Goal: Task Accomplishment & Management: Use online tool/utility

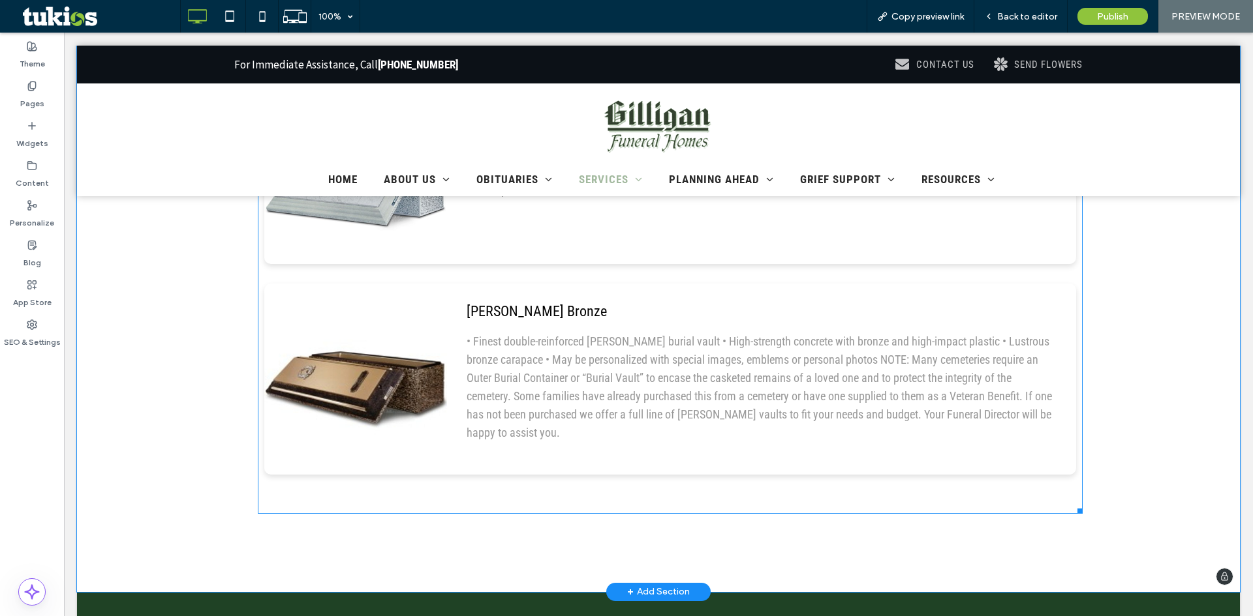
scroll to position [1499, 0]
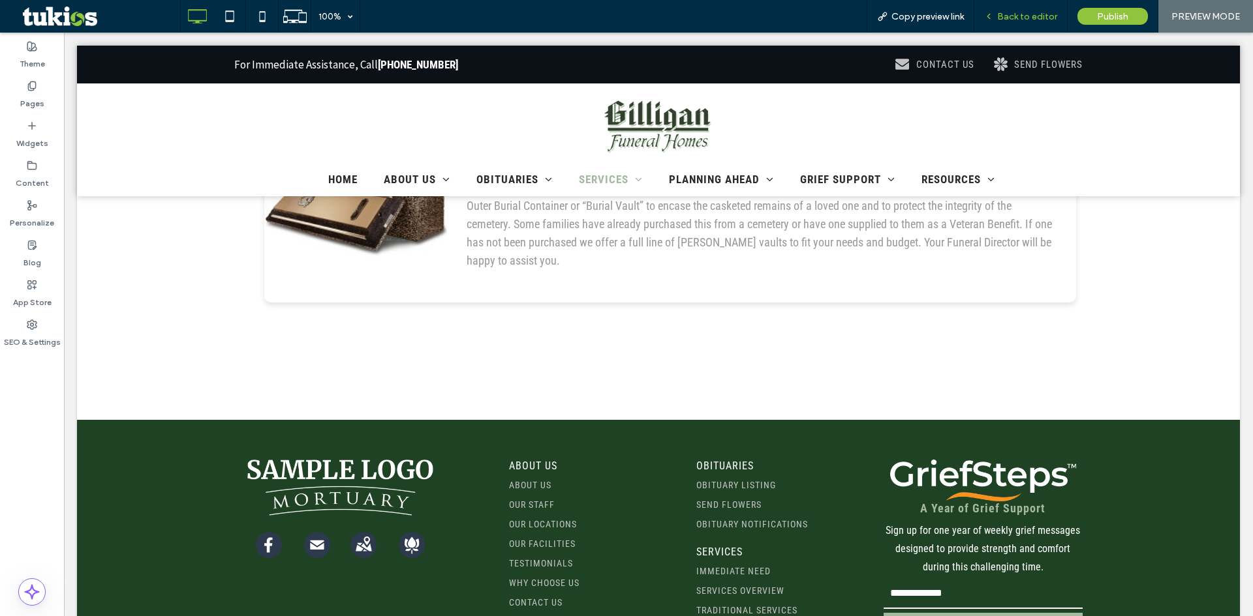
click at [1017, 12] on span "Back to editor" at bounding box center [1027, 16] width 60 height 11
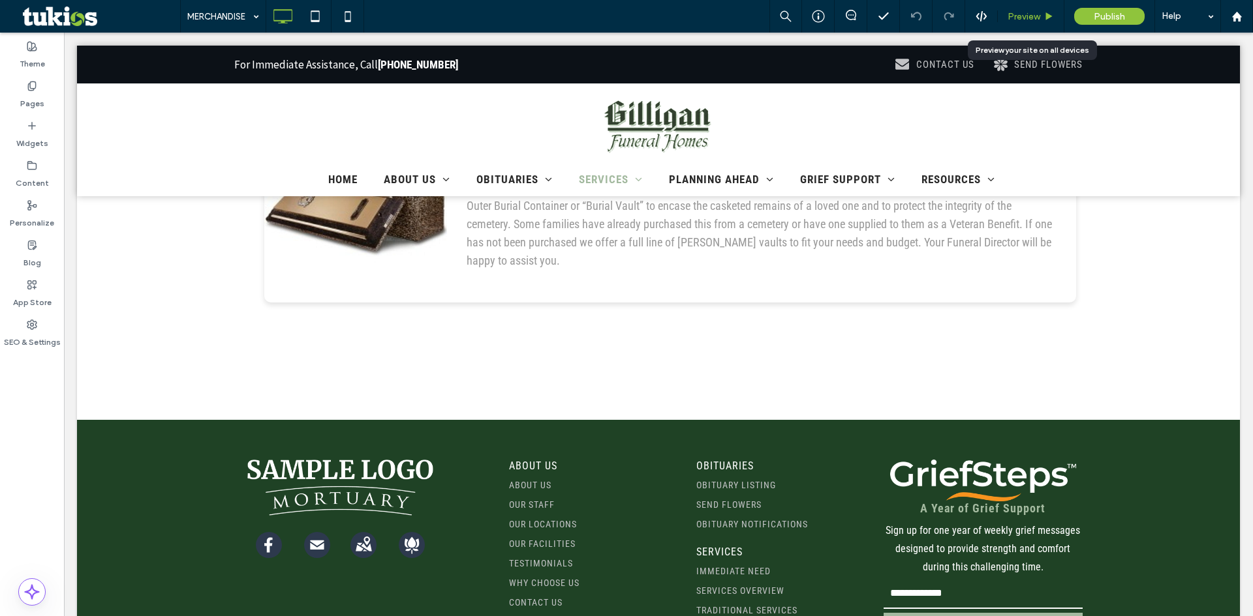
click at [1024, 14] on span "Preview" at bounding box center [1023, 16] width 33 height 11
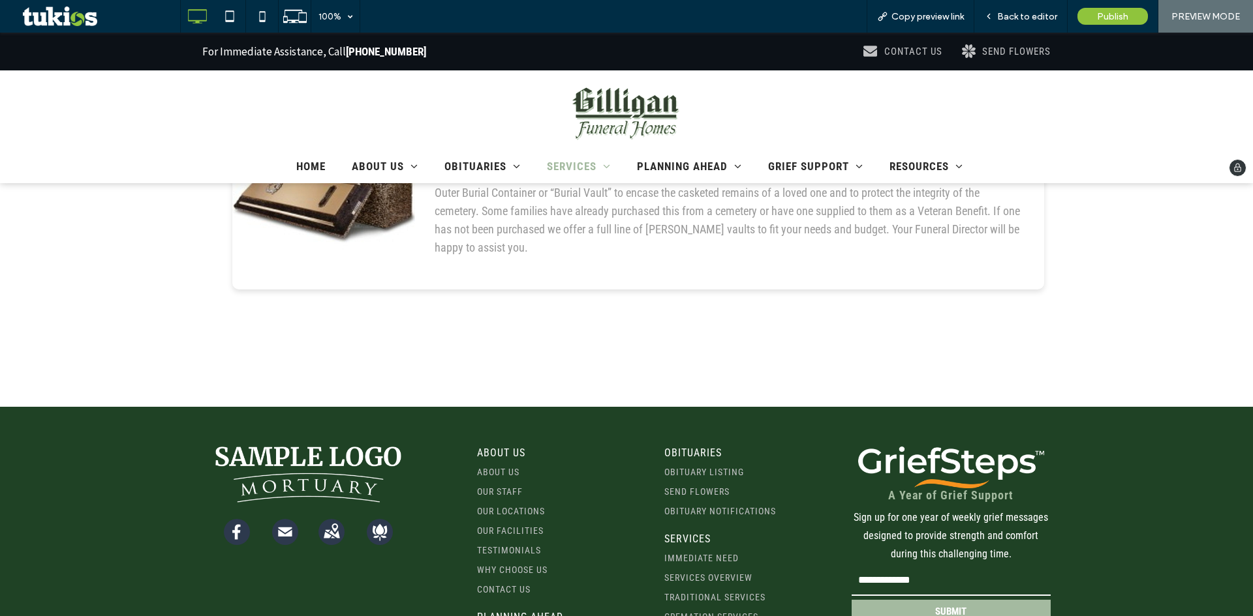
click at [670, 125] on img at bounding box center [626, 111] width 116 height 63
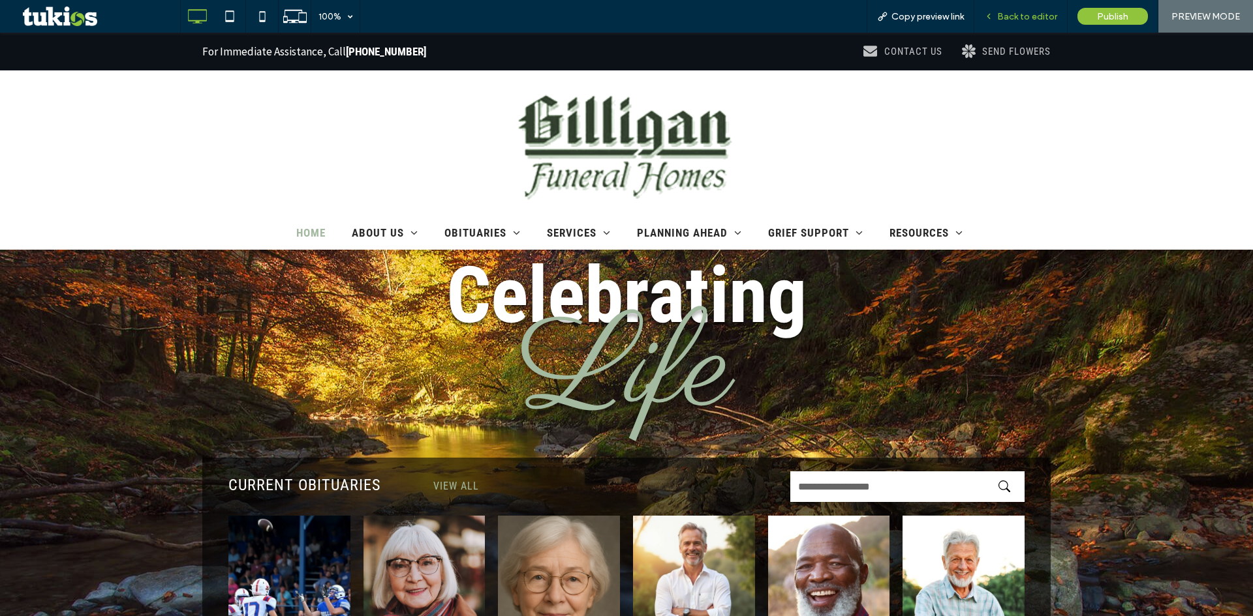
click at [1014, 16] on span "Back to editor" at bounding box center [1027, 16] width 60 height 11
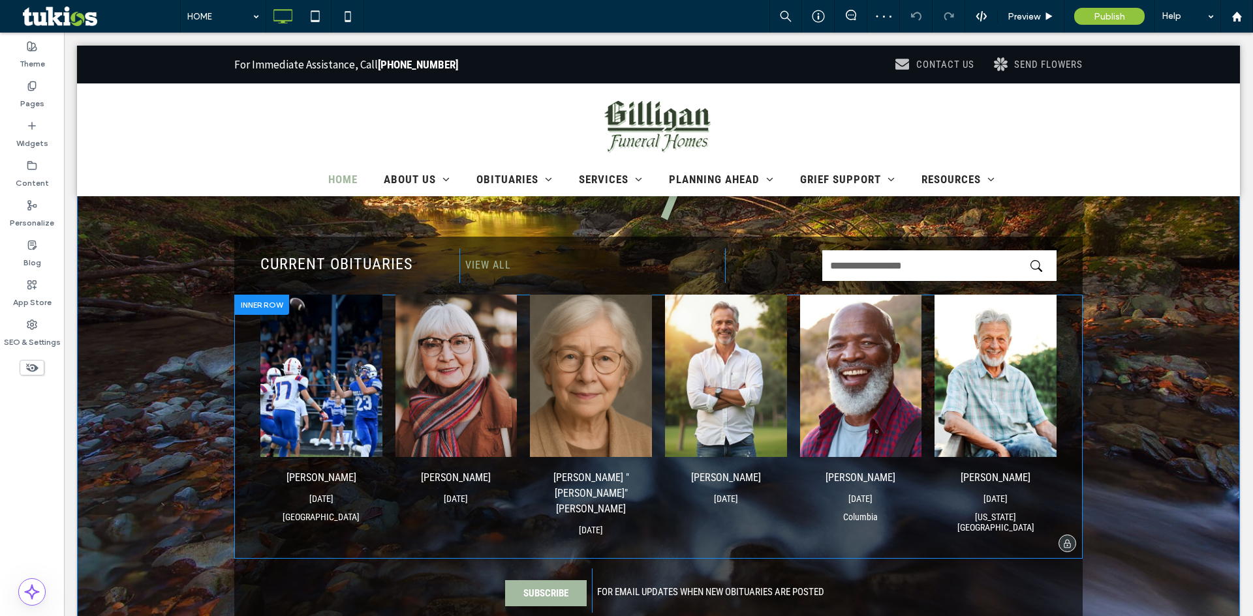
scroll to position [326, 0]
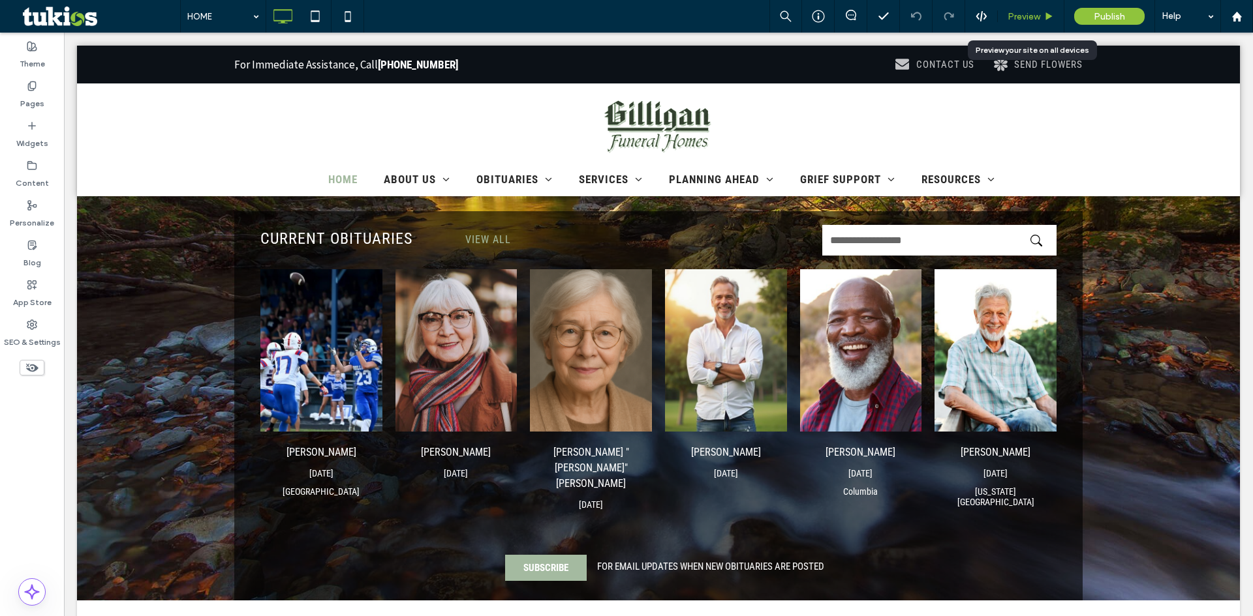
click at [1026, 12] on span "Preview" at bounding box center [1023, 16] width 33 height 11
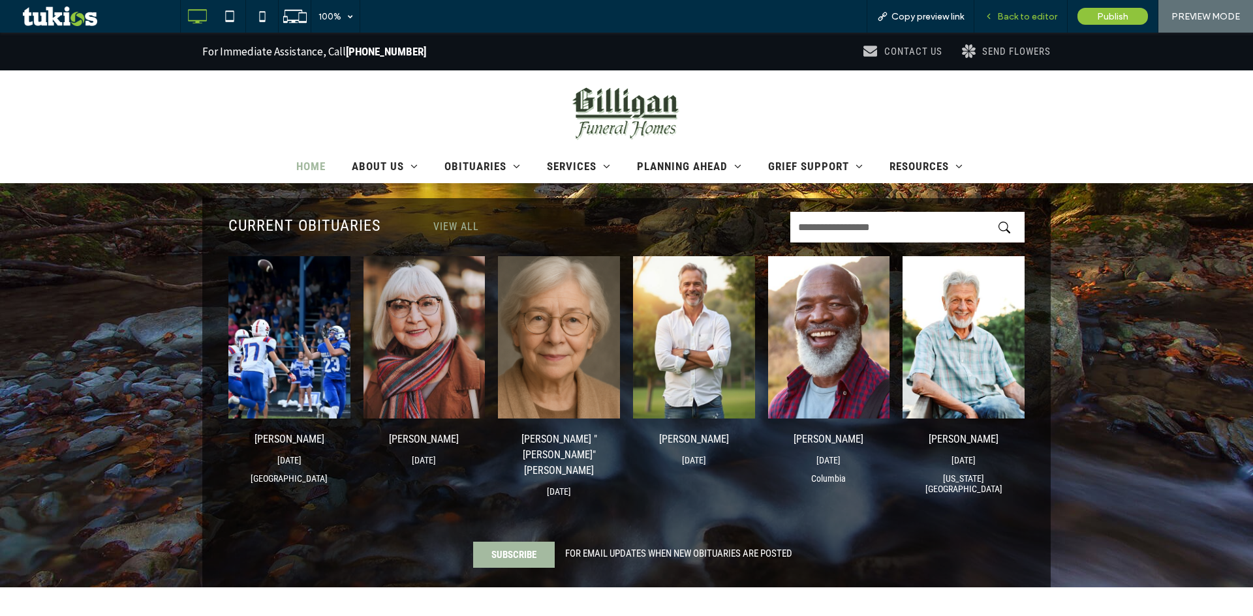
click at [1021, 21] on span "Back to editor" at bounding box center [1027, 16] width 60 height 11
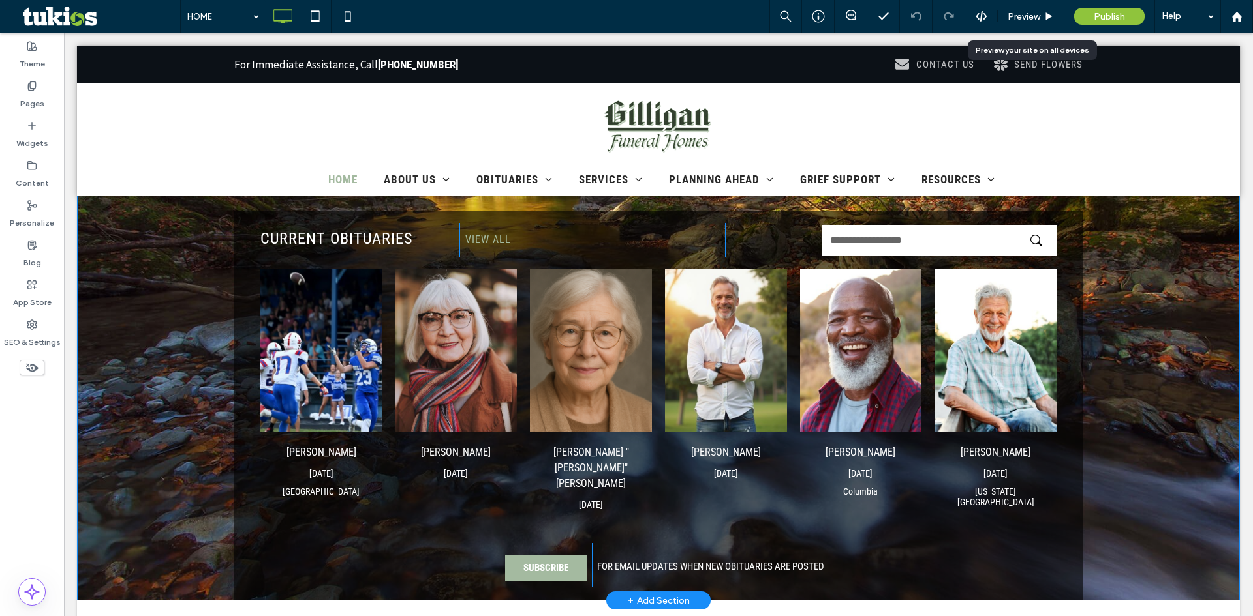
click at [1162, 312] on div "Celebrating Life CURRENT OBITUARIES Click To Paste VIEW ALL Click To Paste Clic…" at bounding box center [658, 269] width 1162 height 664
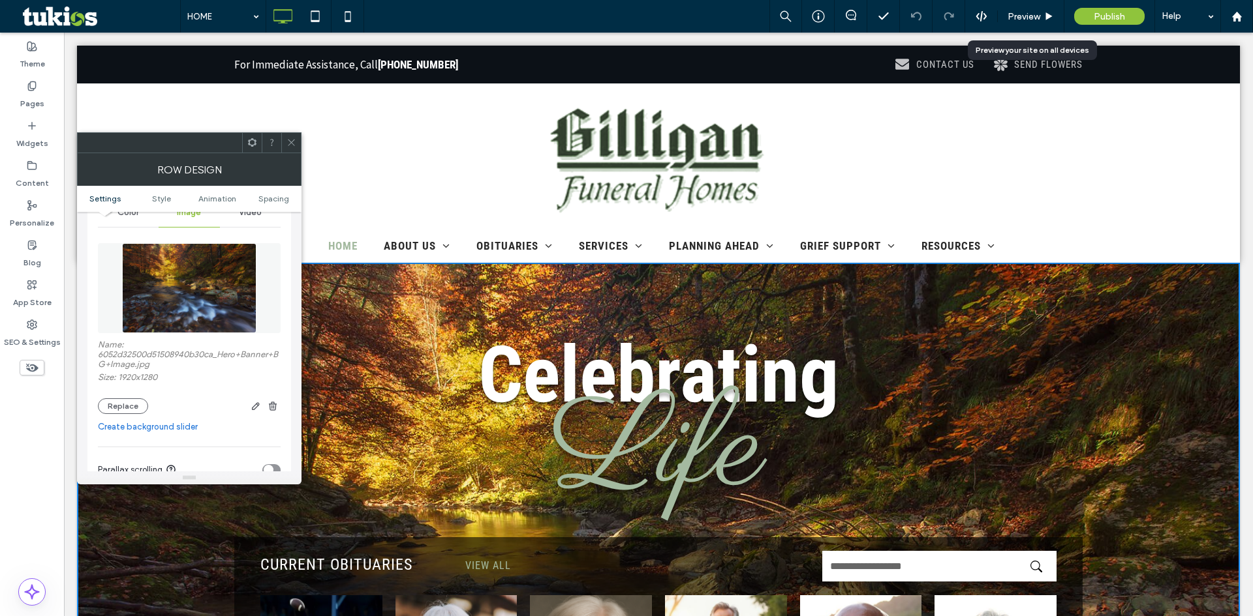
scroll to position [196, 0]
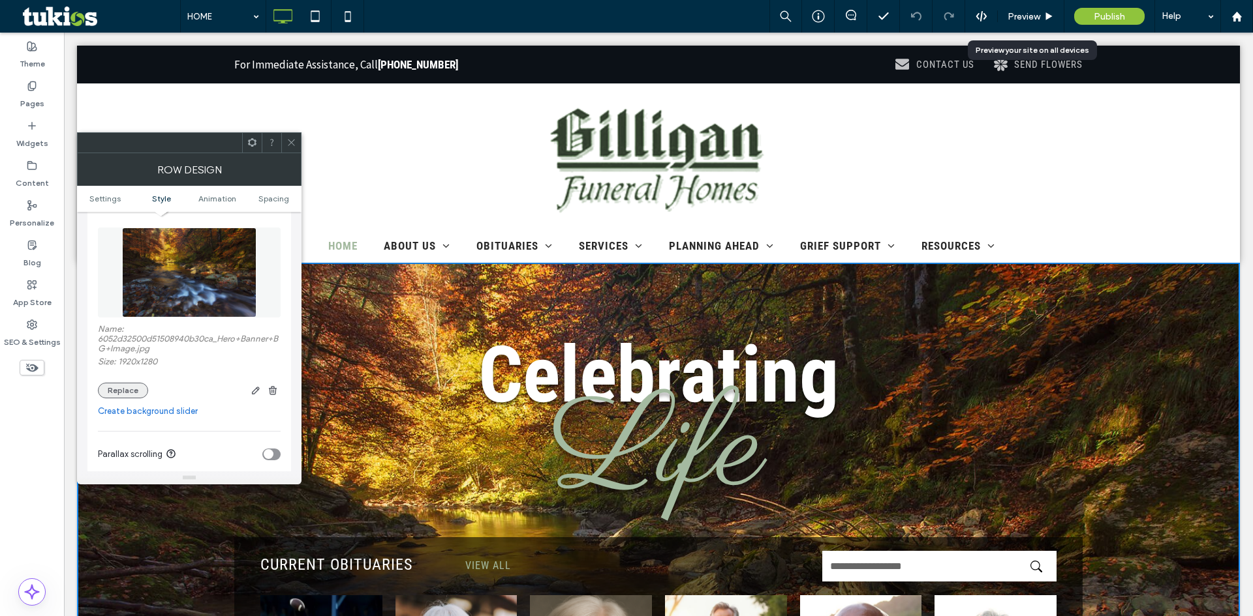
click at [131, 393] on button "Replace" at bounding box center [123, 391] width 50 height 16
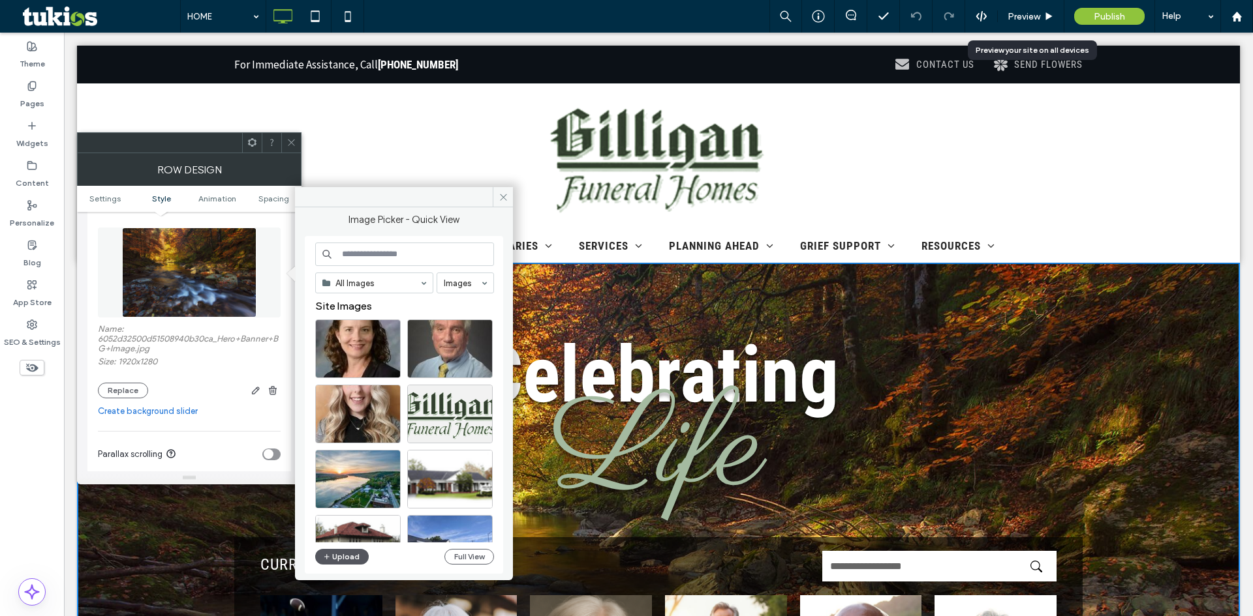
click at [343, 561] on button "Upload" at bounding box center [341, 557] width 53 height 16
click at [333, 555] on button "Upload" at bounding box center [341, 557] width 53 height 16
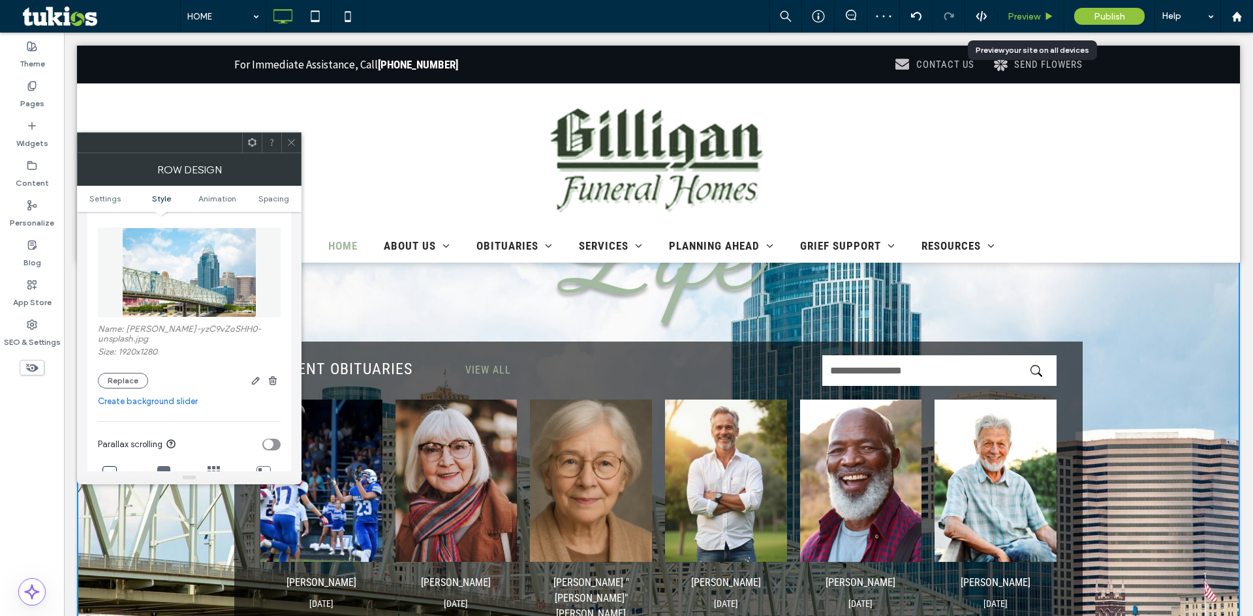
click at [1038, 14] on span "Preview" at bounding box center [1023, 16] width 33 height 11
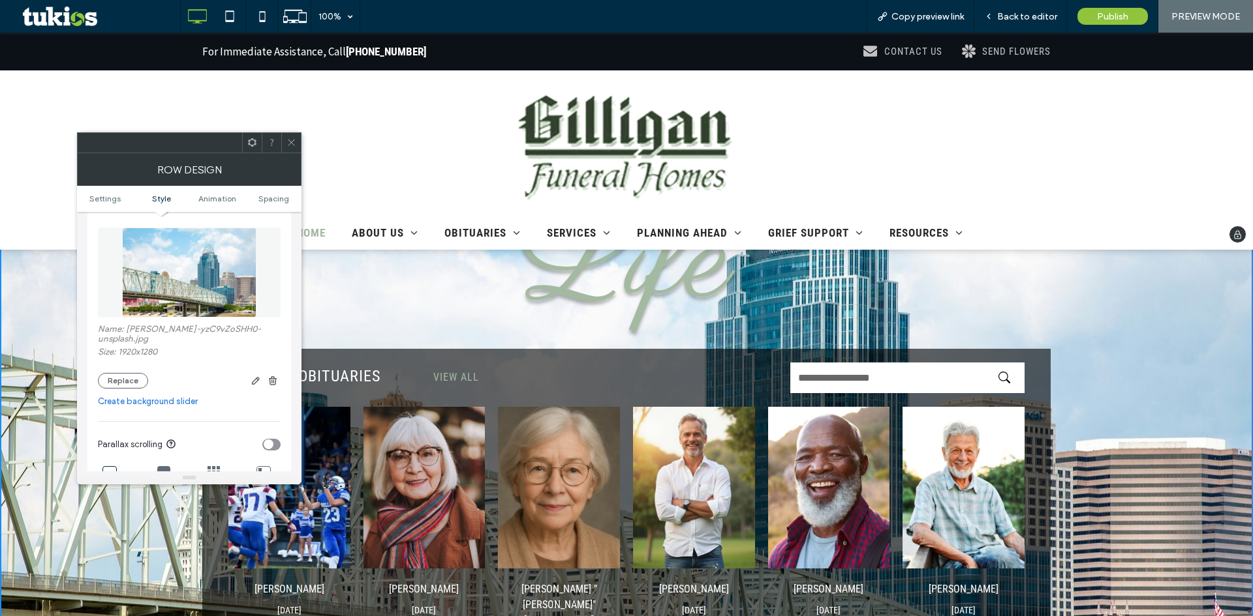
scroll to position [64, 0]
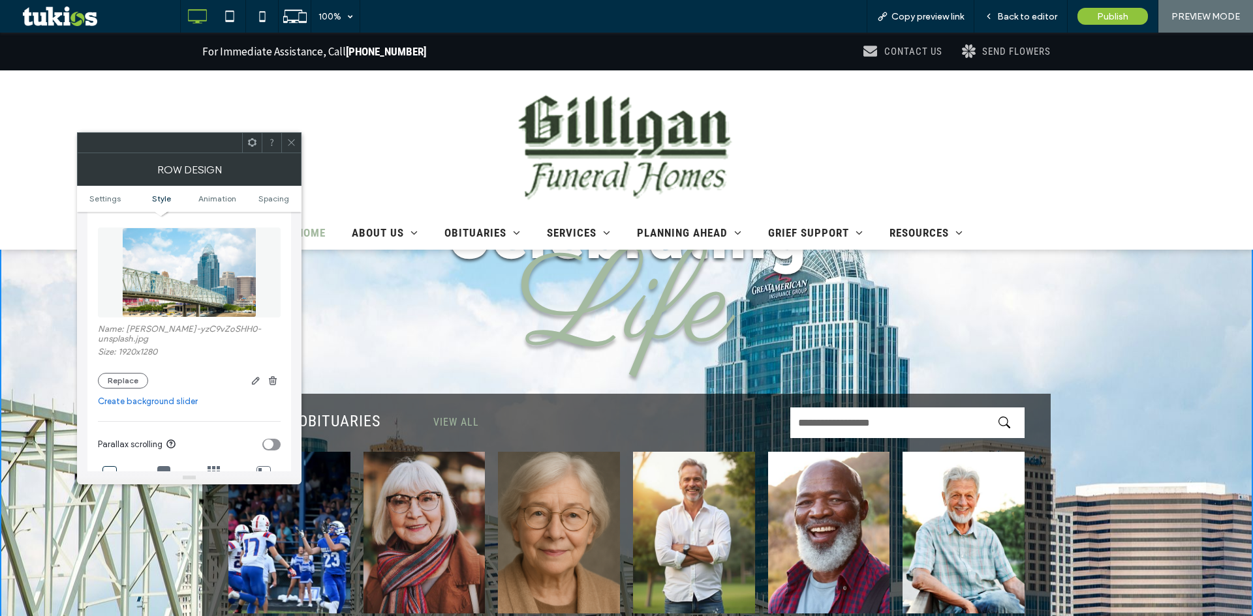
click at [297, 145] on div at bounding box center [291, 143] width 20 height 20
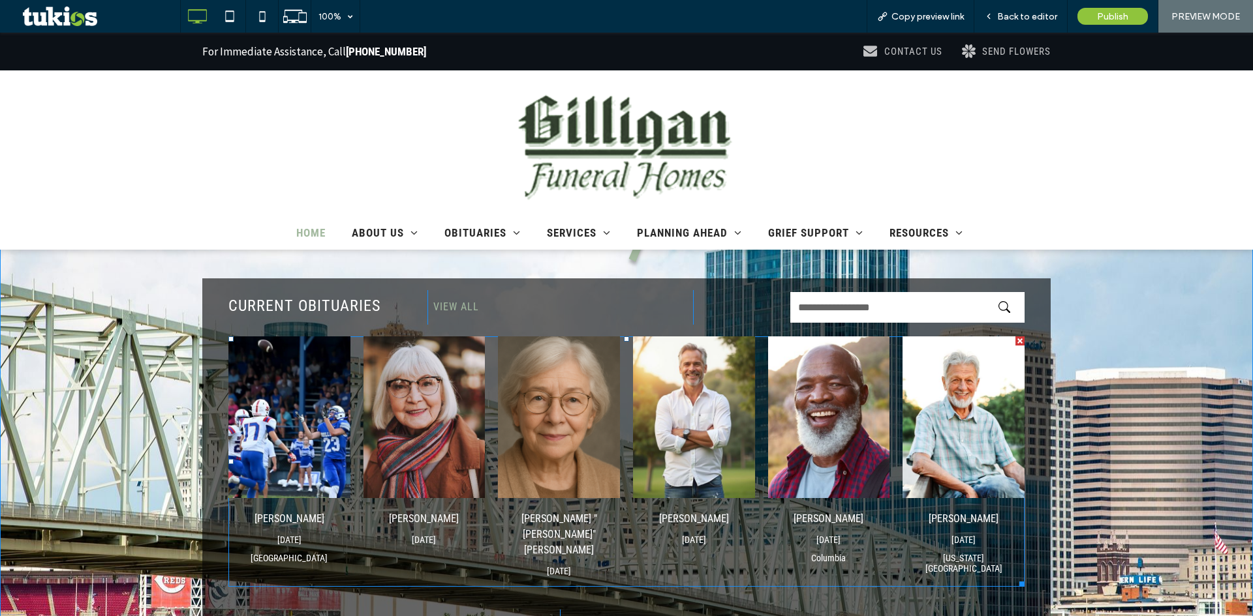
scroll to position [0, 0]
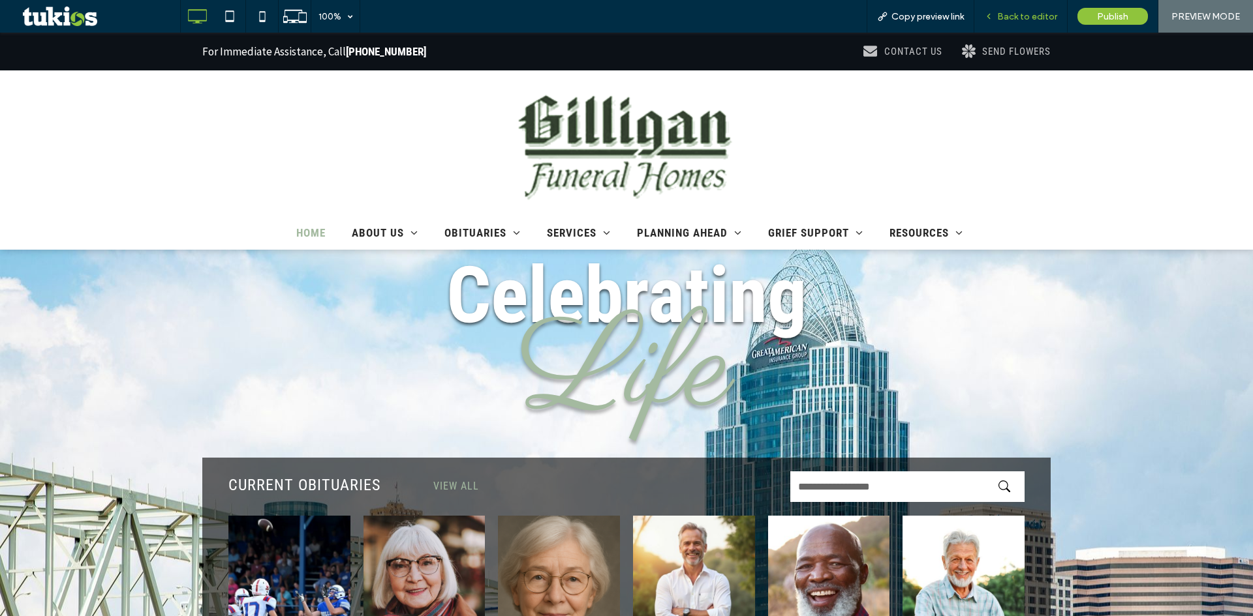
click at [1033, 18] on span "Back to editor" at bounding box center [1027, 16] width 60 height 11
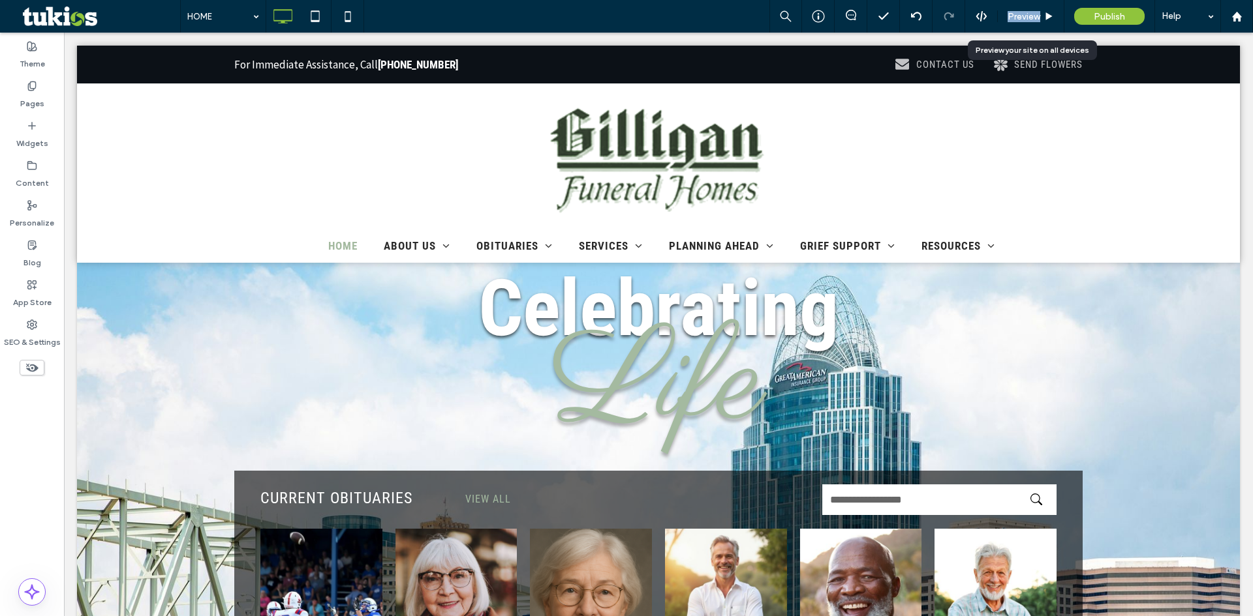
click at [1033, 18] on span "Preview" at bounding box center [1023, 16] width 33 height 11
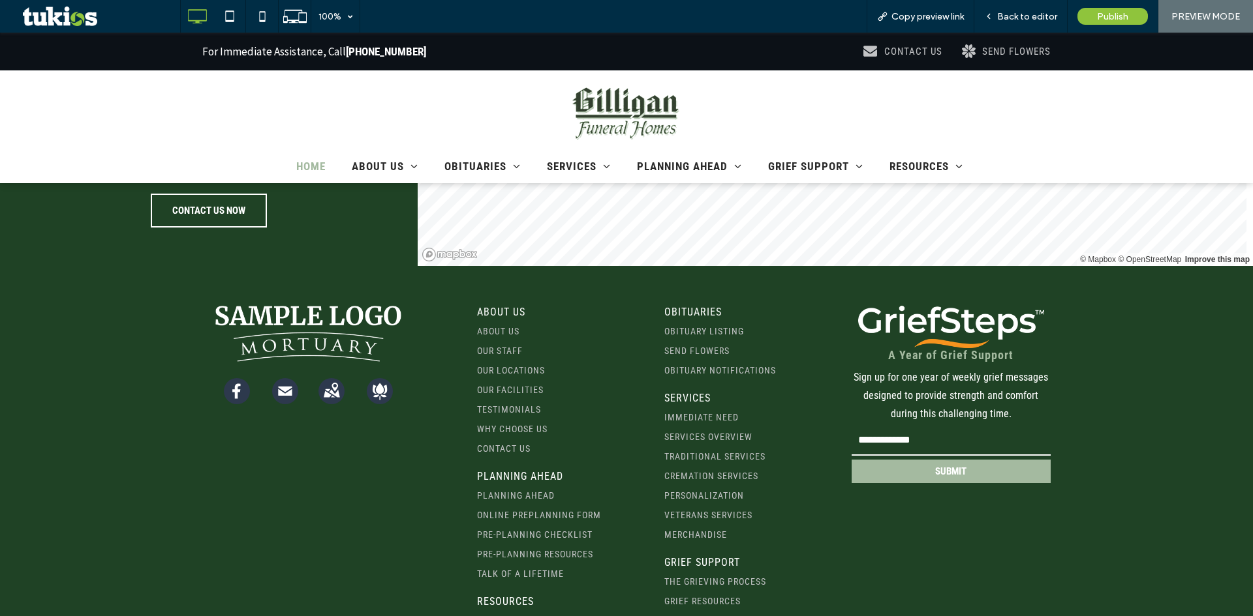
scroll to position [2348, 0]
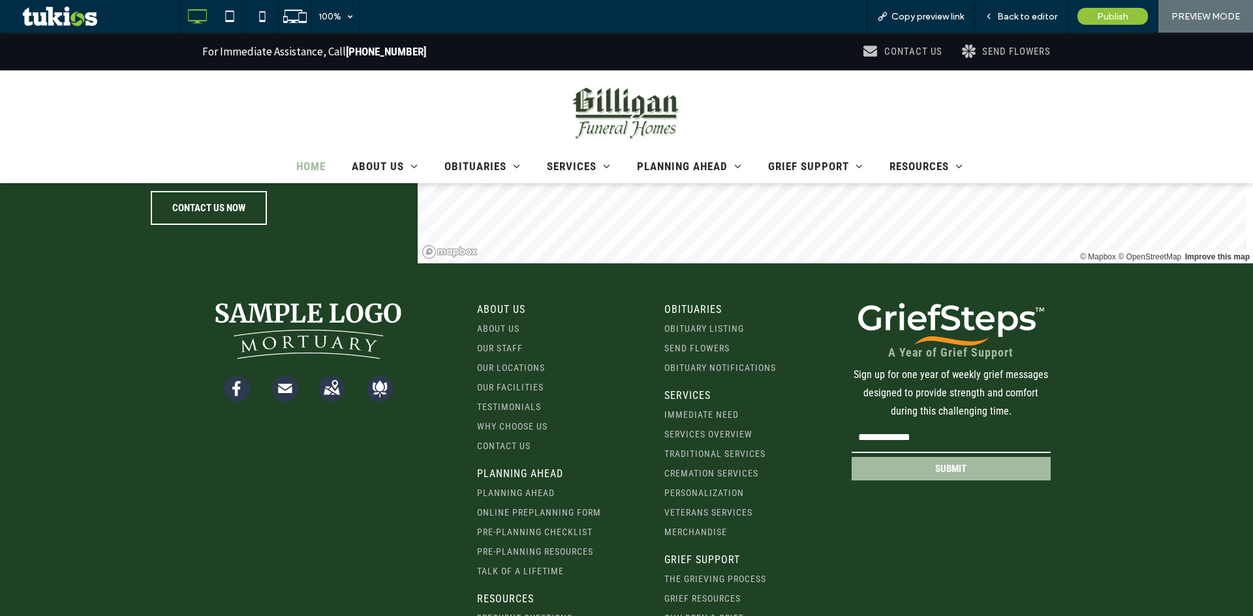
click at [917, 423] on input "email" at bounding box center [951, 438] width 200 height 31
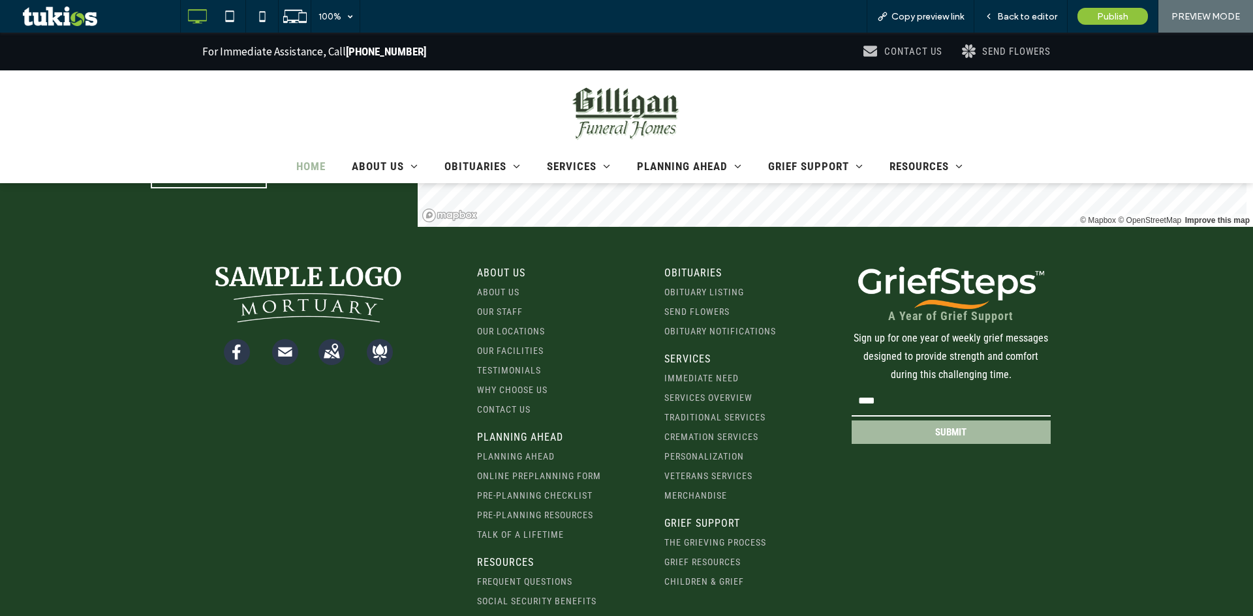
scroll to position [2529, 0]
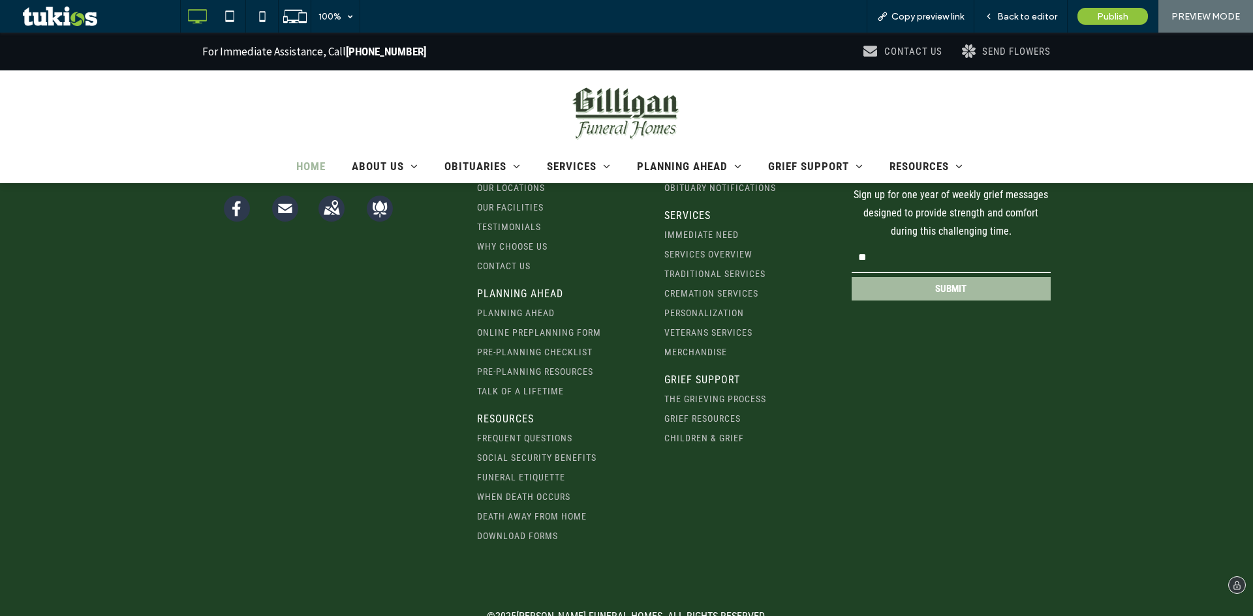
type input "*"
drag, startPoint x: 561, startPoint y: 599, endPoint x: 624, endPoint y: 600, distance: 62.6
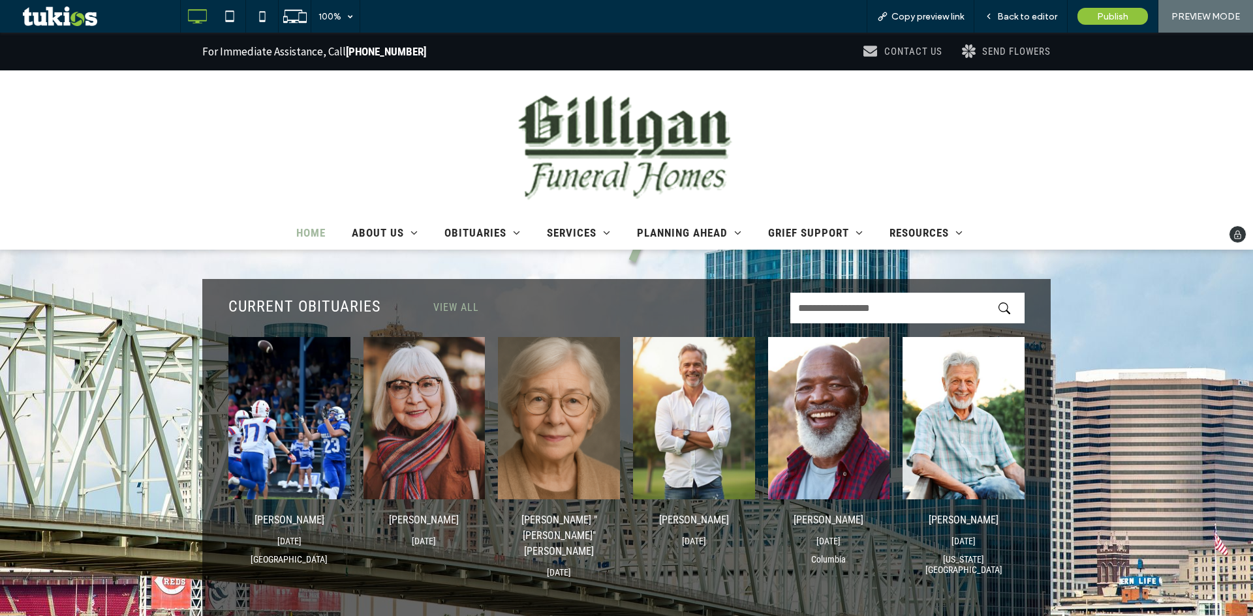
scroll to position [0, 0]
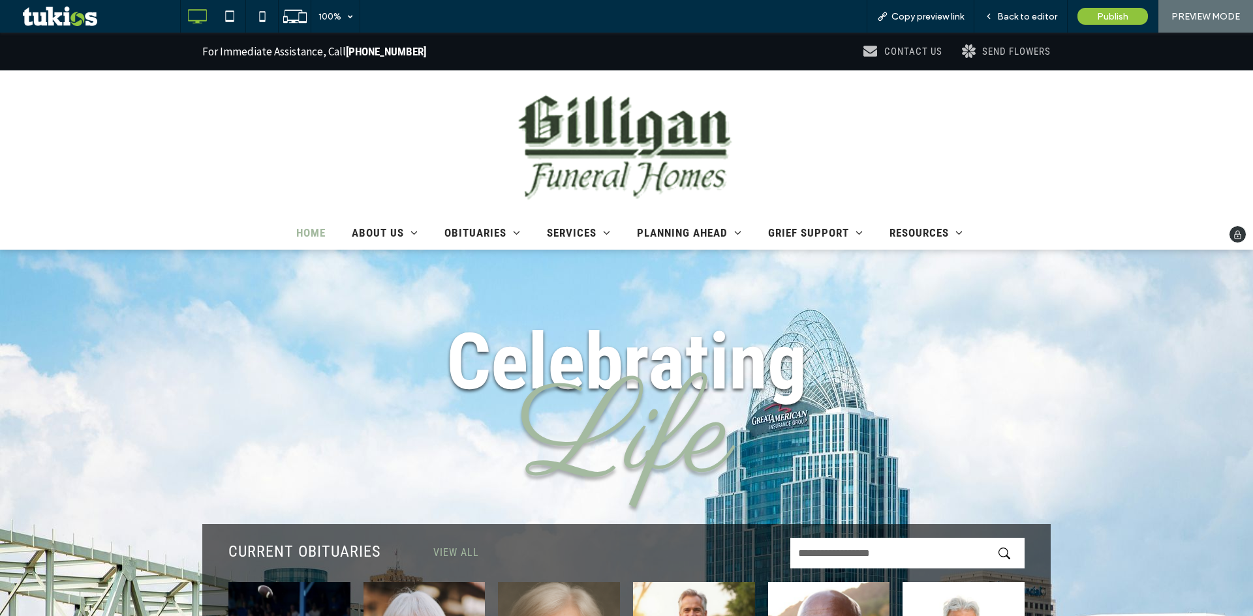
drag, startPoint x: 485, startPoint y: 95, endPoint x: 549, endPoint y: 112, distance: 65.7
click at [570, 139] on div "Click To Paste" at bounding box center [626, 143] width 1253 height 126
drag, startPoint x: 1016, startPoint y: 19, endPoint x: 1017, endPoint y: 140, distance: 120.7
click at [1016, 19] on span "Back to editor" at bounding box center [1027, 16] width 60 height 11
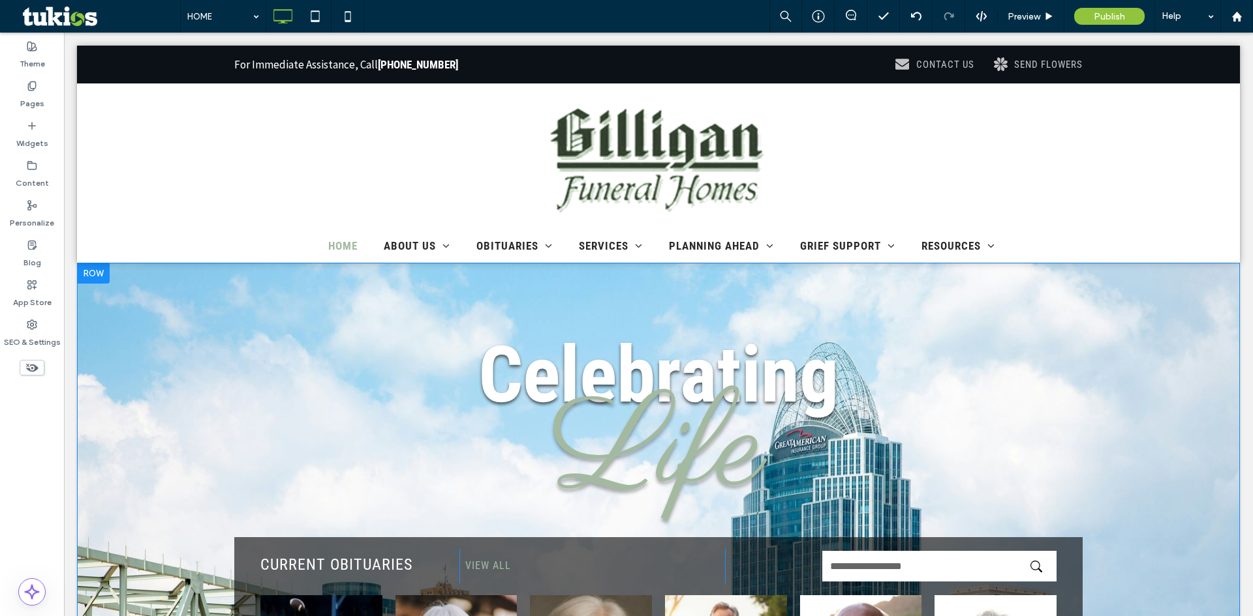
click at [1106, 446] on div "Celebrating Life CURRENT OBITUARIES Click To Paste VIEW ALL Click To Paste Clic…" at bounding box center [658, 595] width 1162 height 664
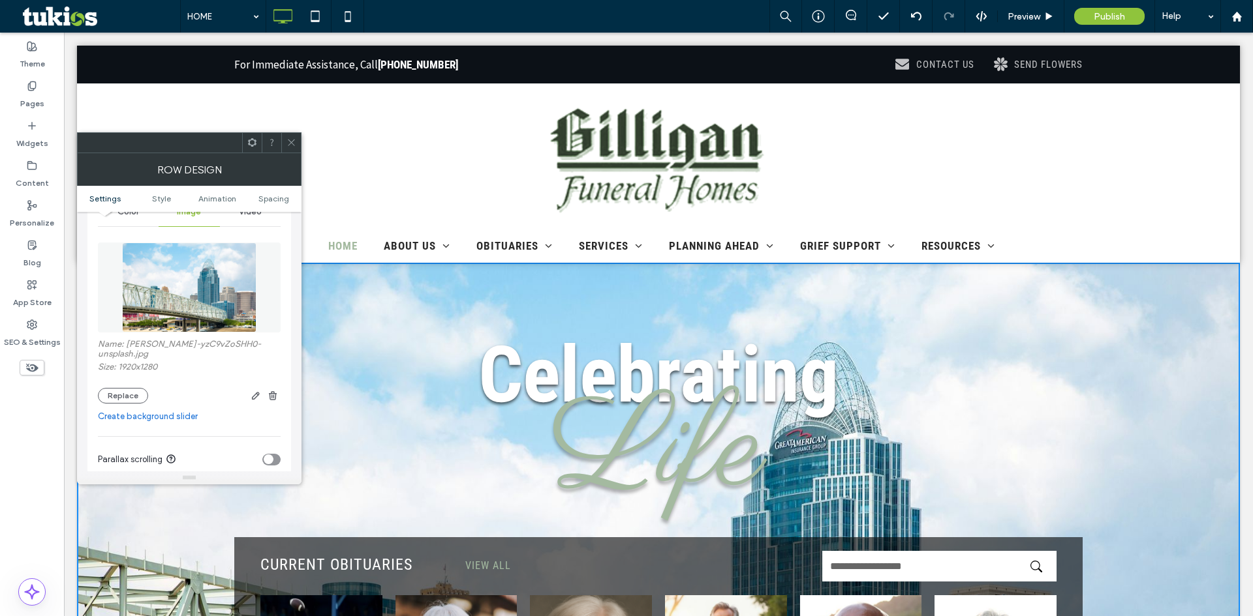
scroll to position [196, 0]
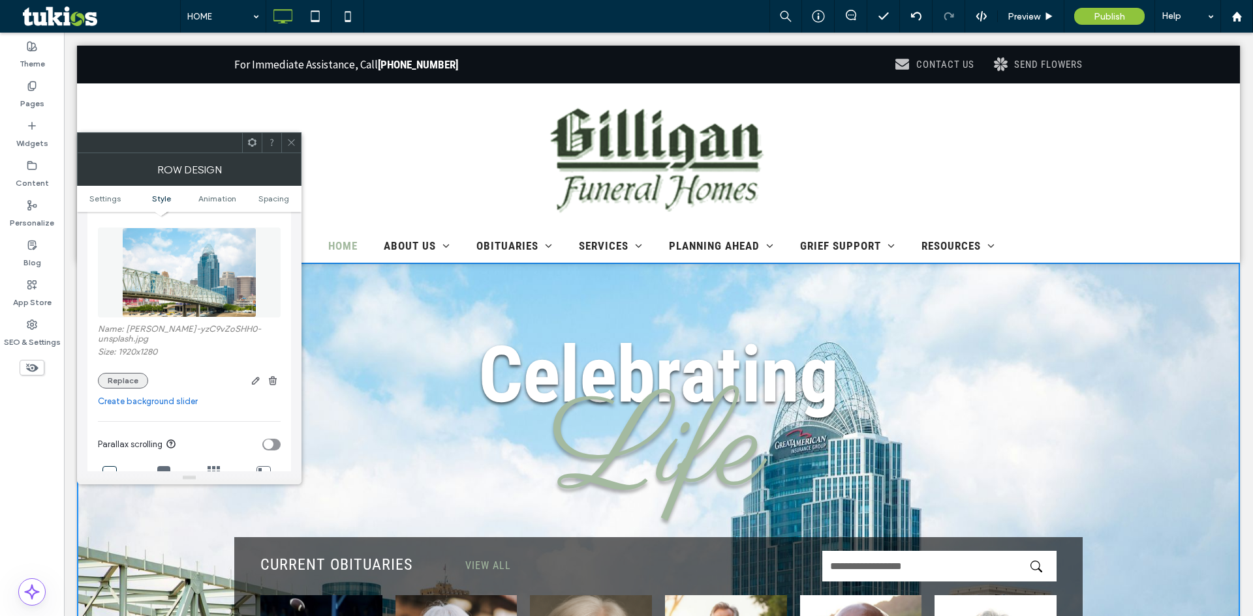
click at [136, 380] on button "Replace" at bounding box center [123, 381] width 50 height 16
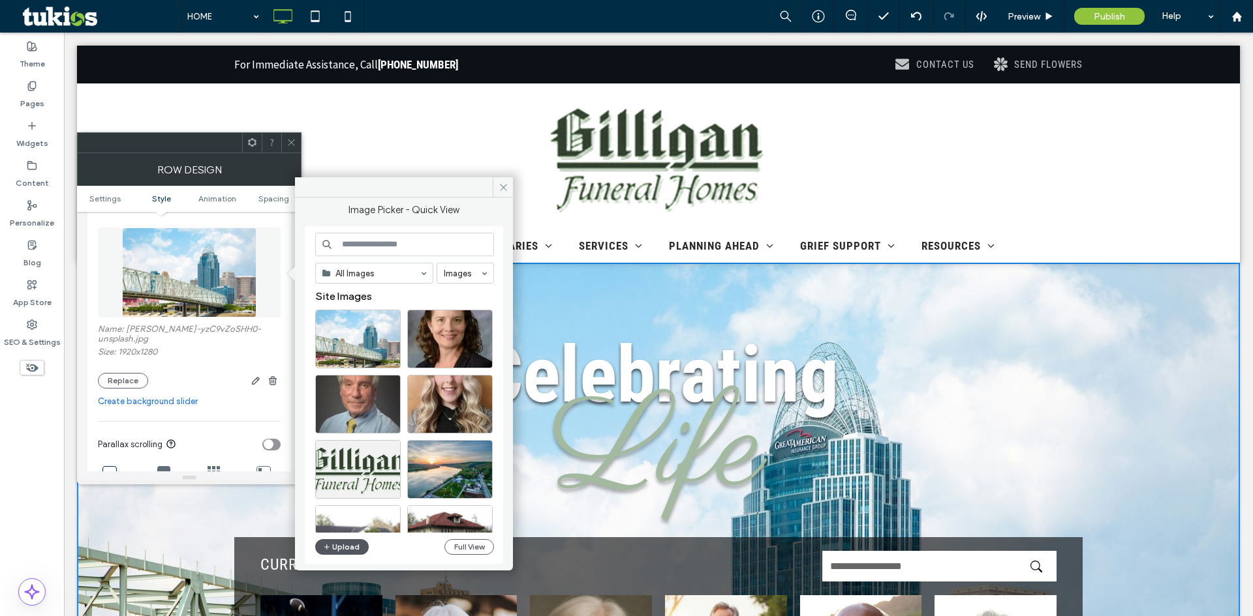
click at [347, 550] on button "Upload" at bounding box center [341, 547] width 53 height 16
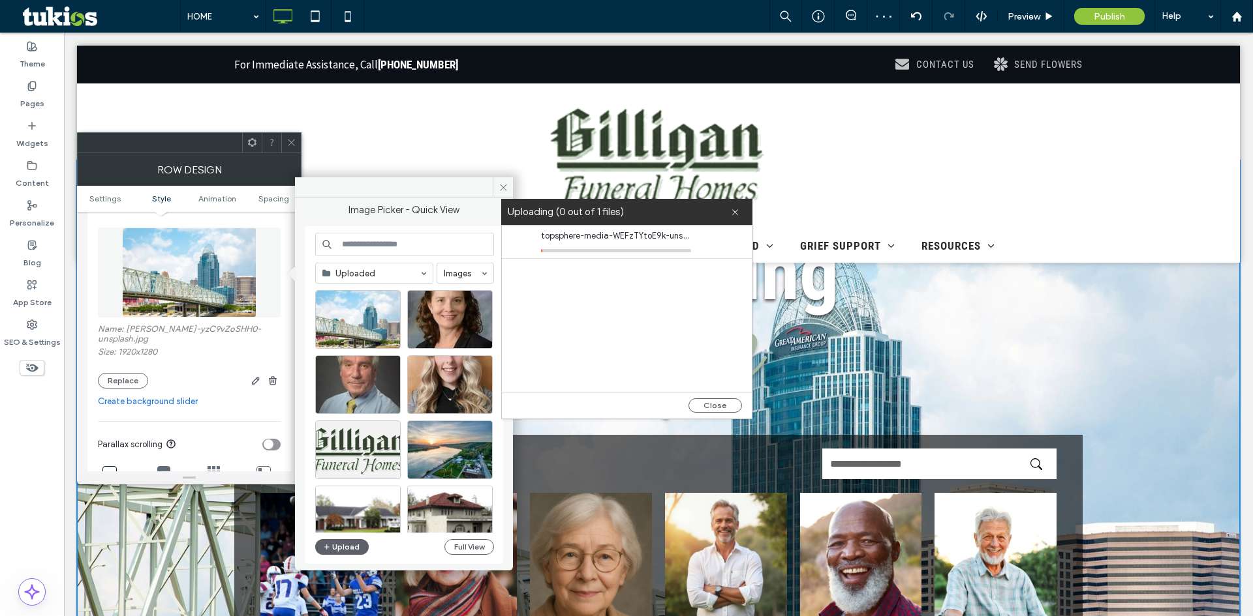
scroll to position [65, 0]
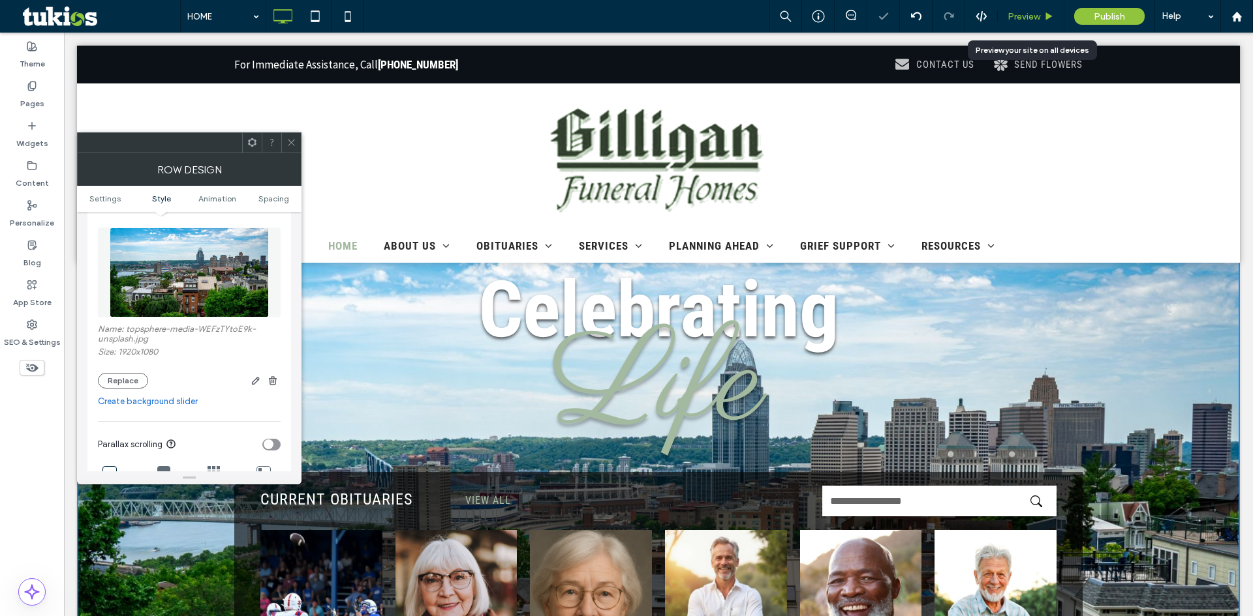
click at [1043, 20] on div "Preview" at bounding box center [1030, 16] width 66 height 11
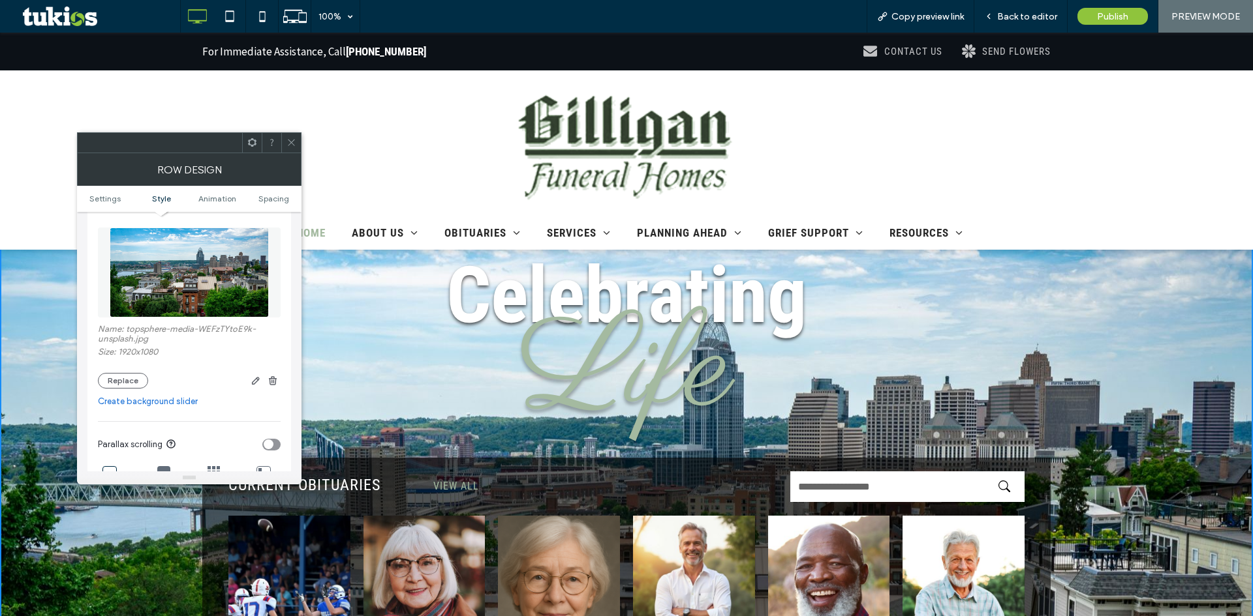
click at [294, 141] on icon at bounding box center [291, 143] width 10 height 10
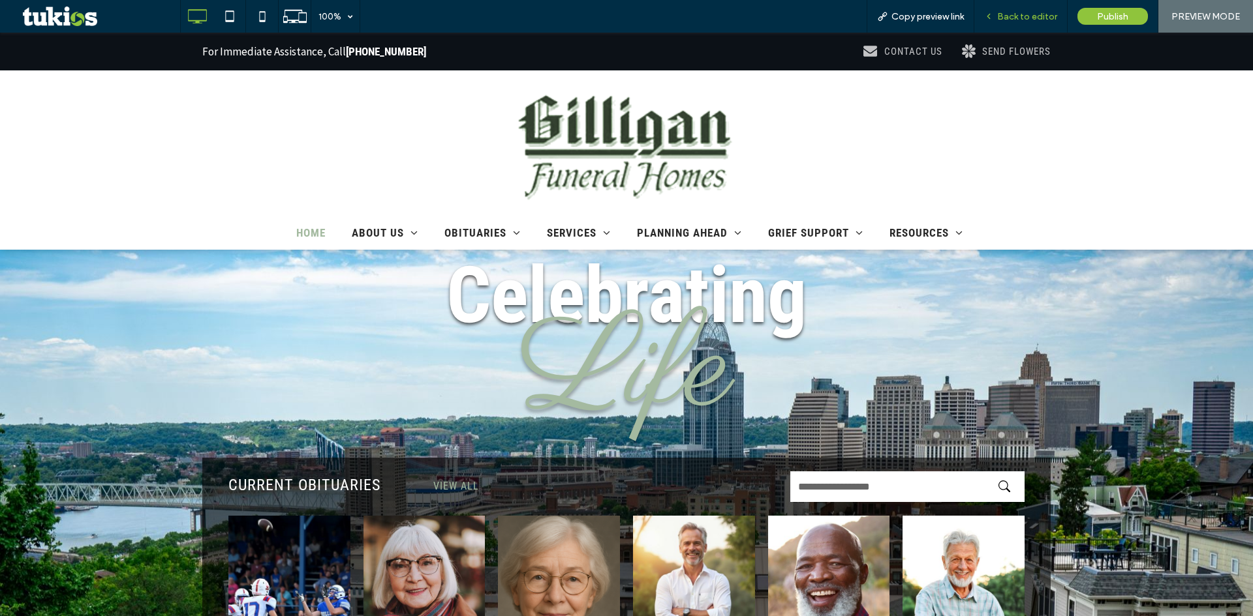
click at [1026, 11] on span "Back to editor" at bounding box center [1027, 16] width 60 height 11
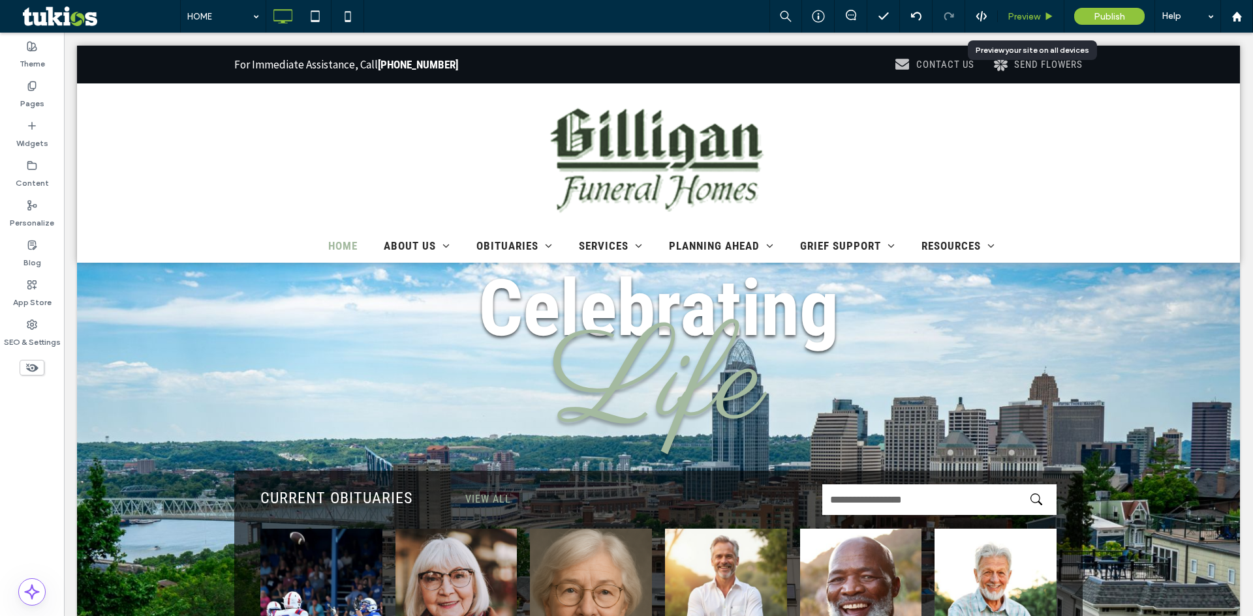
click at [1029, 20] on span "Preview" at bounding box center [1023, 16] width 33 height 11
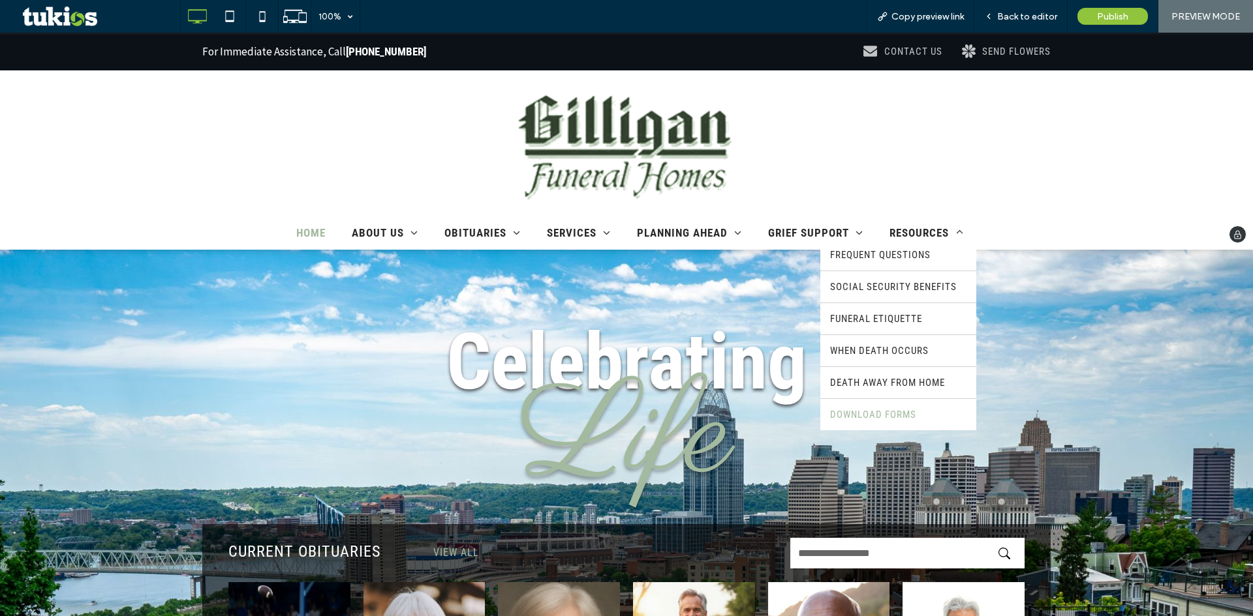
click at [940, 410] on link "DOWNLOAD FORMS" at bounding box center [898, 414] width 156 height 31
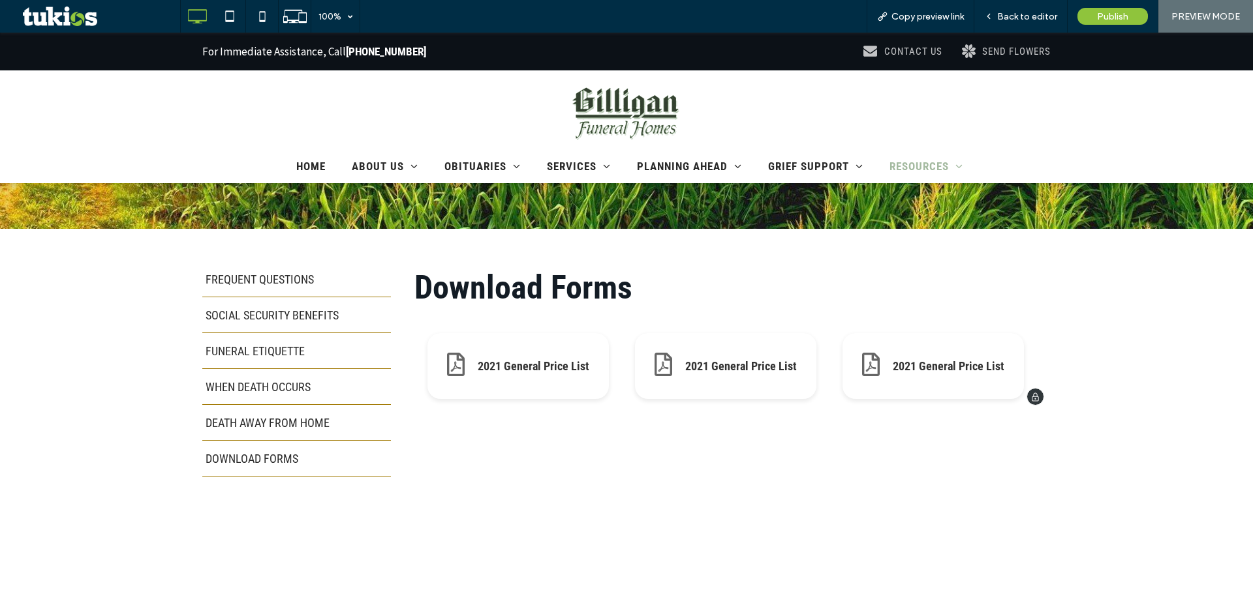
scroll to position [326, 0]
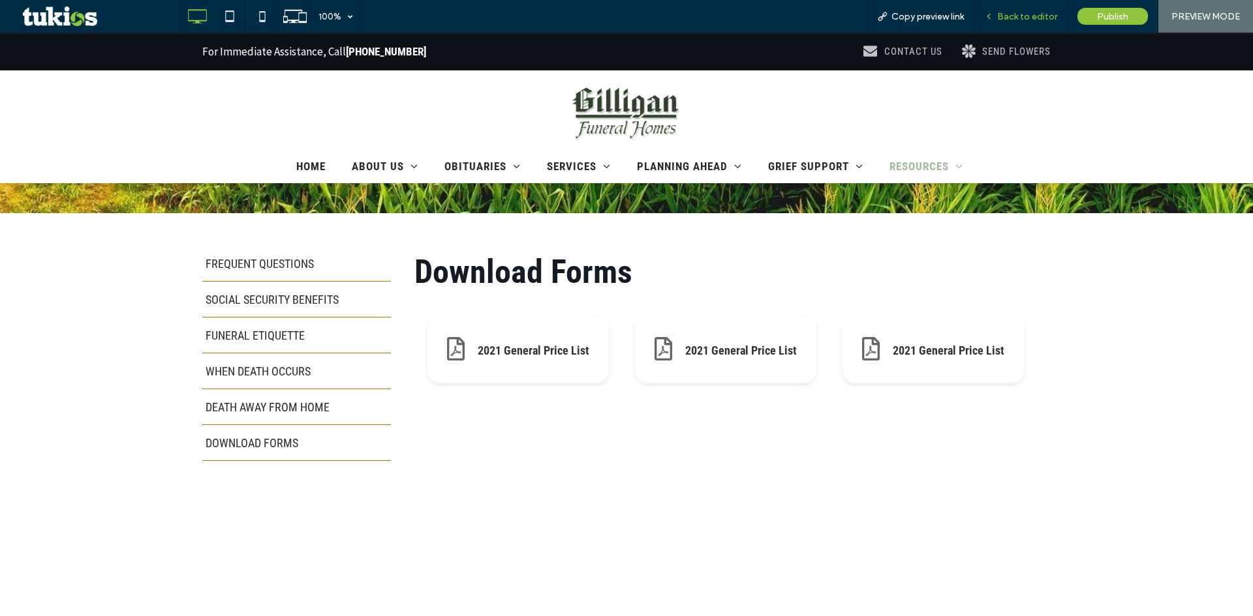
drag, startPoint x: 1005, startPoint y: 12, endPoint x: 923, endPoint y: 33, distance: 84.8
click at [1005, 12] on span "Back to editor" at bounding box center [1027, 16] width 60 height 11
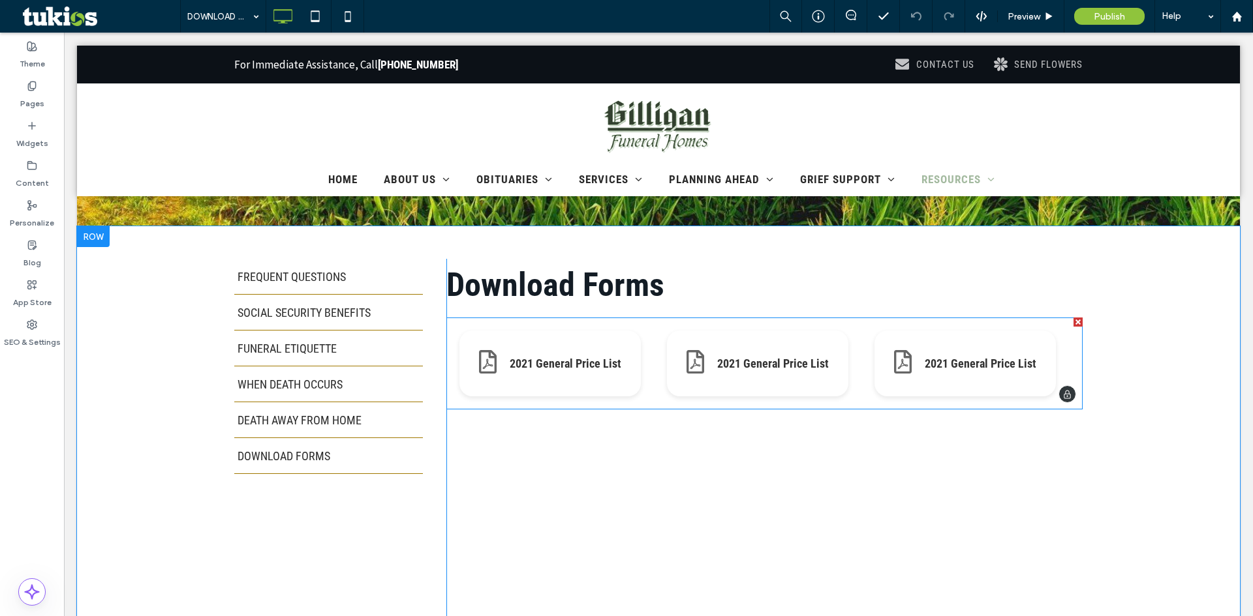
click at [697, 375] on span at bounding box center [764, 364] width 636 height 92
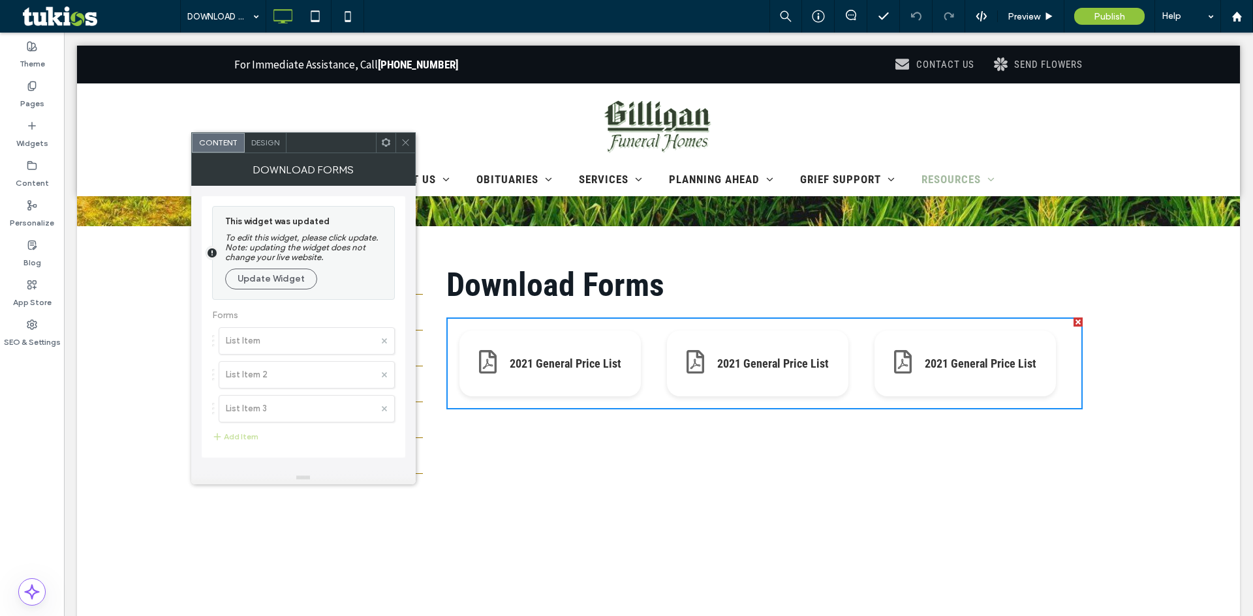
click at [401, 138] on icon at bounding box center [406, 143] width 10 height 10
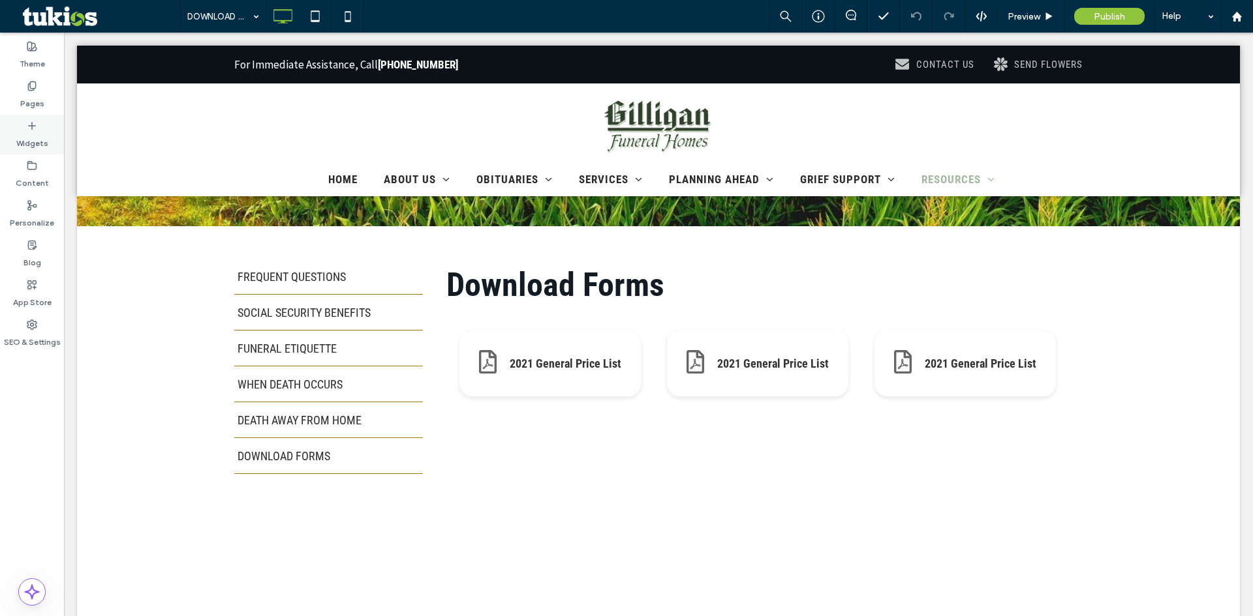
click at [40, 130] on div "Widgets" at bounding box center [32, 135] width 64 height 40
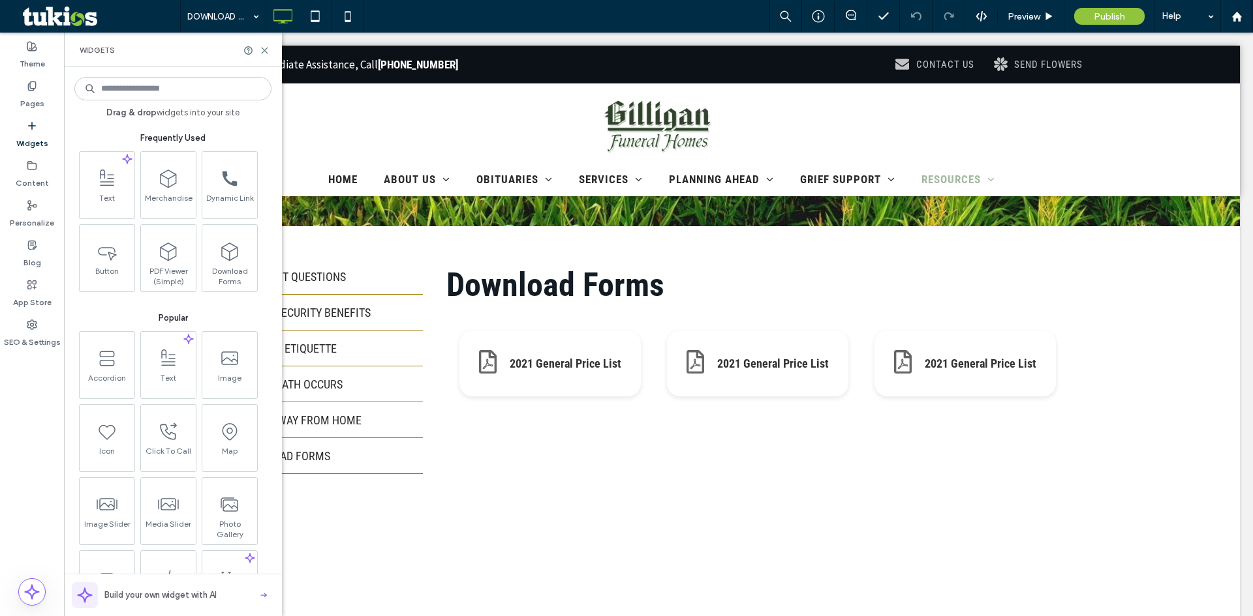
click at [144, 81] on input at bounding box center [172, 88] width 197 height 23
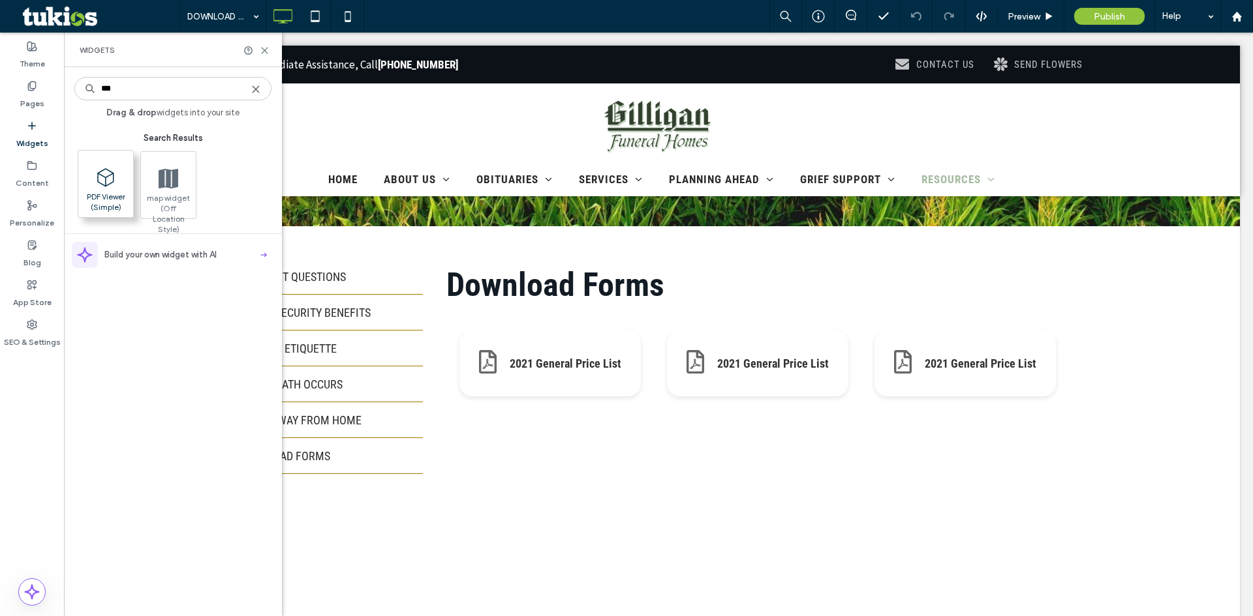
type input "***"
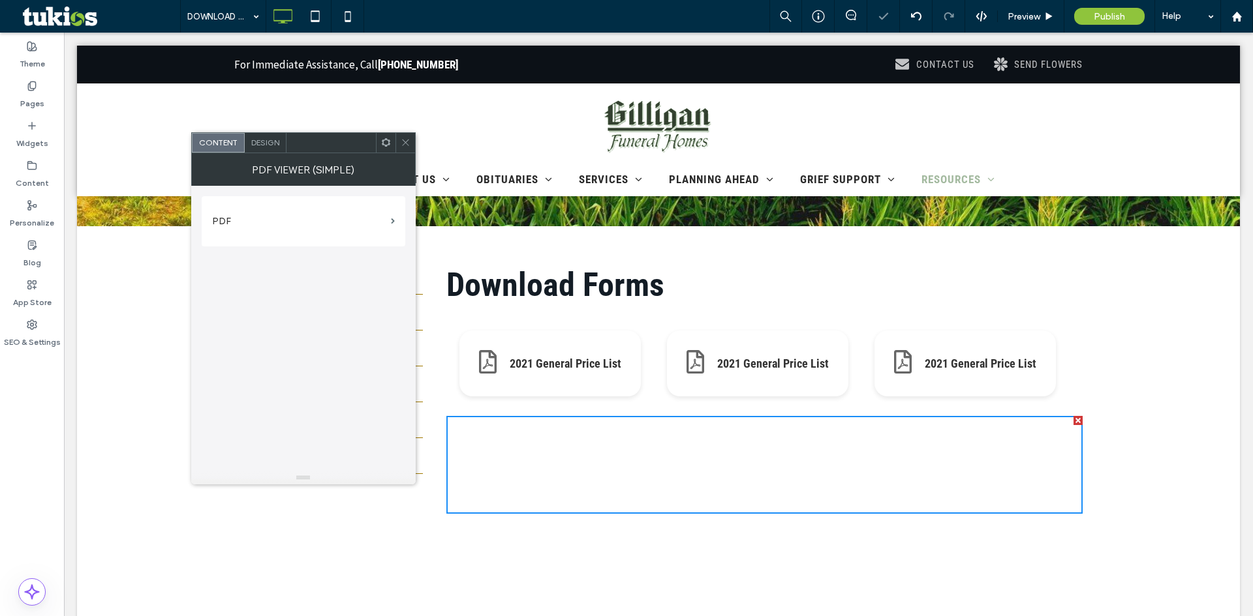
click at [308, 218] on label "PDF" at bounding box center [299, 221] width 174 height 24
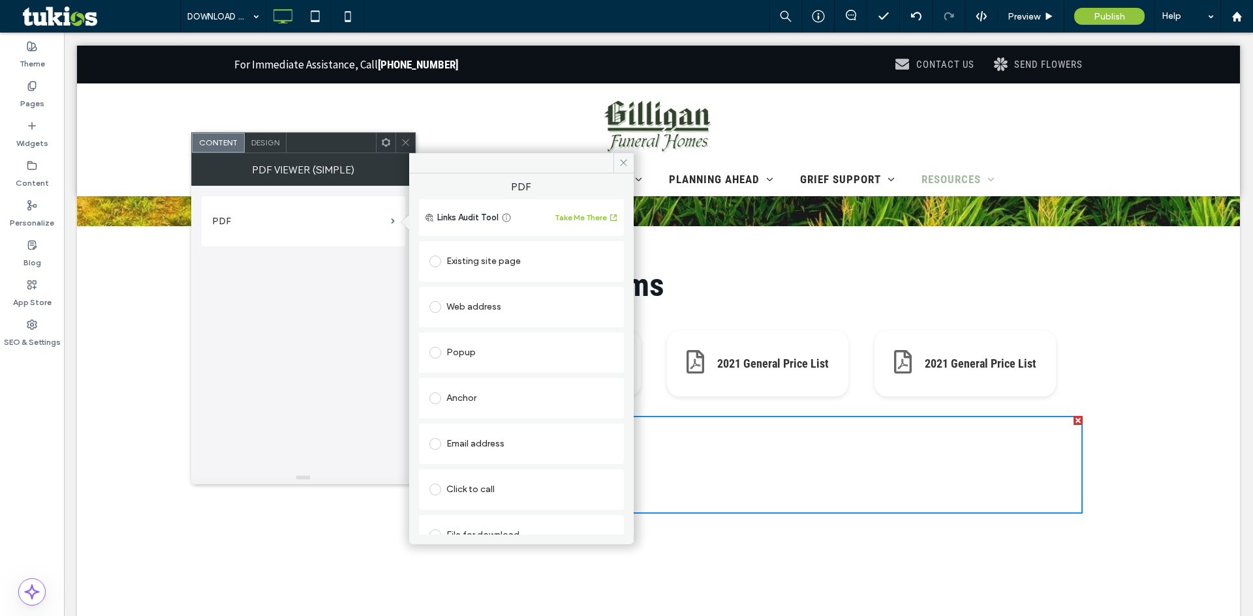
scroll to position [21, 0]
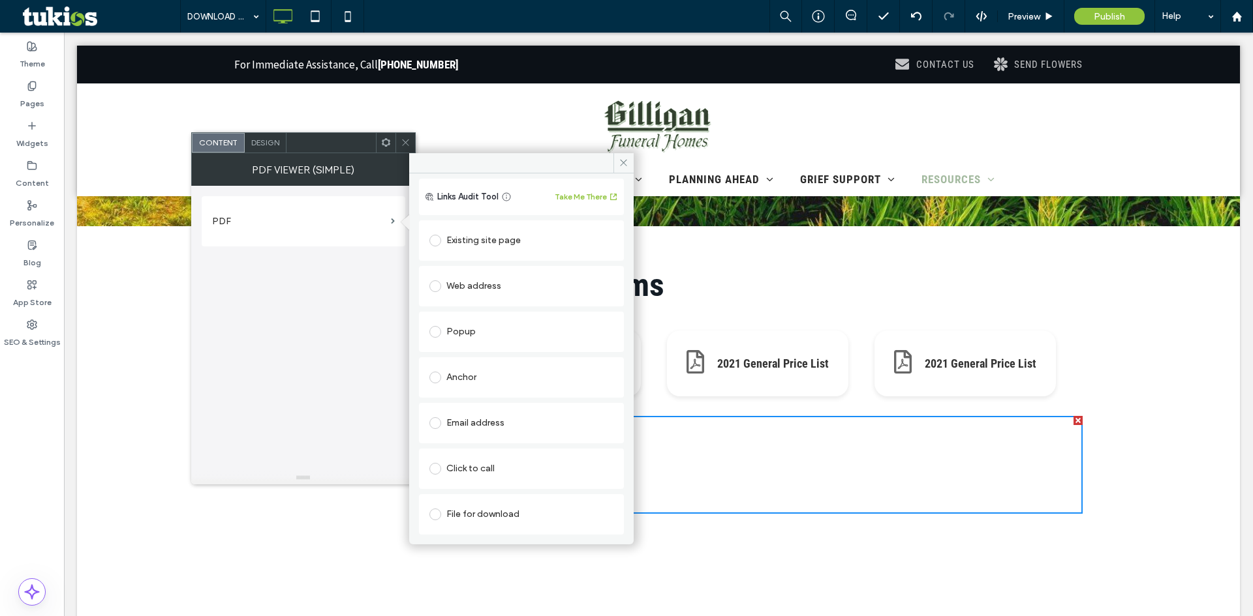
click at [488, 513] on div "File for download" at bounding box center [521, 514] width 184 height 21
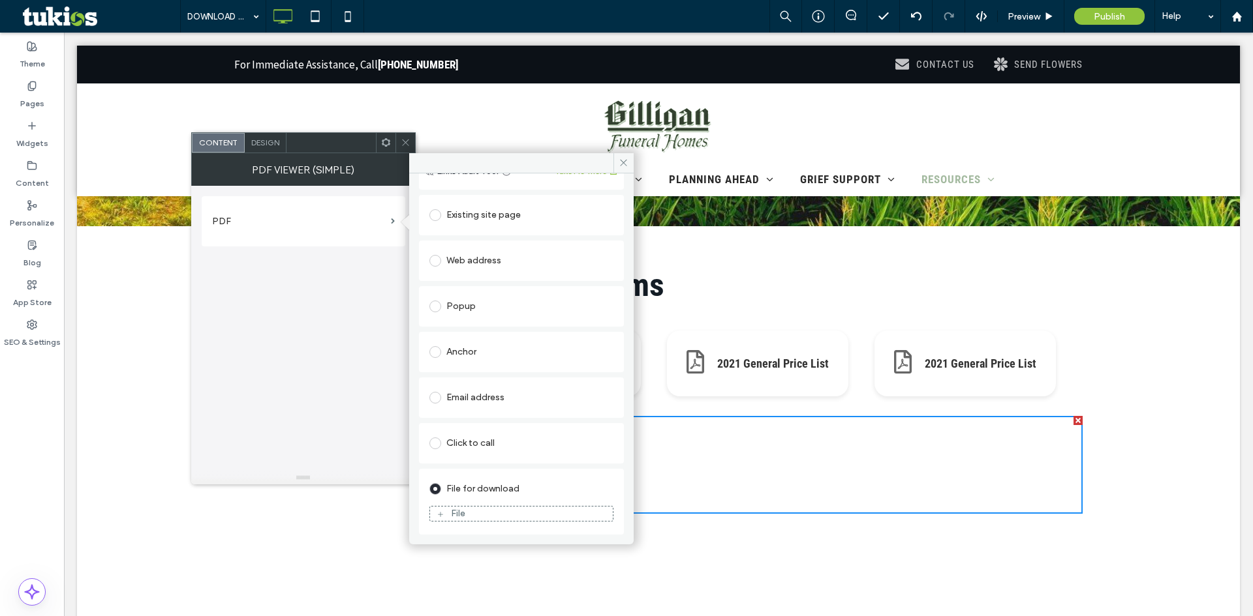
click at [455, 513] on div "File" at bounding box center [458, 513] width 14 height 11
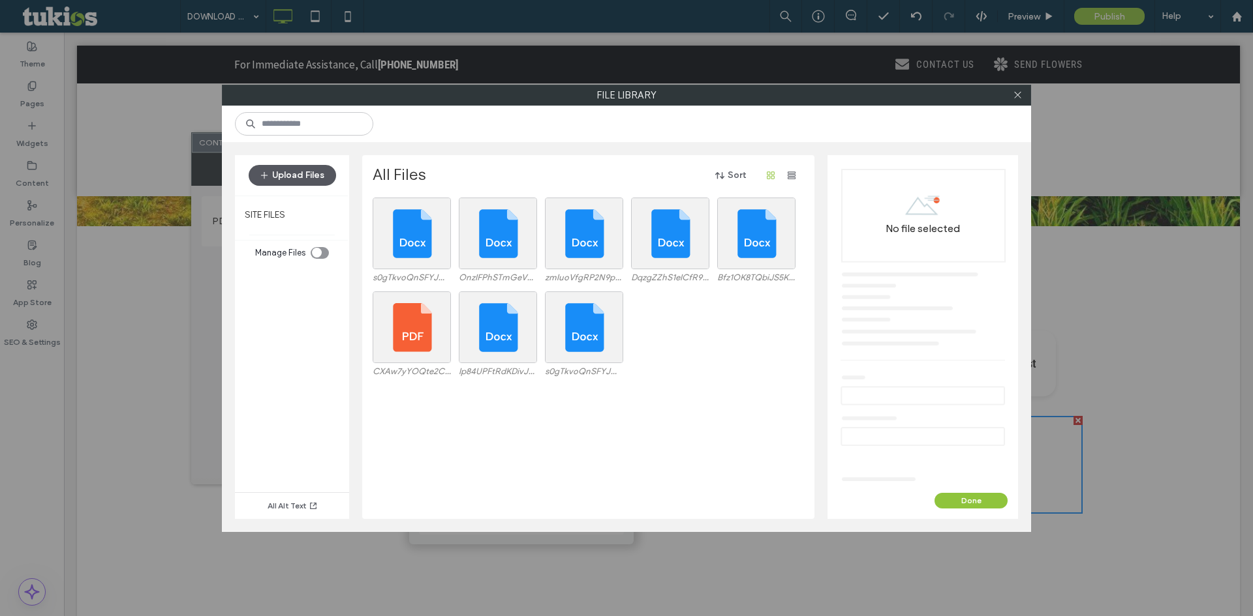
click at [306, 170] on button "Upload Files" at bounding box center [292, 175] width 87 height 21
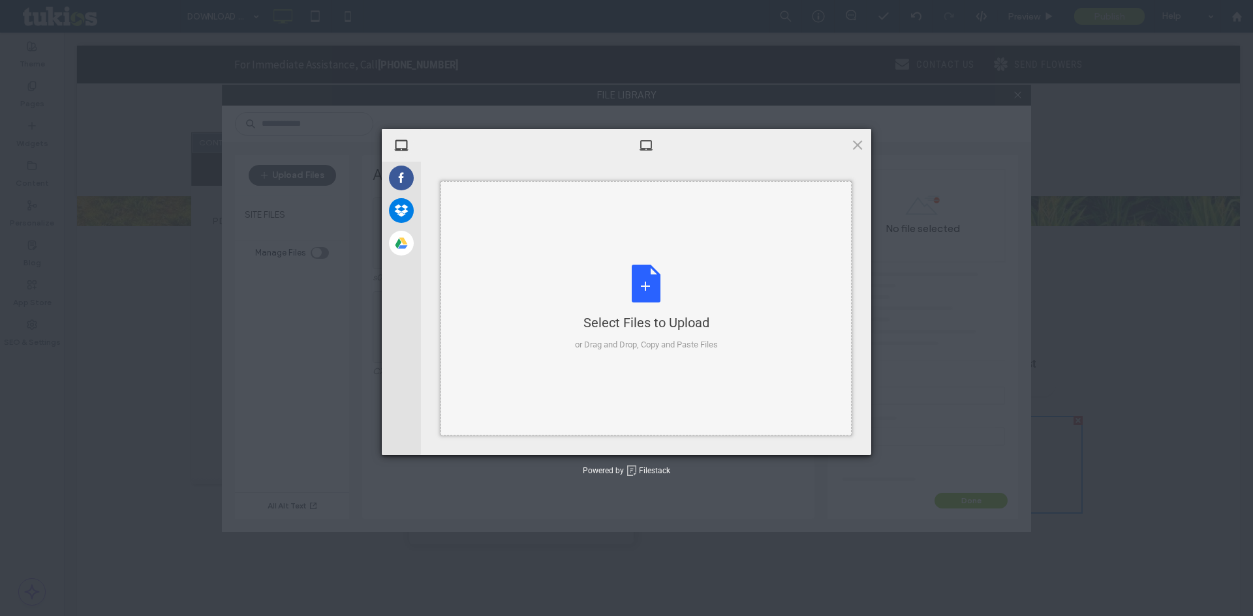
click at [622, 291] on div "Select Files to Upload or Drag and Drop, Copy and Paste Files" at bounding box center [646, 308] width 143 height 87
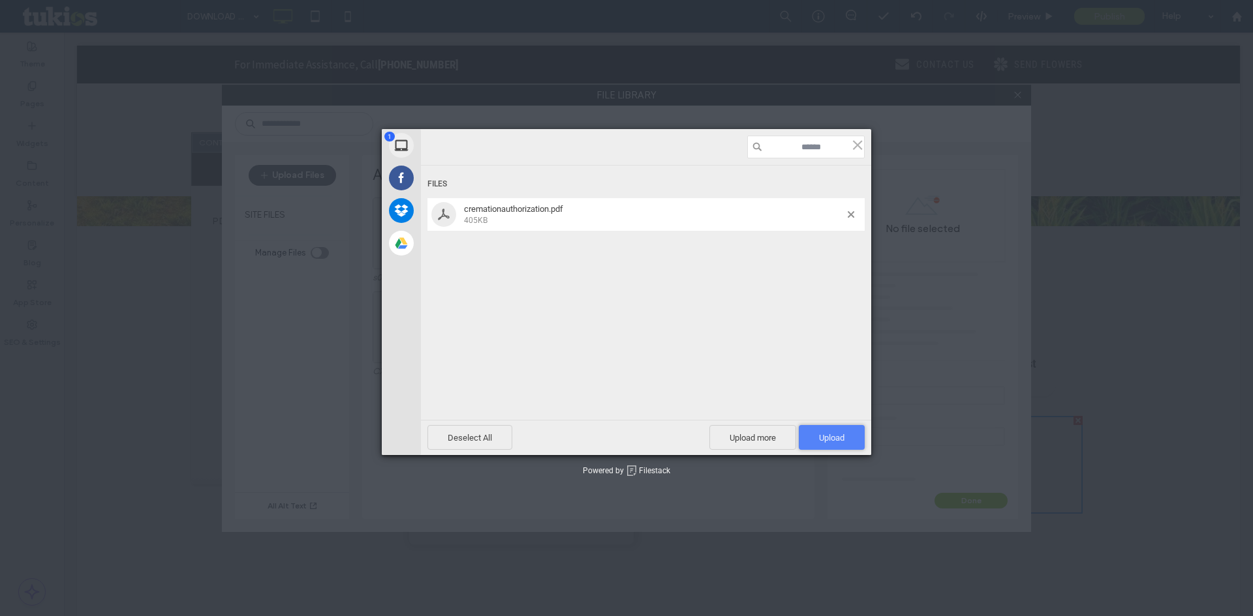
click at [822, 435] on span "Upload 1" at bounding box center [831, 438] width 25 height 10
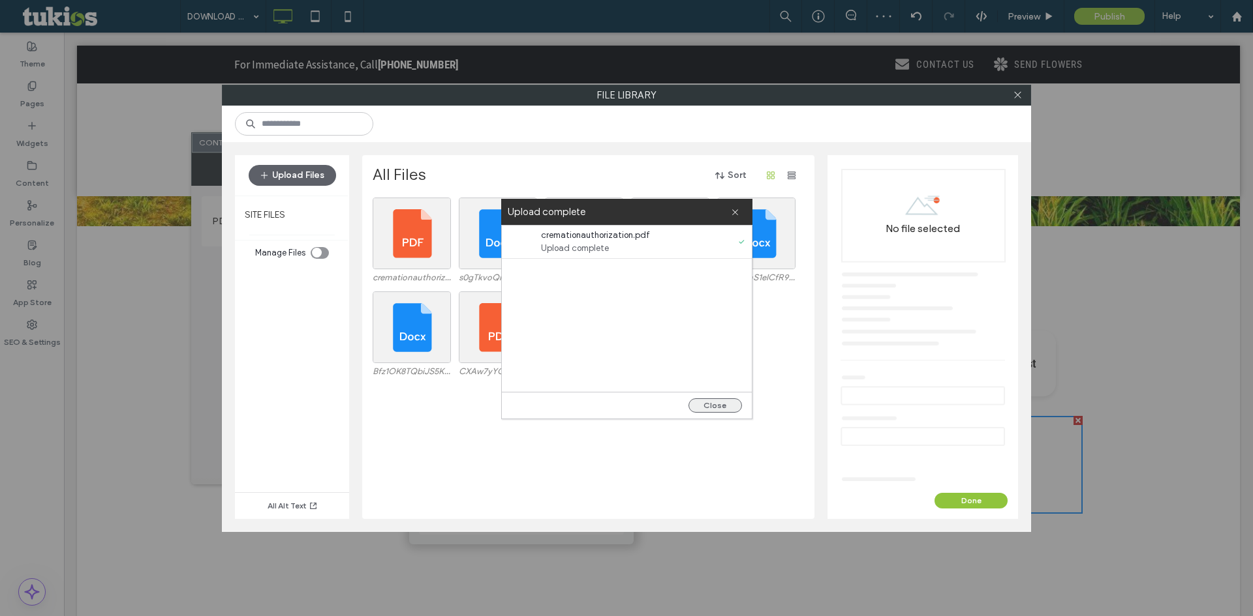
click at [721, 408] on button "Close" at bounding box center [714, 406] width 53 height 14
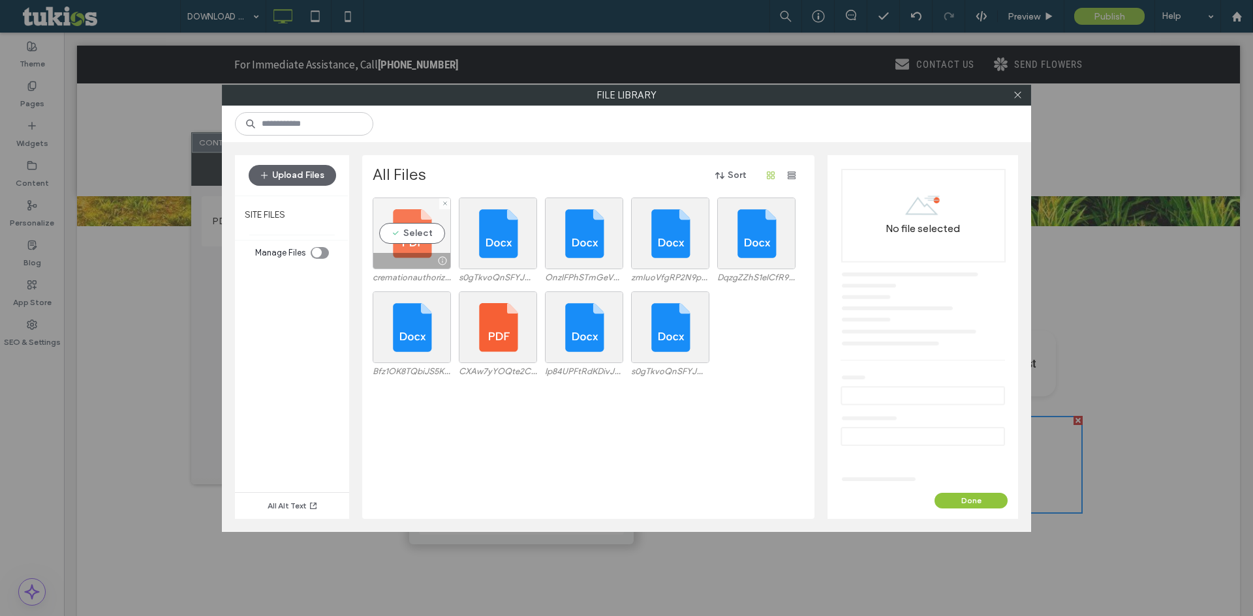
click at [398, 234] on div "Select" at bounding box center [411, 234] width 78 height 72
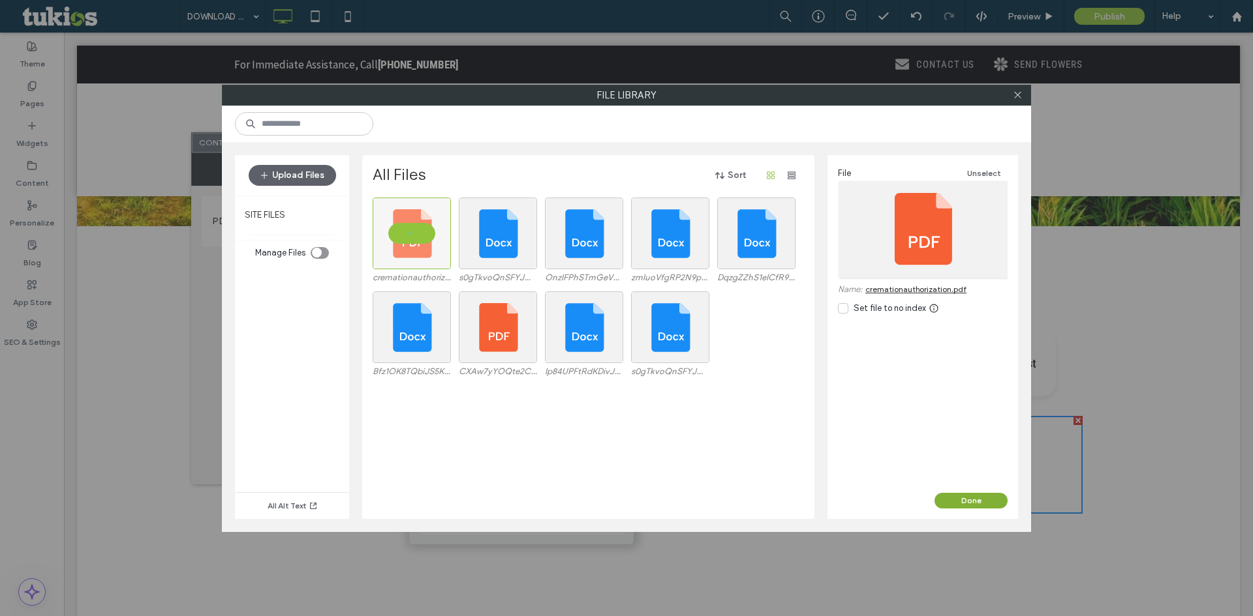
click at [982, 498] on button "Done" at bounding box center [970, 501] width 73 height 16
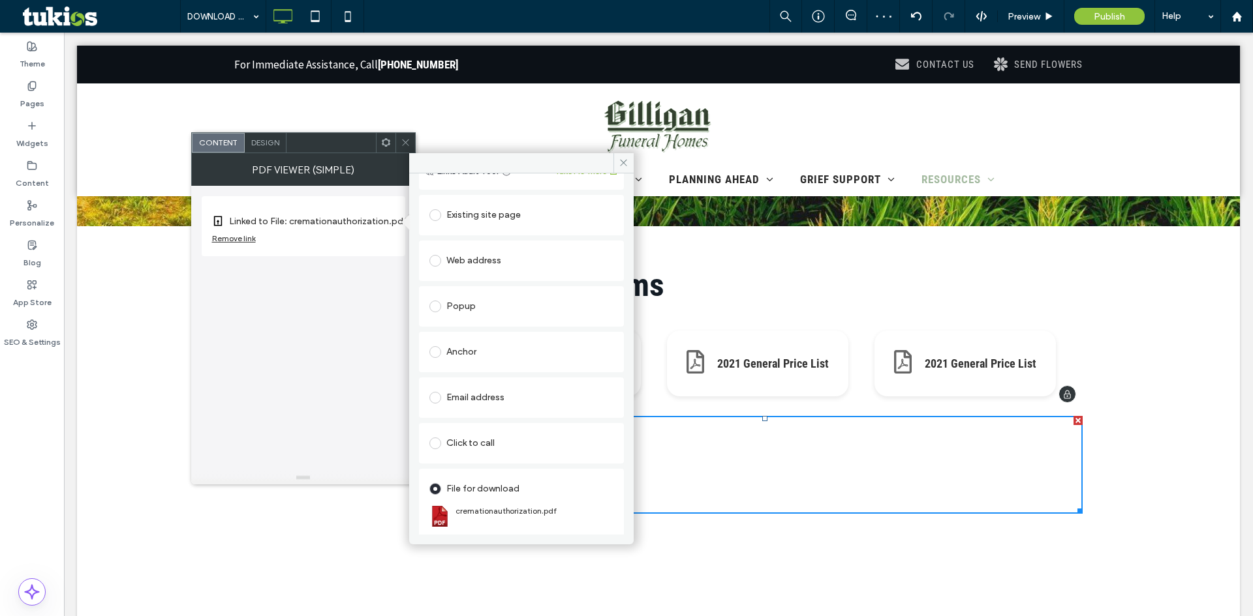
click at [765, 324] on div "2021 General Price List 2021 General Price List 2021 General Price List" at bounding box center [764, 364] width 636 height 92
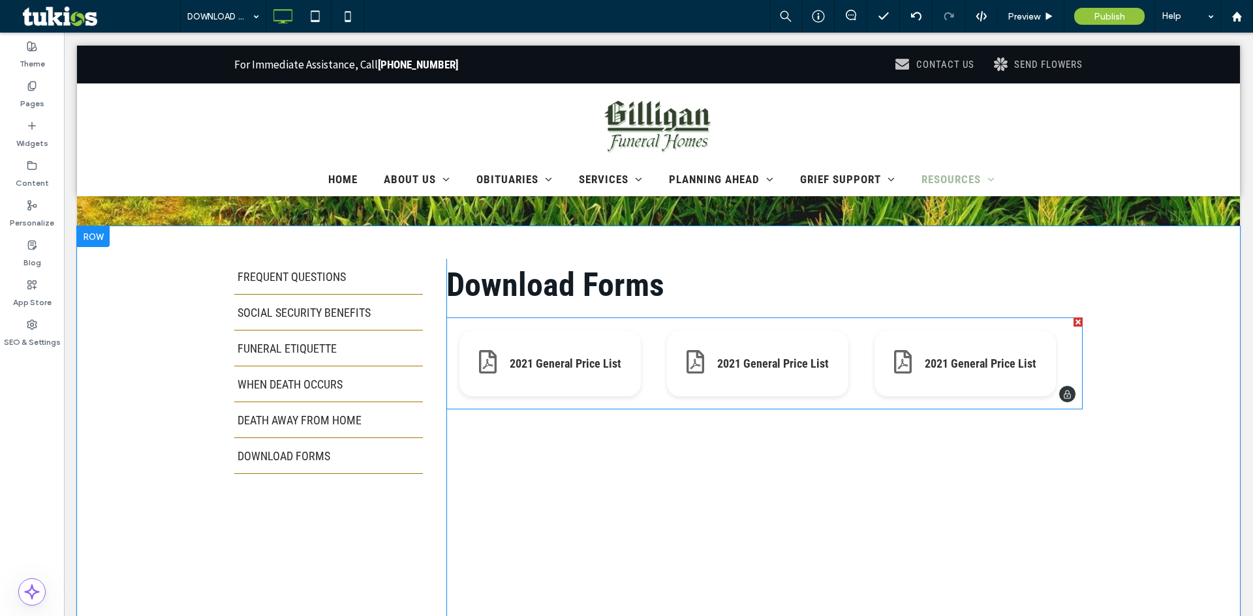
click at [646, 337] on span at bounding box center [764, 364] width 636 height 92
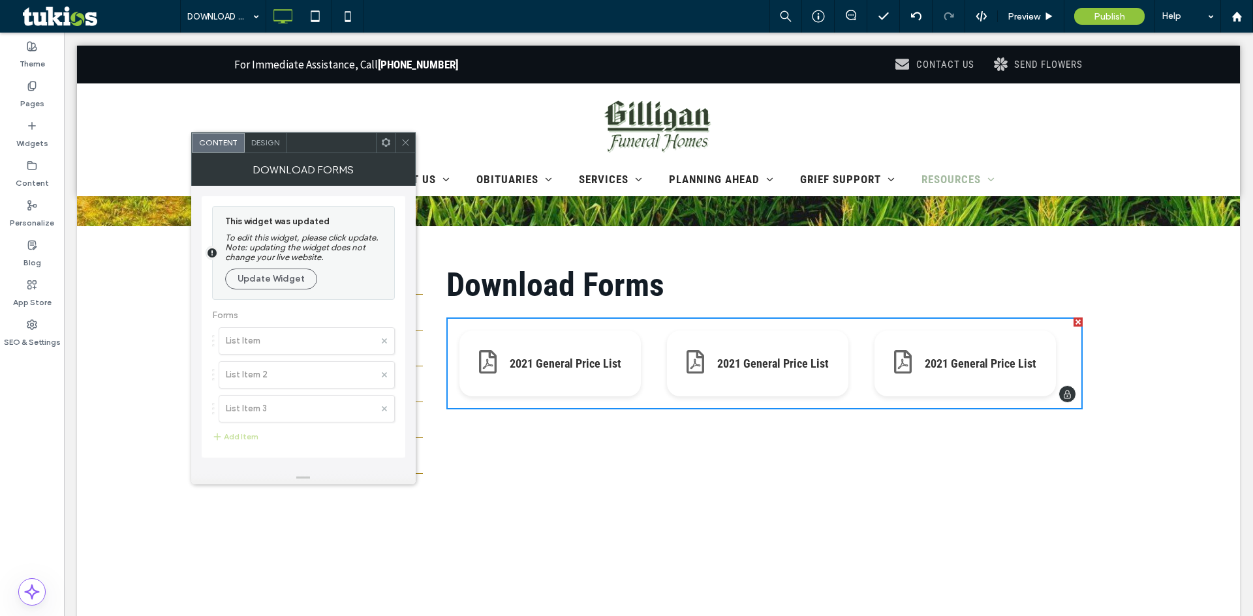
click at [1073, 324] on div at bounding box center [1077, 322] width 9 height 9
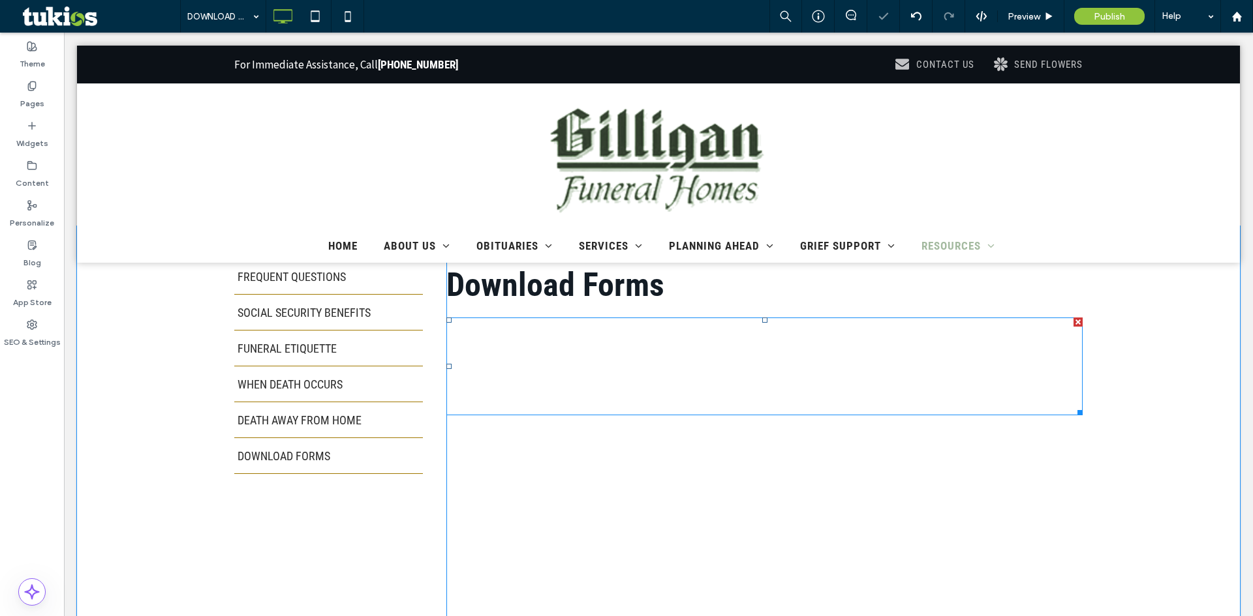
click at [729, 404] on span at bounding box center [764, 367] width 636 height 98
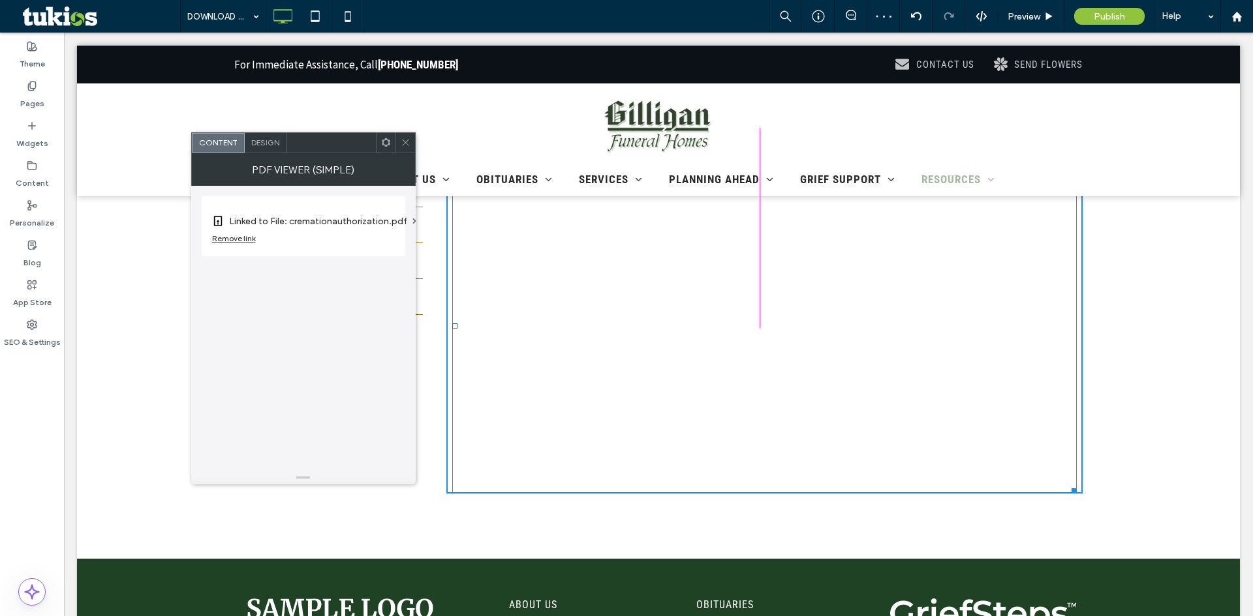
scroll to position [522, 0]
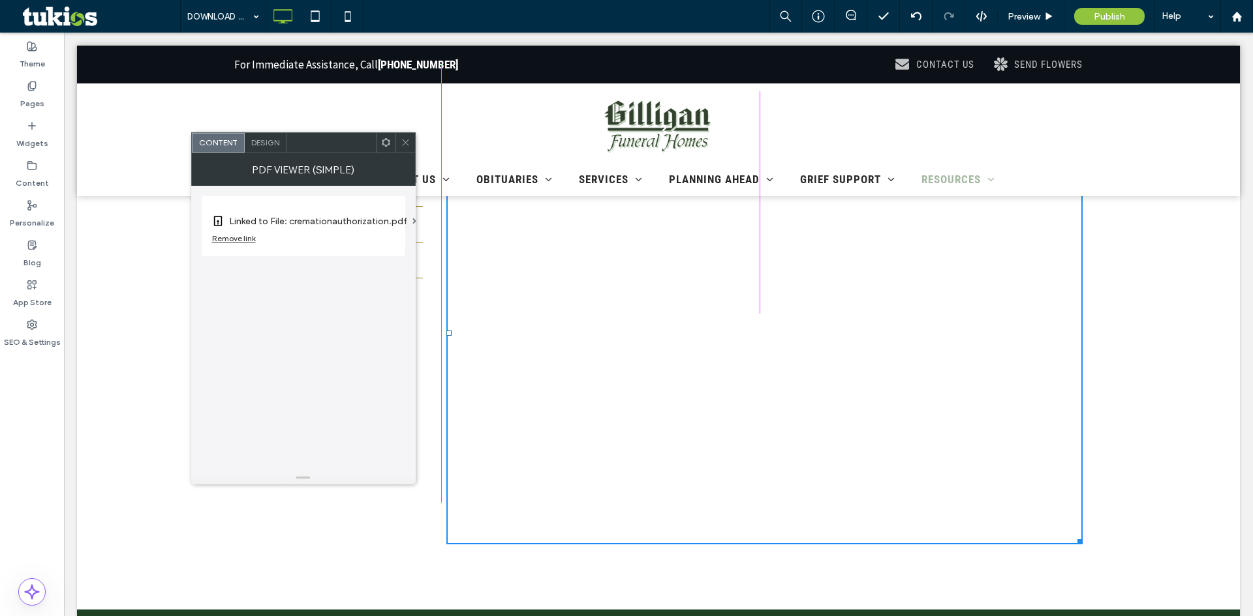
drag, startPoint x: 1076, startPoint y: 414, endPoint x: 1100, endPoint y: 545, distance: 133.9
click at [1100, 545] on div "FREQUENT QUESTIONS SOCIAL SECURITY BENEFITS FUNERAL ETIQUETTE WHEN DEATH OCCURS…" at bounding box center [658, 320] width 1162 height 579
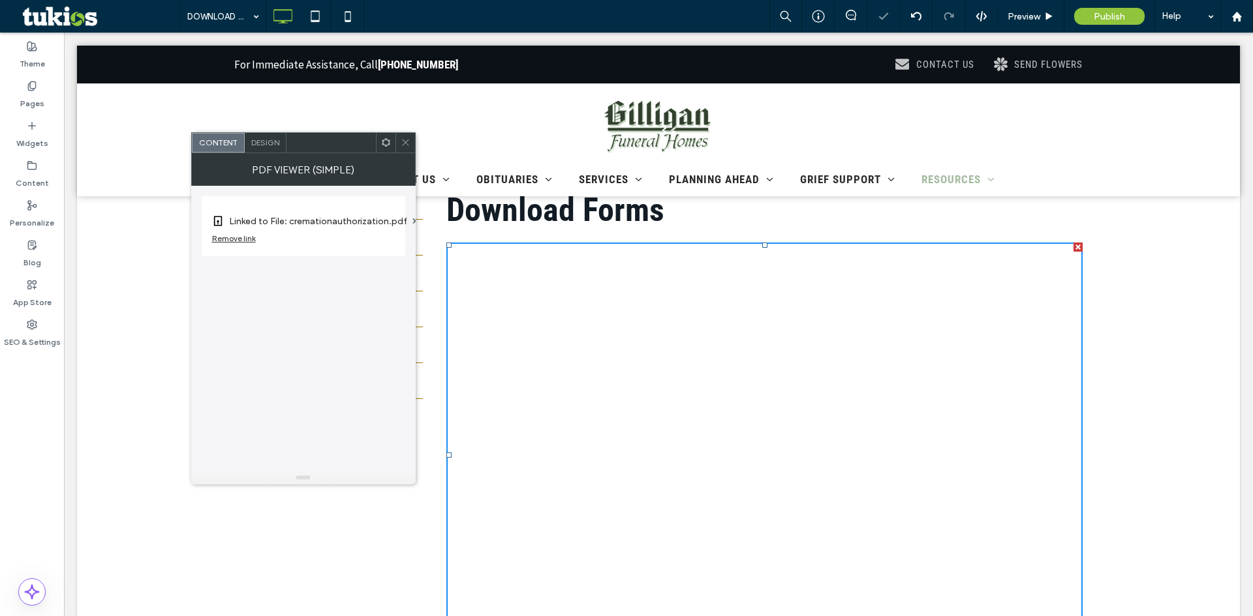
scroll to position [391, 0]
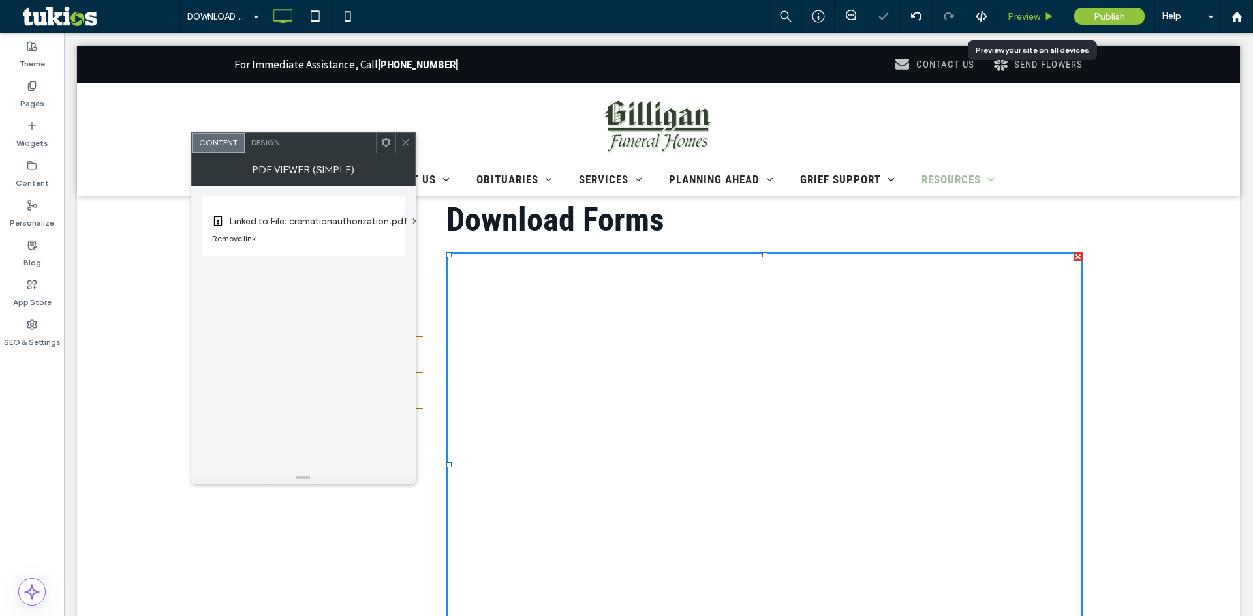
click at [1030, 16] on span "Preview" at bounding box center [1023, 16] width 33 height 11
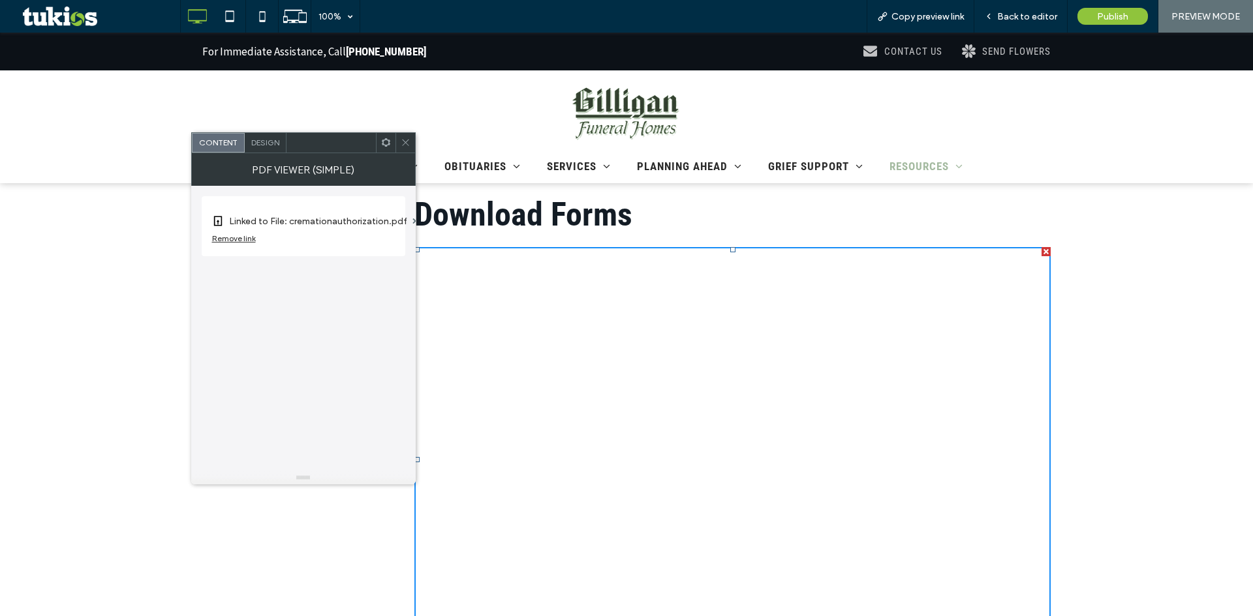
scroll to position [391, 0]
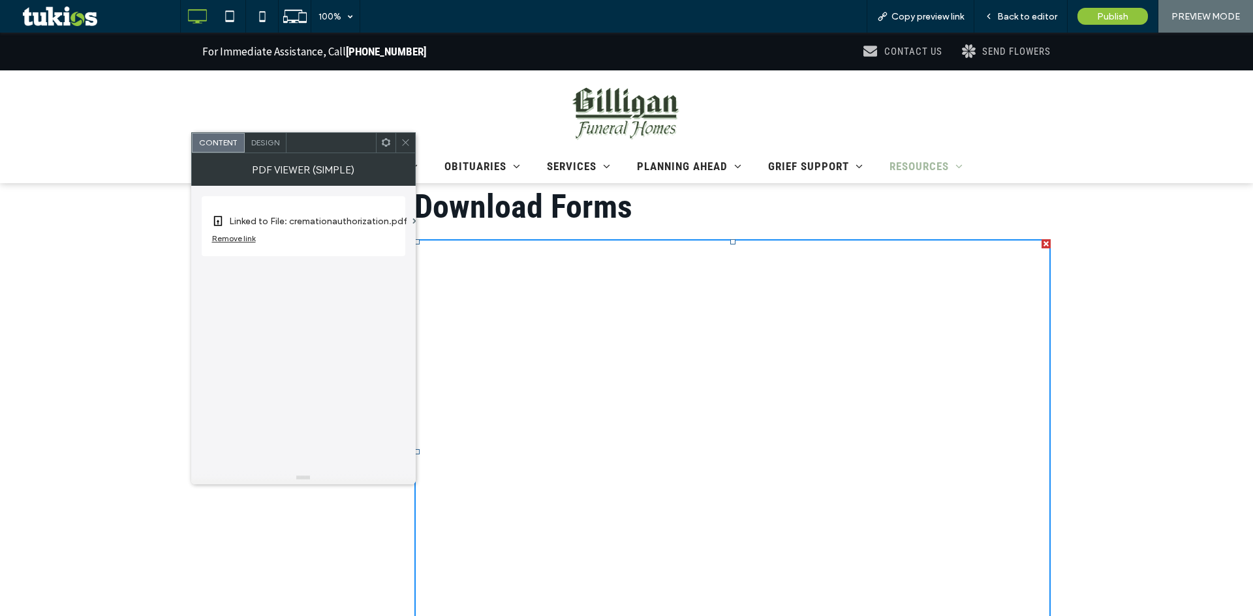
click at [412, 142] on div at bounding box center [405, 143] width 20 height 20
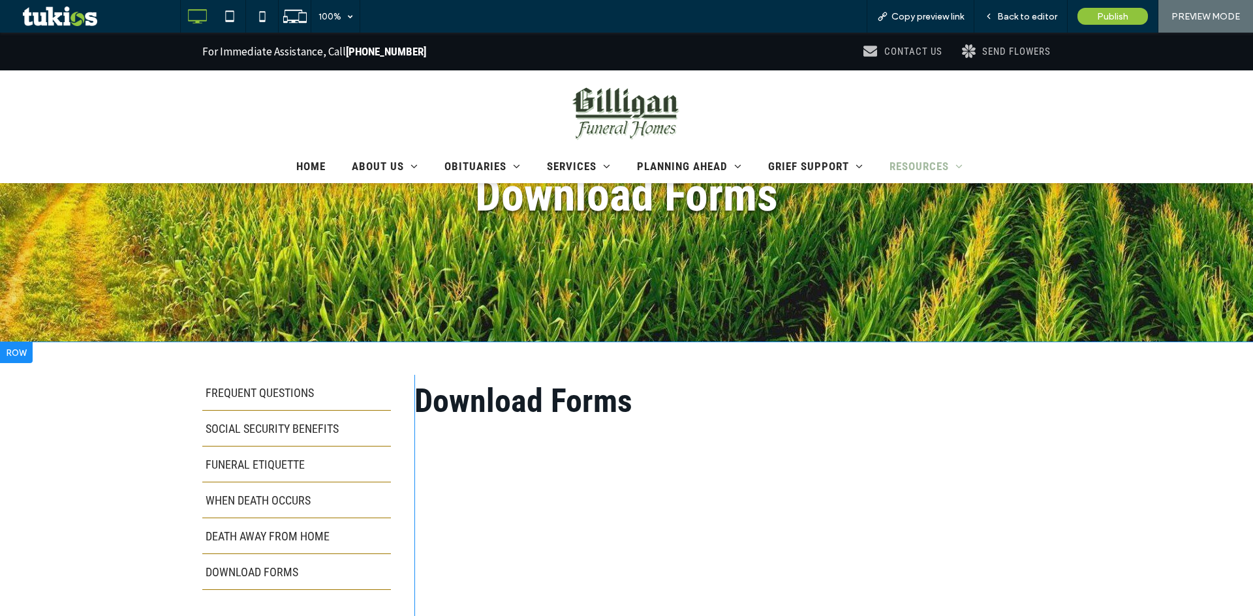
scroll to position [196, 0]
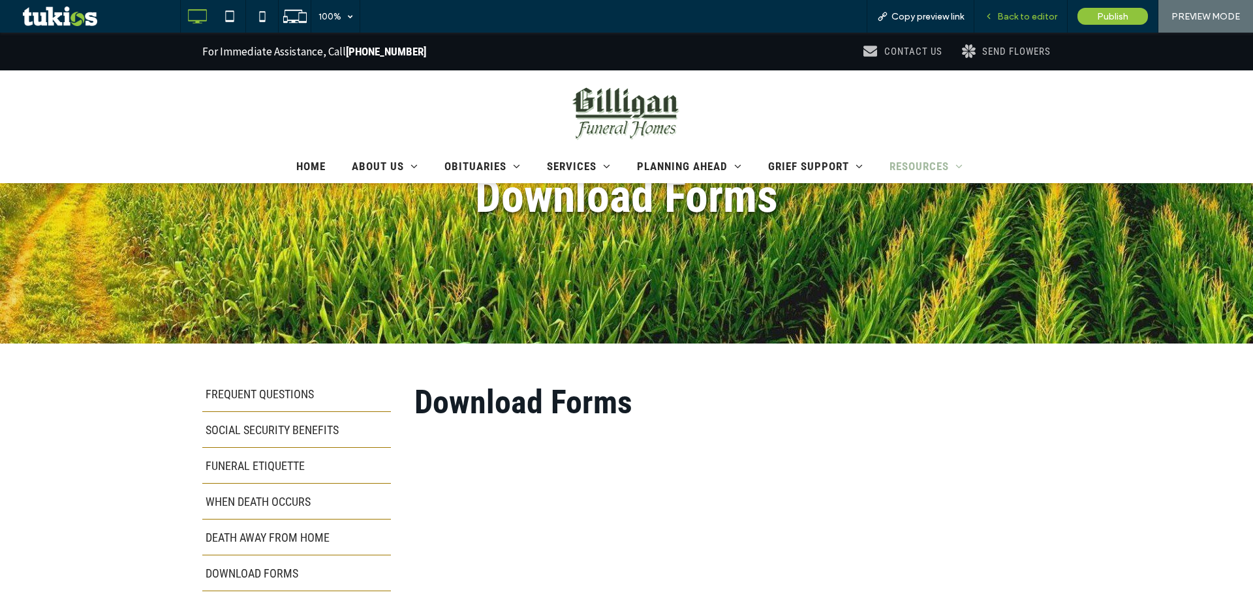
click at [1024, 16] on span "Back to editor" at bounding box center [1027, 16] width 60 height 11
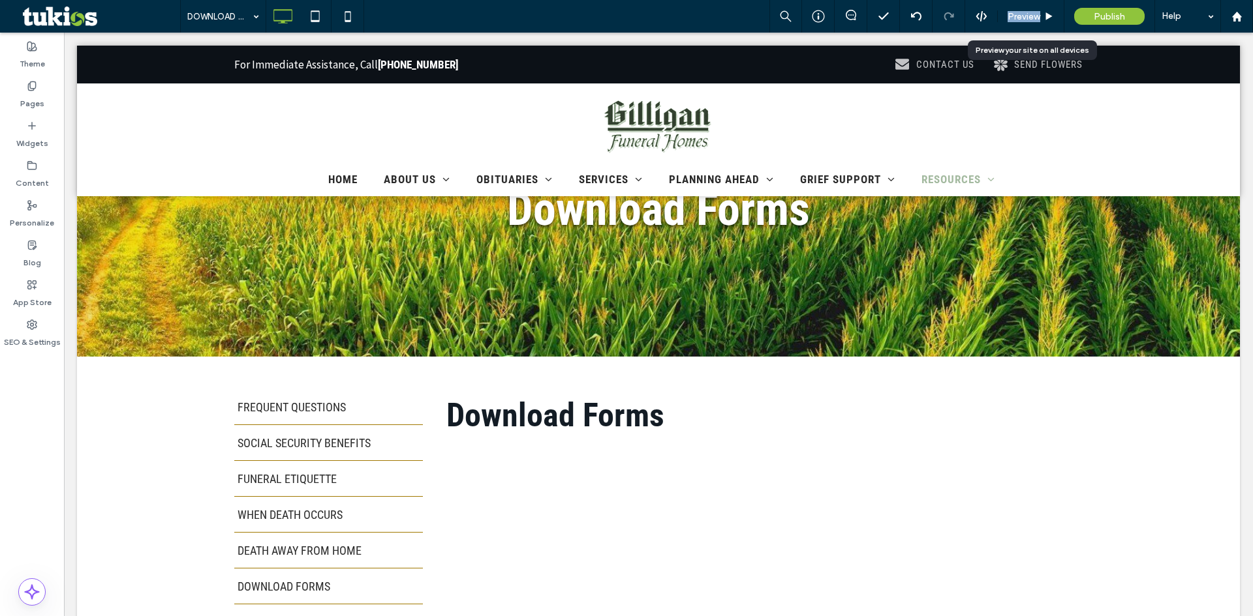
click at [1024, 16] on span "Preview" at bounding box center [1023, 16] width 33 height 11
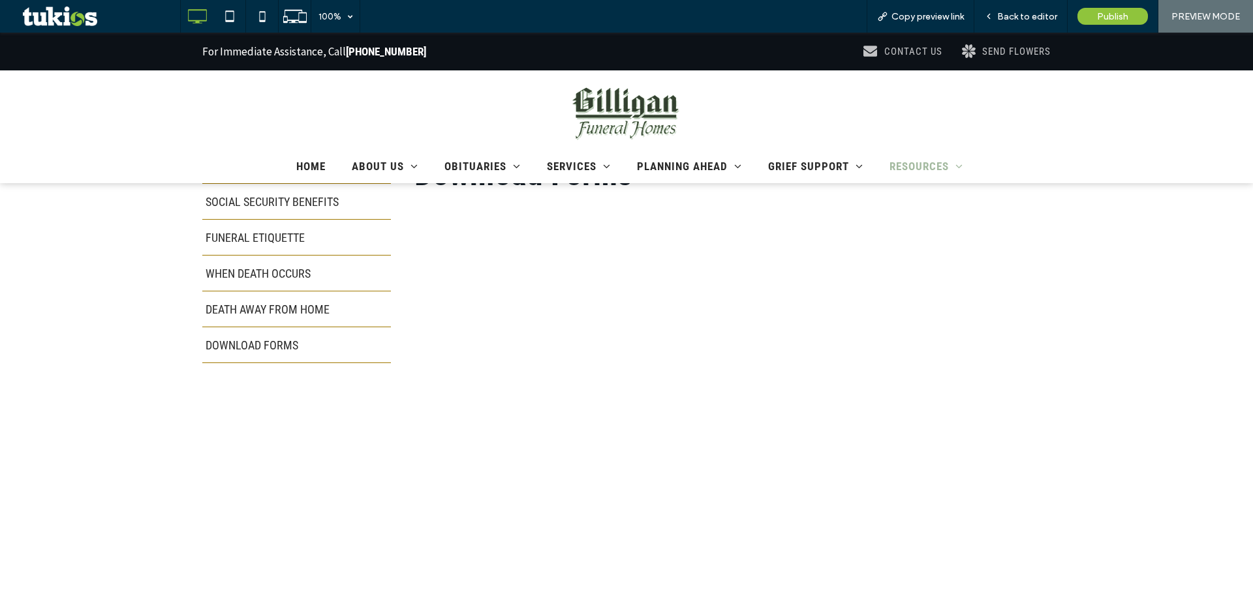
scroll to position [391, 0]
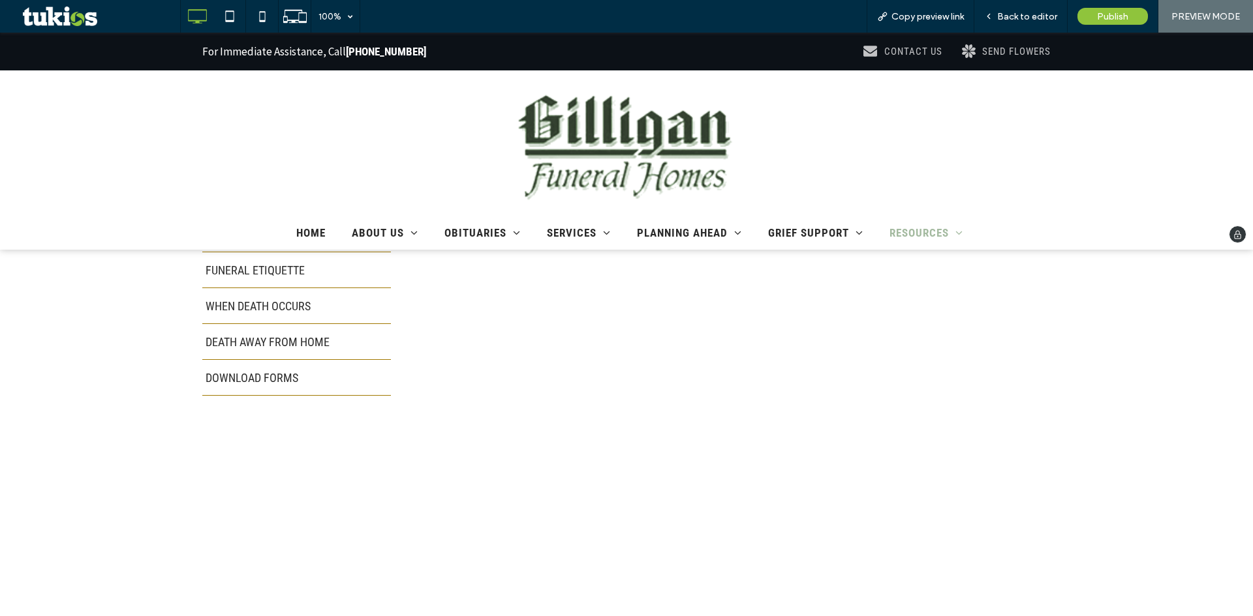
click at [642, 114] on img at bounding box center [626, 143] width 232 height 126
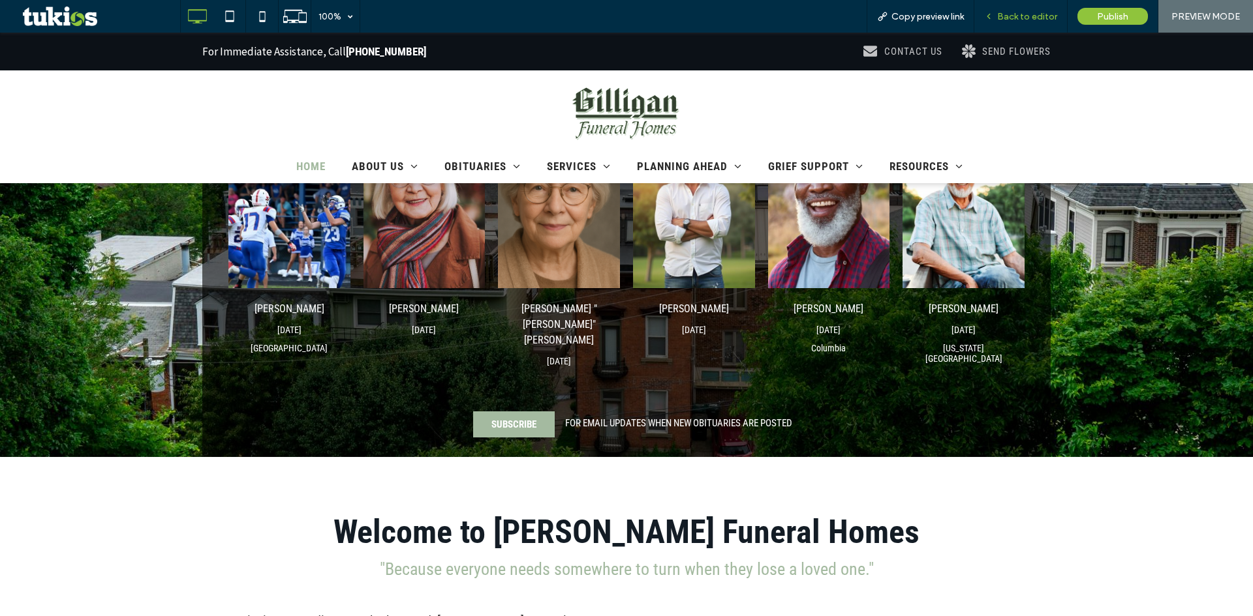
click at [1003, 21] on span "Back to editor" at bounding box center [1027, 16] width 60 height 11
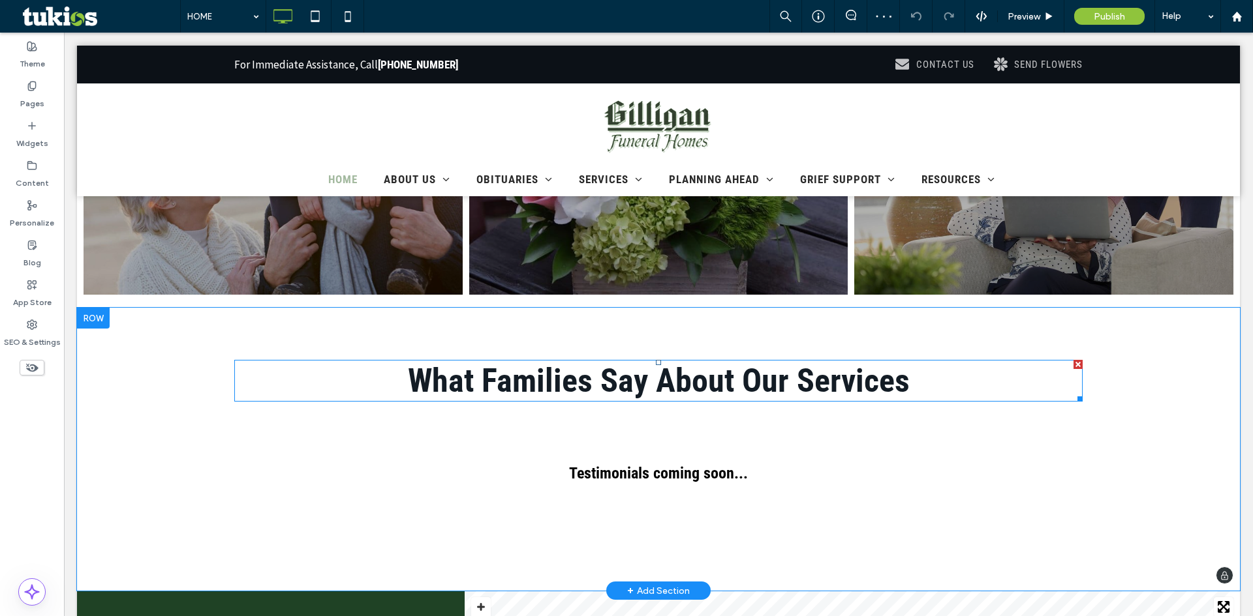
scroll to position [1435, 0]
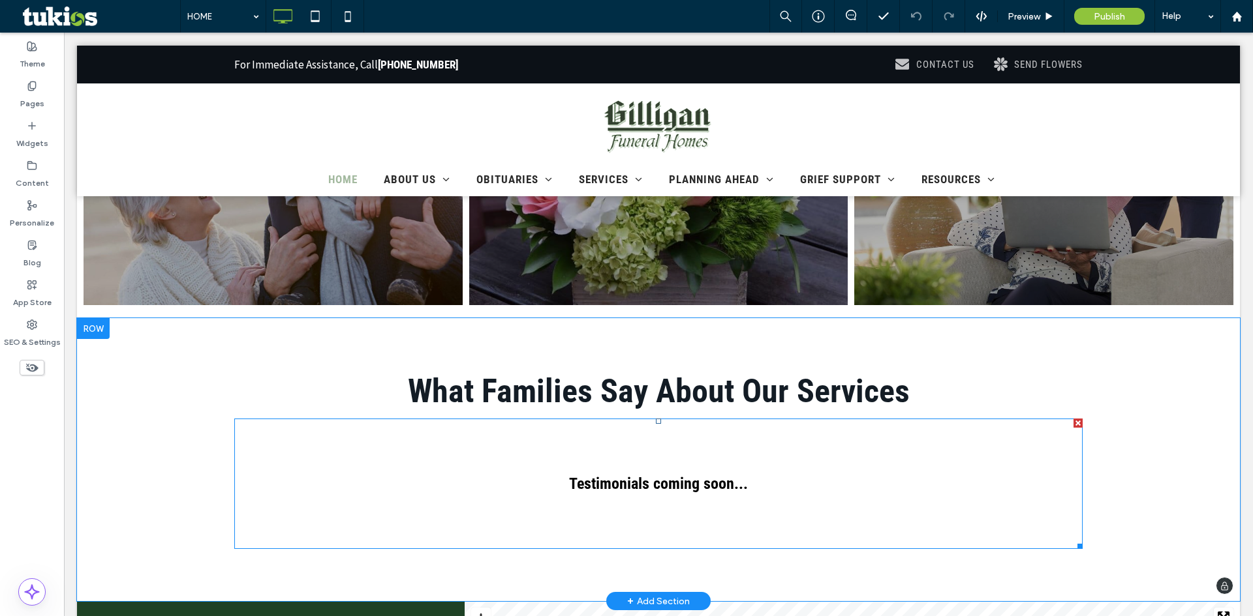
click at [656, 425] on span at bounding box center [658, 484] width 848 height 130
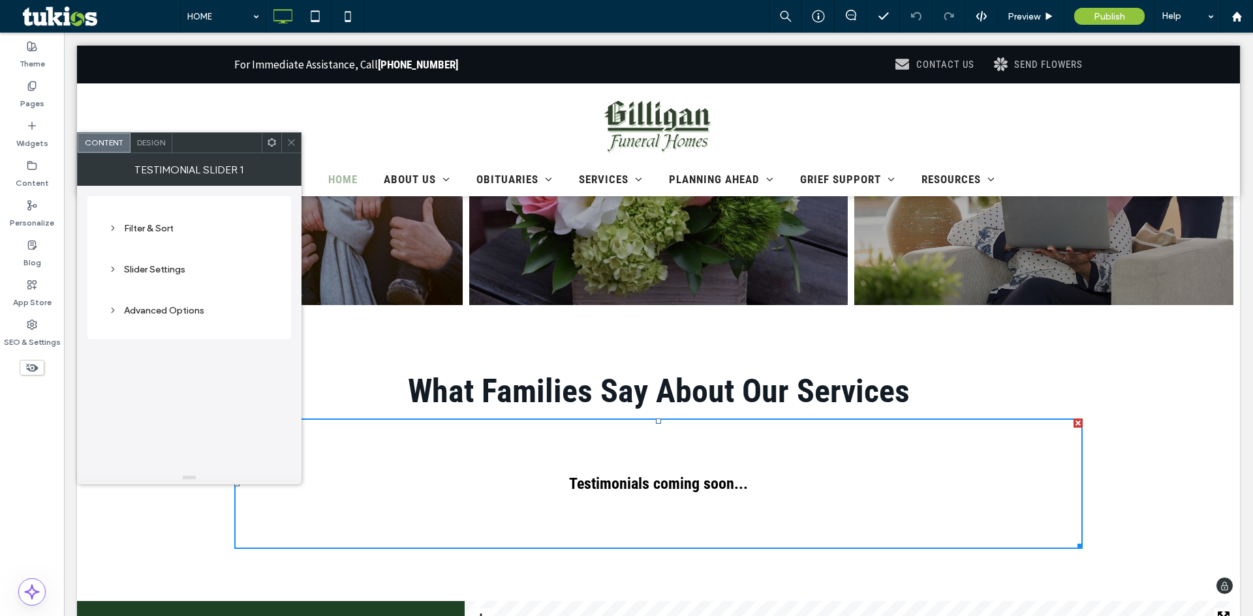
click at [1073, 419] on div at bounding box center [1077, 423] width 9 height 9
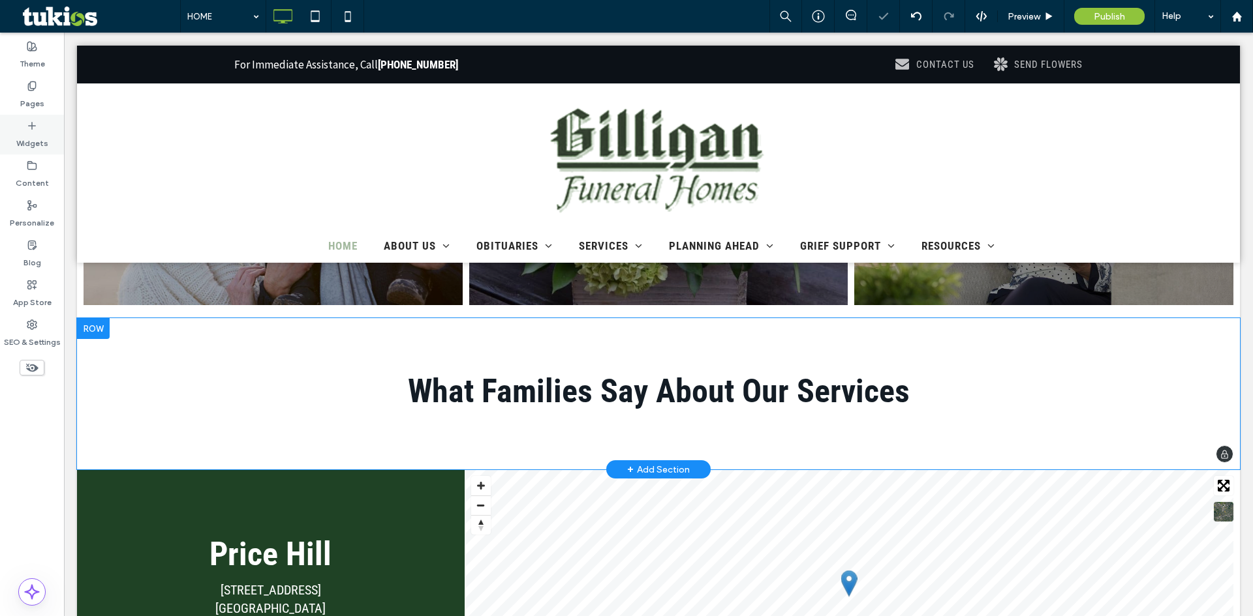
click at [26, 128] on div "Widgets" at bounding box center [32, 135] width 64 height 40
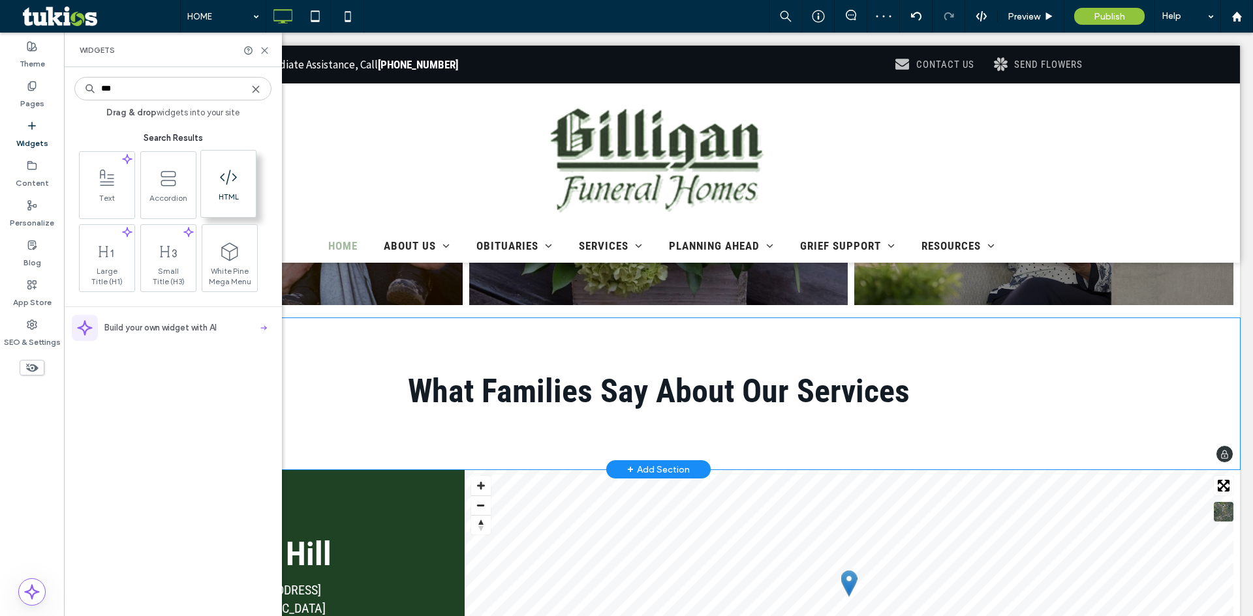
type input "***"
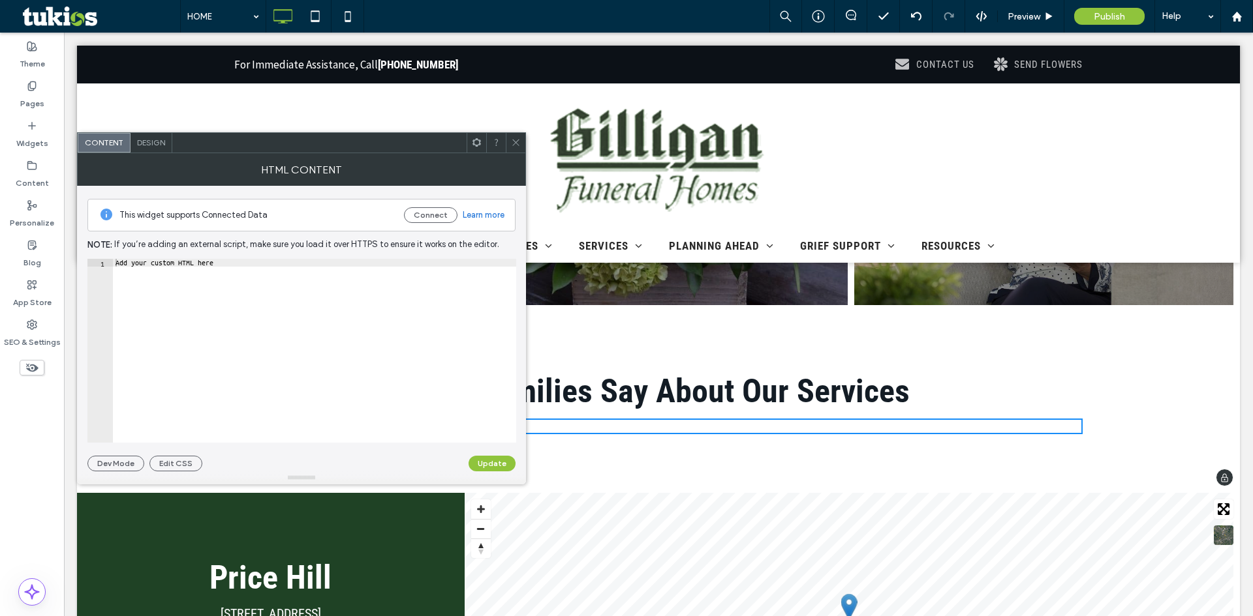
click at [289, 336] on div "Add your custom HTML here" at bounding box center [314, 359] width 403 height 200
paste textarea "**********"
type textarea "**********"
click at [482, 463] on button "Update" at bounding box center [491, 464] width 47 height 16
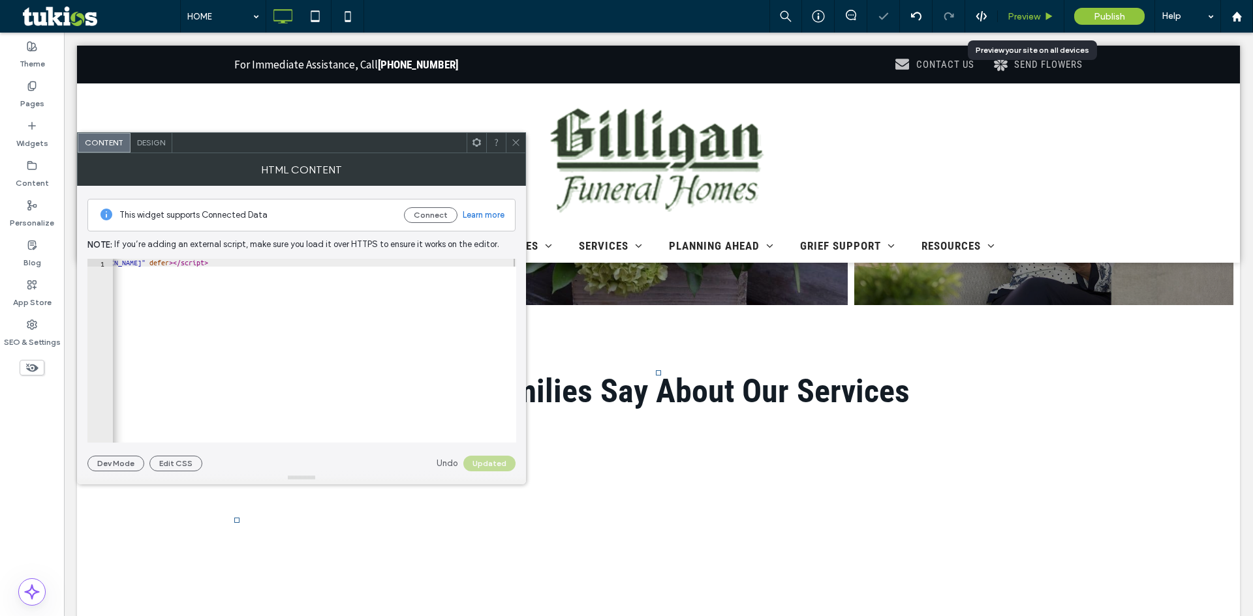
click at [1050, 15] on use at bounding box center [1049, 15] width 7 height 7
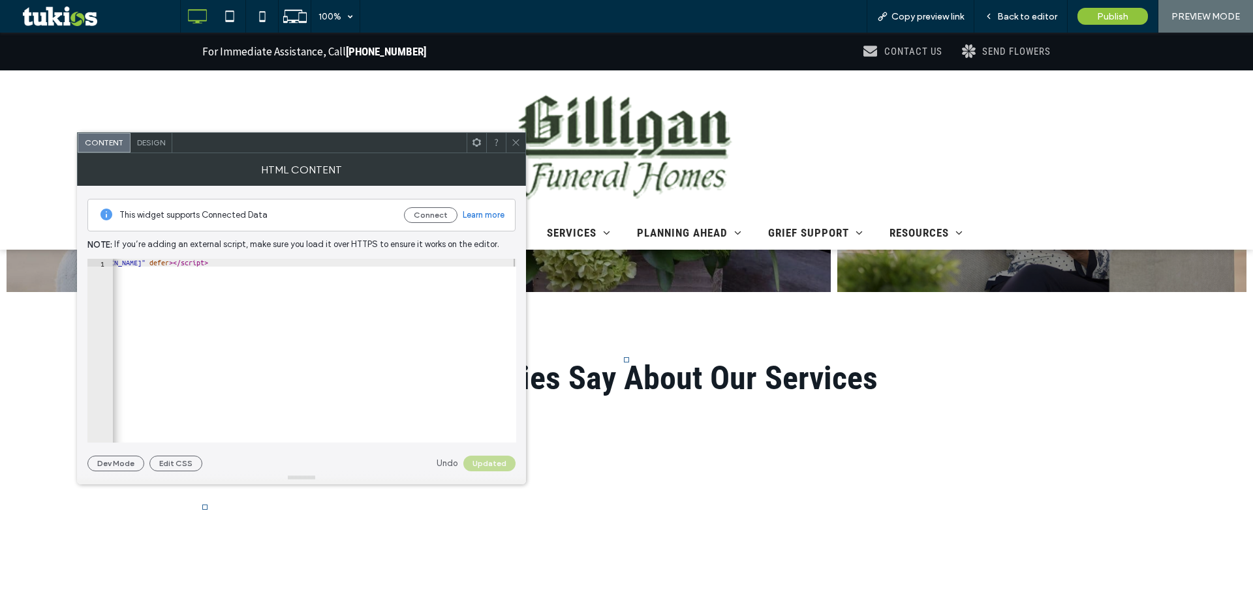
click at [514, 142] on icon at bounding box center [516, 143] width 10 height 10
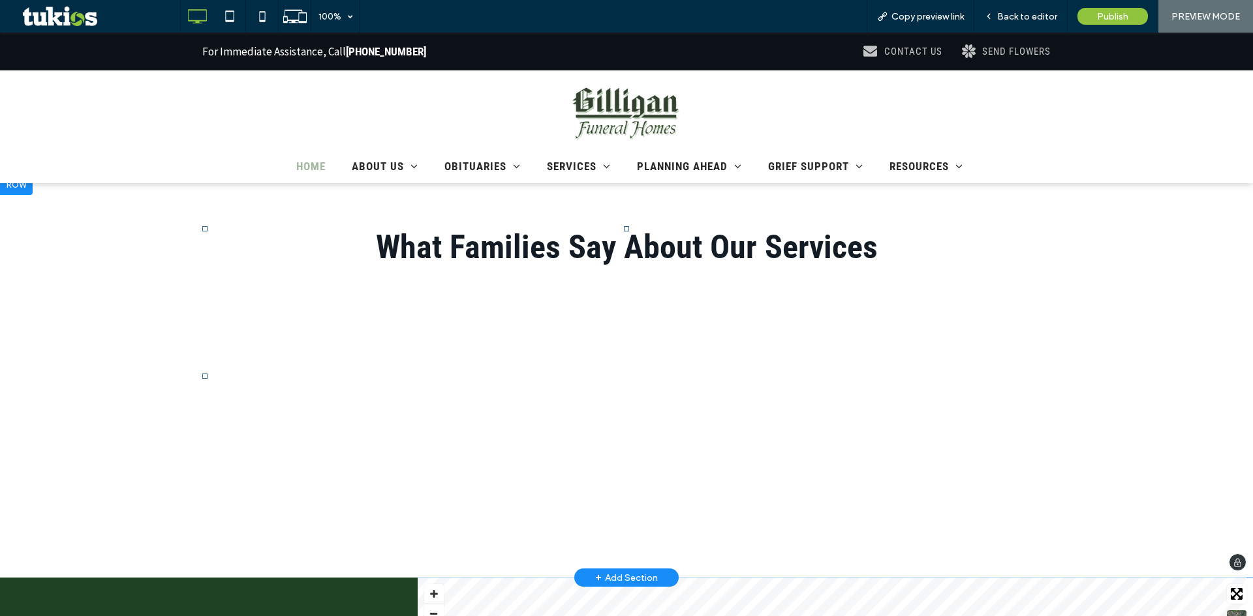
scroll to position [1566, 0]
click at [996, 13] on div "Back to editor" at bounding box center [1020, 16] width 93 height 11
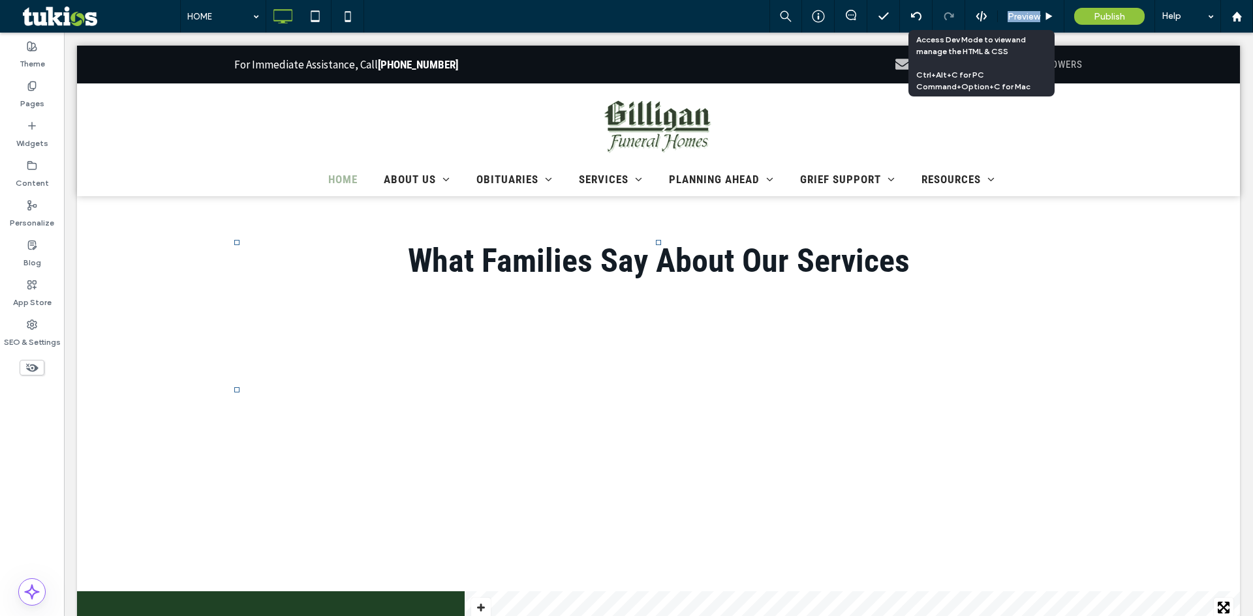
click at [996, 13] on div at bounding box center [981, 16] width 32 height 12
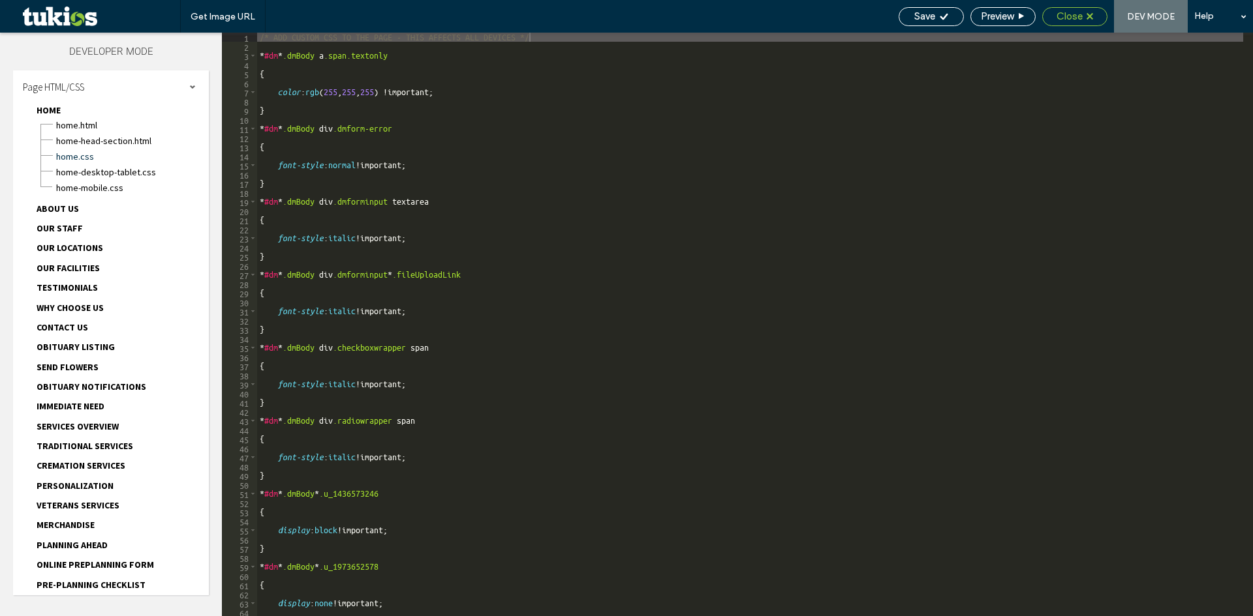
click at [1081, 14] on span "Close" at bounding box center [1069, 16] width 26 height 12
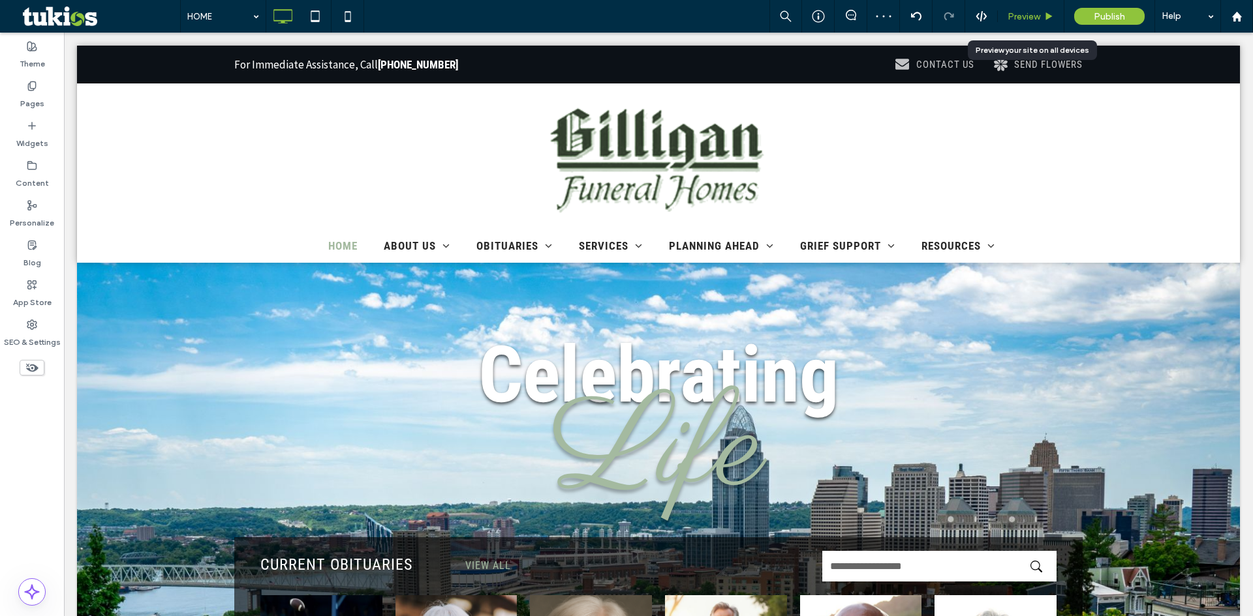
click at [1033, 16] on span "Preview" at bounding box center [1023, 16] width 33 height 11
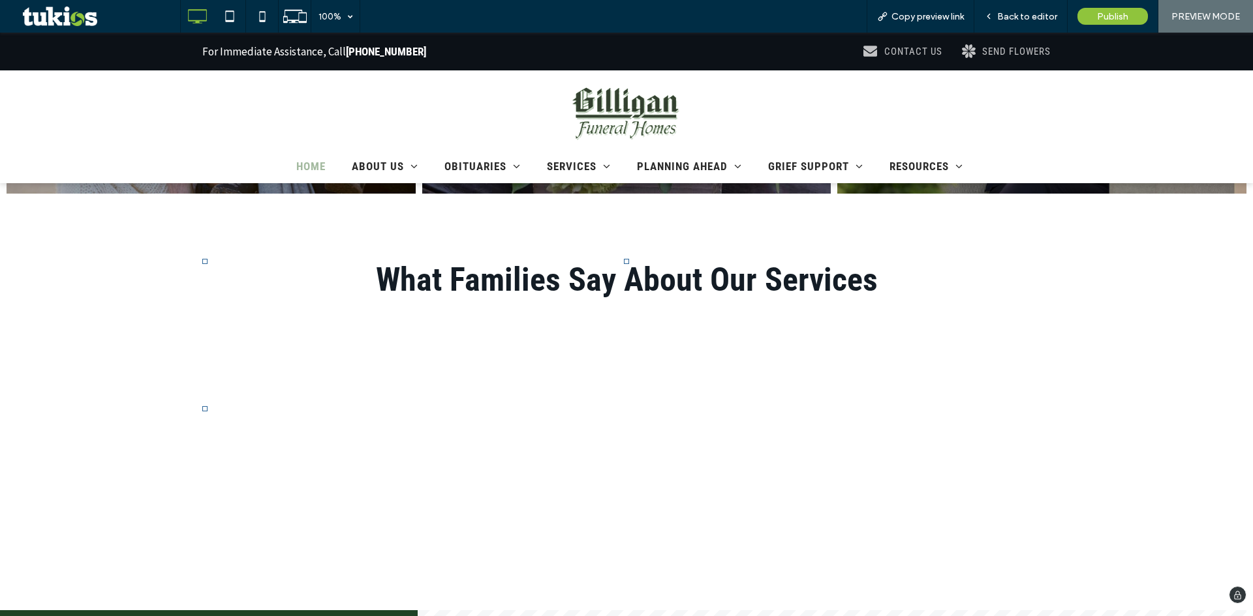
scroll to position [1566, 0]
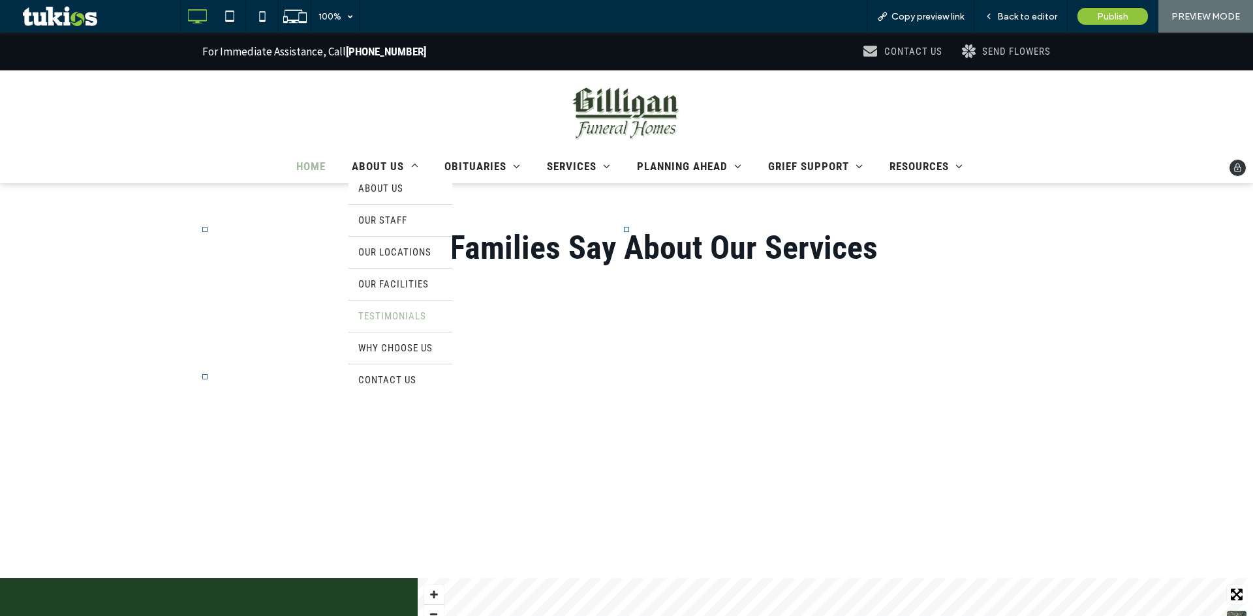
click at [389, 317] on span "TESTIMONIALS" at bounding box center [392, 317] width 68 height 12
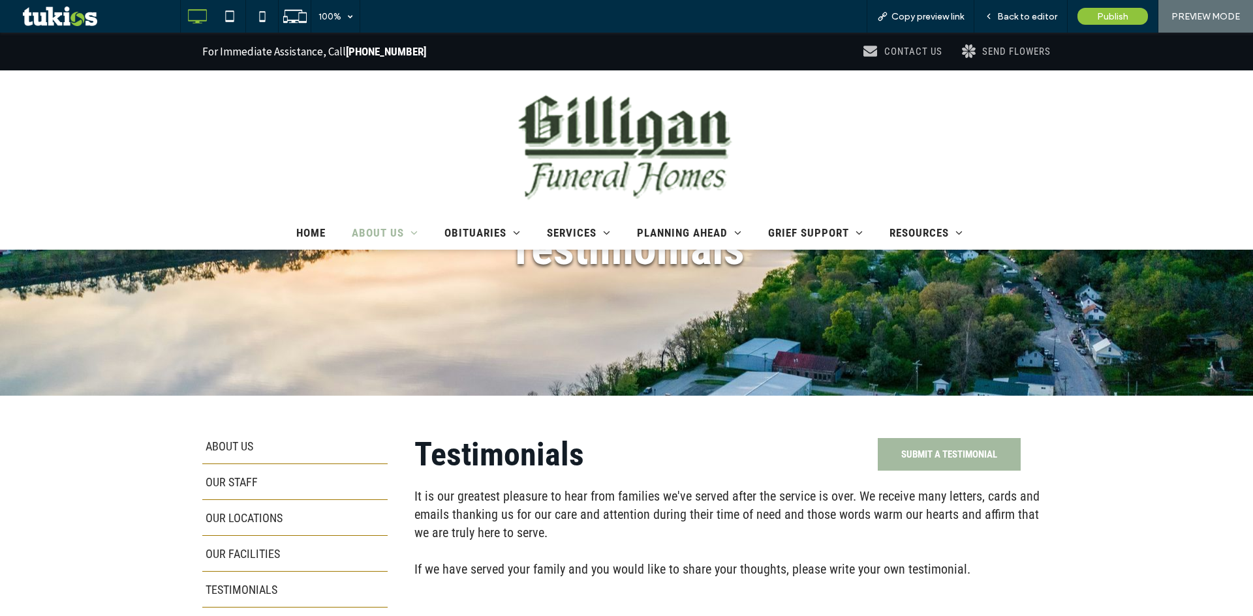
scroll to position [391, 0]
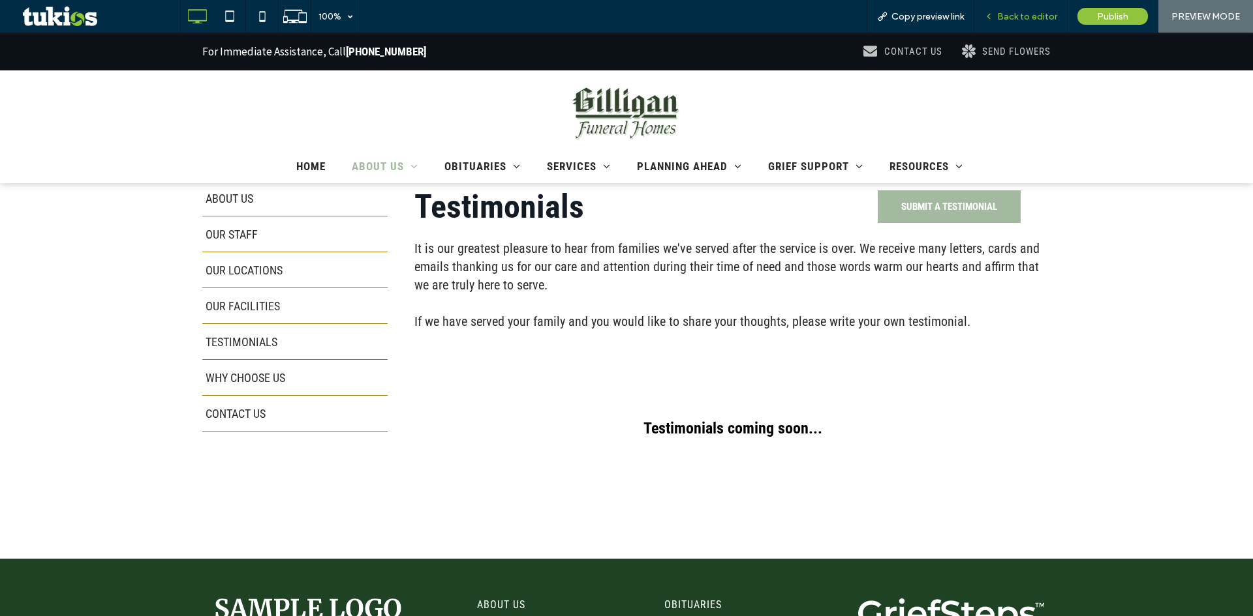
click at [1027, 14] on span "Back to editor" at bounding box center [1027, 16] width 60 height 11
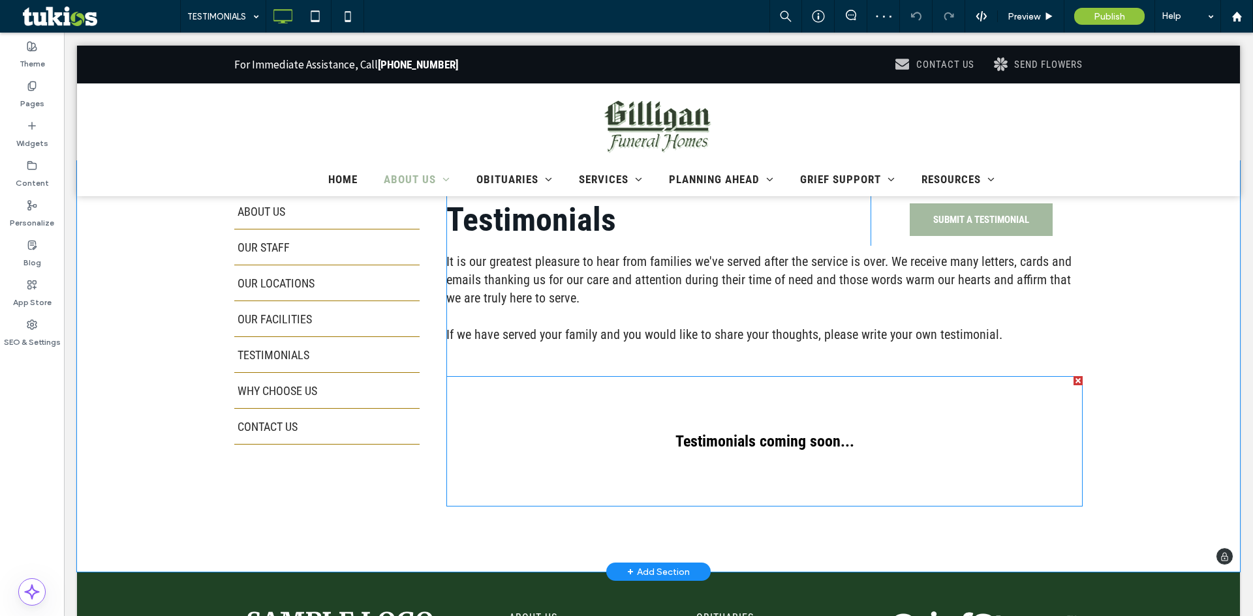
click at [753, 449] on div "Testimonials coming soon..." at bounding box center [764, 441] width 636 height 130
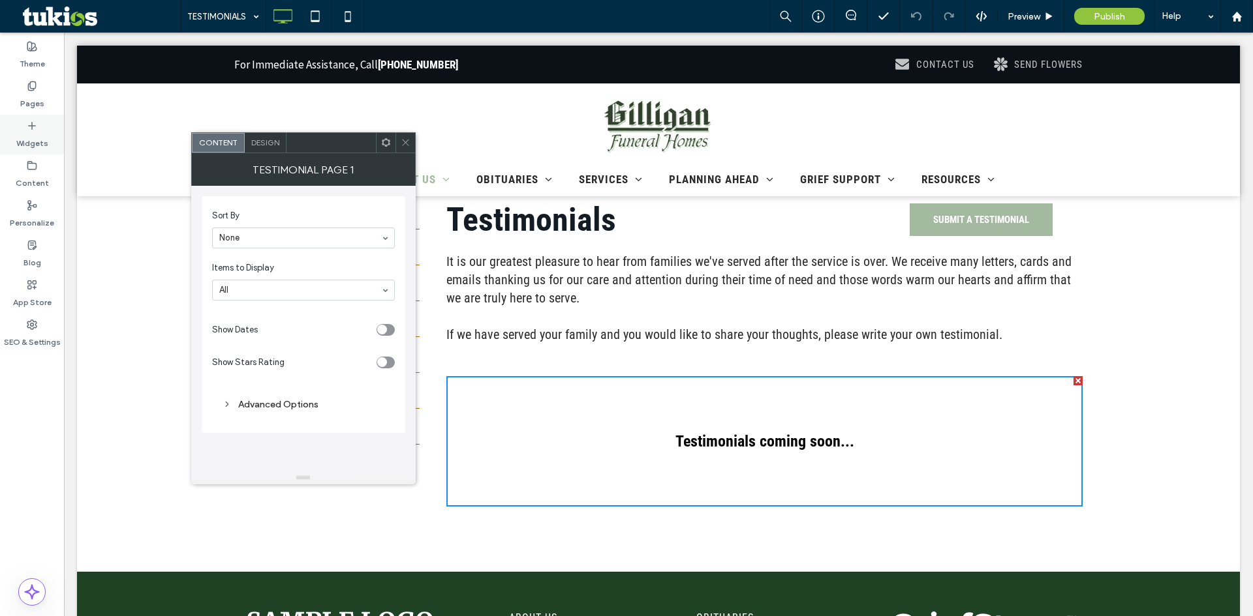
click at [28, 146] on label "Widgets" at bounding box center [32, 140] width 32 height 18
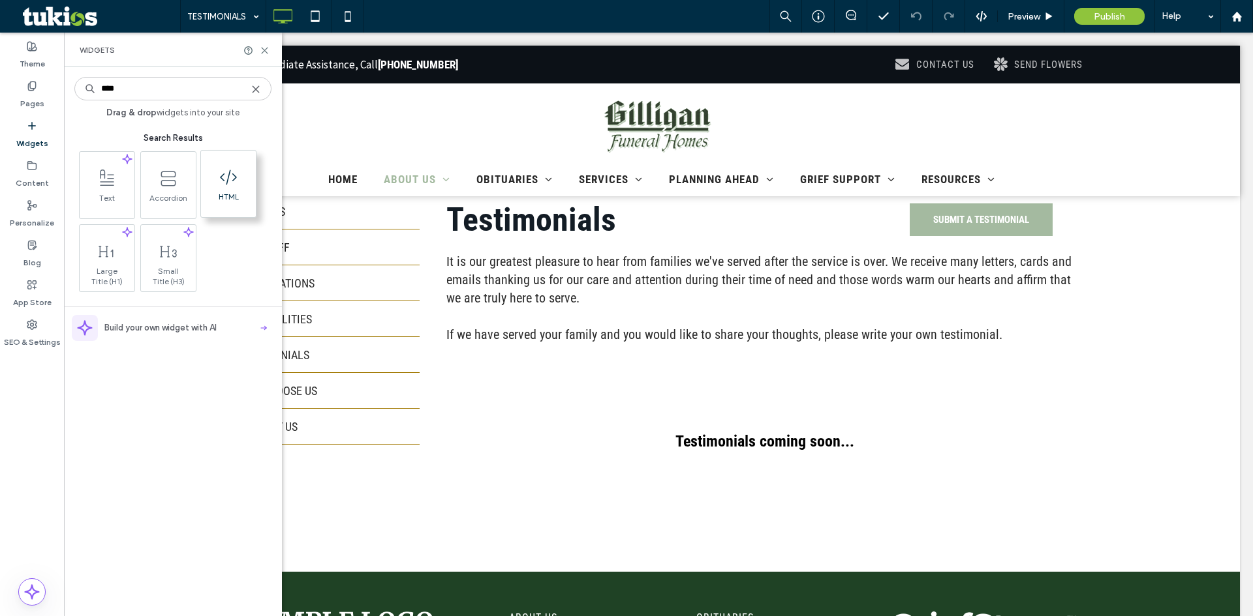
type input "****"
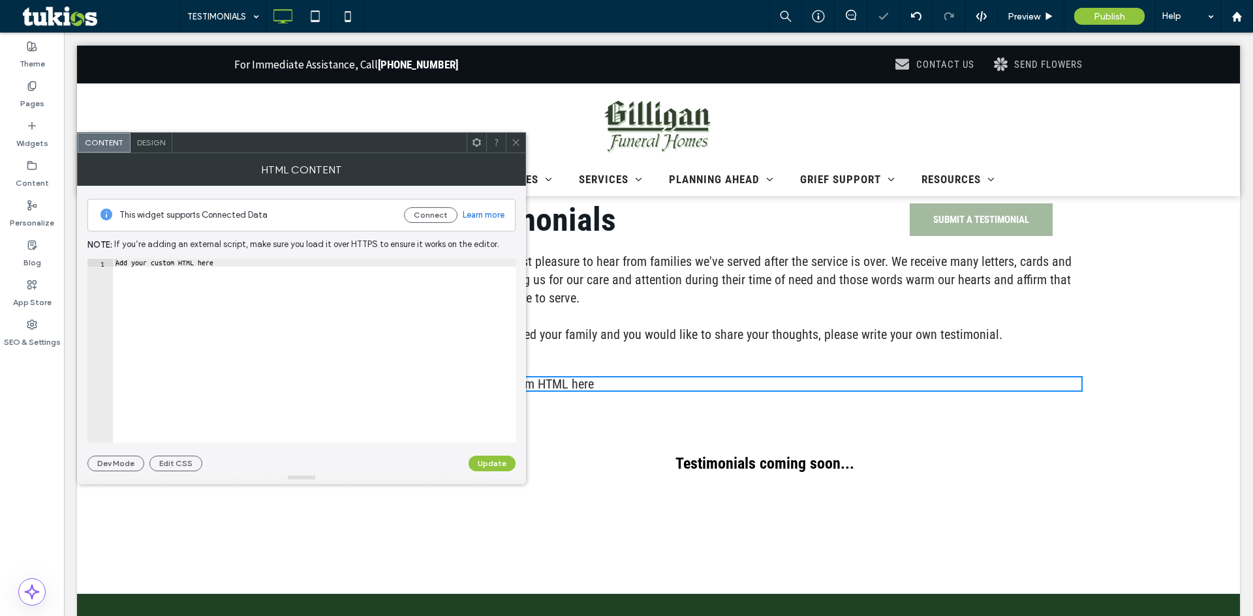
click at [265, 290] on div "Add your custom HTML here" at bounding box center [314, 359] width 403 height 200
paste textarea "**********"
type textarea "**********"
click at [495, 461] on button "Update" at bounding box center [491, 464] width 47 height 16
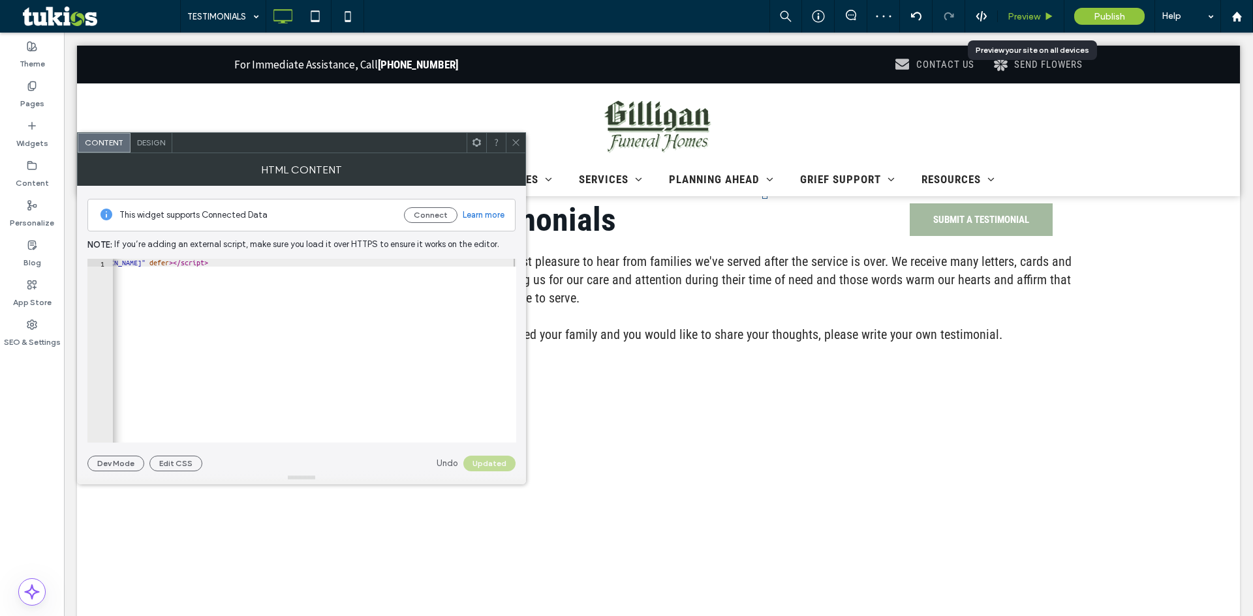
click at [1024, 20] on span "Preview" at bounding box center [1023, 16] width 33 height 11
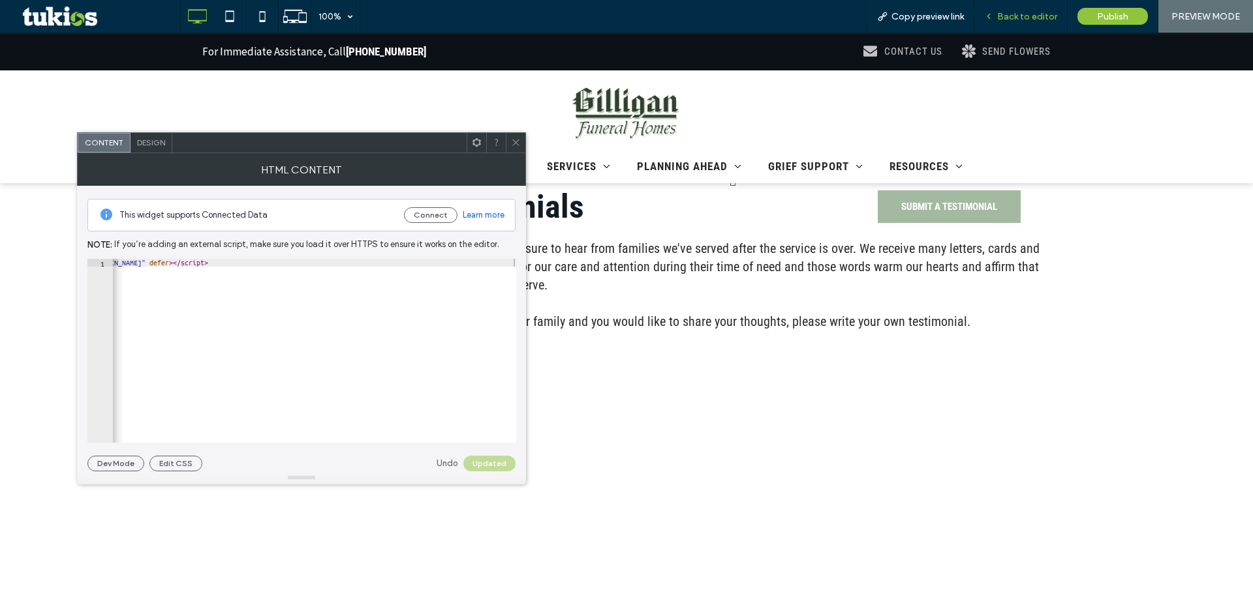
click at [1024, 16] on span "Back to editor" at bounding box center [1027, 16] width 60 height 11
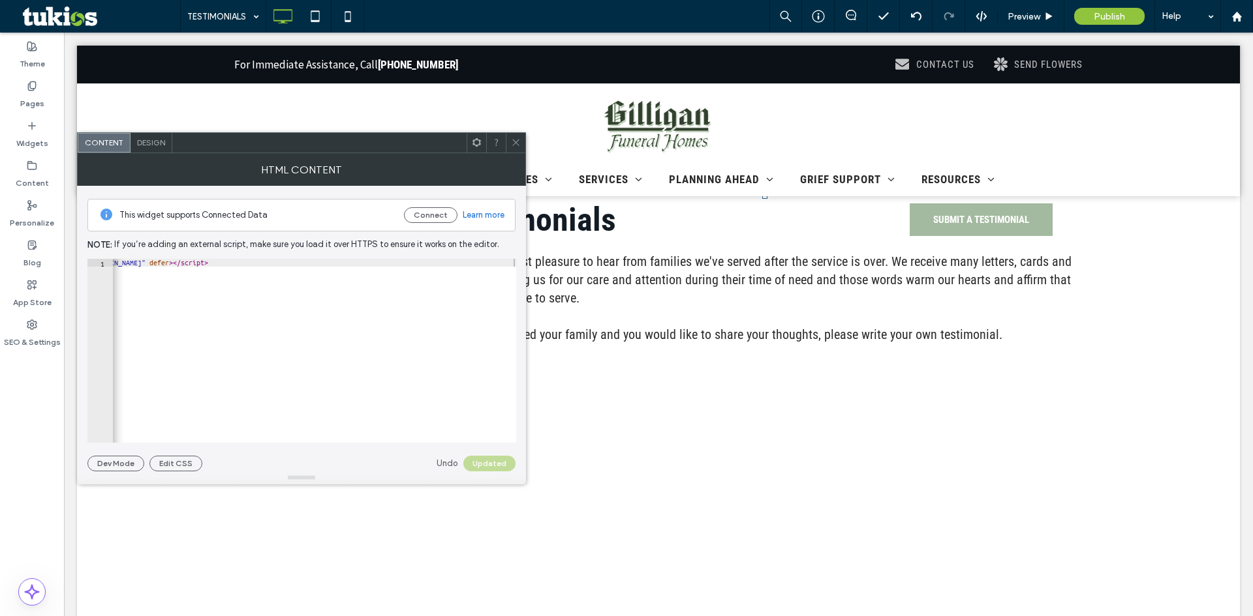
click at [517, 142] on icon at bounding box center [516, 143] width 10 height 10
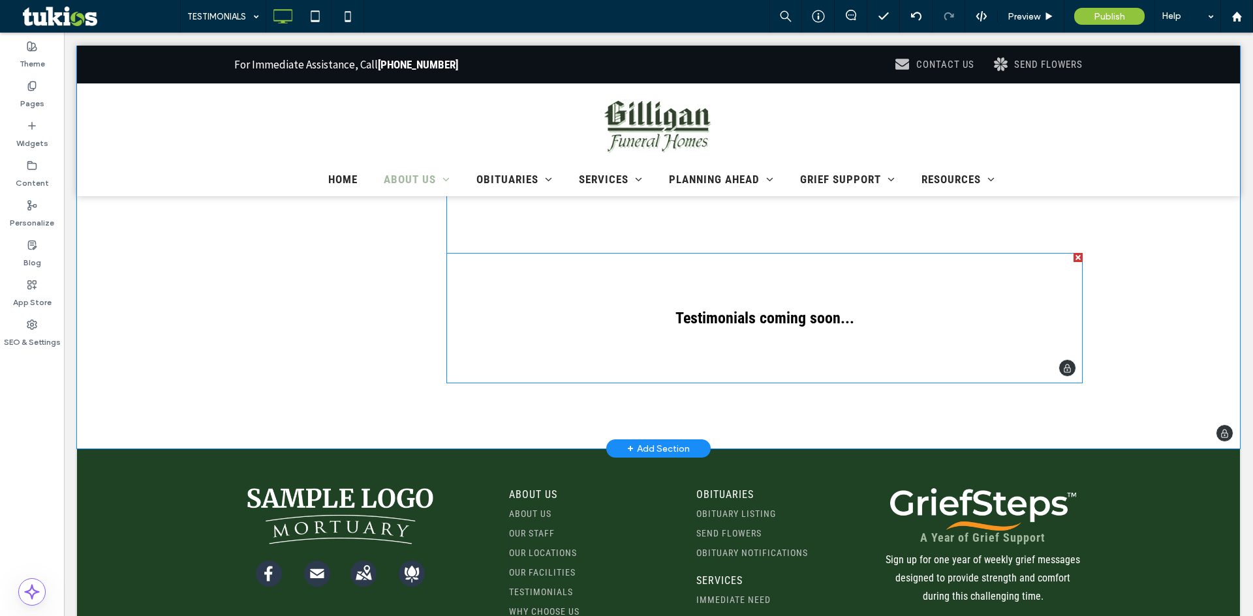
scroll to position [1892, 0]
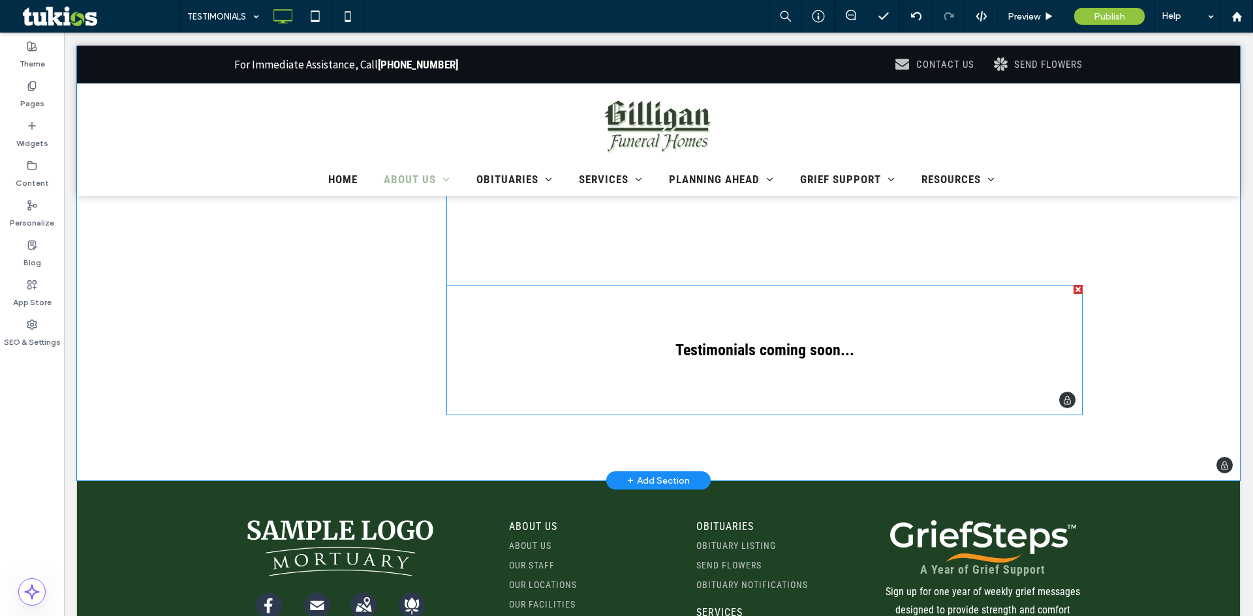
click at [737, 350] on div "Testimonials coming soon..." at bounding box center [764, 350] width 636 height 130
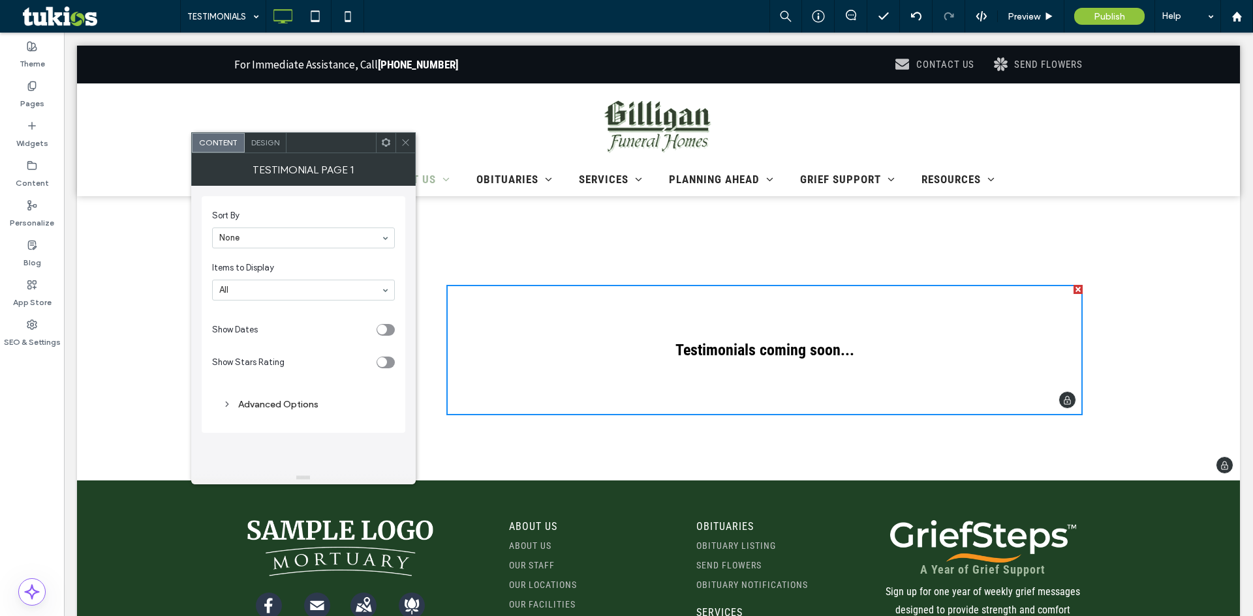
click at [1073, 292] on div at bounding box center [1077, 289] width 9 height 9
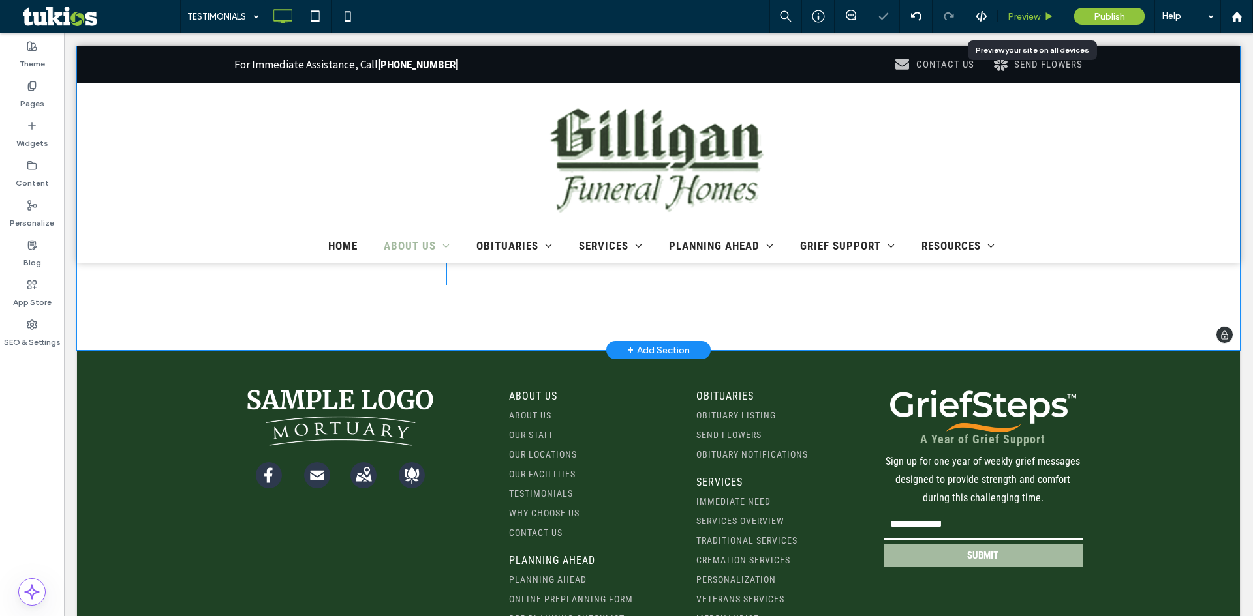
click at [1031, 15] on span "Preview" at bounding box center [1023, 16] width 33 height 11
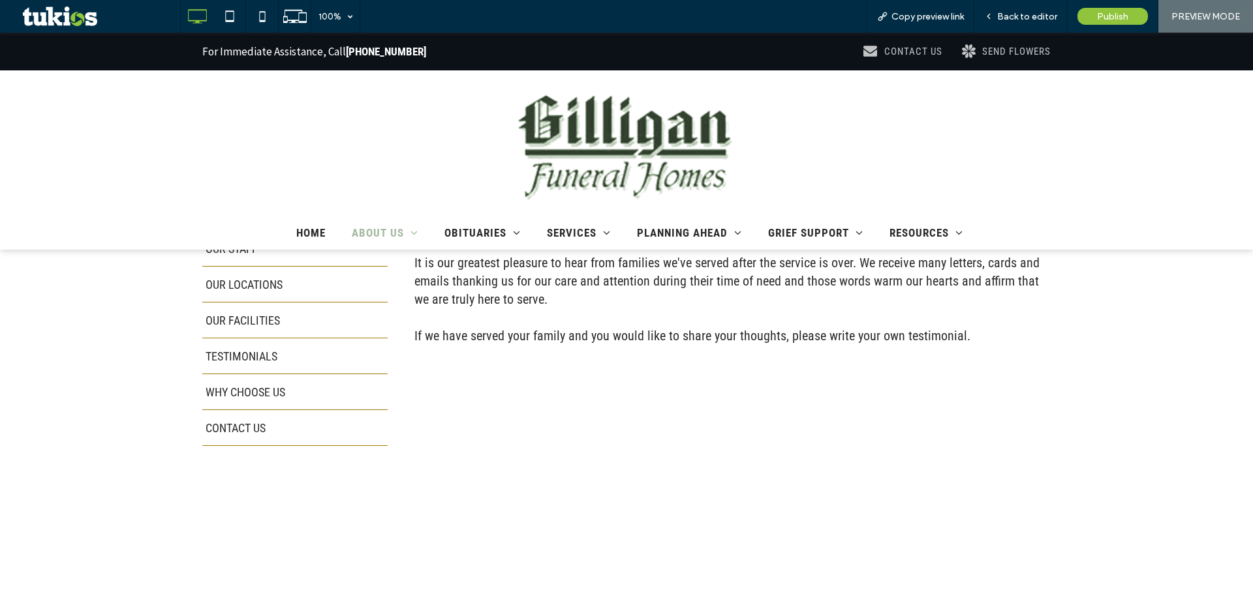
scroll to position [129, 0]
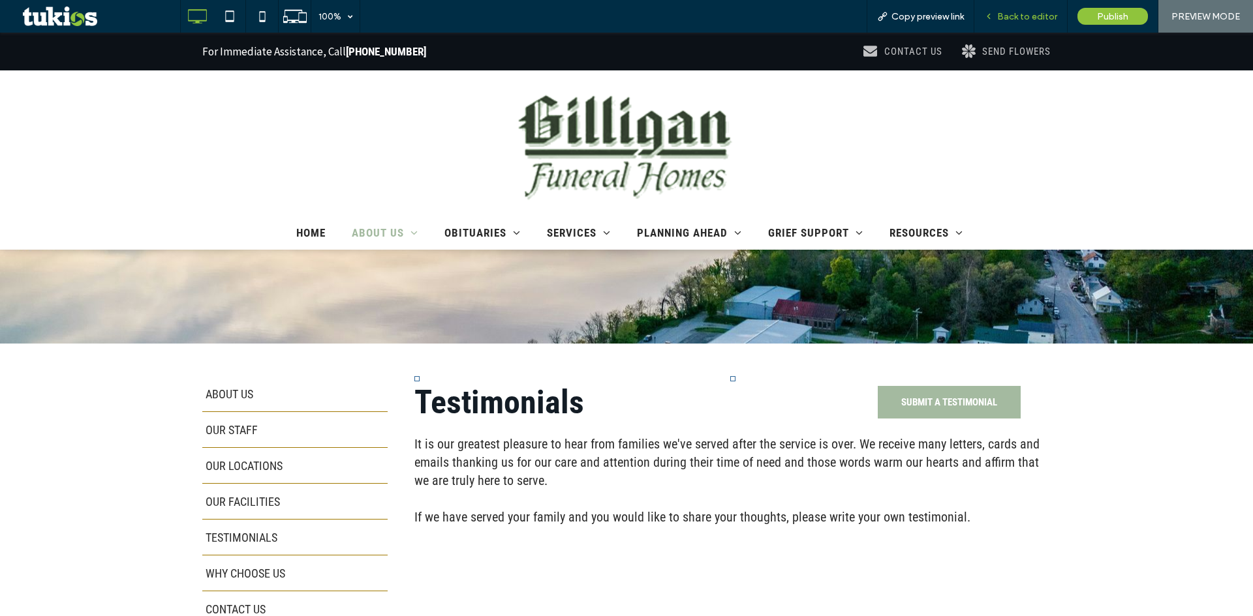
click at [1001, 23] on div "Back to editor" at bounding box center [1020, 16] width 93 height 33
click at [1005, 18] on span "Back to editor" at bounding box center [1027, 16] width 60 height 11
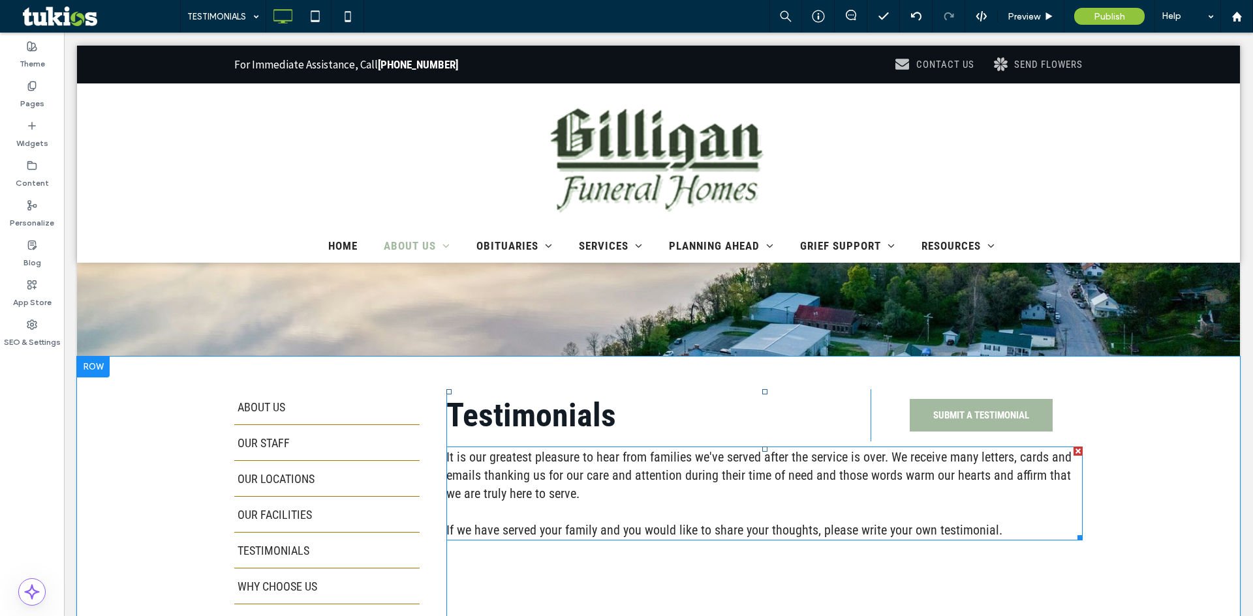
click at [780, 492] on p "It is our greatest pleasure to hear from families we've served after the servic…" at bounding box center [764, 493] width 636 height 91
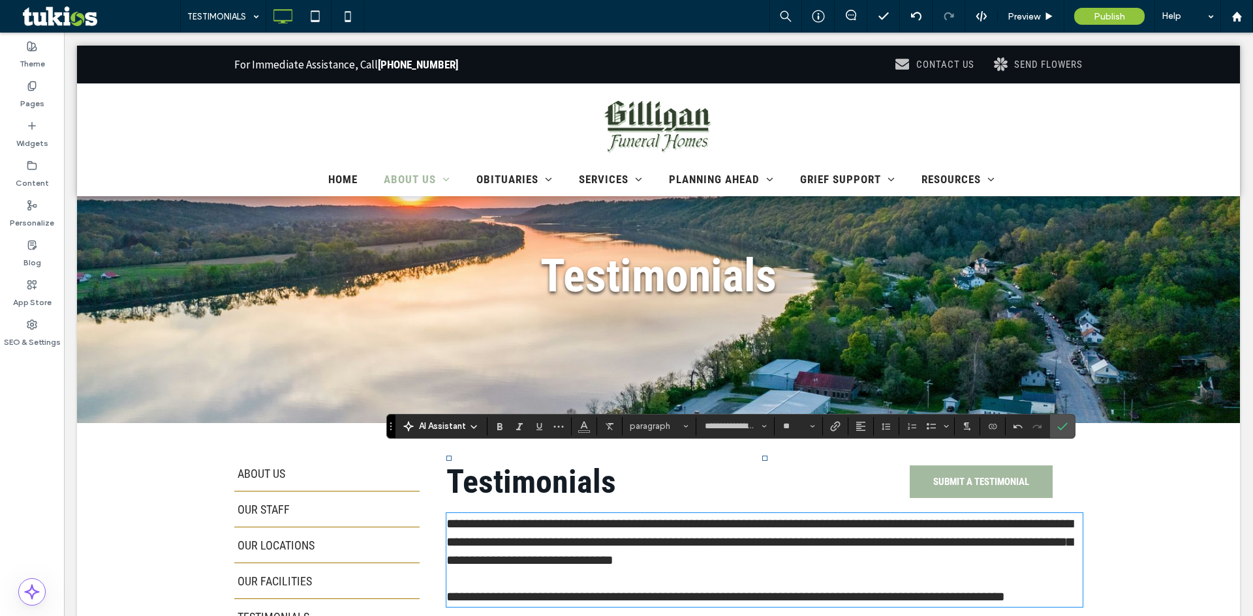
scroll to position [196, 0]
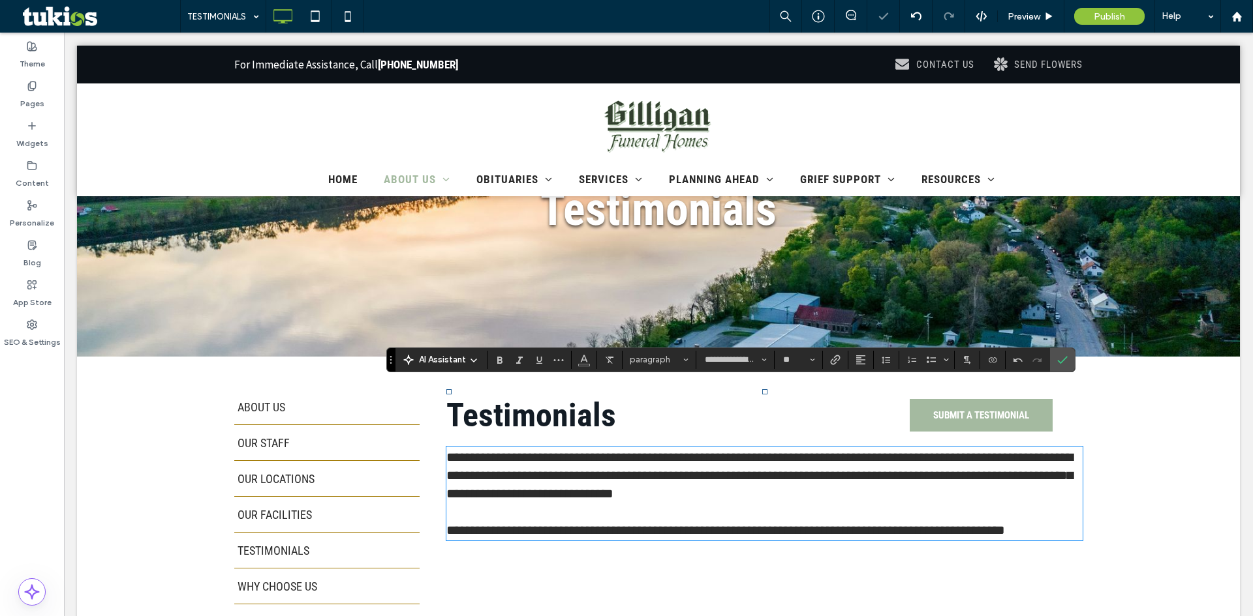
click at [792, 412] on h2 "Testimonials" at bounding box center [653, 415] width 414 height 39
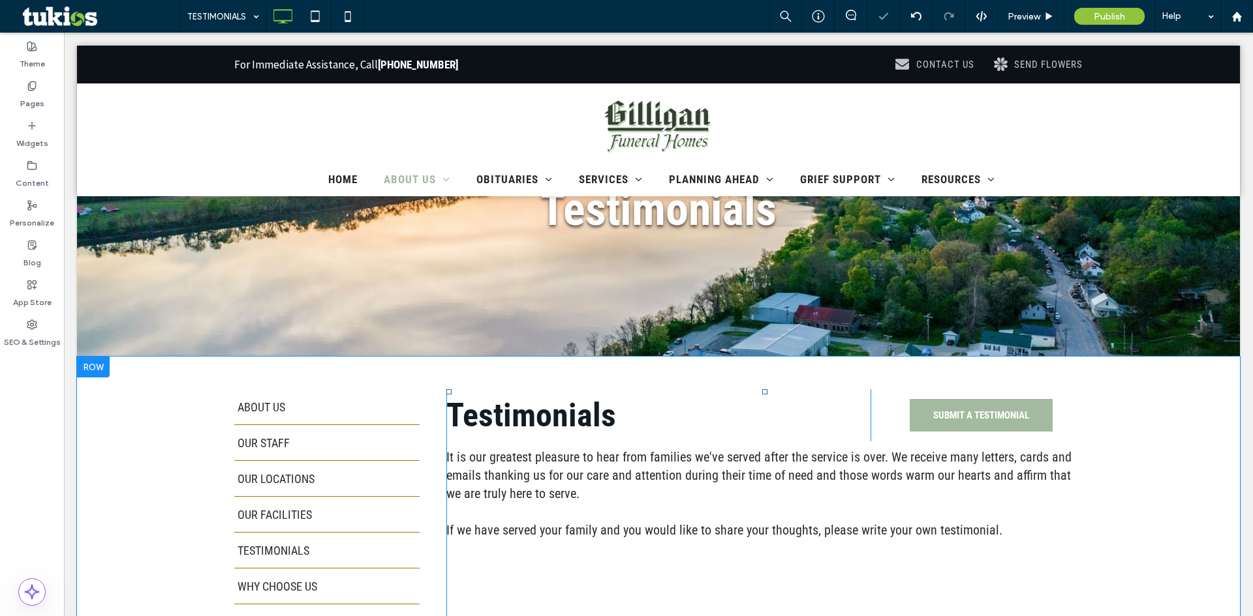
click at [762, 394] on div at bounding box center [764, 391] width 5 height 5
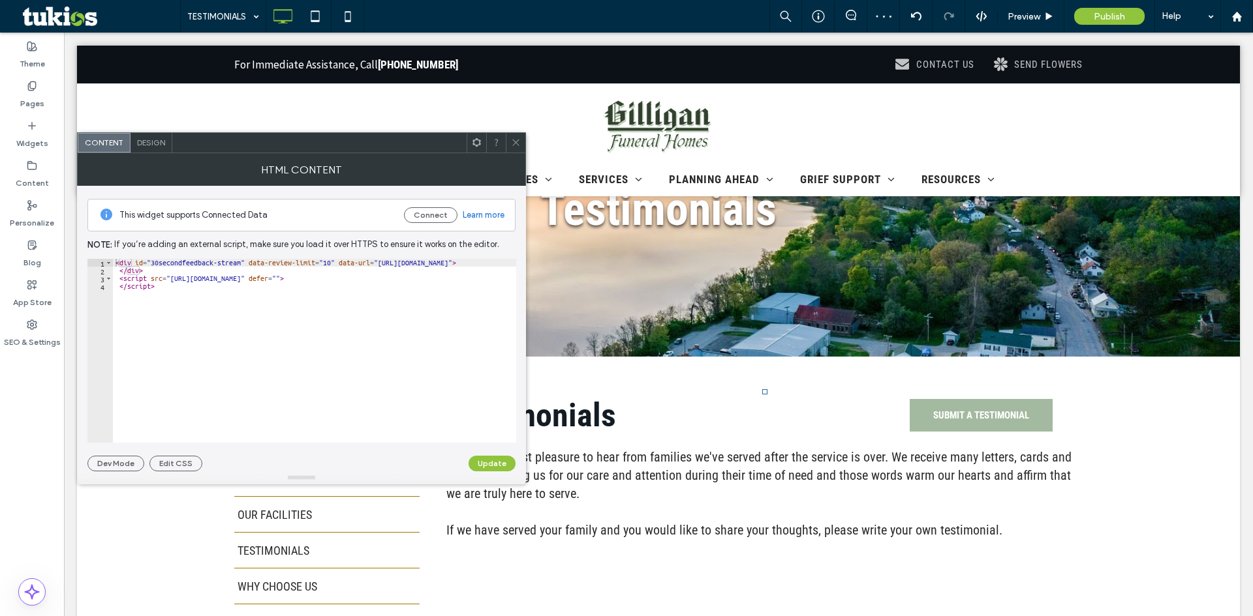
click at [517, 142] on icon at bounding box center [516, 143] width 10 height 10
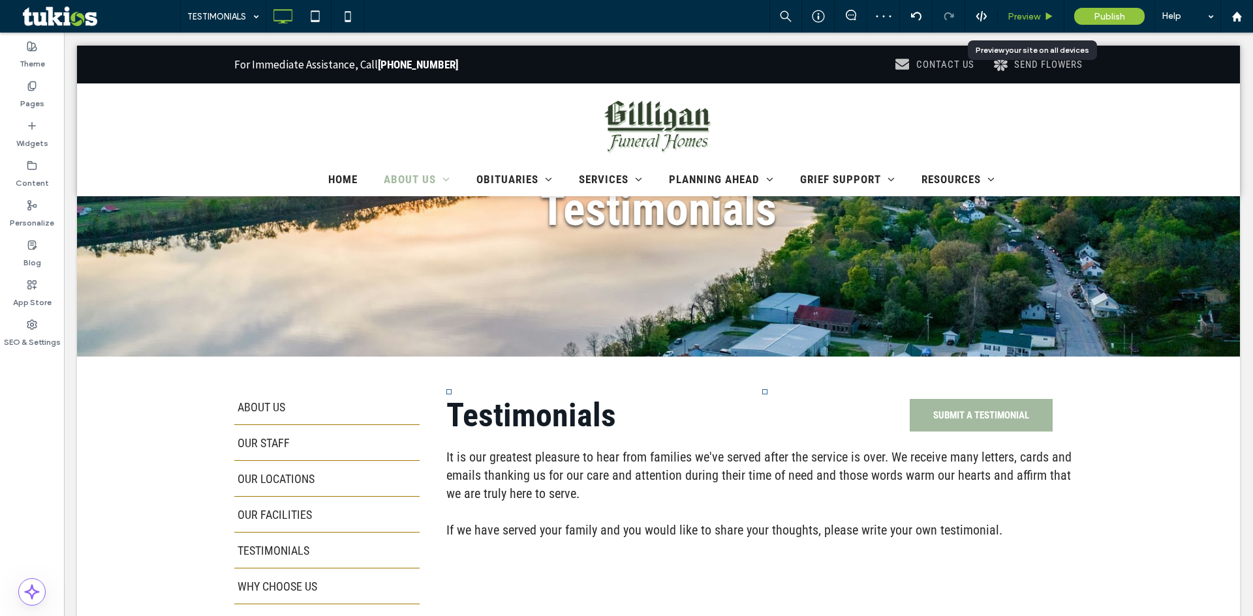
click at [1024, 18] on span "Preview" at bounding box center [1023, 16] width 33 height 11
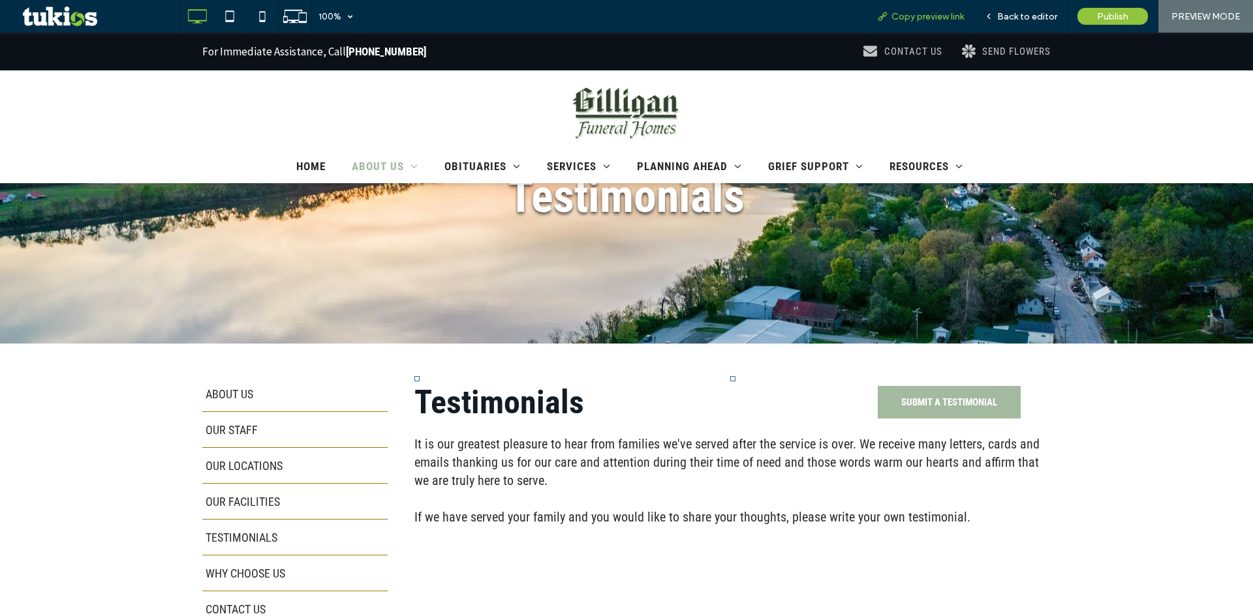
click at [940, 19] on span "Copy preview link" at bounding box center [927, 16] width 72 height 11
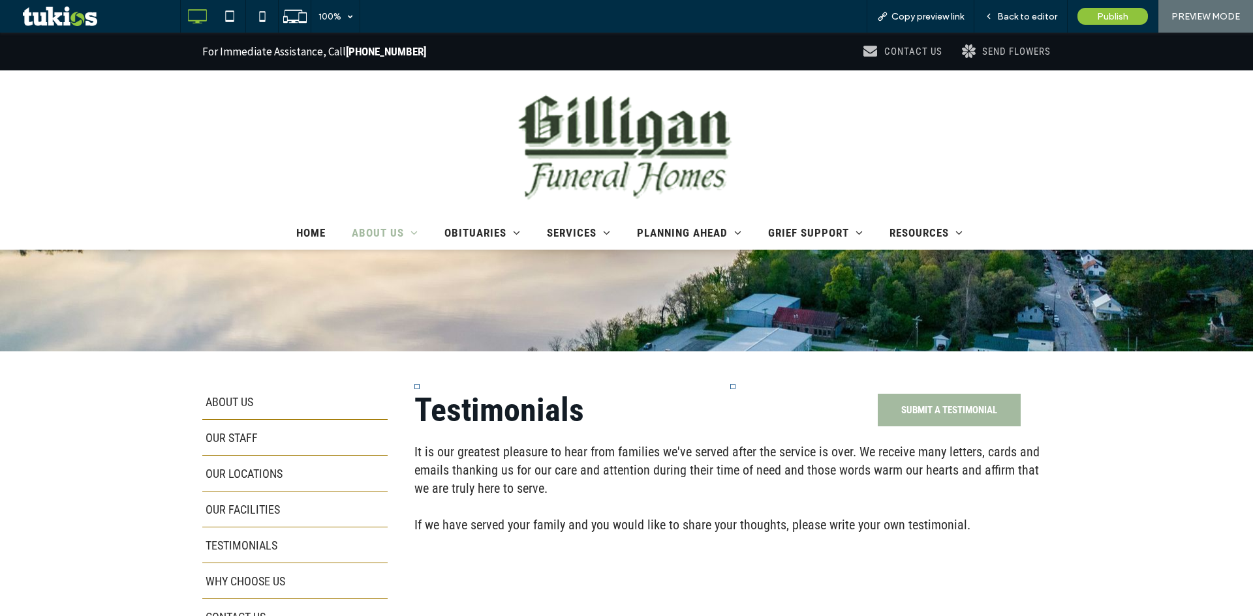
scroll to position [196, 0]
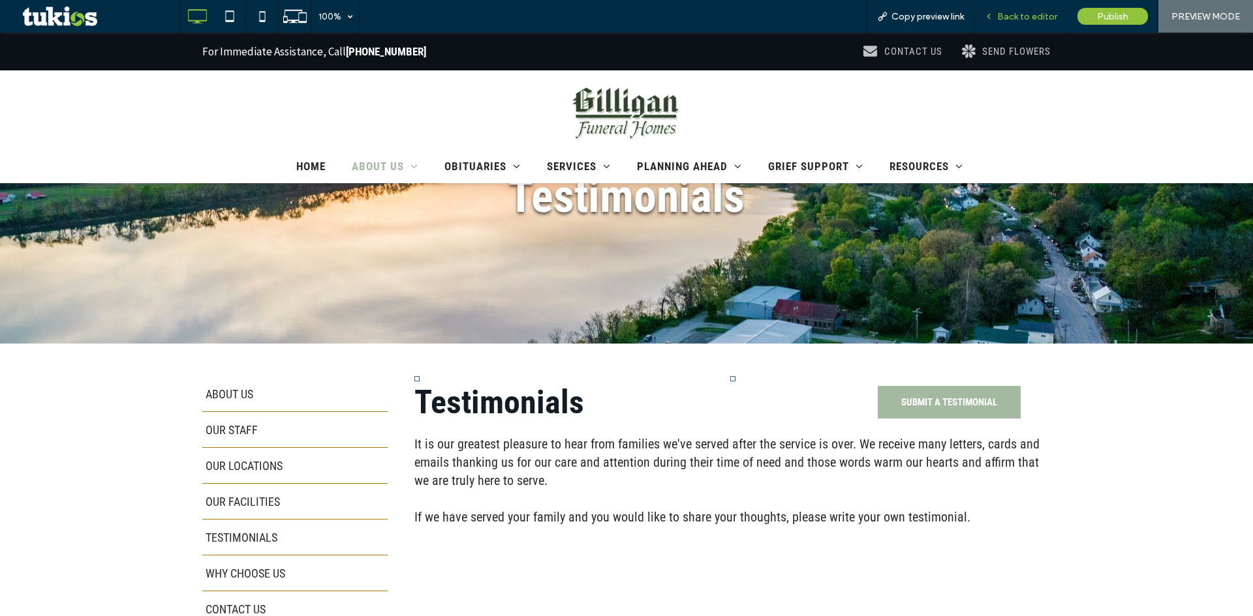
click at [1024, 18] on span "Back to editor" at bounding box center [1027, 16] width 60 height 11
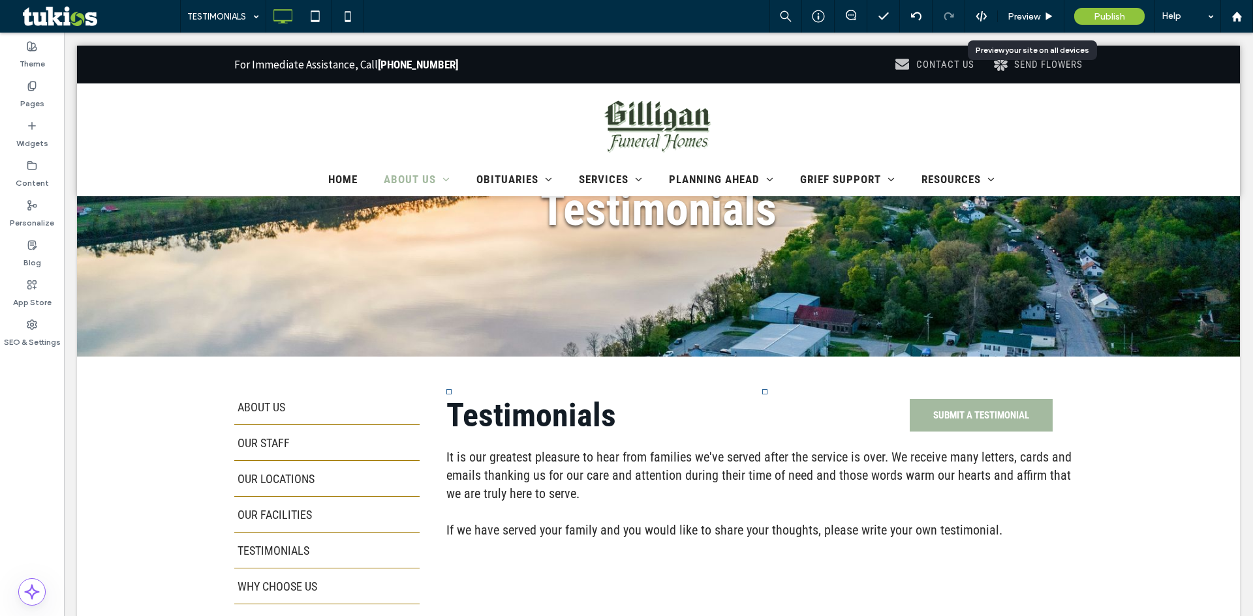
click at [1024, 18] on span "Preview" at bounding box center [1023, 16] width 33 height 11
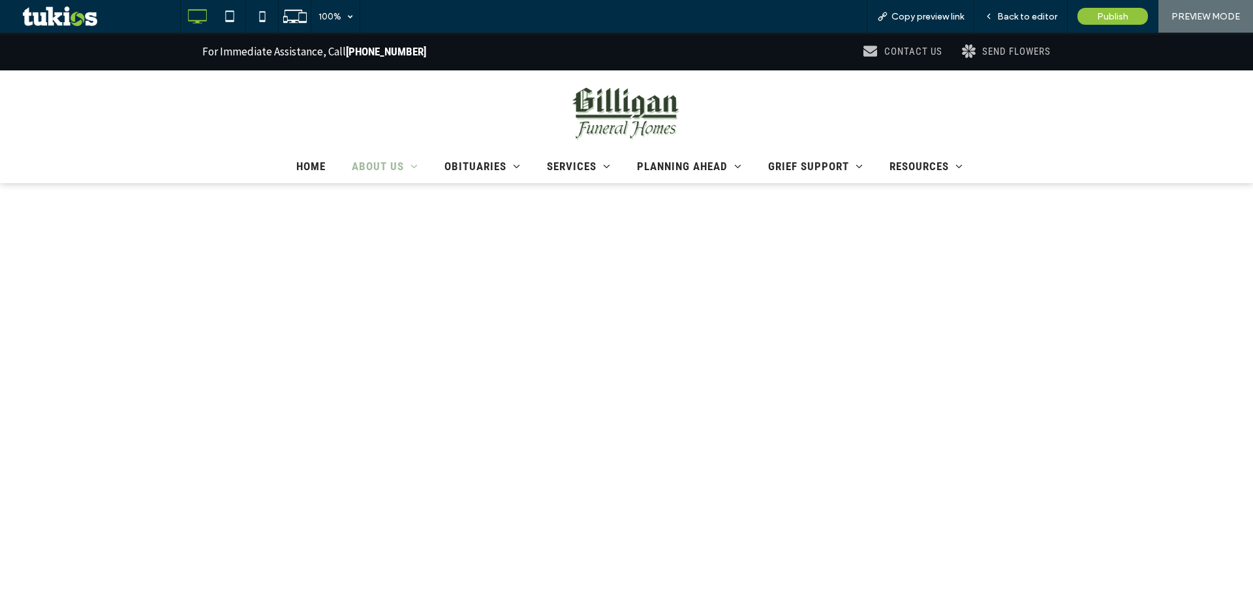
scroll to position [326, 0]
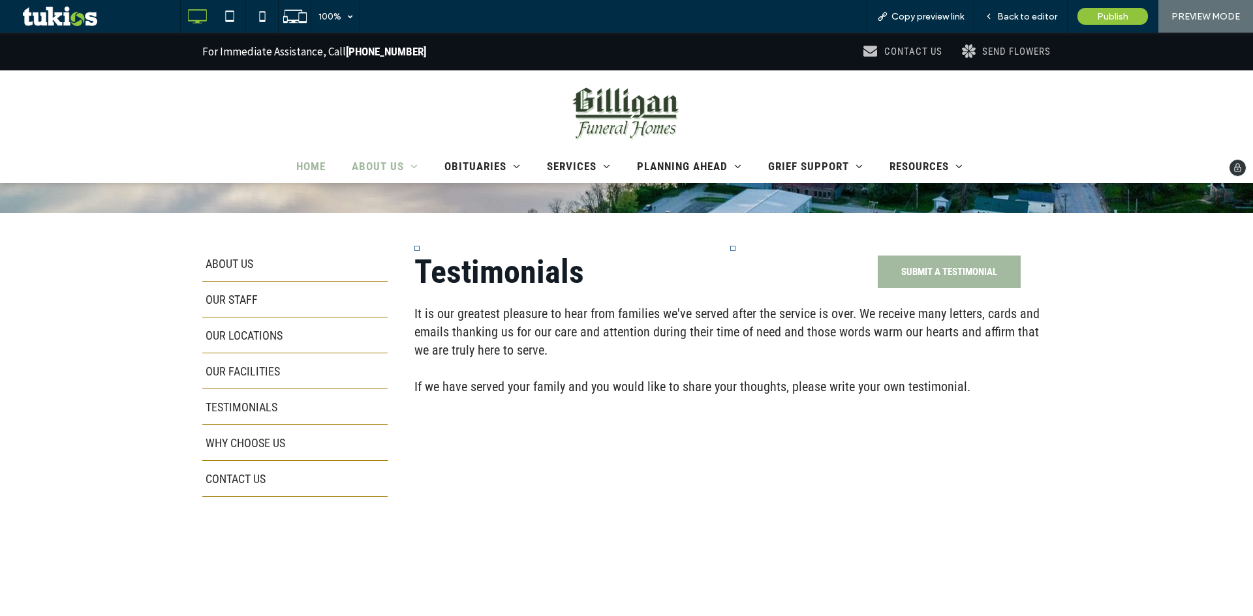
click at [296, 161] on span "HOME" at bounding box center [310, 166] width 29 height 13
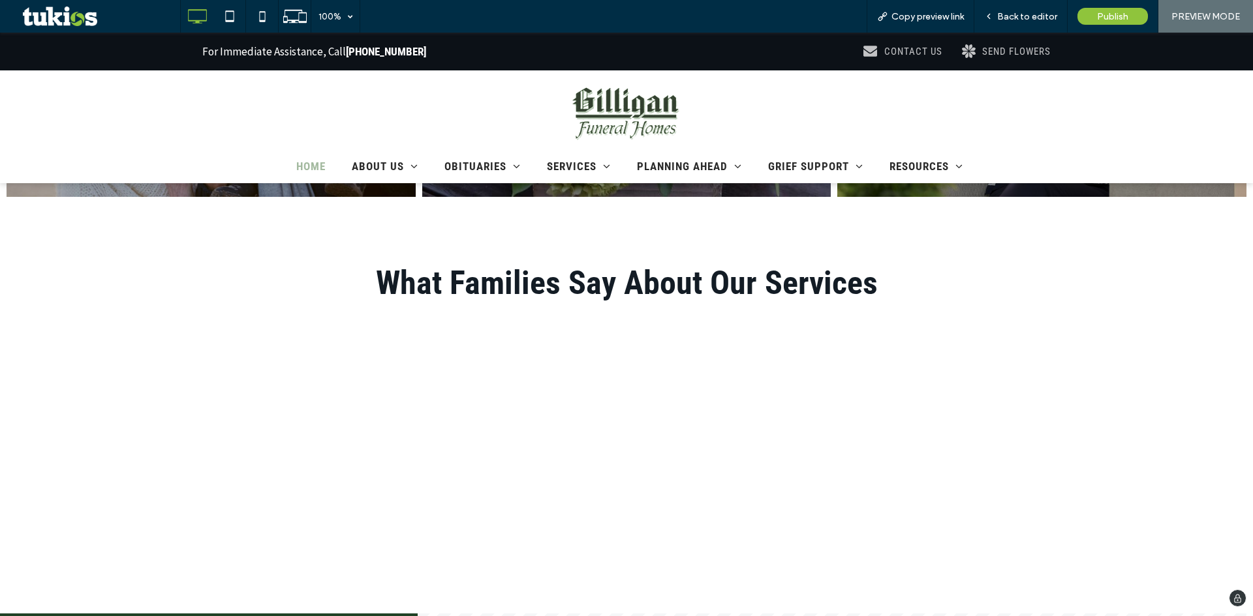
scroll to position [1500, 0]
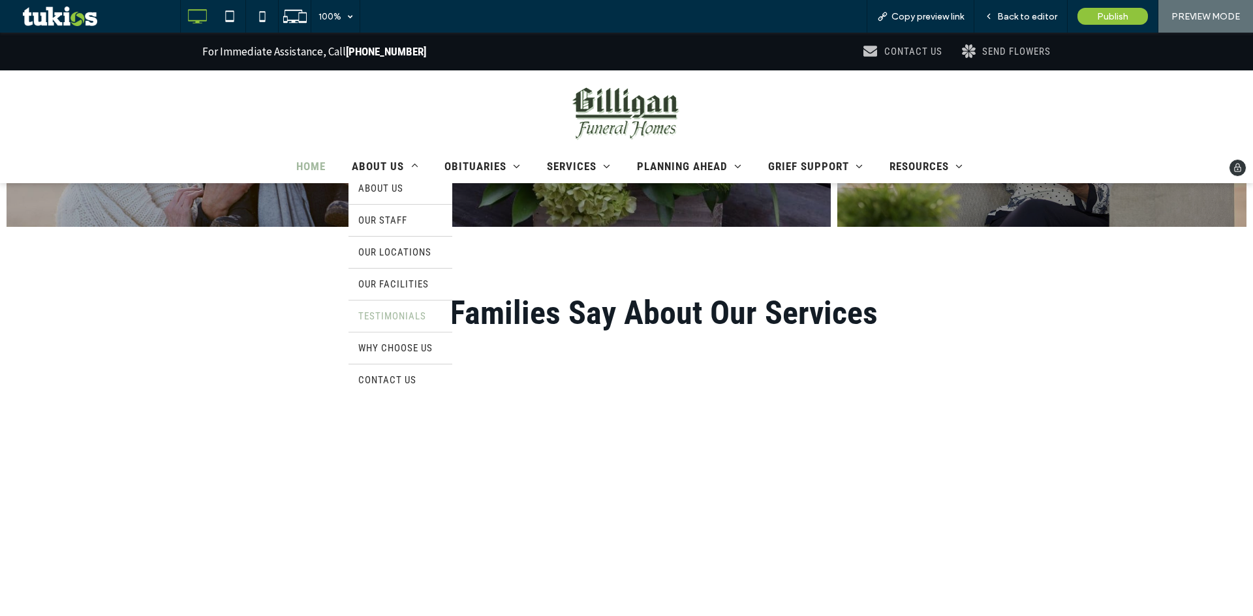
click at [394, 311] on span "TESTIMONIALS" at bounding box center [392, 317] width 68 height 12
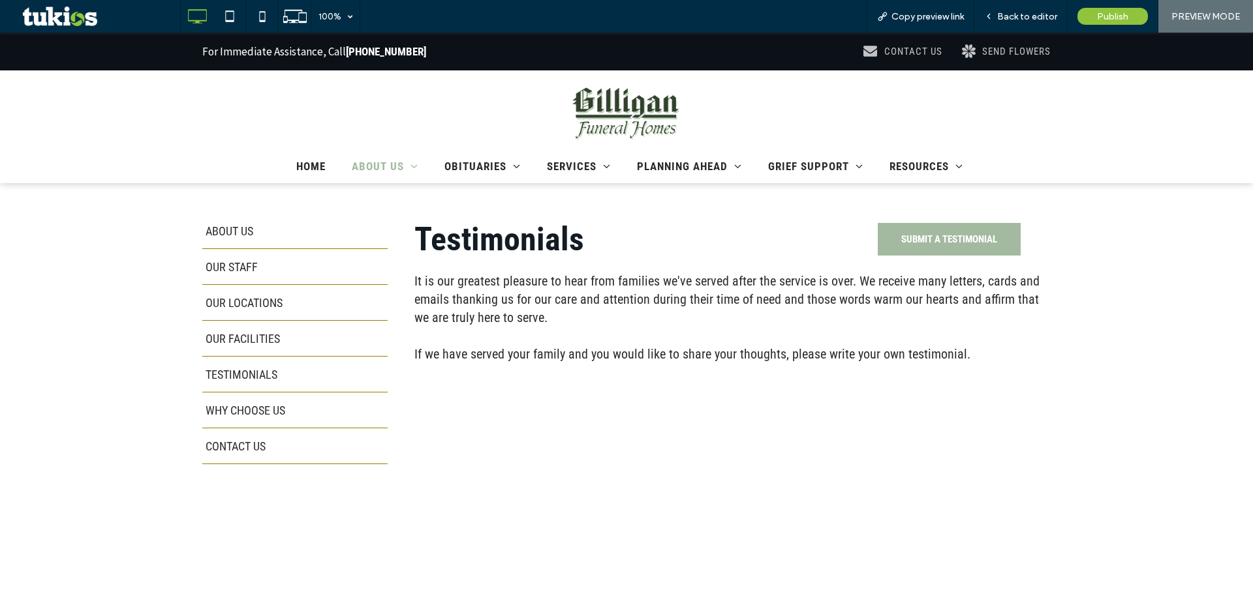
scroll to position [391, 0]
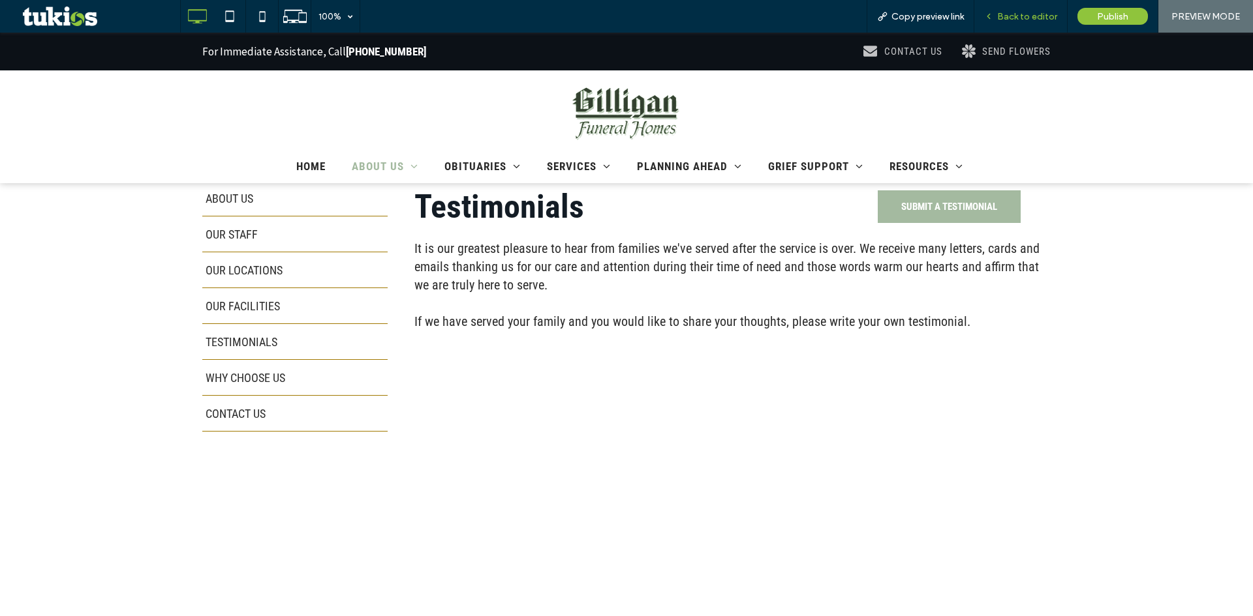
click at [1001, 16] on span "Back to editor" at bounding box center [1027, 16] width 60 height 11
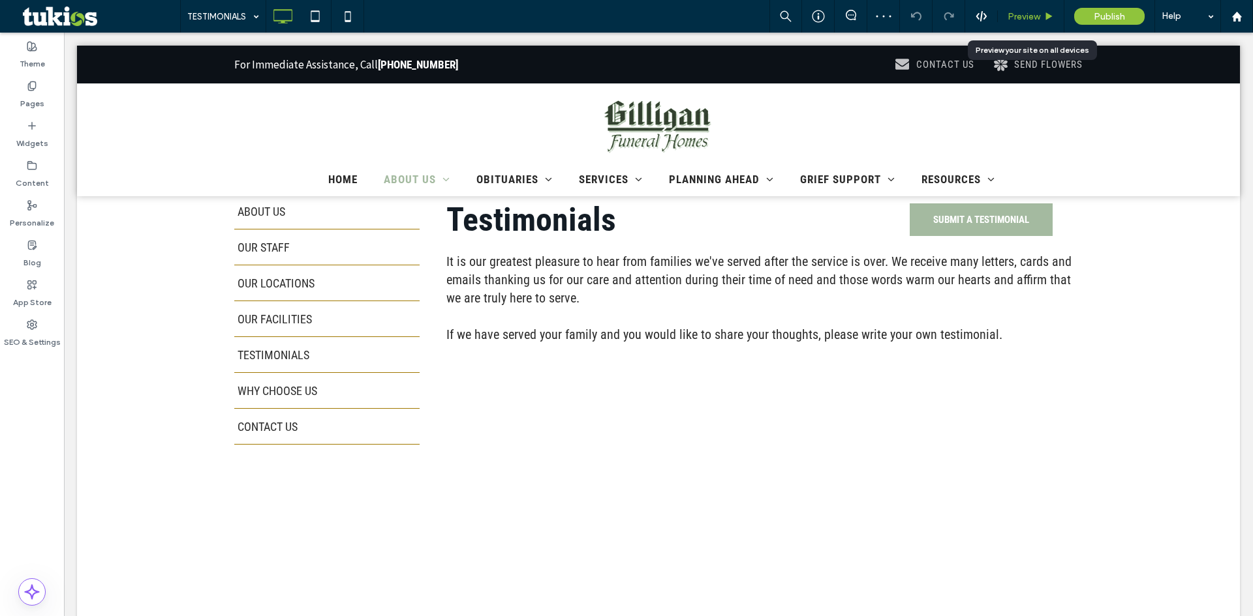
click at [1004, 15] on div "Preview" at bounding box center [1030, 16] width 66 height 11
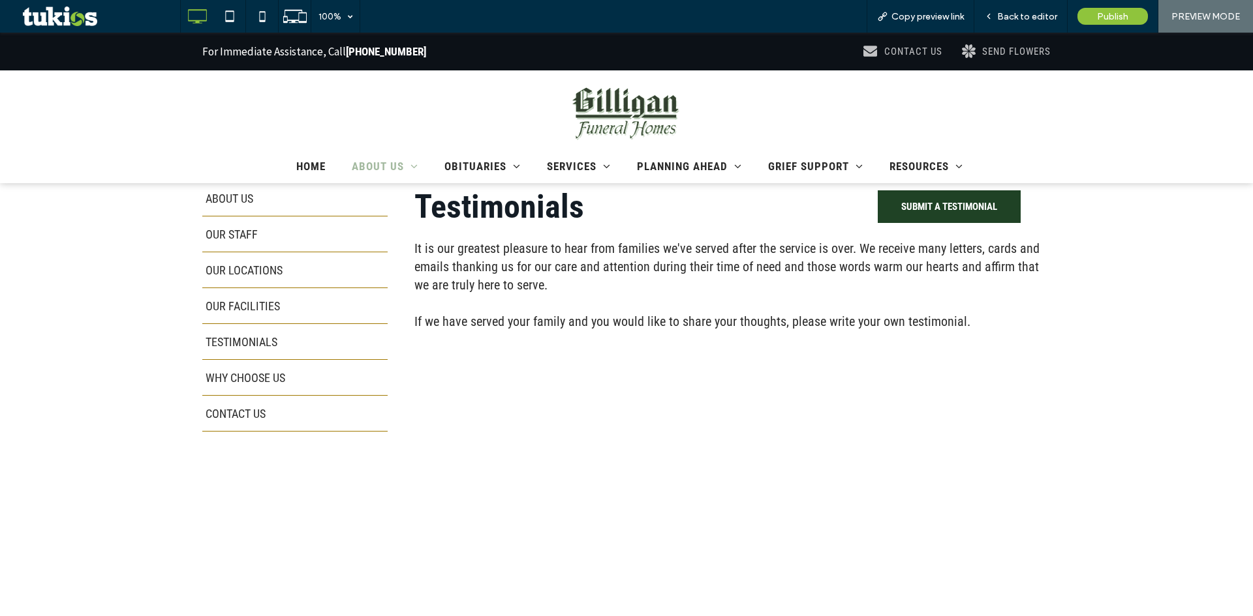
click at [952, 215] on span "SUBMIT A TESTIMONIAL" at bounding box center [949, 206] width 96 height 25
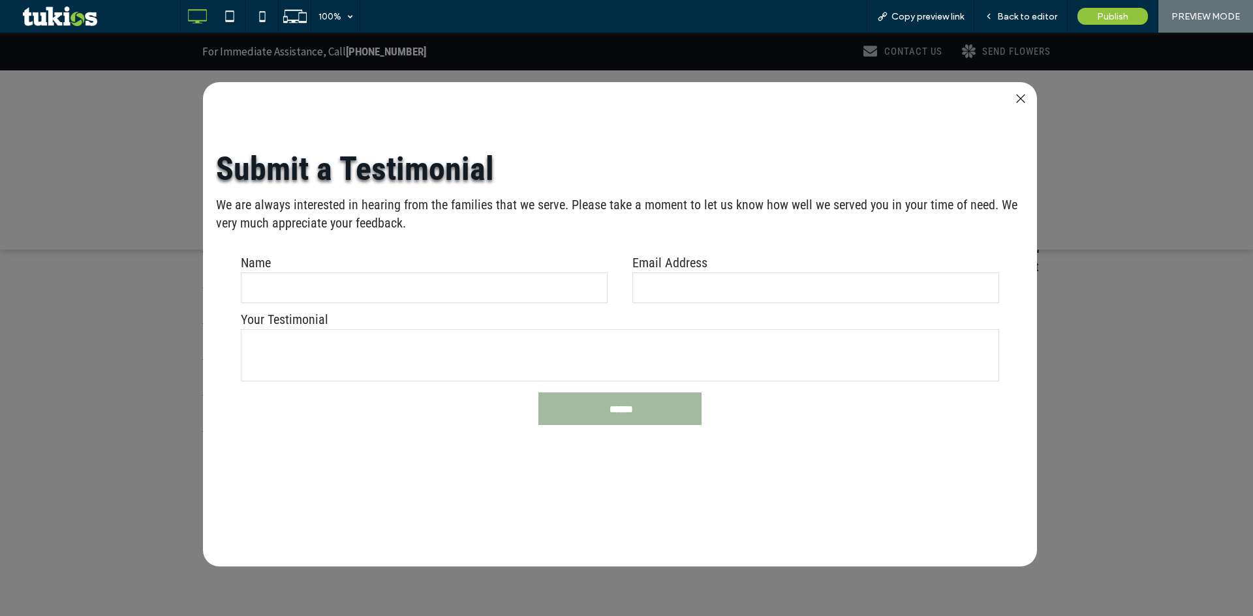
click at [408, 291] on input "text" at bounding box center [424, 288] width 367 height 31
type input "****"
click at [703, 287] on input "email" at bounding box center [815, 288] width 367 height 31
type input "***"
click at [592, 364] on textarea at bounding box center [620, 355] width 759 height 52
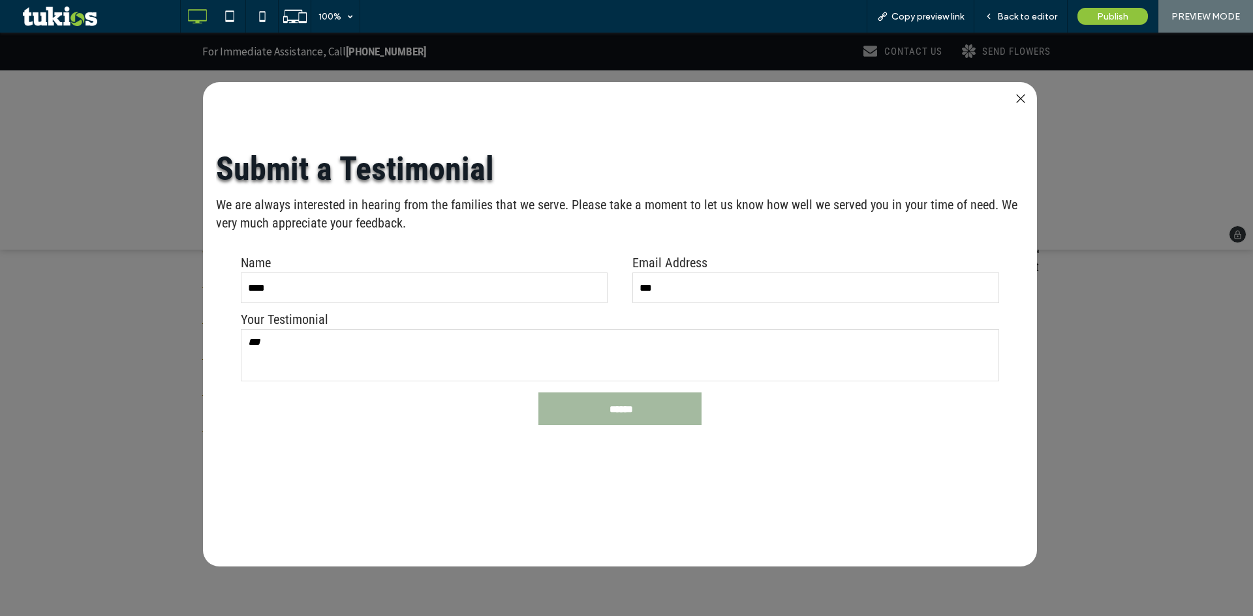
type textarea "***"
click at [1017, 96] on div at bounding box center [1020, 99] width 18 height 18
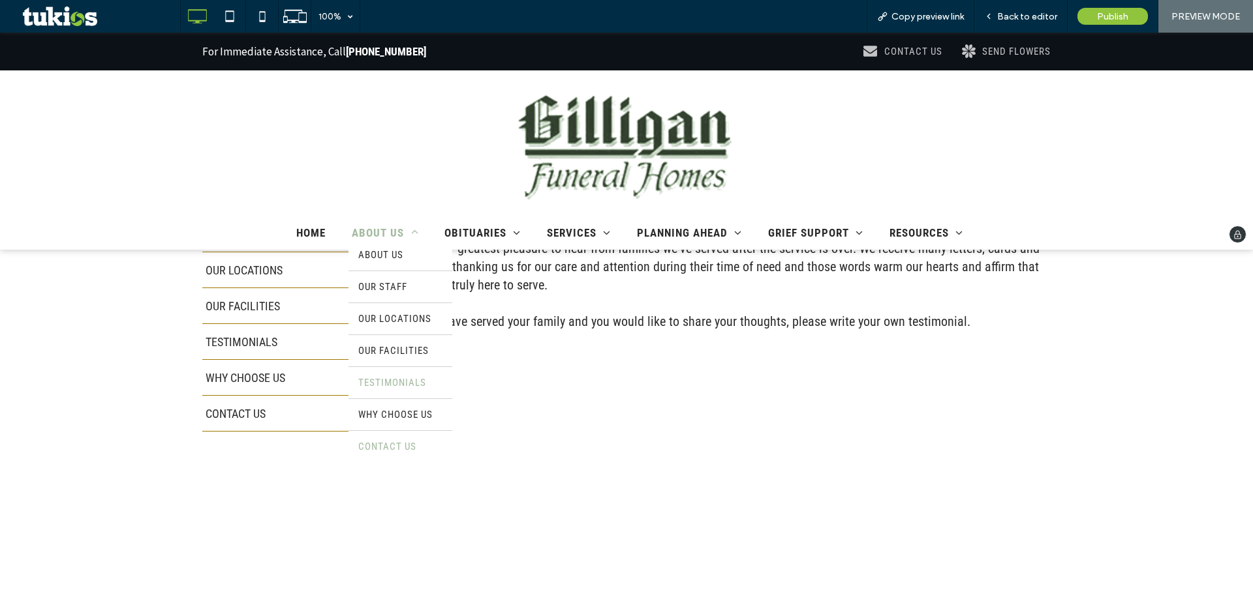
click at [395, 451] on span "CONTACT US" at bounding box center [387, 447] width 58 height 12
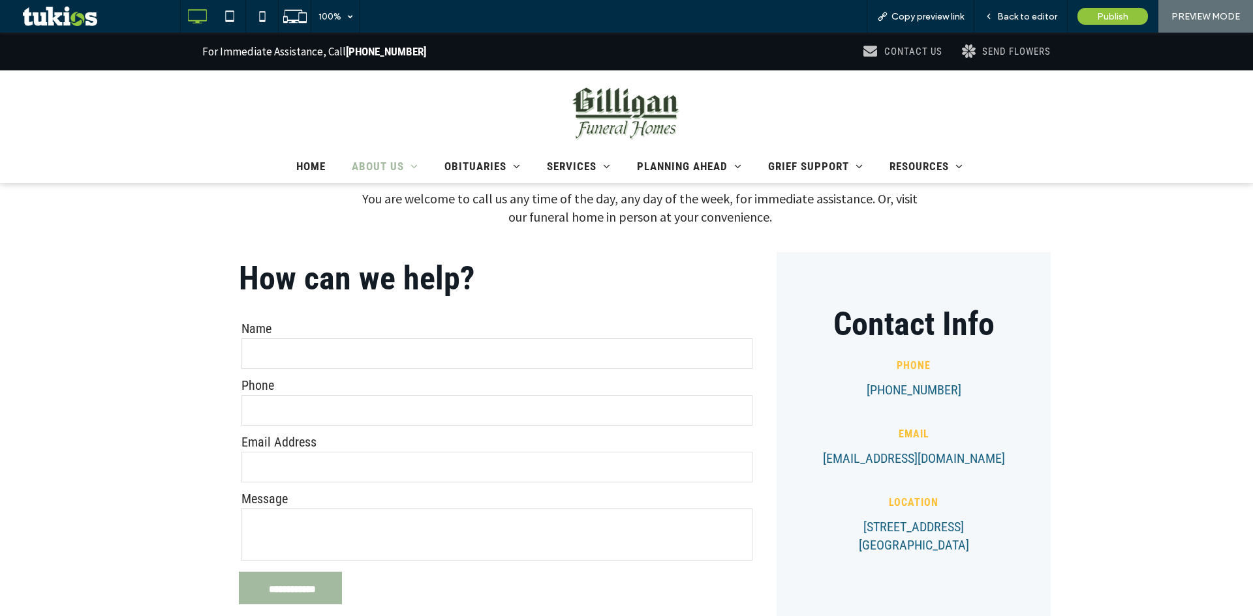
scroll to position [391, 0]
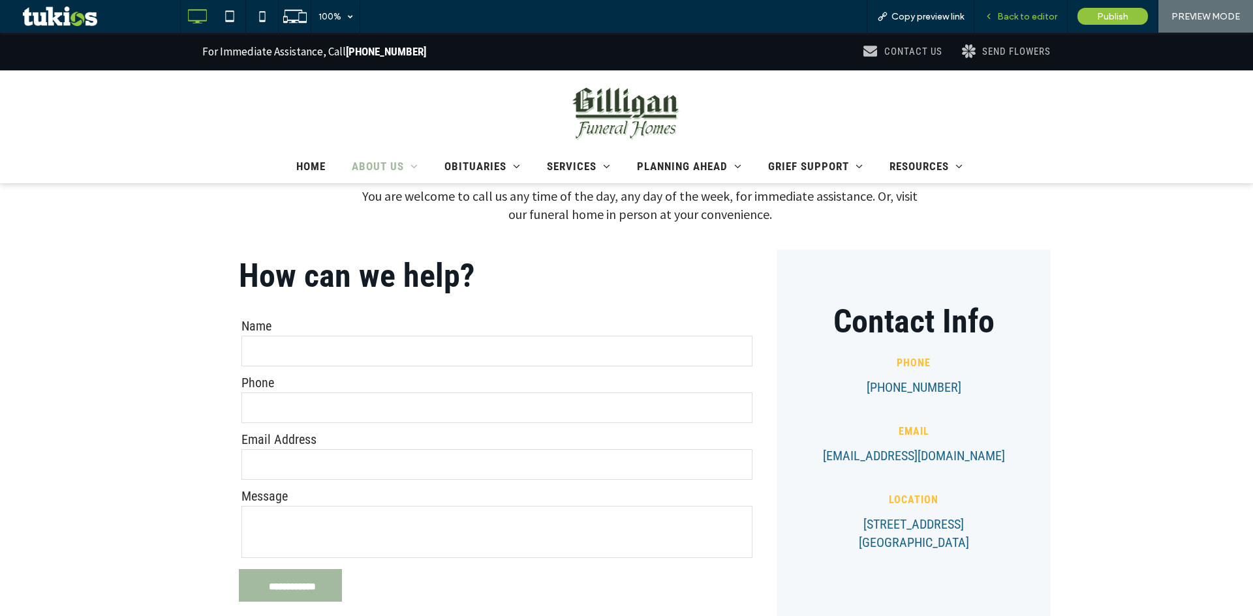
drag, startPoint x: 1016, startPoint y: 14, endPoint x: 997, endPoint y: 35, distance: 27.3
click at [1016, 14] on span "Back to editor" at bounding box center [1027, 16] width 60 height 11
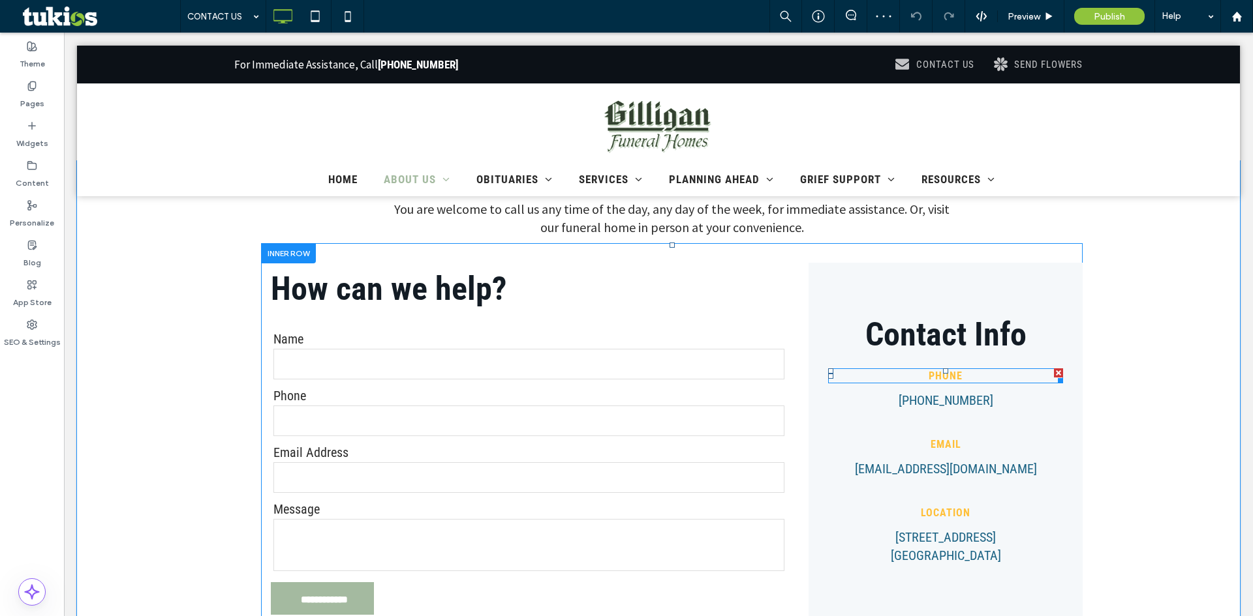
click at [956, 379] on span "PHONE" at bounding box center [945, 376] width 34 height 12
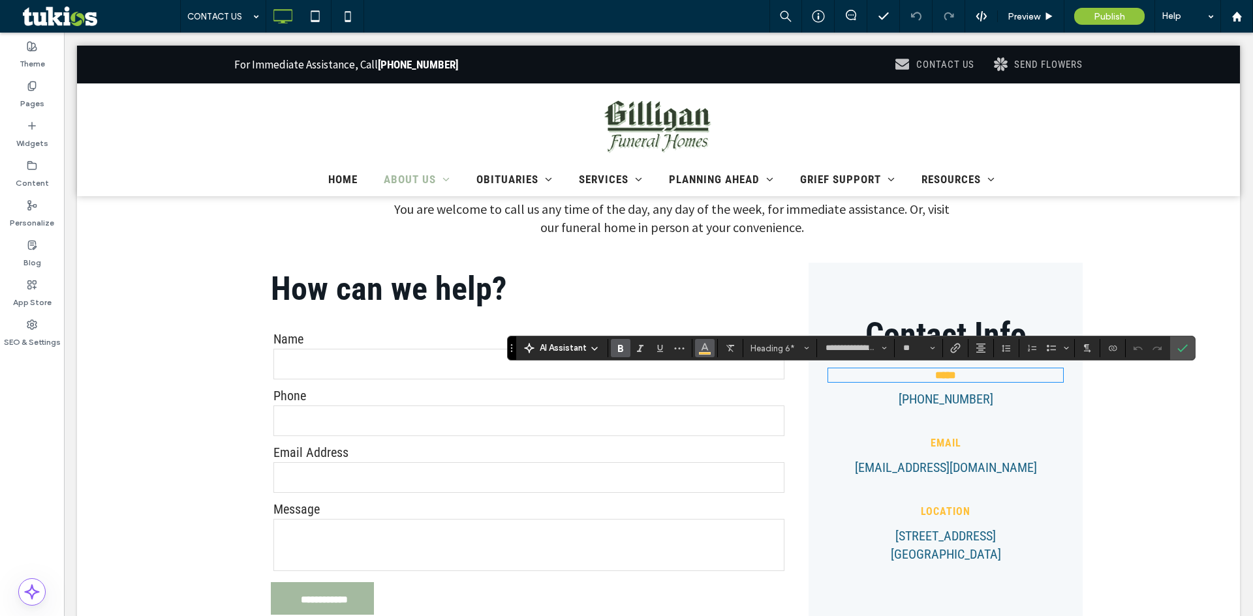
click at [705, 344] on use "Color" at bounding box center [704, 347] width 7 height 7
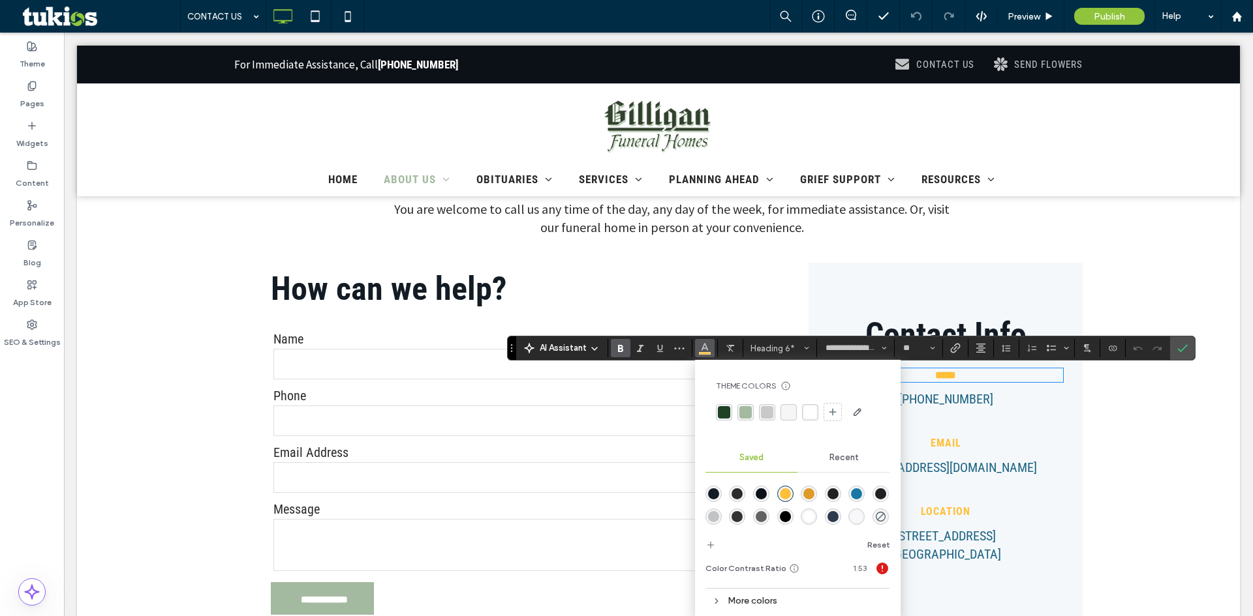
click at [748, 410] on div "rgba(164, 186, 160, 1)" at bounding box center [745, 412] width 12 height 12
click at [720, 415] on div "rgba(31, 66, 37, 1)" at bounding box center [724, 412] width 12 height 12
click at [959, 404] on link "[PHONE_NUMBER]" at bounding box center [945, 399] width 95 height 16
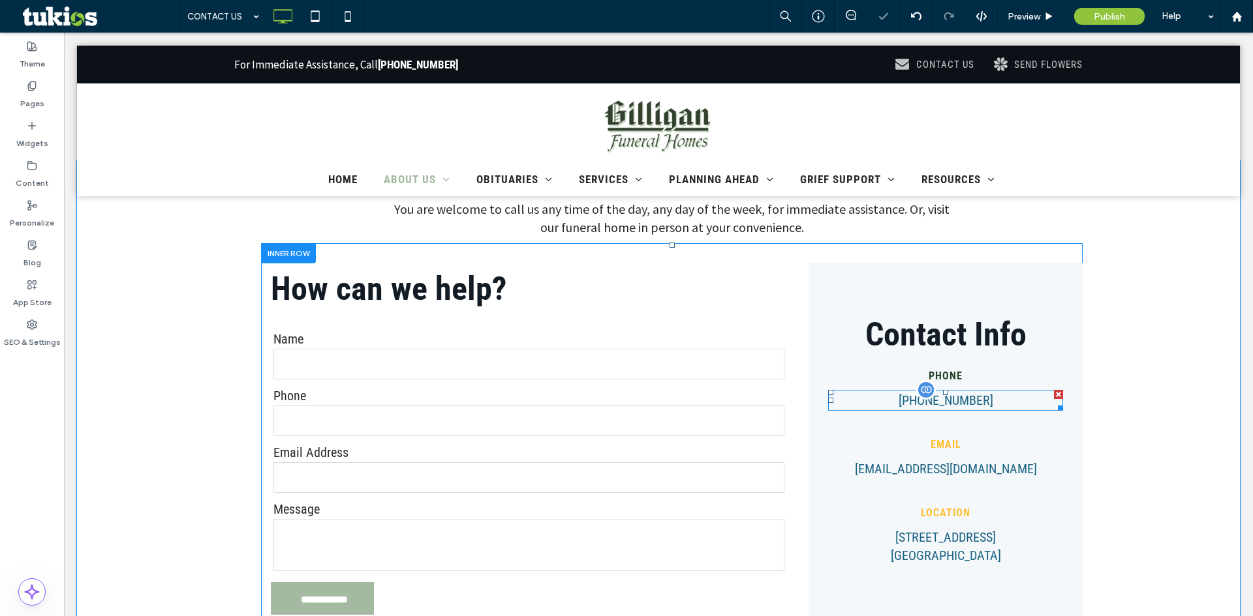
click at [982, 405] on span at bounding box center [945, 400] width 235 height 21
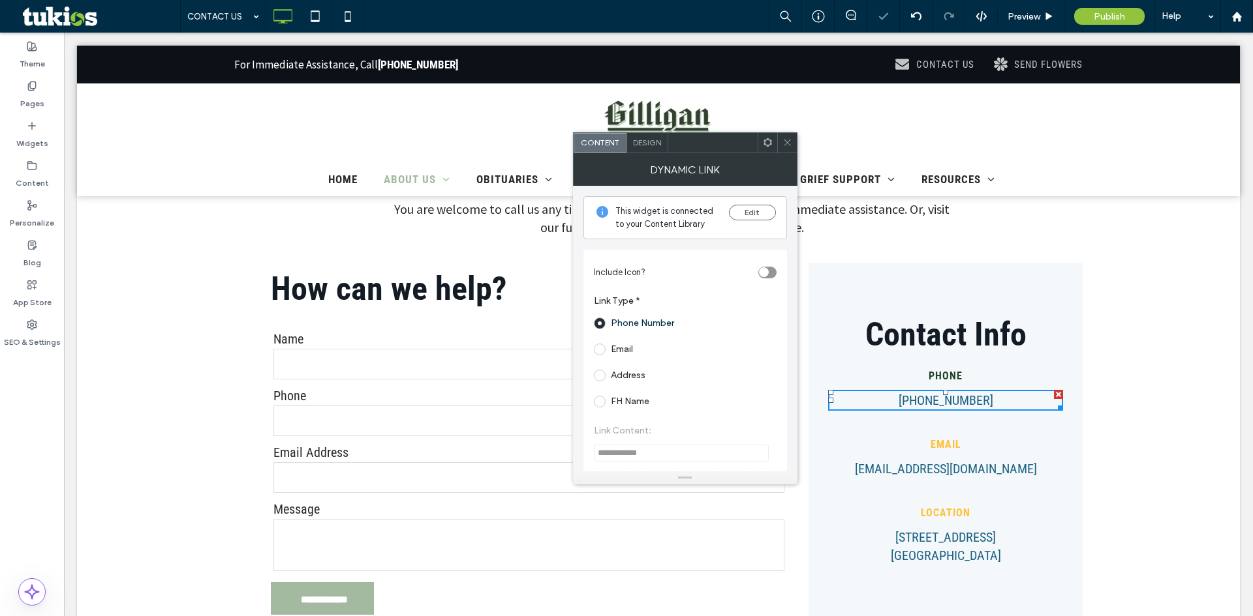
click at [656, 144] on span "Design" at bounding box center [647, 143] width 28 height 10
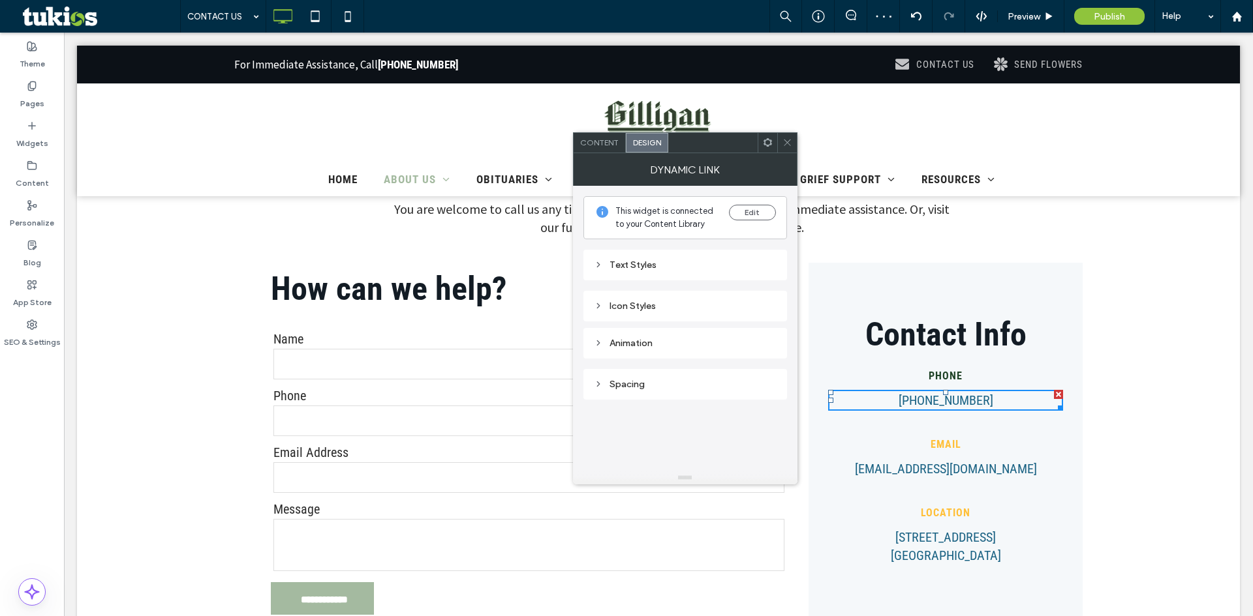
click at [656, 277] on div "Text Styles" at bounding box center [685, 265] width 204 height 31
click at [654, 262] on div "Text Styles" at bounding box center [685, 265] width 183 height 11
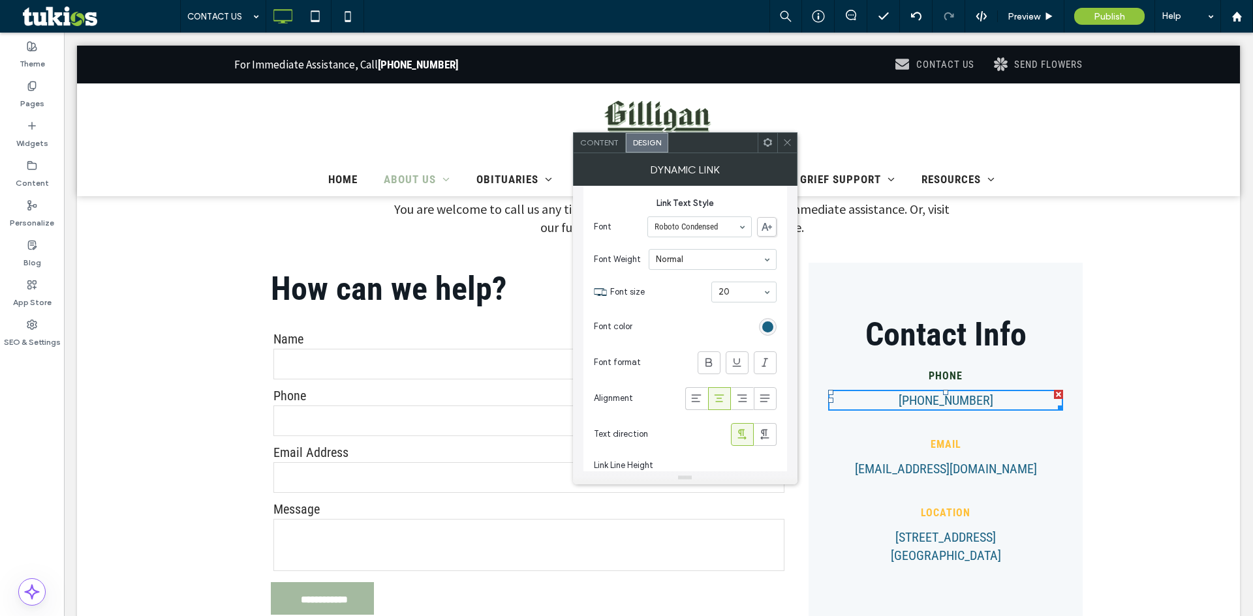
scroll to position [522, 0]
click at [768, 316] on div "rgb(26, 98, 131)" at bounding box center [767, 321] width 11 height 11
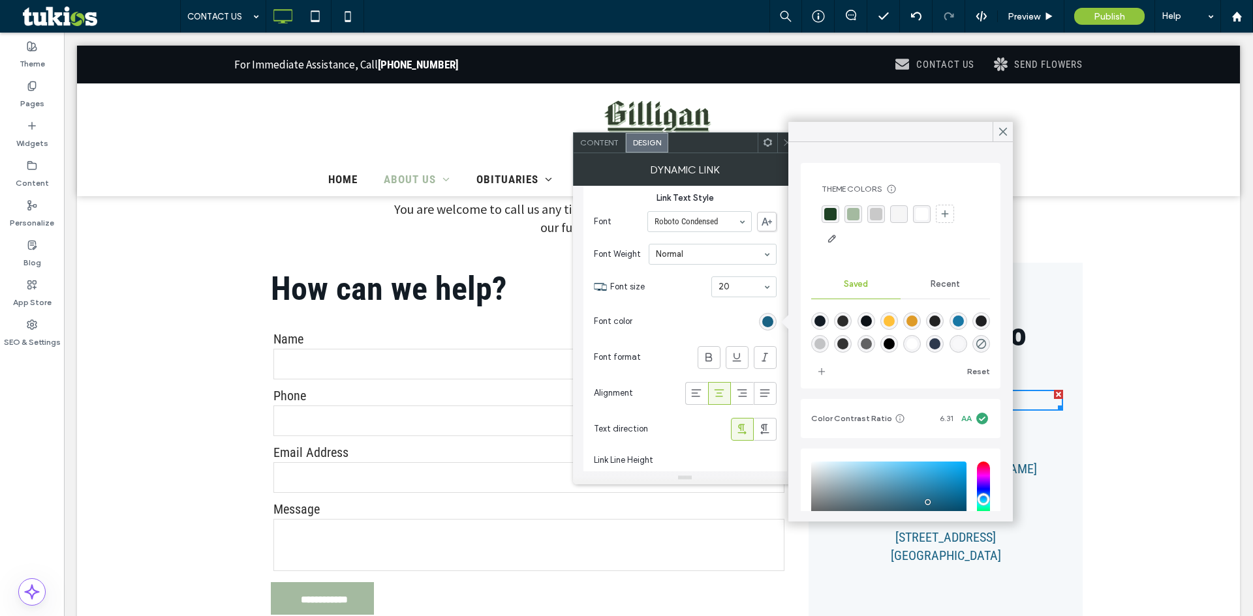
click at [850, 218] on div "rgba(164, 186, 160, 1)" at bounding box center [853, 214] width 12 height 12
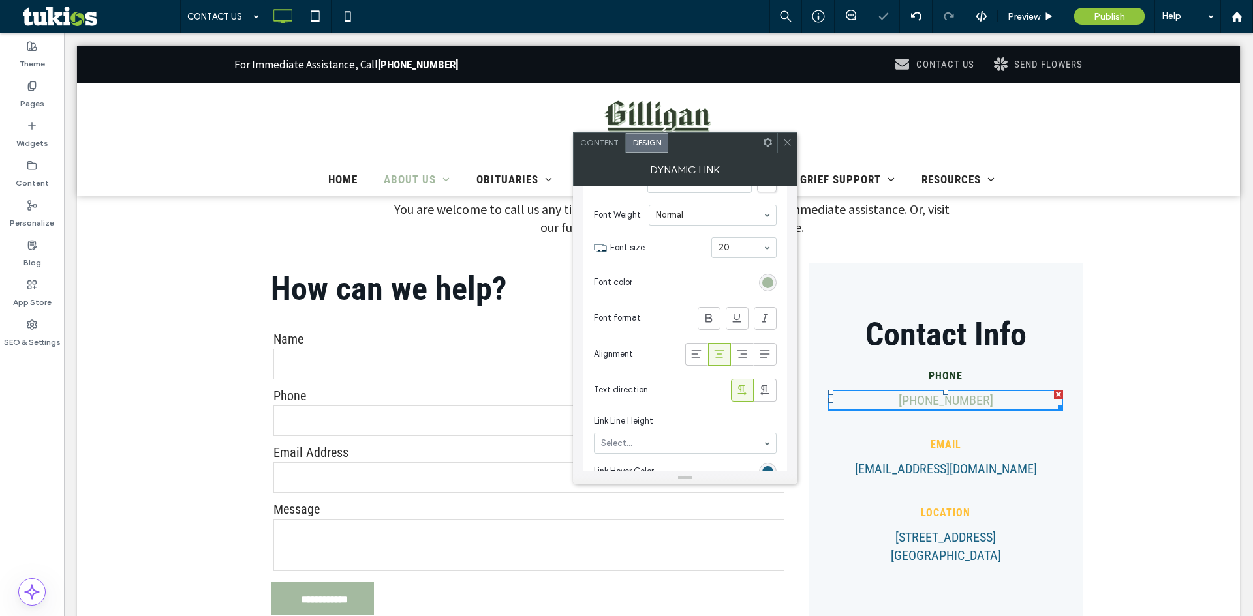
scroll to position [652, 0]
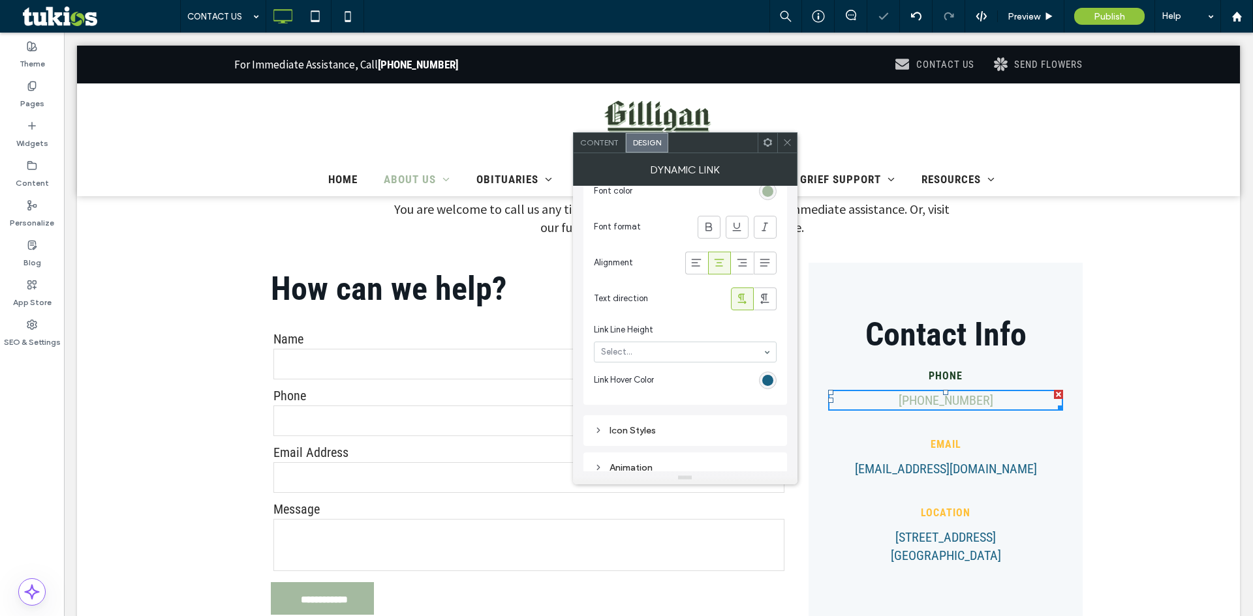
click at [767, 378] on div "rgb(26, 98, 131)" at bounding box center [767, 380] width 11 height 11
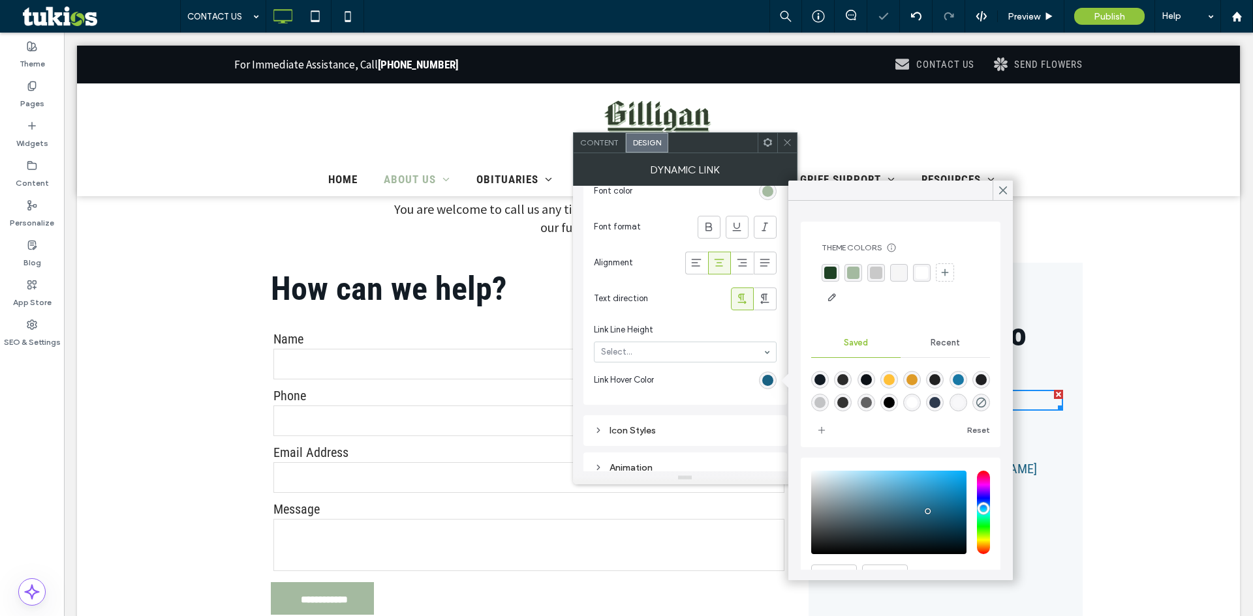
click at [834, 267] on div "rgba(31, 66, 37, 1)" at bounding box center [830, 273] width 12 height 12
click at [1123, 443] on div "**********" at bounding box center [658, 432] width 1162 height 542
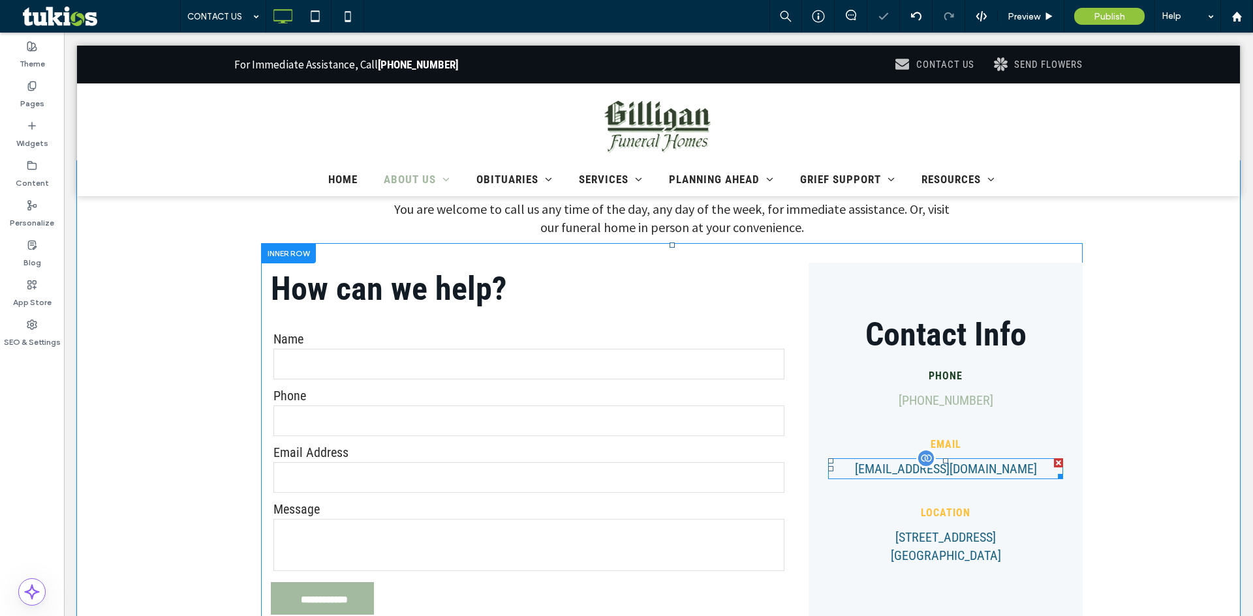
click at [1006, 474] on span at bounding box center [945, 469] width 235 height 21
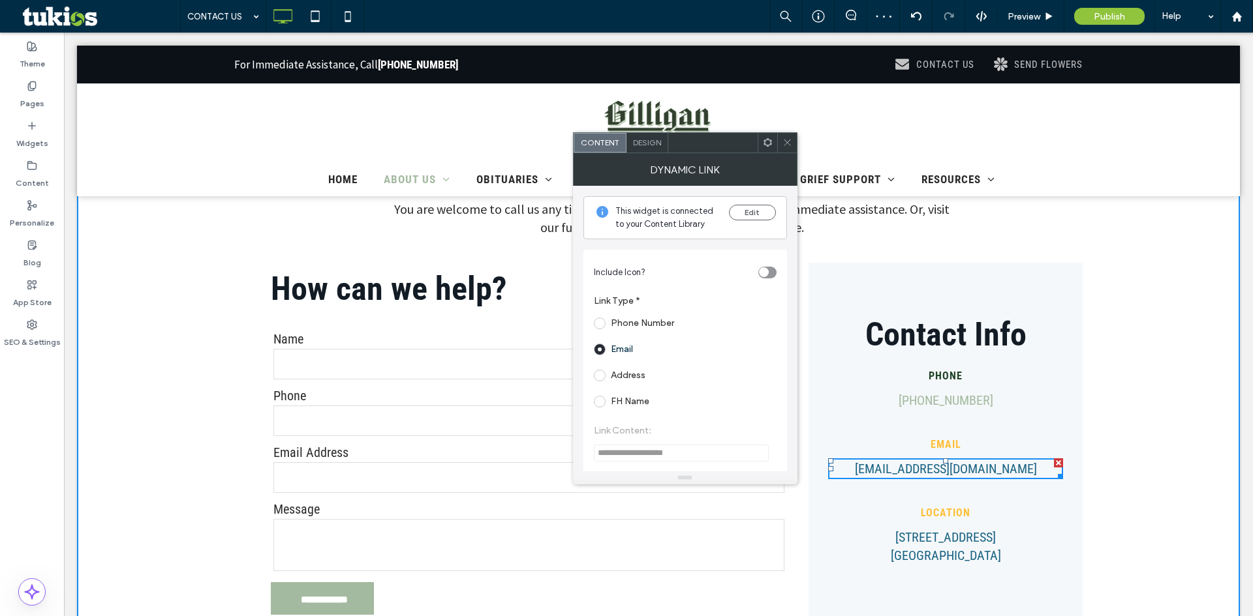
click at [651, 140] on span "Design" at bounding box center [647, 143] width 28 height 10
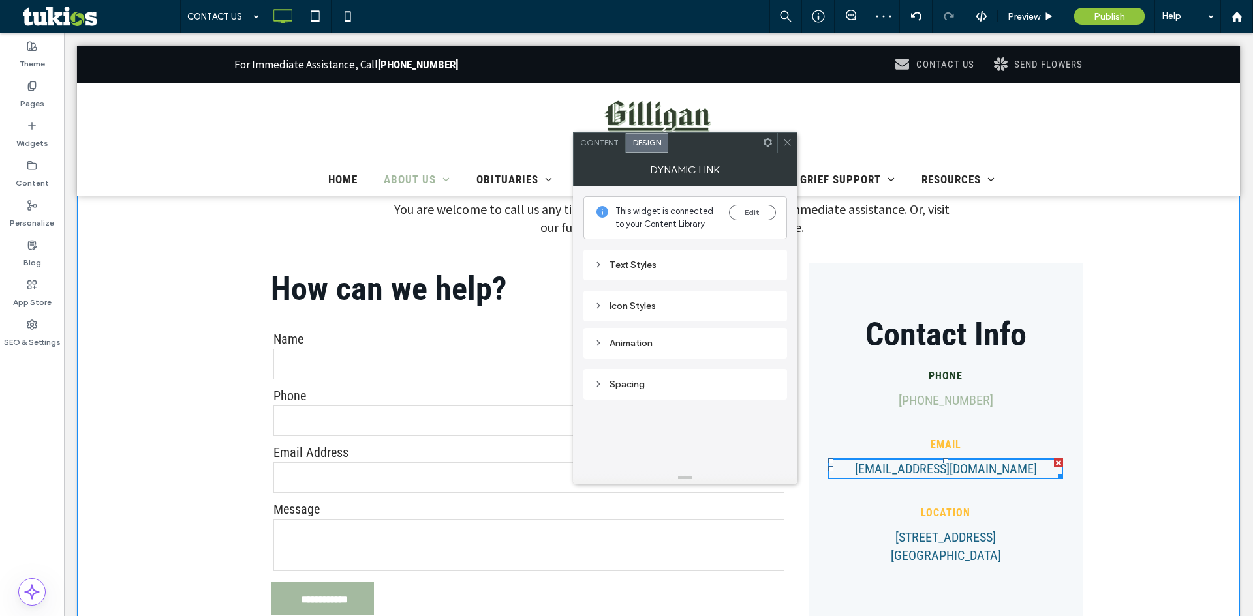
click at [662, 261] on div "Text Styles" at bounding box center [685, 265] width 183 height 11
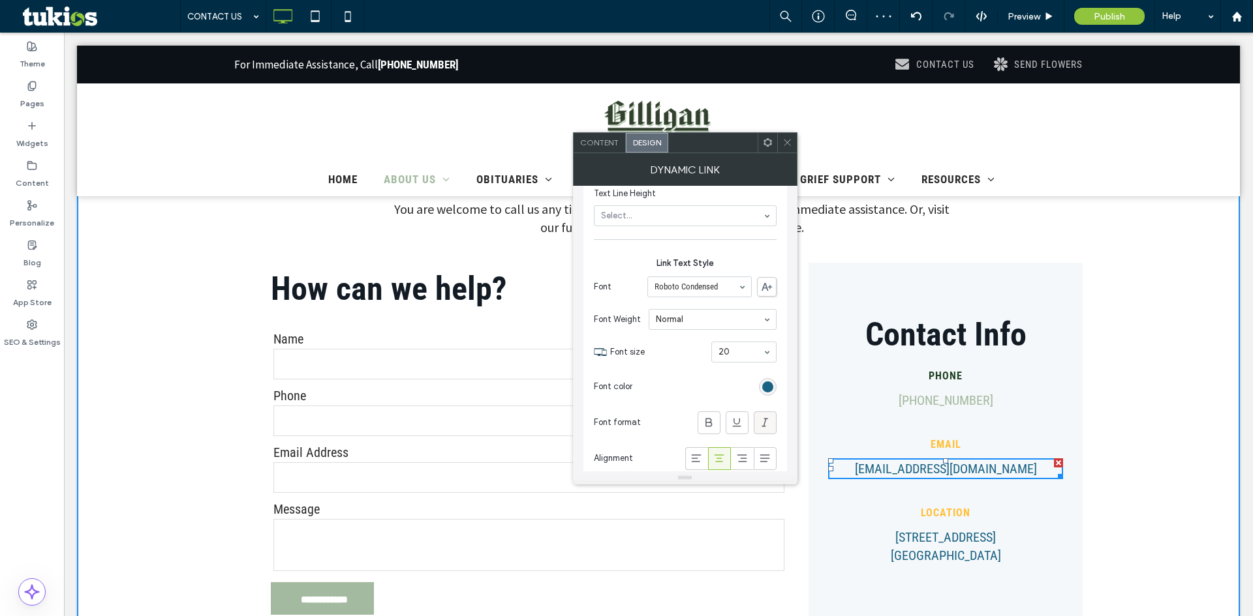
scroll to position [522, 0]
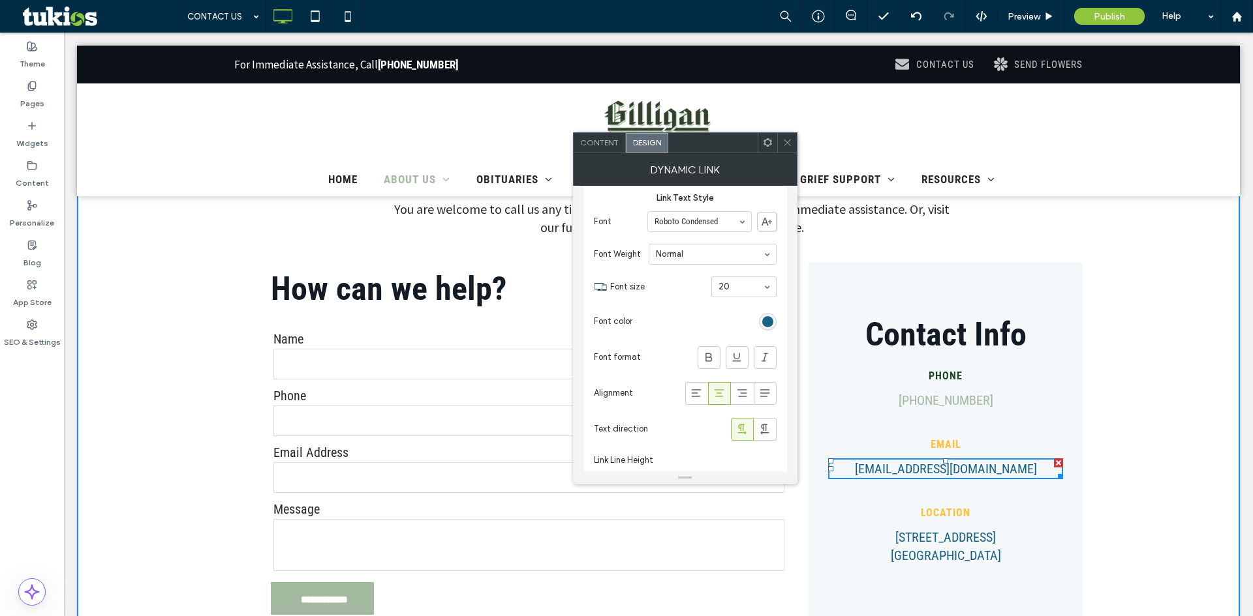
drag, startPoint x: 771, startPoint y: 325, endPoint x: 750, endPoint y: 304, distance: 30.0
click at [771, 324] on div "rgb(26, 98, 131)" at bounding box center [767, 321] width 11 height 11
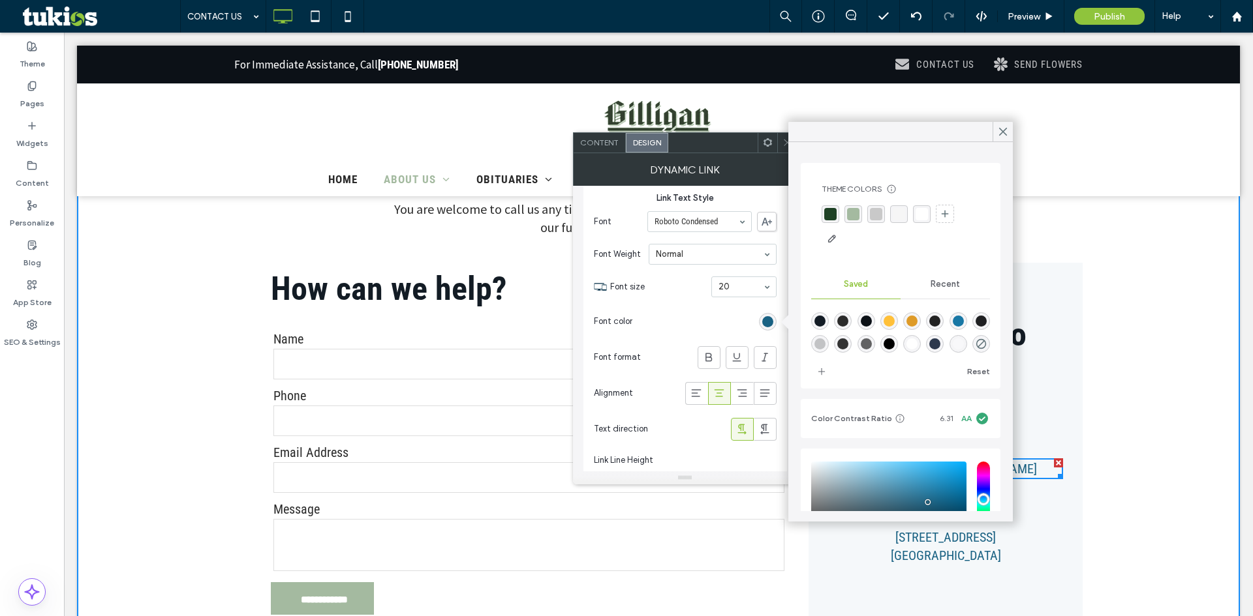
click at [851, 213] on div "rgba(164, 186, 160, 1)" at bounding box center [853, 214] width 12 height 12
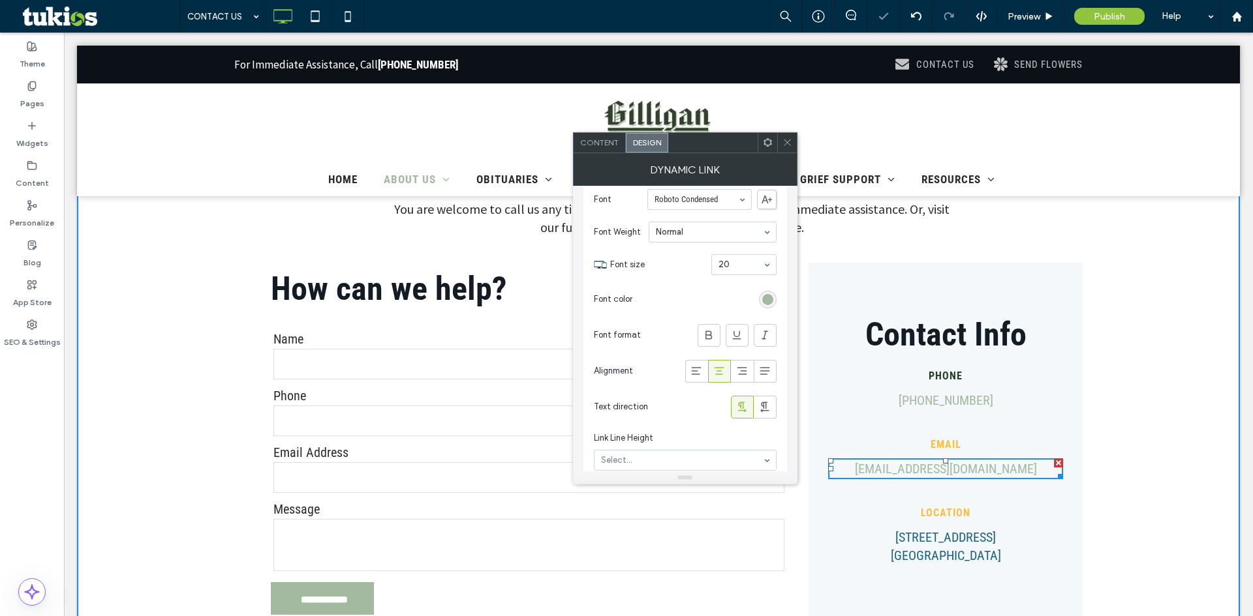
scroll to position [587, 0]
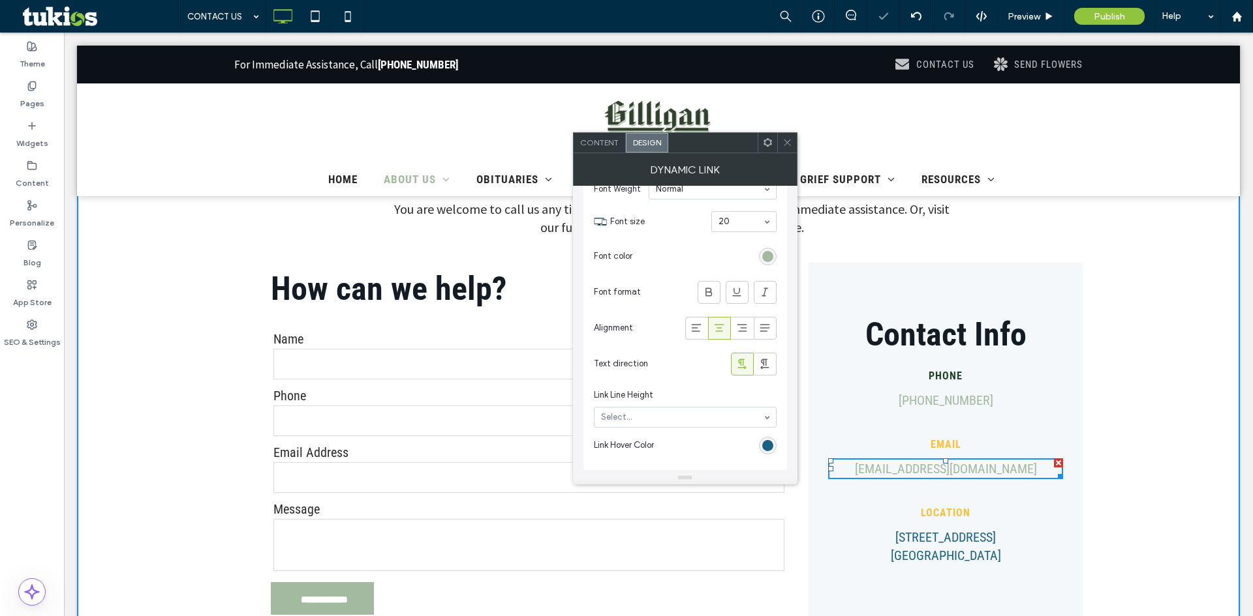
drag, startPoint x: 763, startPoint y: 441, endPoint x: 787, endPoint y: 367, distance: 78.0
click at [764, 442] on div "rgb(26, 98, 131)" at bounding box center [767, 445] width 11 height 11
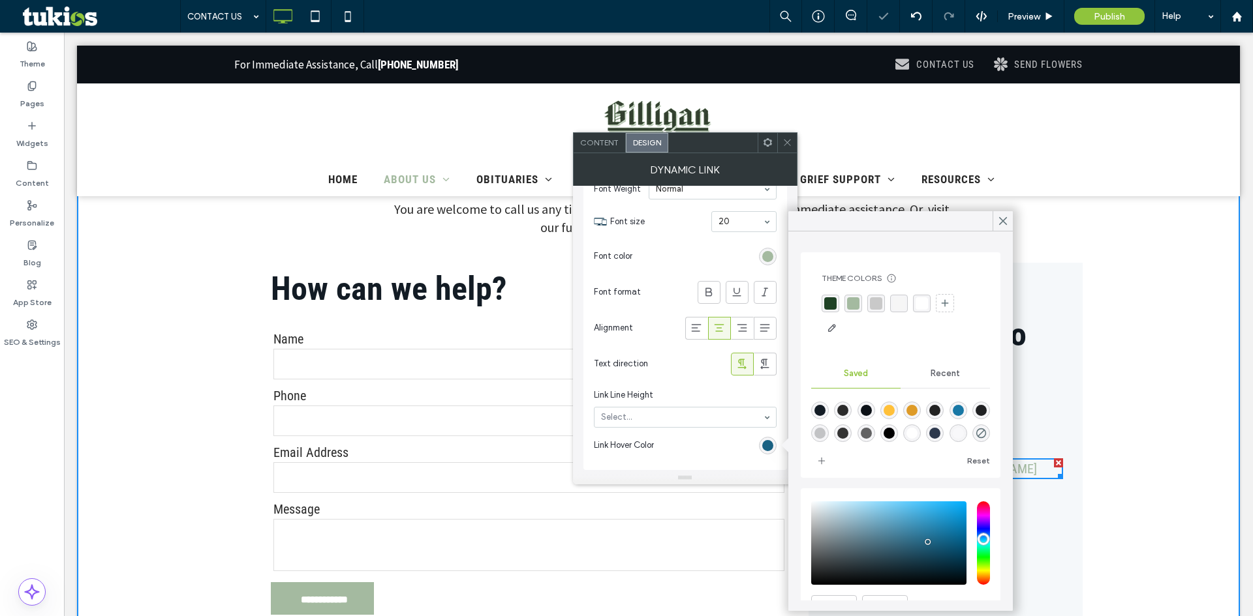
click at [826, 302] on div "rgba(31, 66, 37, 1)" at bounding box center [830, 303] width 12 height 12
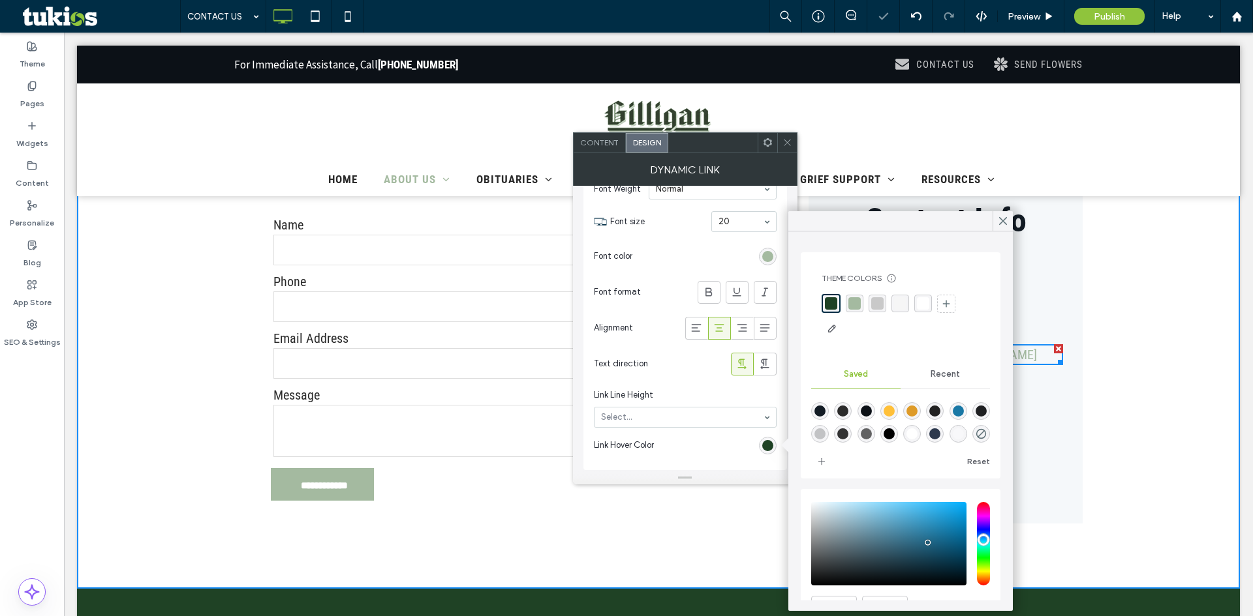
scroll to position [522, 0]
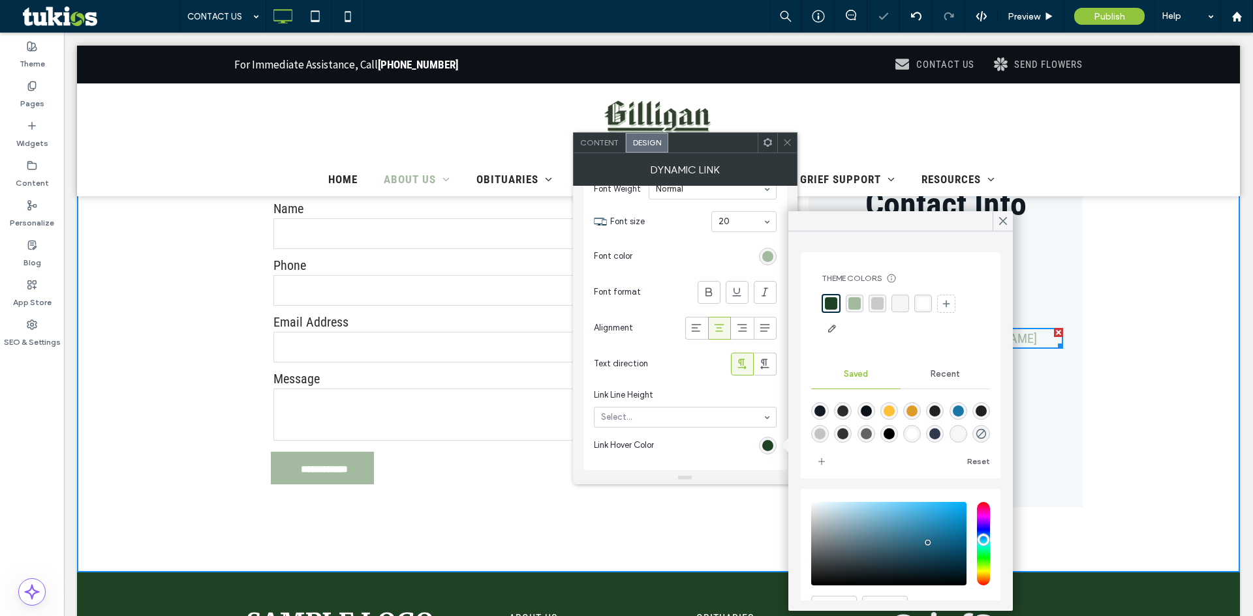
click at [1097, 464] on div "**********" at bounding box center [658, 302] width 1162 height 542
click at [1018, 442] on div "Contact Info PHONE [PHONE_NUMBER] EMAIL [EMAIL_ADDRESS][DOMAIN_NAME] LOCATION […" at bounding box center [945, 319] width 274 height 375
click at [1003, 222] on use at bounding box center [1002, 221] width 7 height 7
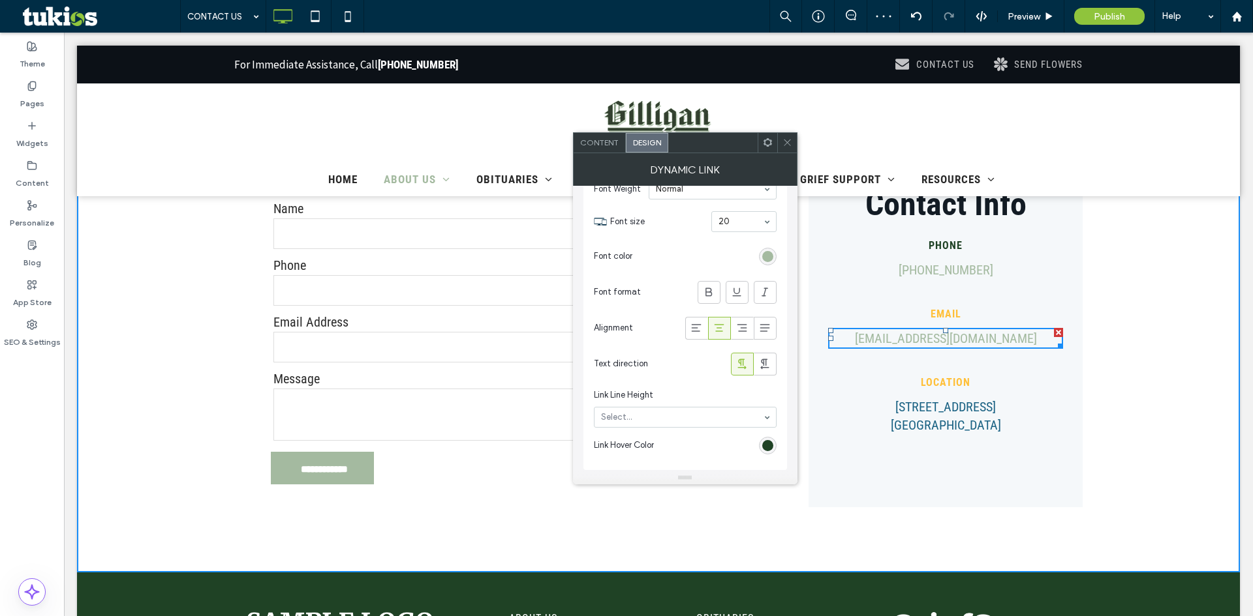
click at [784, 142] on icon at bounding box center [787, 143] width 10 height 10
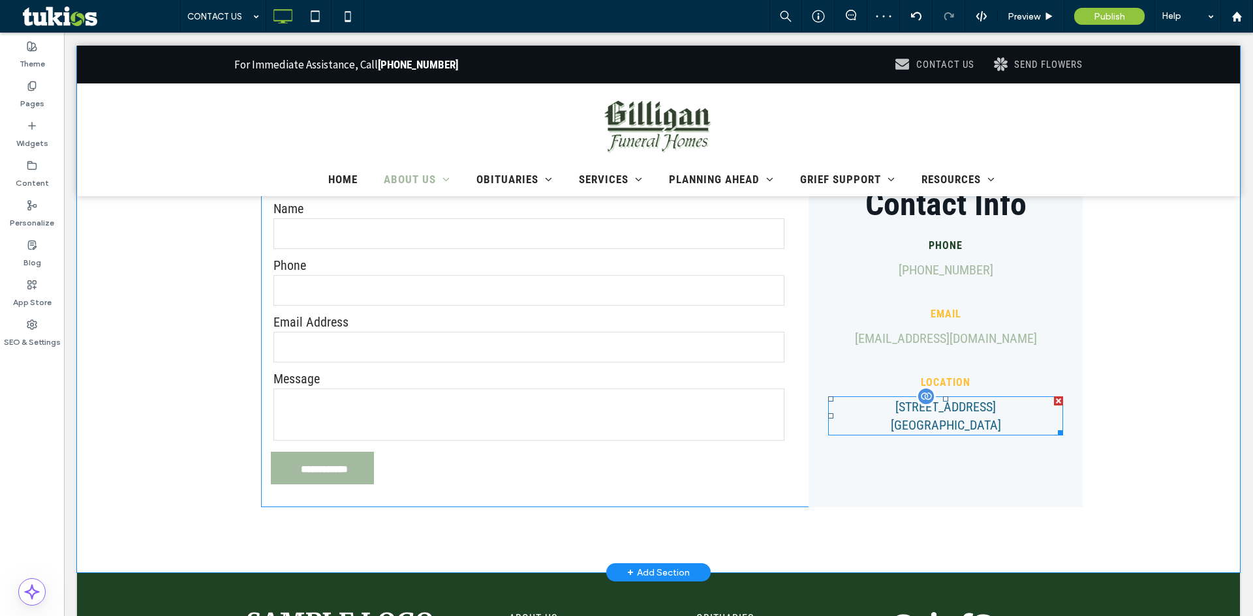
click at [1031, 426] on span at bounding box center [945, 416] width 235 height 39
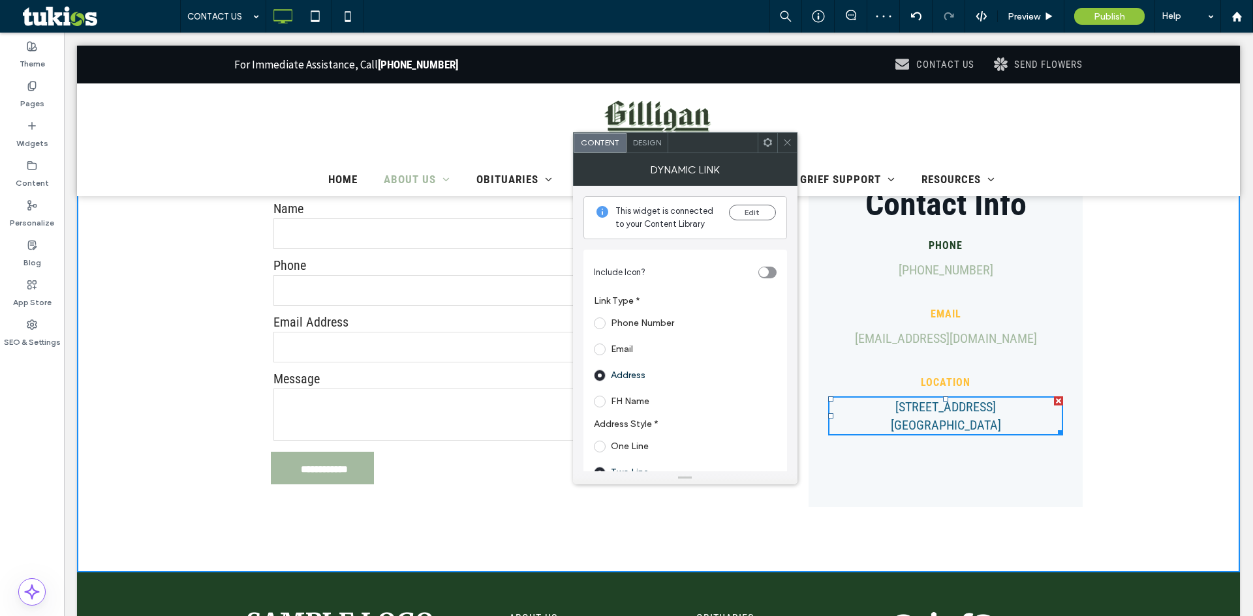
click at [644, 155] on div "Dynamic Link" at bounding box center [685, 169] width 224 height 33
click at [646, 144] on span "Design" at bounding box center [647, 143] width 28 height 10
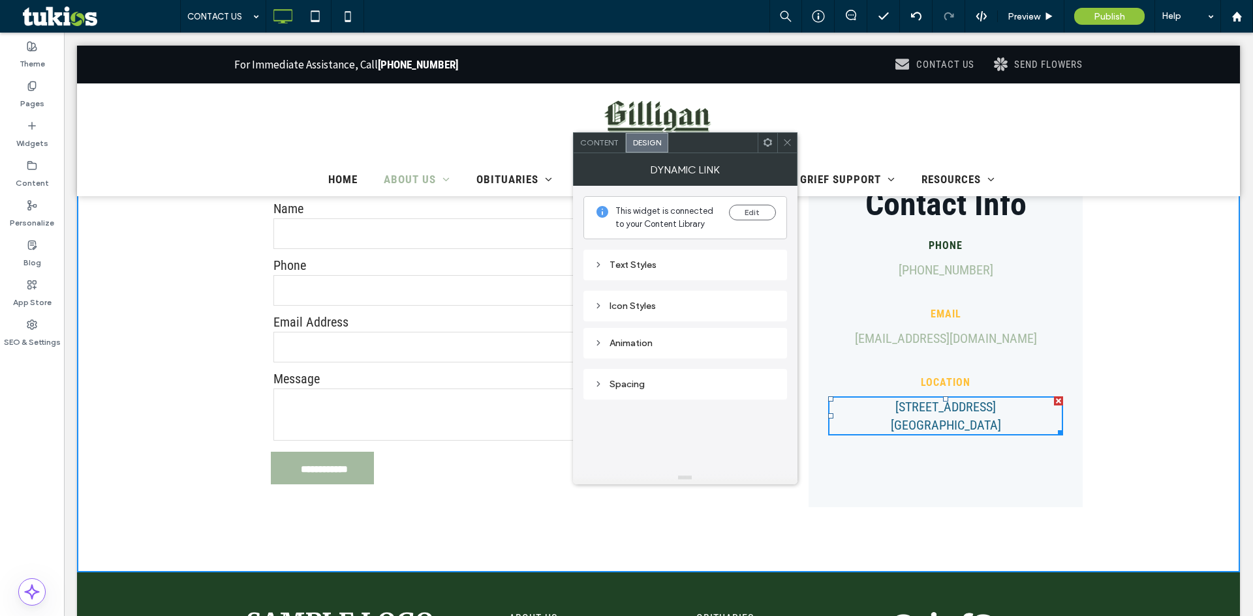
click at [673, 266] on div "Text Styles" at bounding box center [685, 265] width 183 height 11
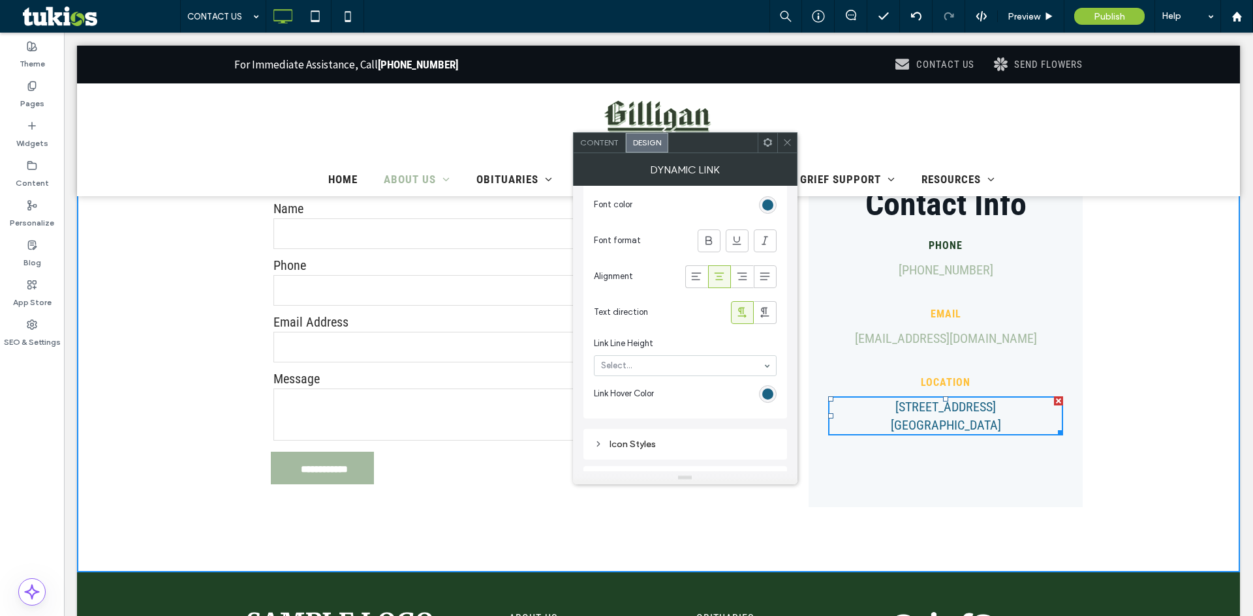
scroll to position [652, 0]
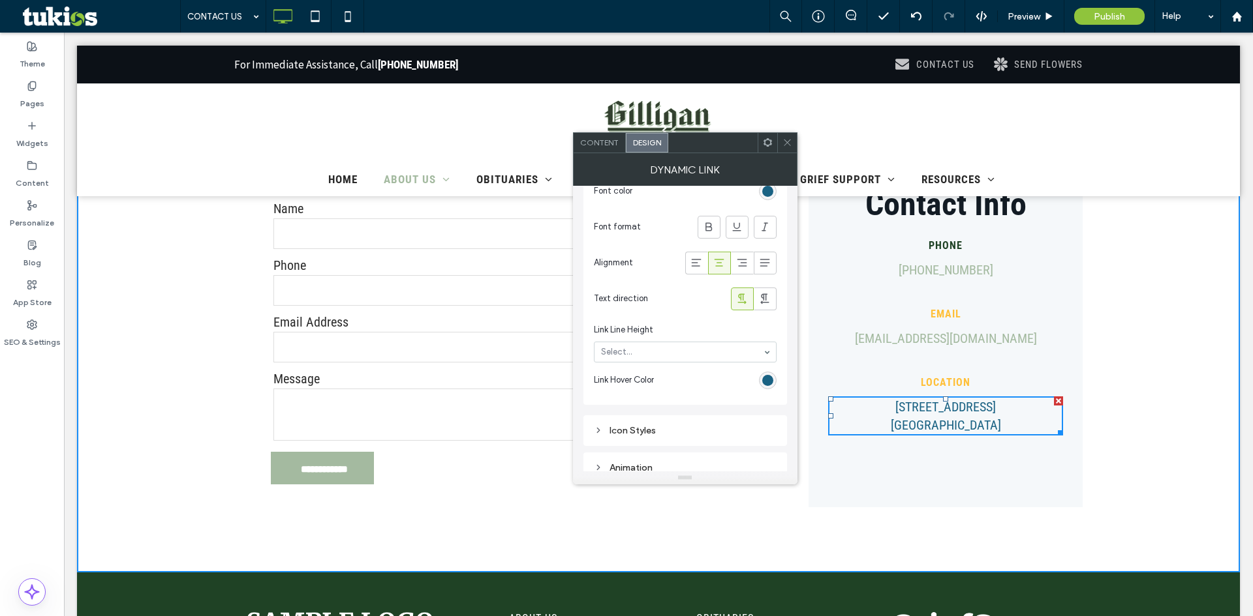
click at [763, 194] on div "rgb(26, 98, 131)" at bounding box center [767, 191] width 11 height 11
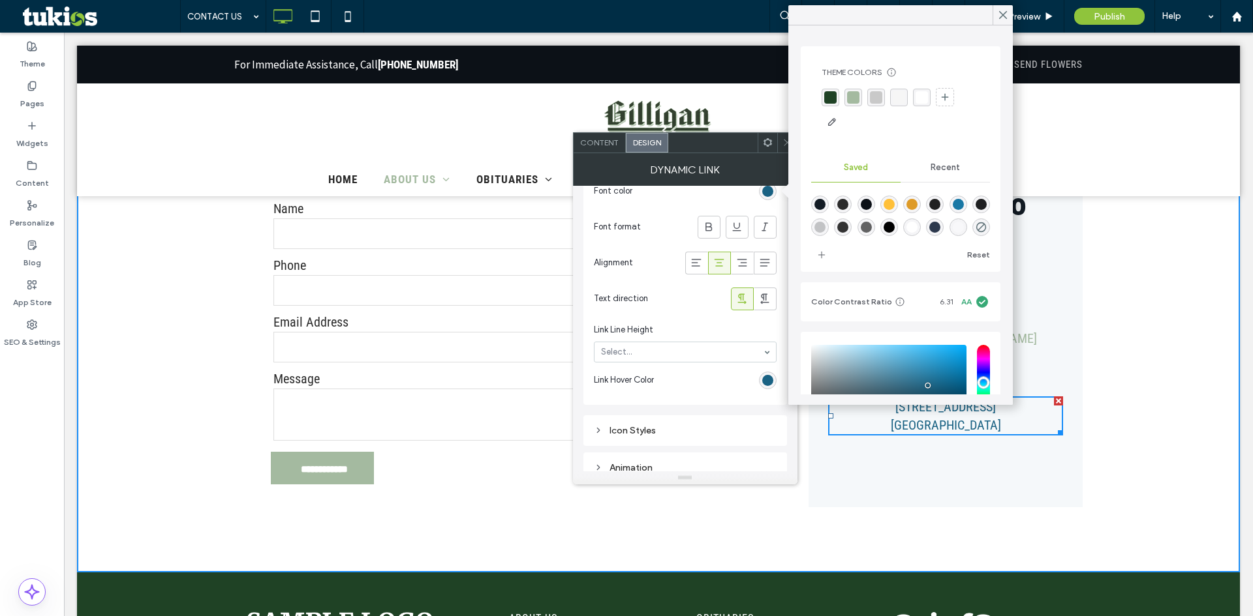
click at [856, 102] on div "rgba(164, 186, 160, 1)" at bounding box center [853, 97] width 12 height 12
click at [764, 378] on div "rgb(26, 98, 131)" at bounding box center [767, 380] width 11 height 11
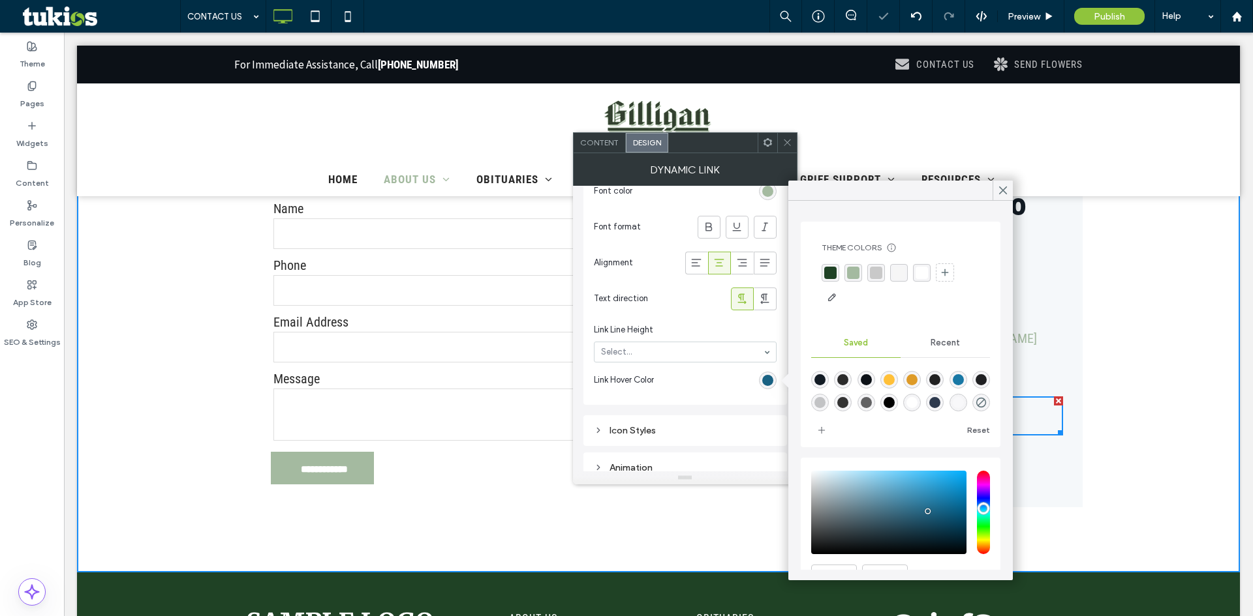
click at [830, 269] on div "rgba(31, 66, 37, 1)" at bounding box center [830, 273] width 12 height 12
click at [1002, 190] on use at bounding box center [1002, 190] width 7 height 7
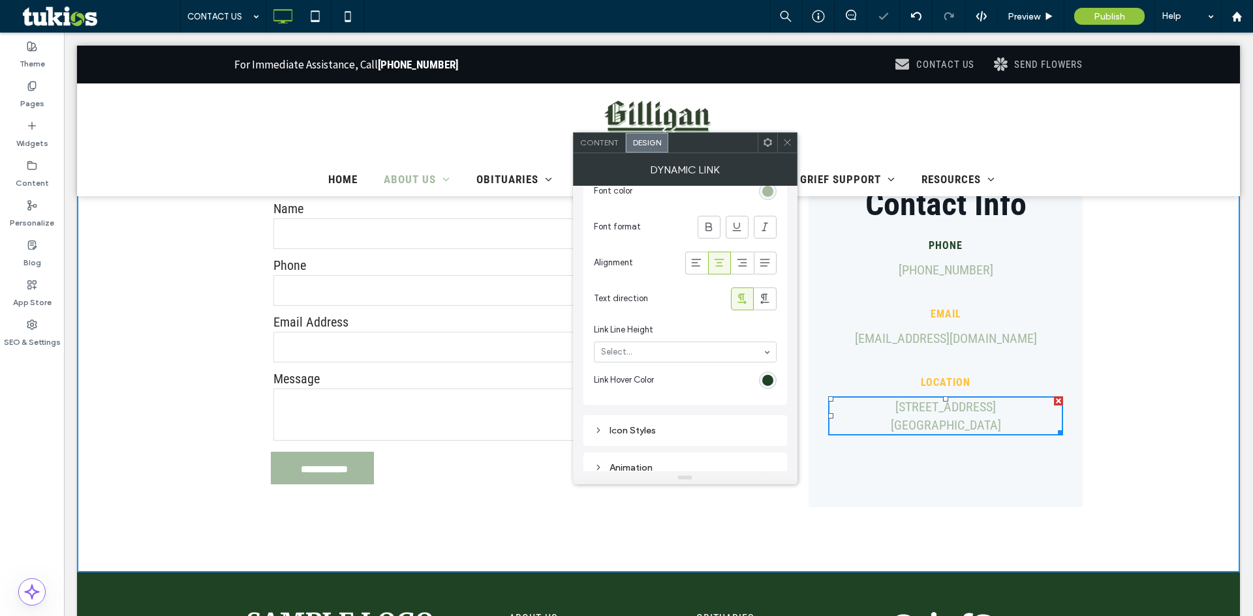
click at [788, 145] on icon at bounding box center [787, 143] width 10 height 10
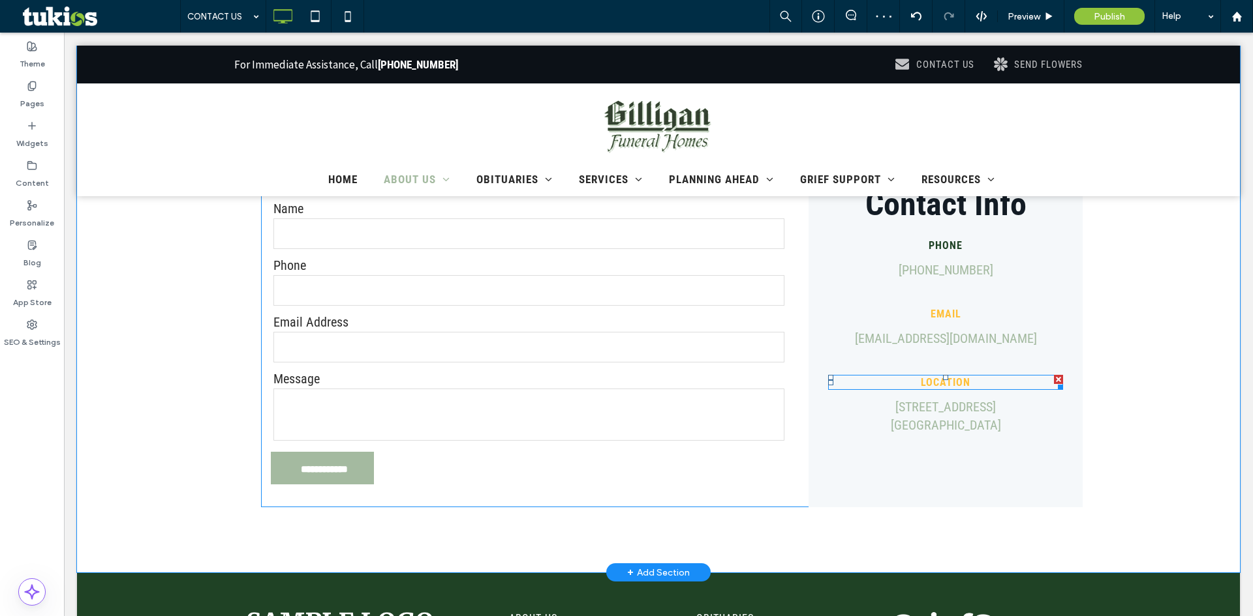
click at [969, 382] on h6 "LOCATION" at bounding box center [945, 382] width 235 height 12
type input "**********"
type input "**"
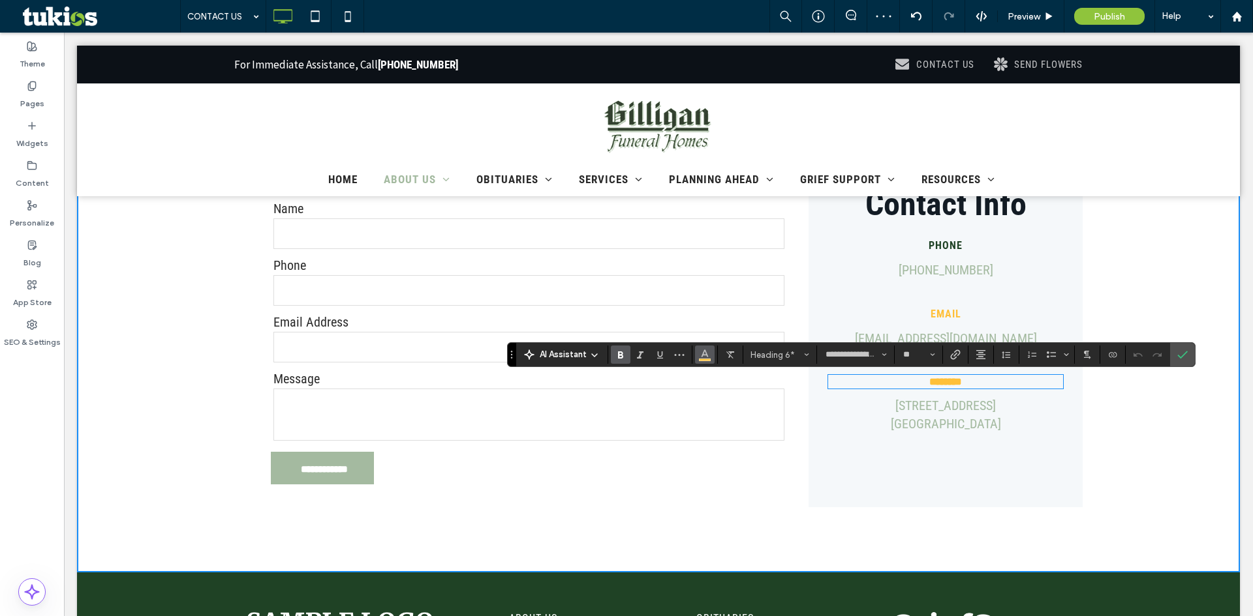
click at [706, 353] on use "Color" at bounding box center [704, 353] width 7 height 7
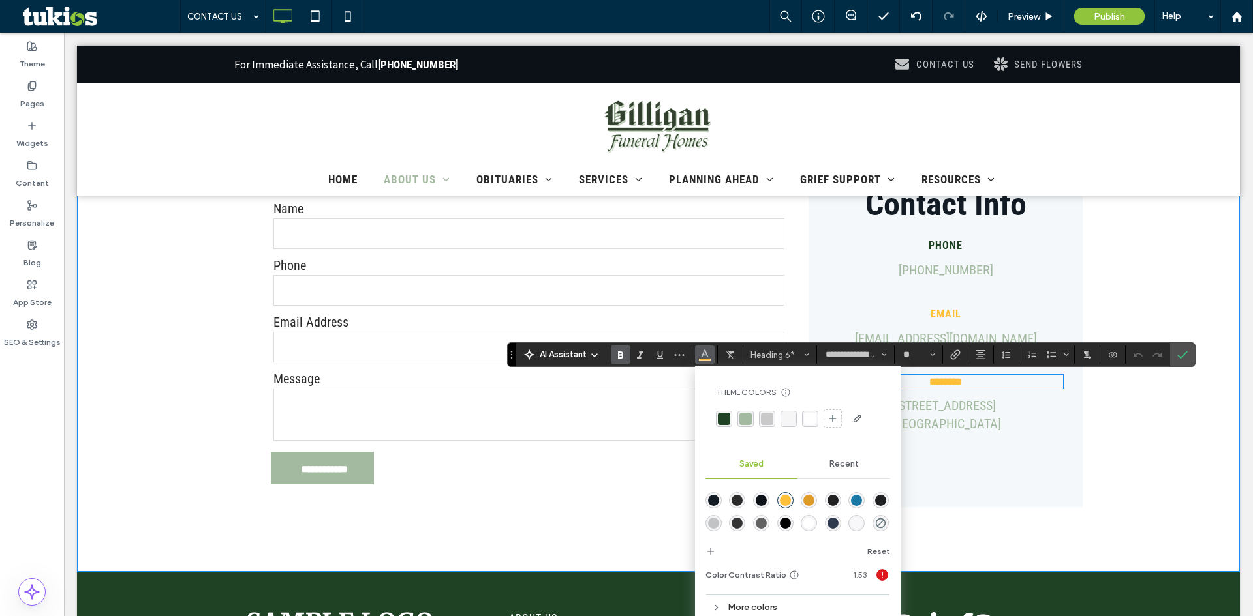
click at [727, 421] on div "rgba(31, 66, 37, 1)" at bounding box center [724, 419] width 12 height 12
click at [945, 314] on span "EMAIL" at bounding box center [945, 314] width 31 height 12
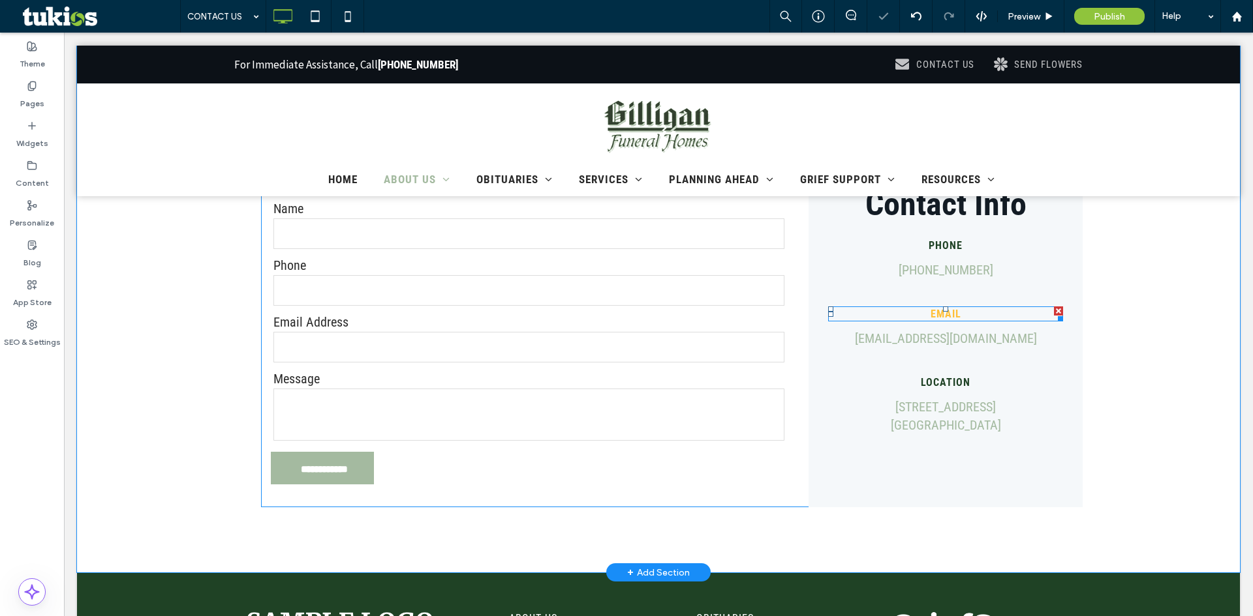
click at [964, 316] on h6 "EMAIL" at bounding box center [945, 314] width 235 height 12
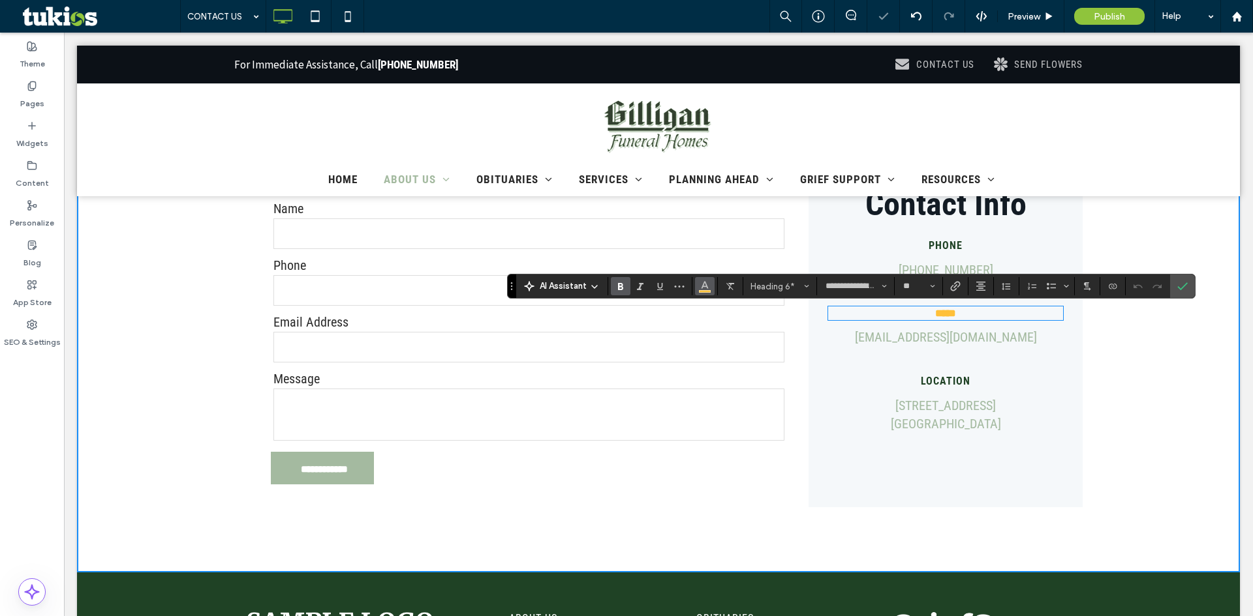
click at [705, 284] on icon "Color" at bounding box center [704, 285] width 10 height 10
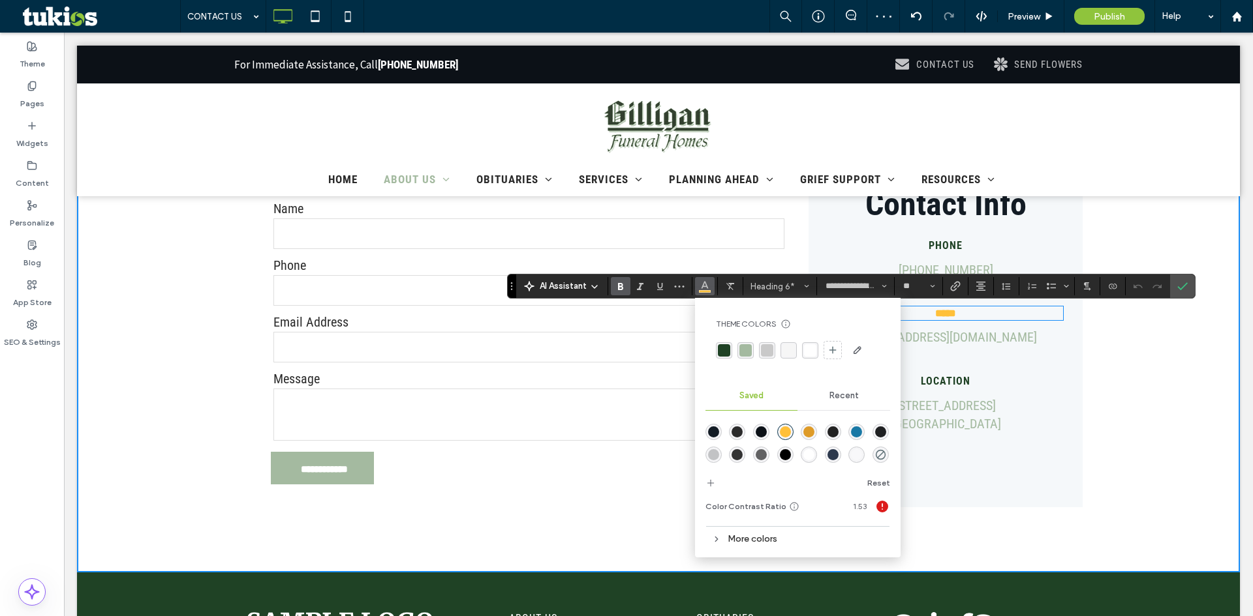
click at [727, 353] on div "rgba(31, 66, 37, 1)" at bounding box center [724, 350] width 12 height 12
click at [1035, 16] on span "Preview" at bounding box center [1023, 16] width 33 height 11
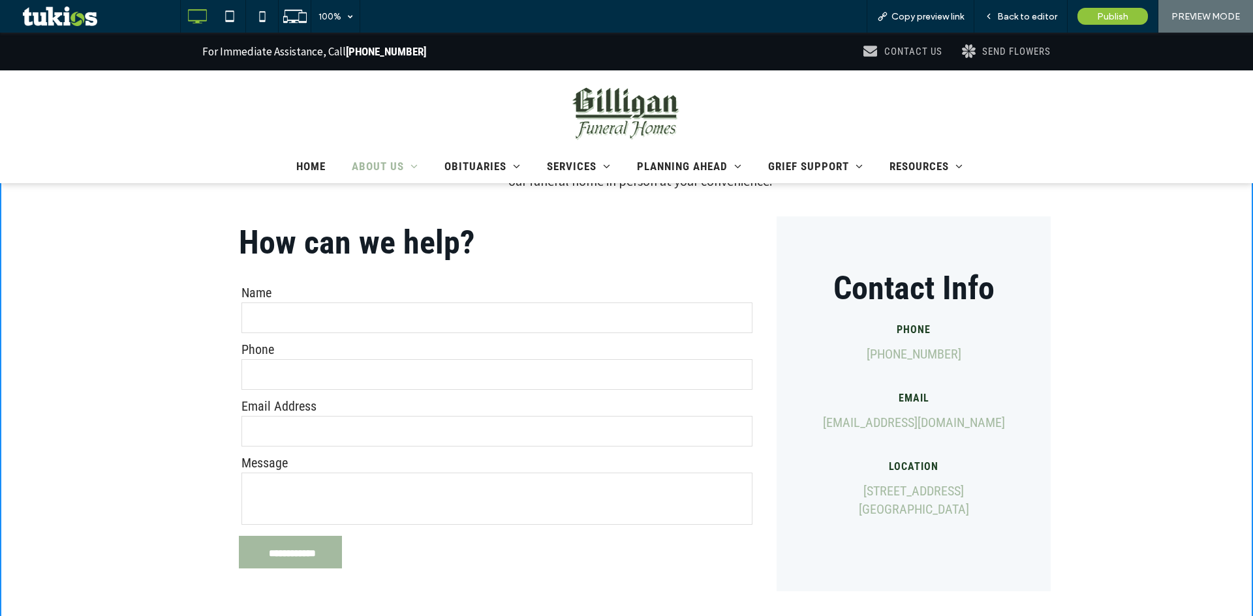
scroll to position [391, 0]
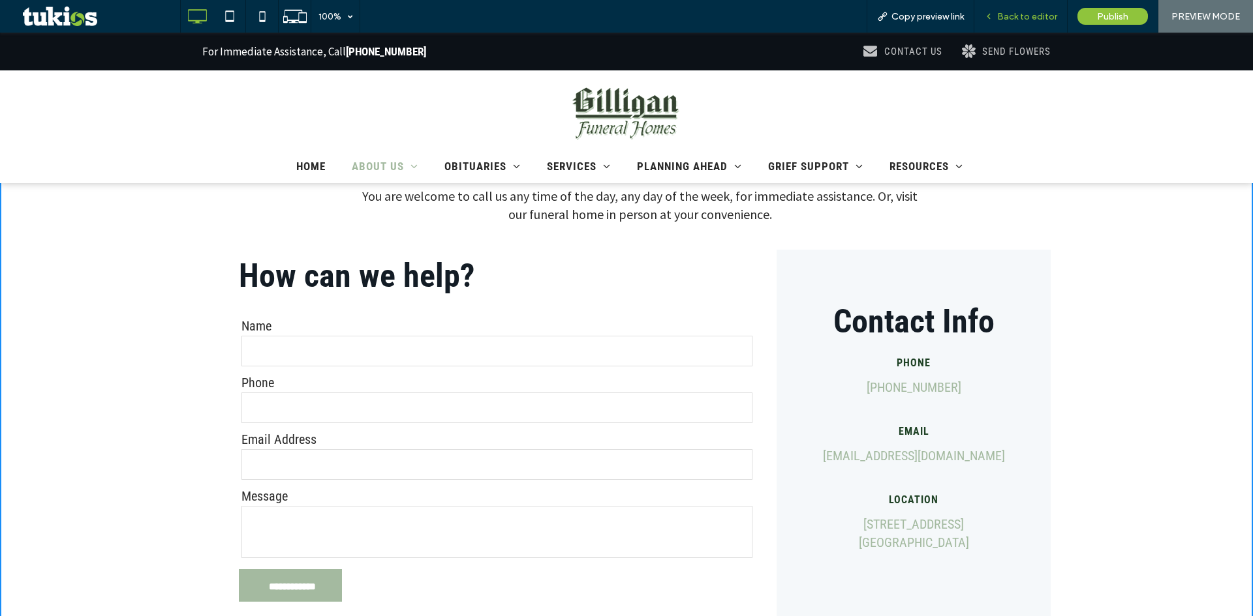
click at [1044, 13] on span "Back to editor" at bounding box center [1027, 16] width 60 height 11
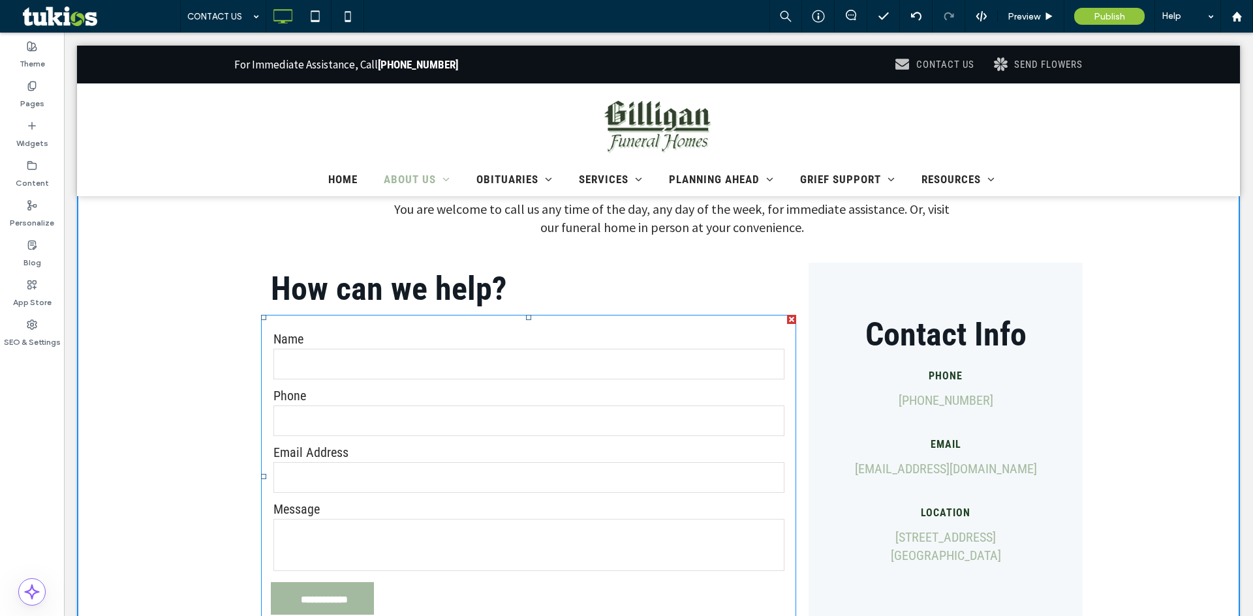
click at [425, 449] on label "Email Address" at bounding box center [528, 453] width 511 height 16
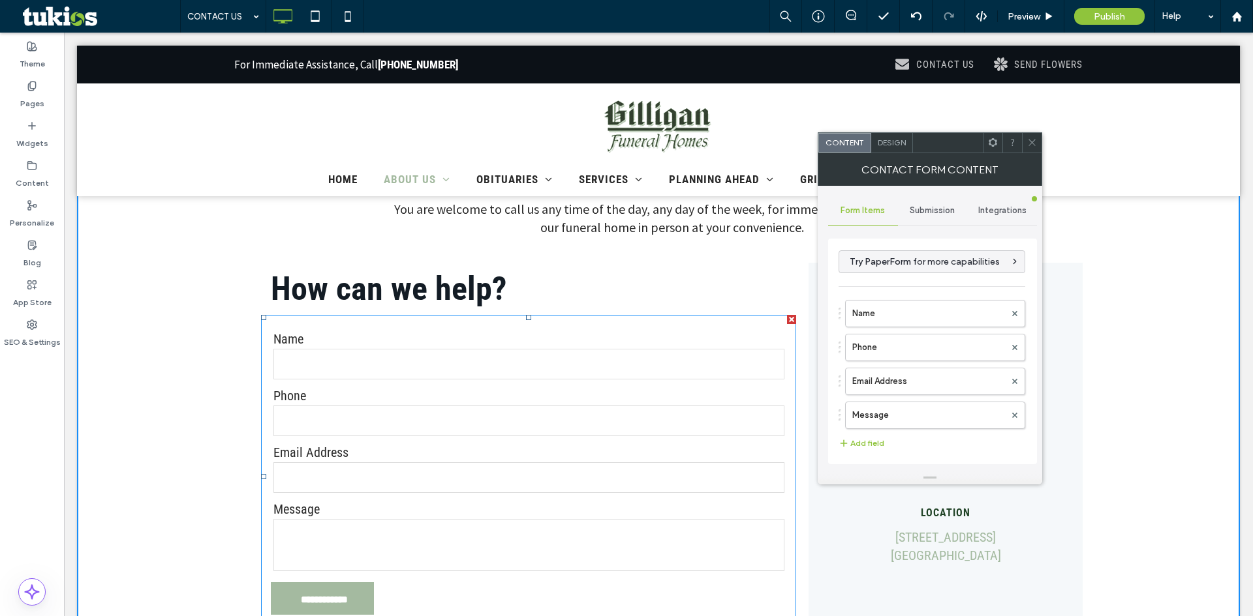
type input "**********"
click at [926, 214] on span "Submission" at bounding box center [931, 210] width 45 height 10
click at [910, 262] on label "New submission notification" at bounding box center [932, 272] width 174 height 26
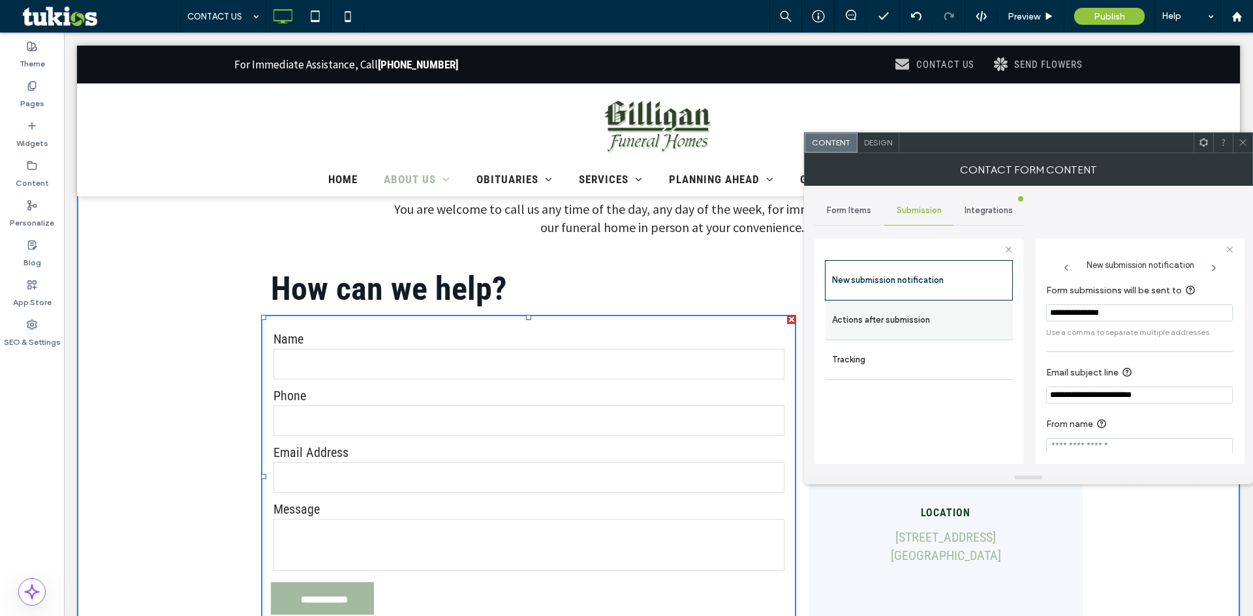
click at [843, 318] on label "Actions after submission" at bounding box center [919, 320] width 174 height 26
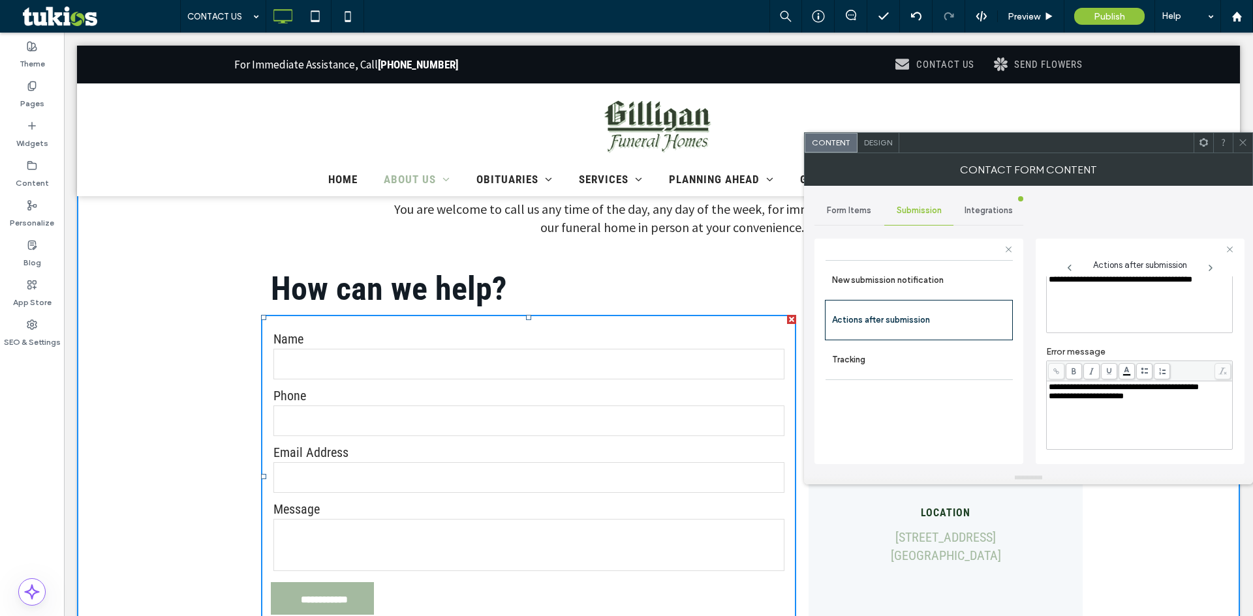
scroll to position [225, 0]
click at [1219, 442] on div "toggle" at bounding box center [1220, 441] width 10 height 10
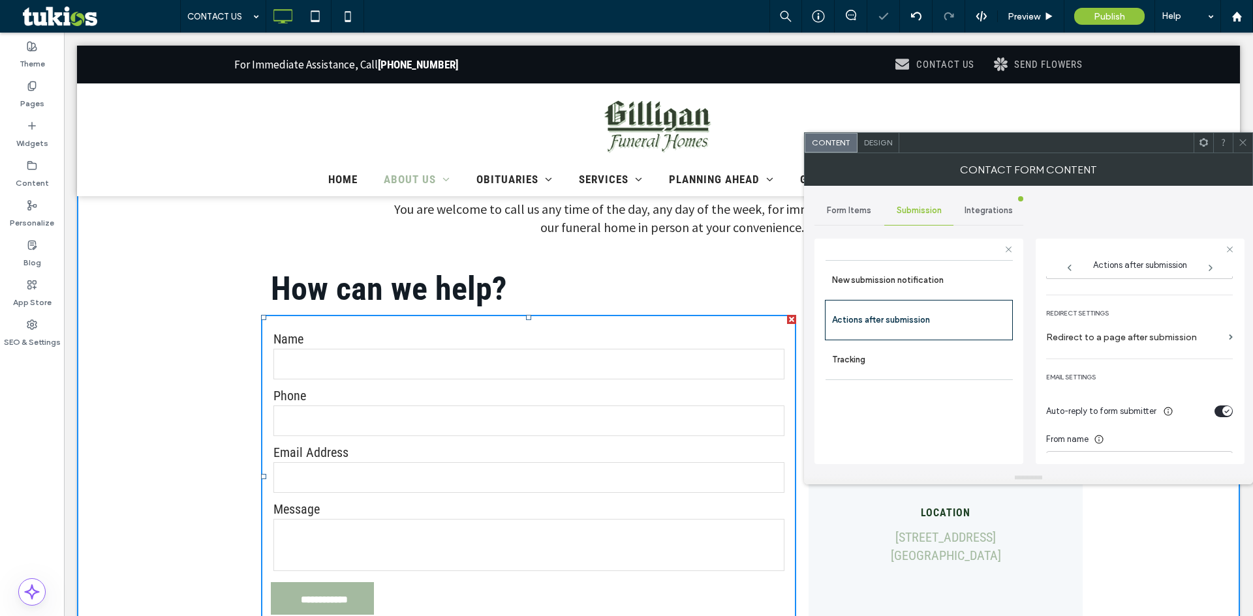
scroll to position [289, 0]
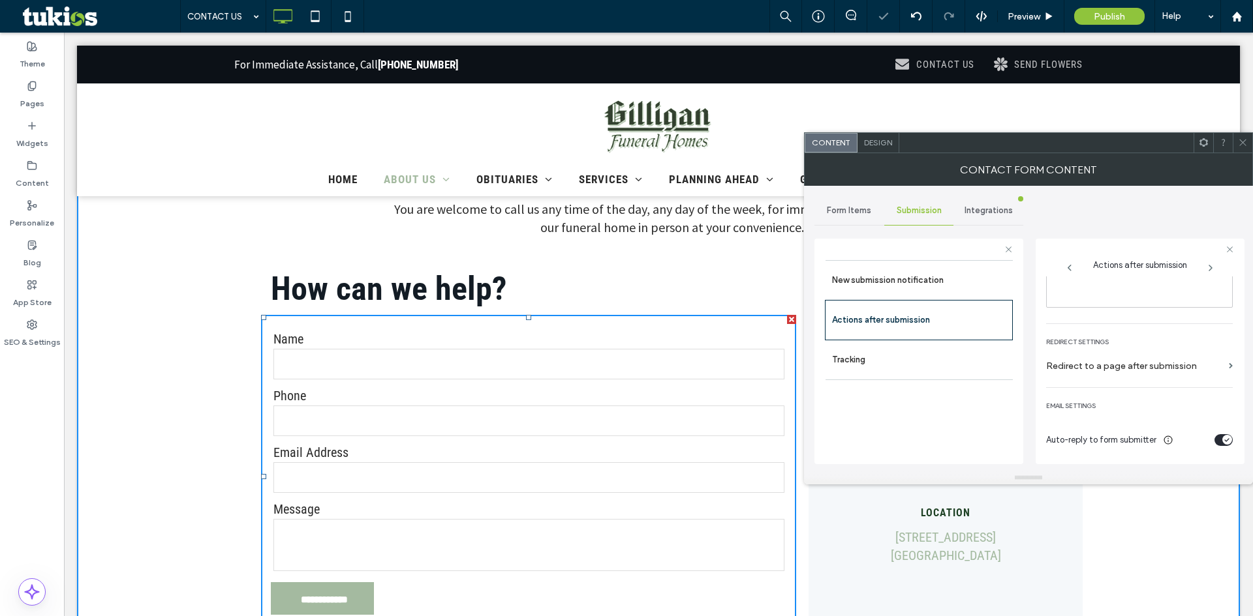
click at [1227, 374] on section "Redirect to a page after submission" at bounding box center [1139, 369] width 187 height 31
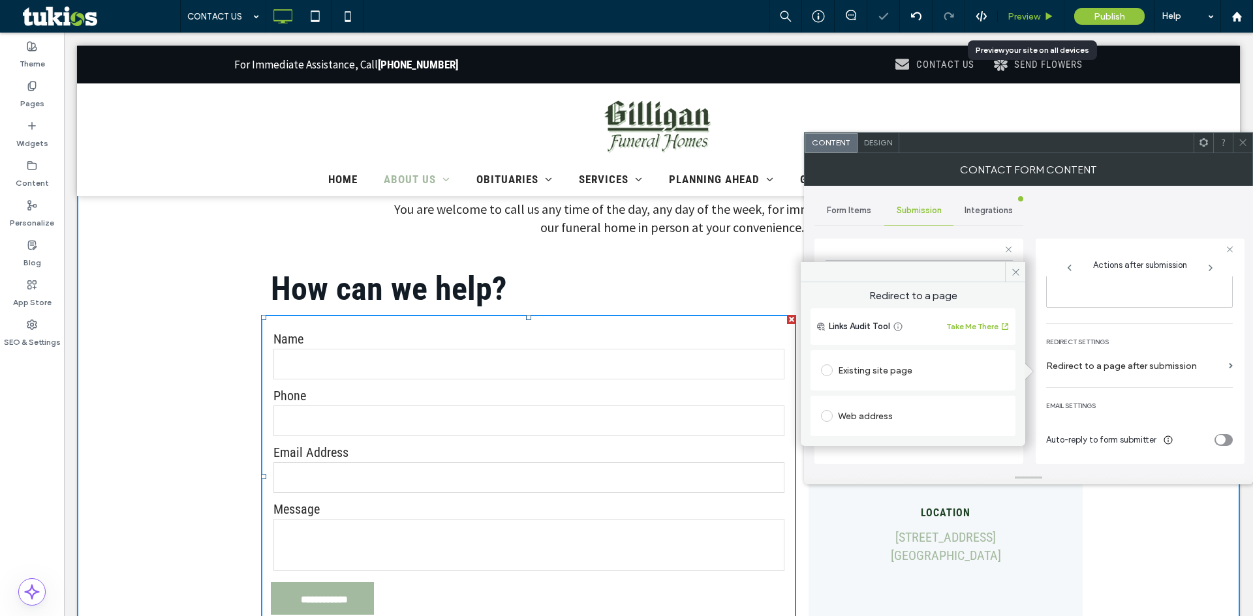
click at [1026, 18] on span "Preview" at bounding box center [1023, 16] width 33 height 11
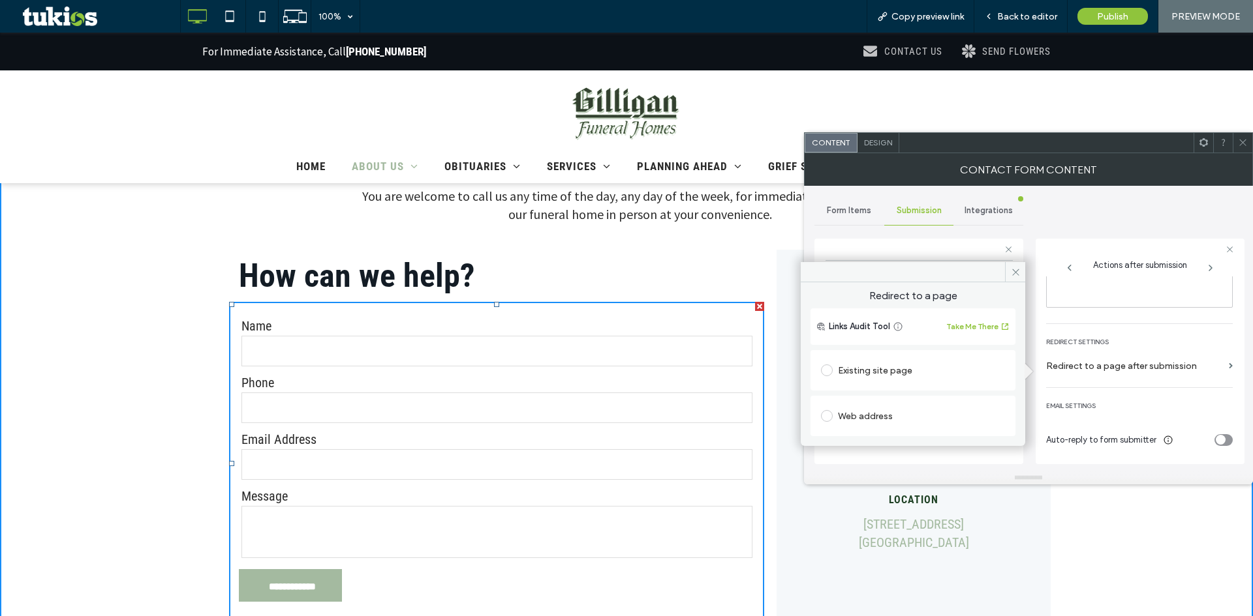
click at [1244, 141] on use at bounding box center [1242, 143] width 7 height 7
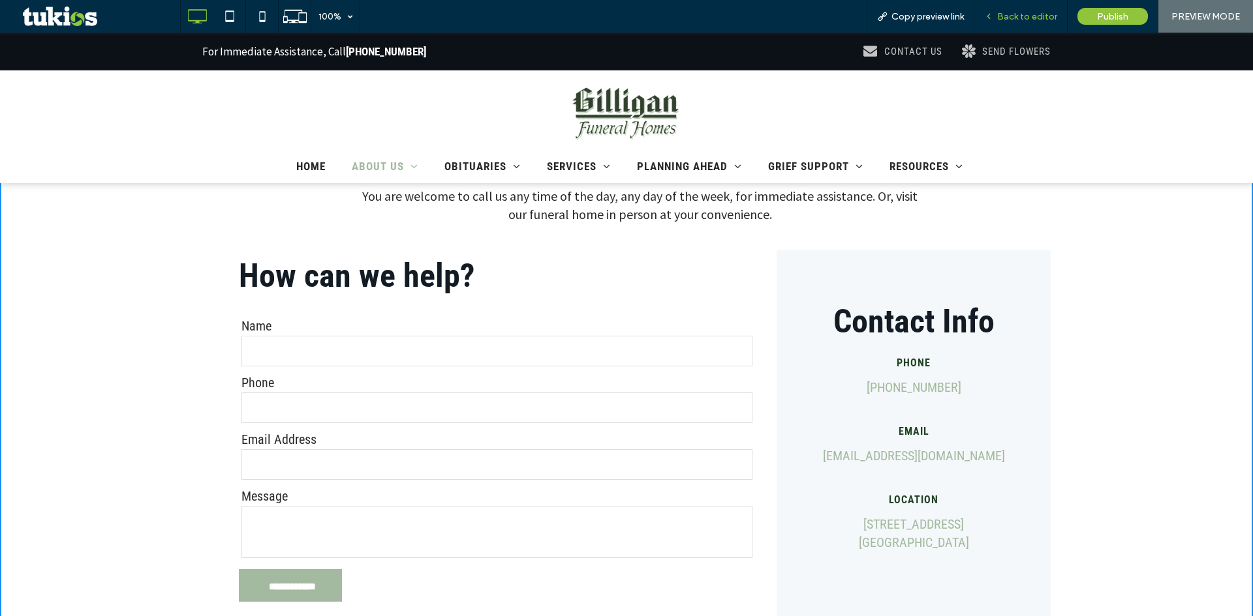
click at [1030, 20] on span "Back to editor" at bounding box center [1027, 16] width 60 height 11
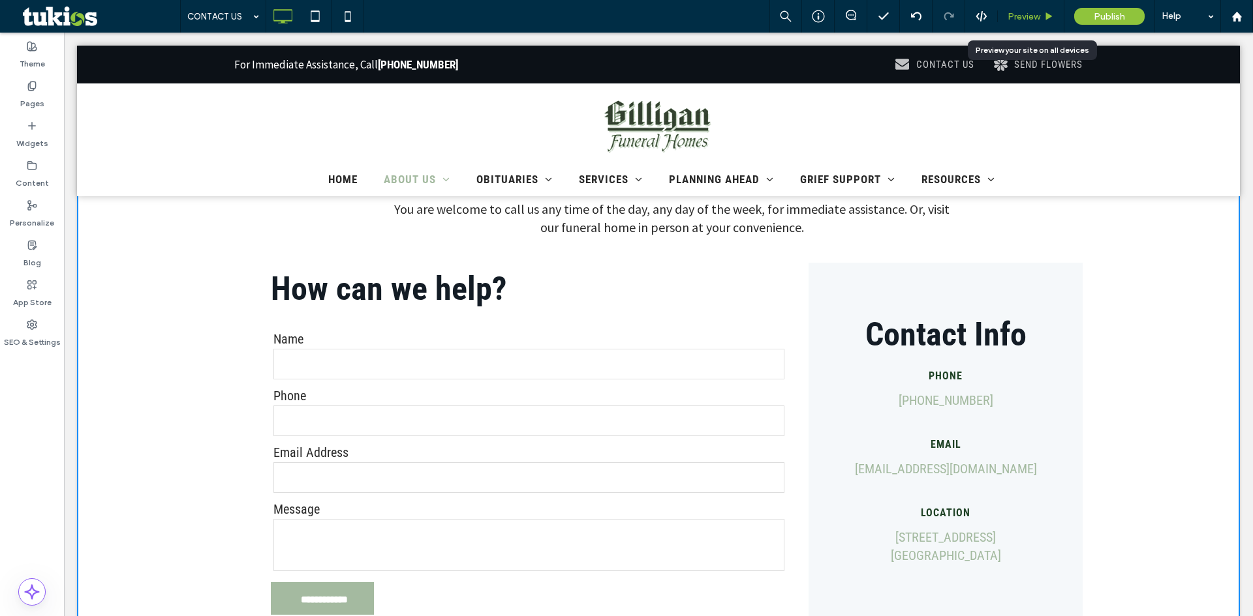
click at [1026, 14] on span "Preview" at bounding box center [1023, 16] width 33 height 11
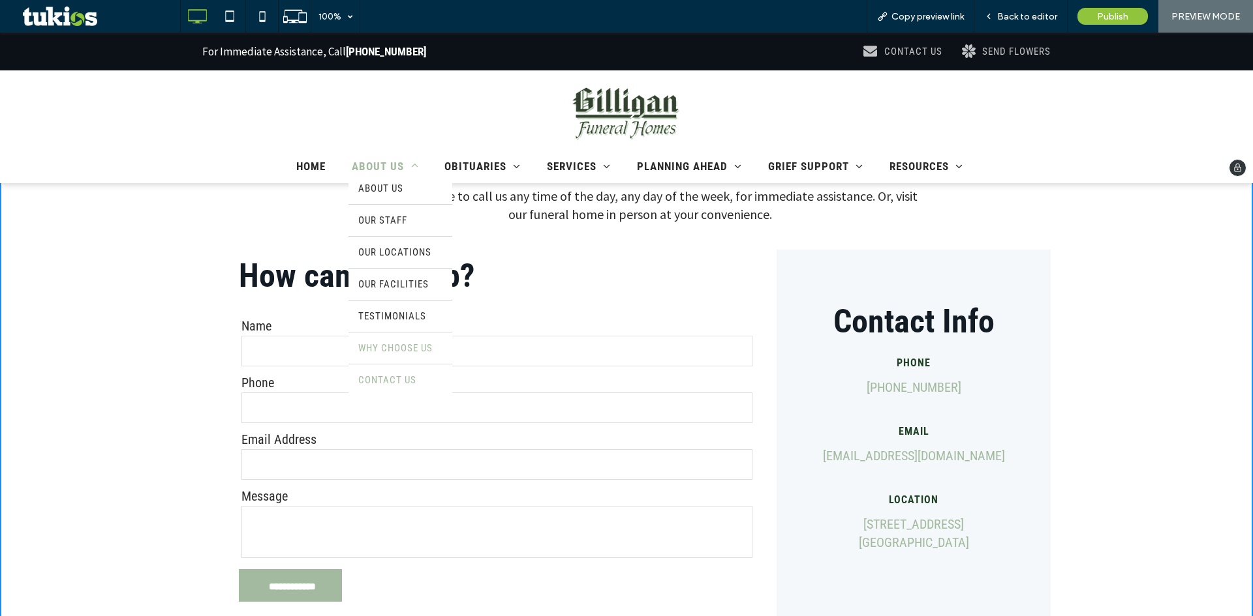
click at [387, 351] on span "WHY CHOOSE US" at bounding box center [395, 348] width 74 height 12
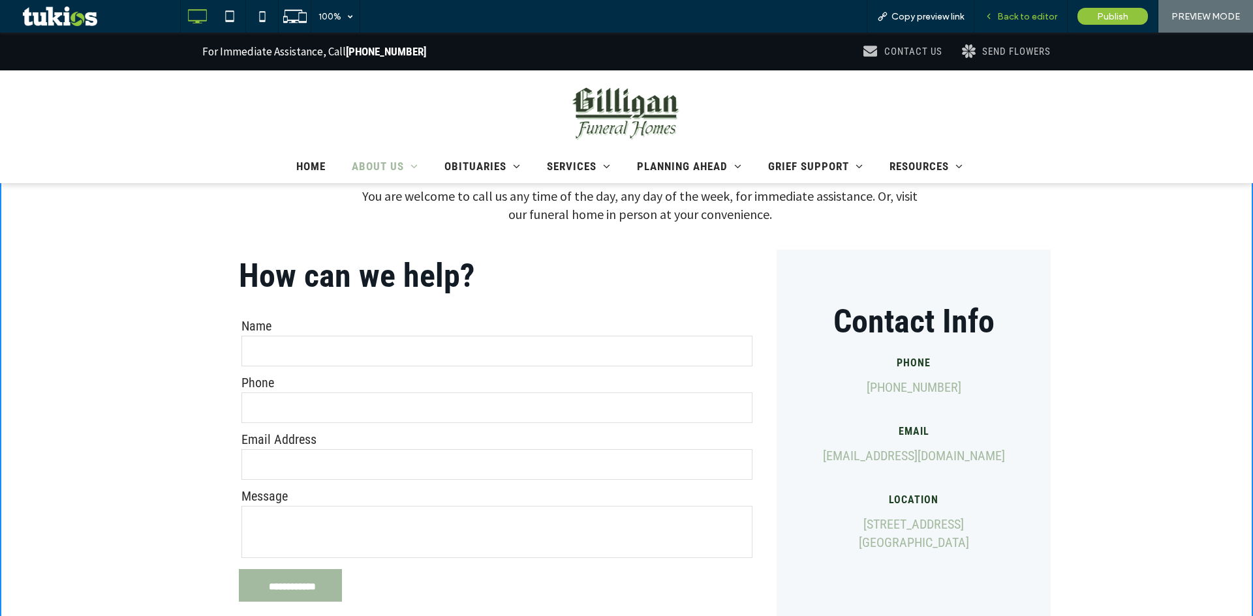
click at [1013, 16] on span "Back to editor" at bounding box center [1027, 16] width 60 height 11
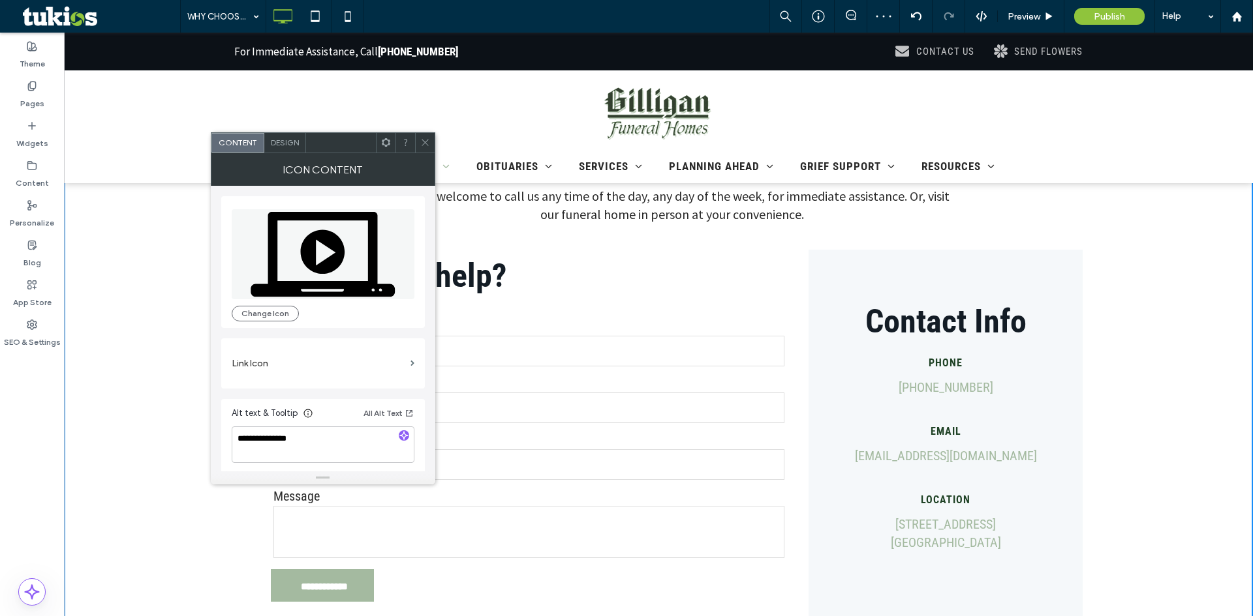
click at [290, 142] on span "Design" at bounding box center [285, 143] width 28 height 10
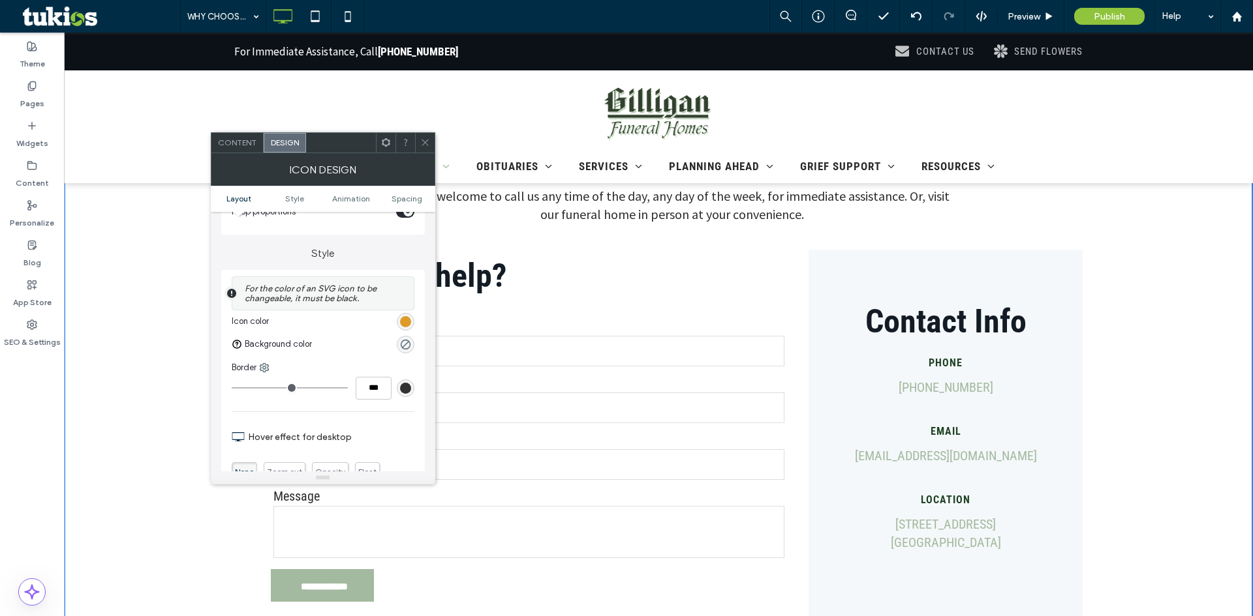
scroll to position [261, 0]
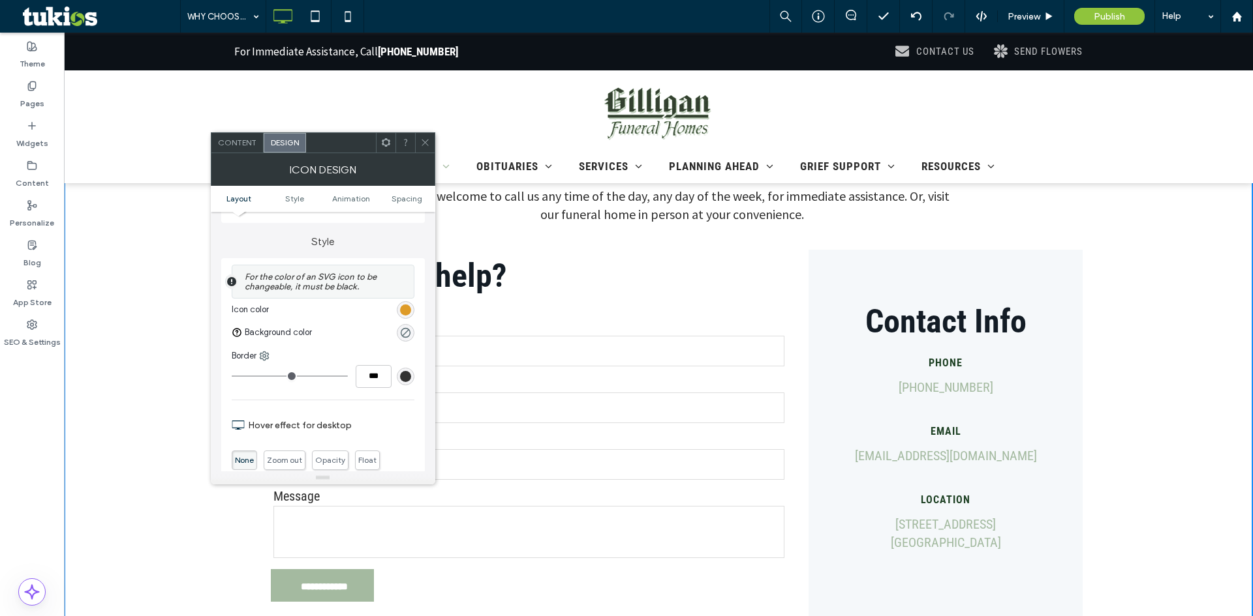
click at [408, 312] on div "rgb(222, 155, 40)" at bounding box center [405, 310] width 11 height 11
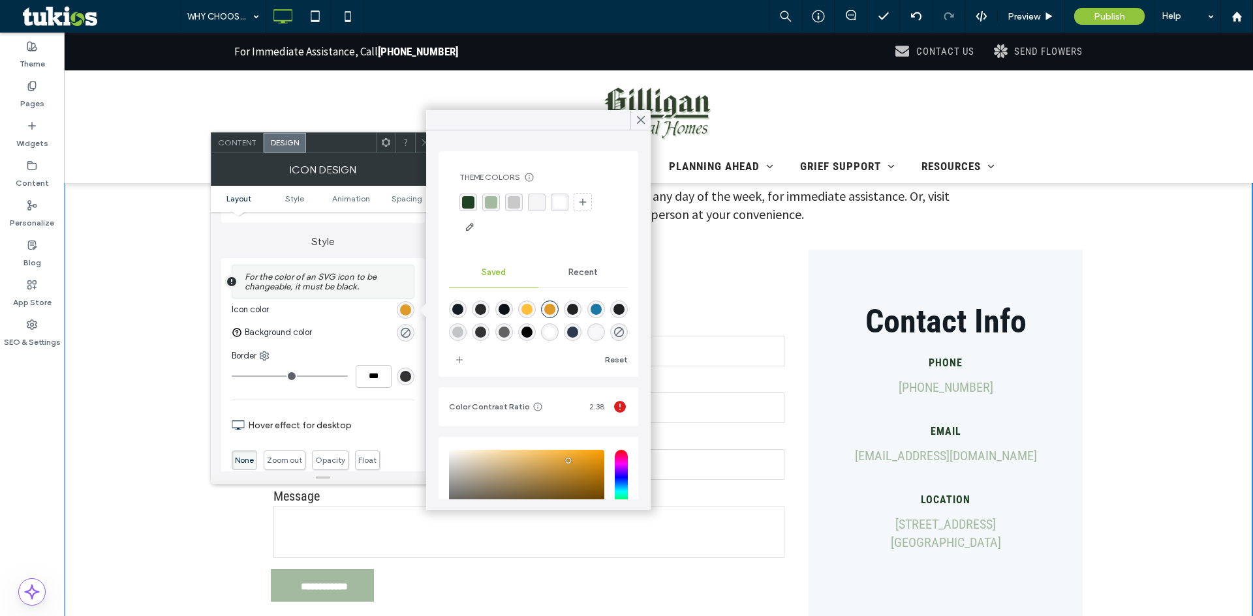
click at [494, 206] on div "rgba(164, 186, 160, 1)" at bounding box center [491, 202] width 12 height 12
click at [635, 122] on icon at bounding box center [641, 120] width 12 height 12
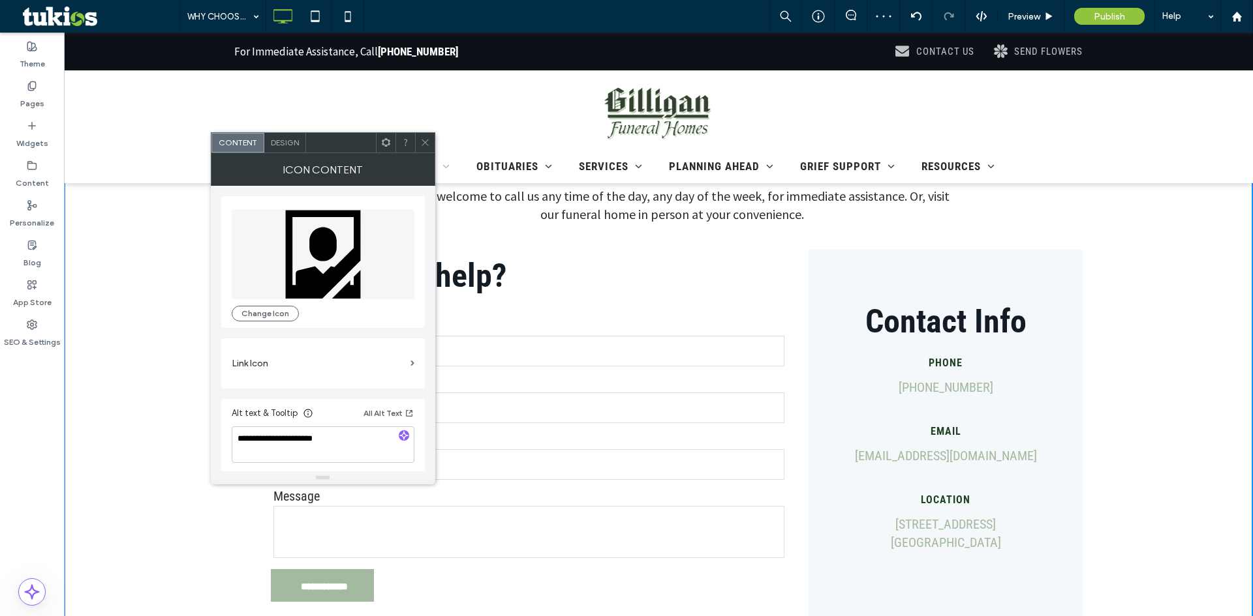
click at [291, 140] on span "Design" at bounding box center [285, 143] width 28 height 10
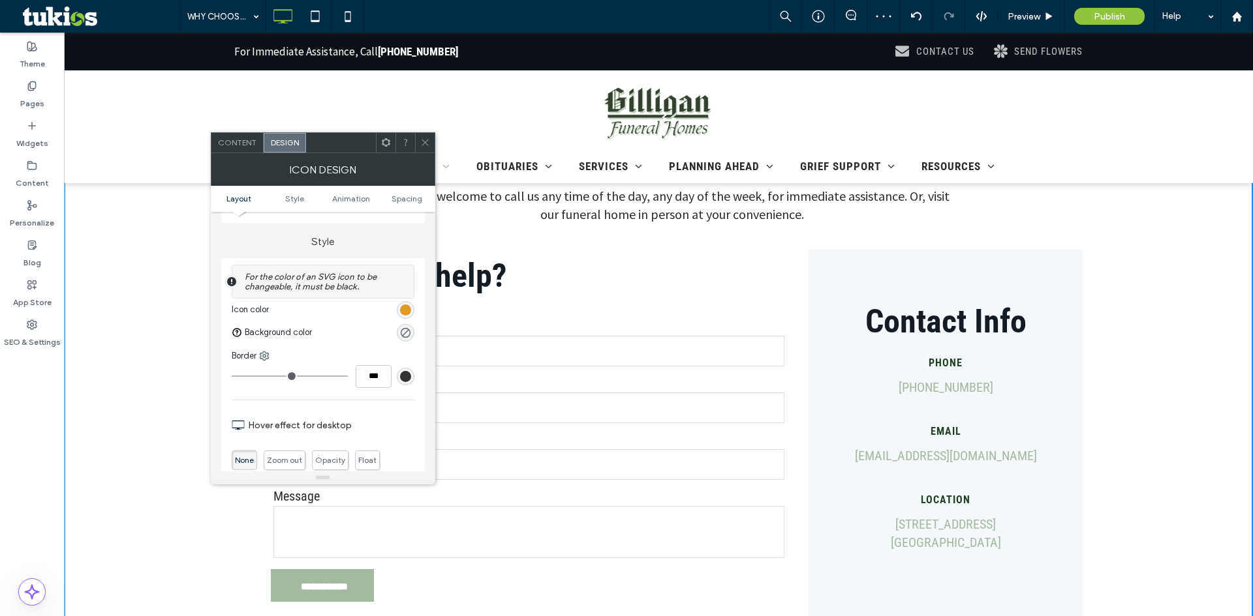
click at [404, 308] on div "rgb(222, 155, 40)" at bounding box center [405, 310] width 11 height 11
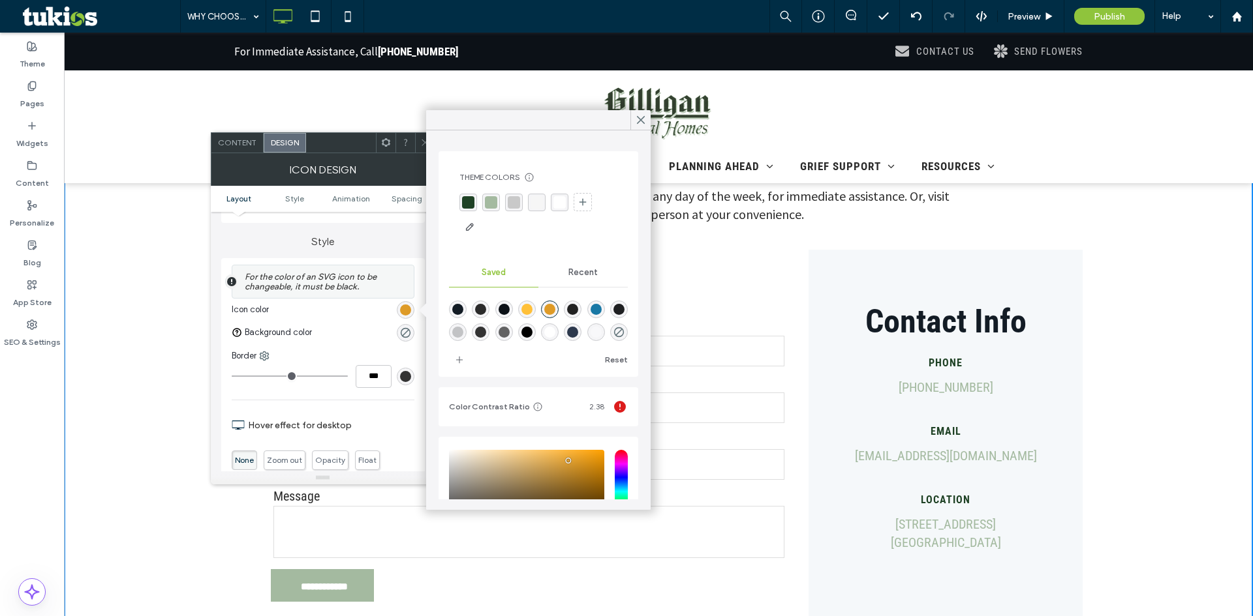
click at [491, 204] on div "rgba(164, 186, 160, 1)" at bounding box center [491, 202] width 12 height 12
click at [420, 146] on icon at bounding box center [425, 143] width 10 height 10
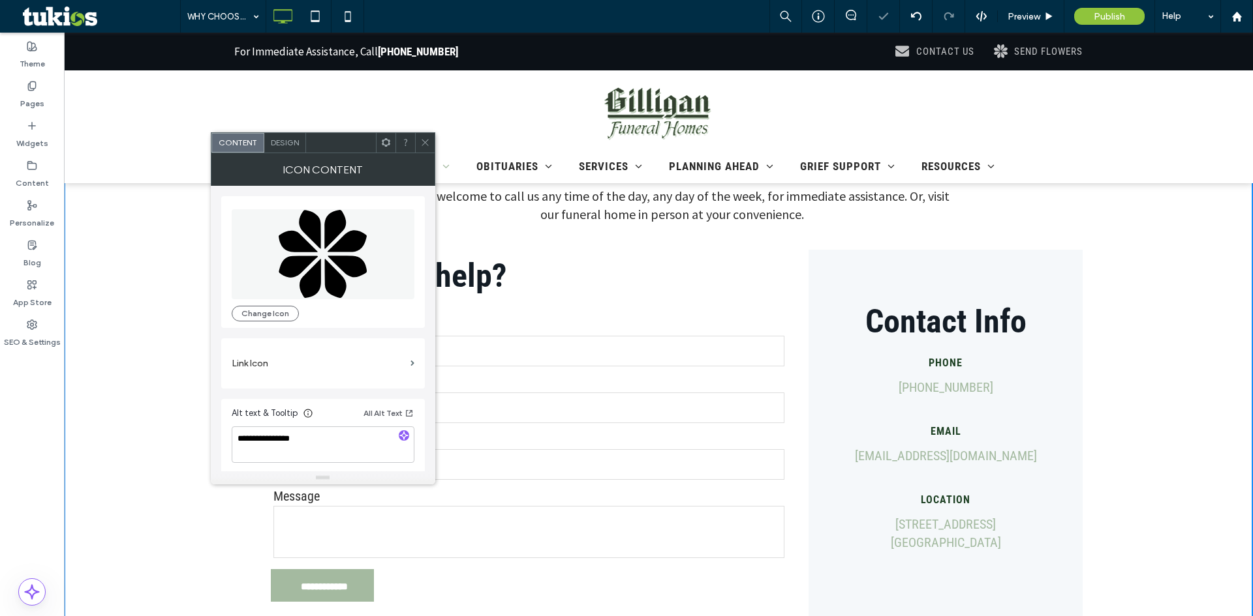
click at [294, 146] on span "Design" at bounding box center [285, 143] width 28 height 10
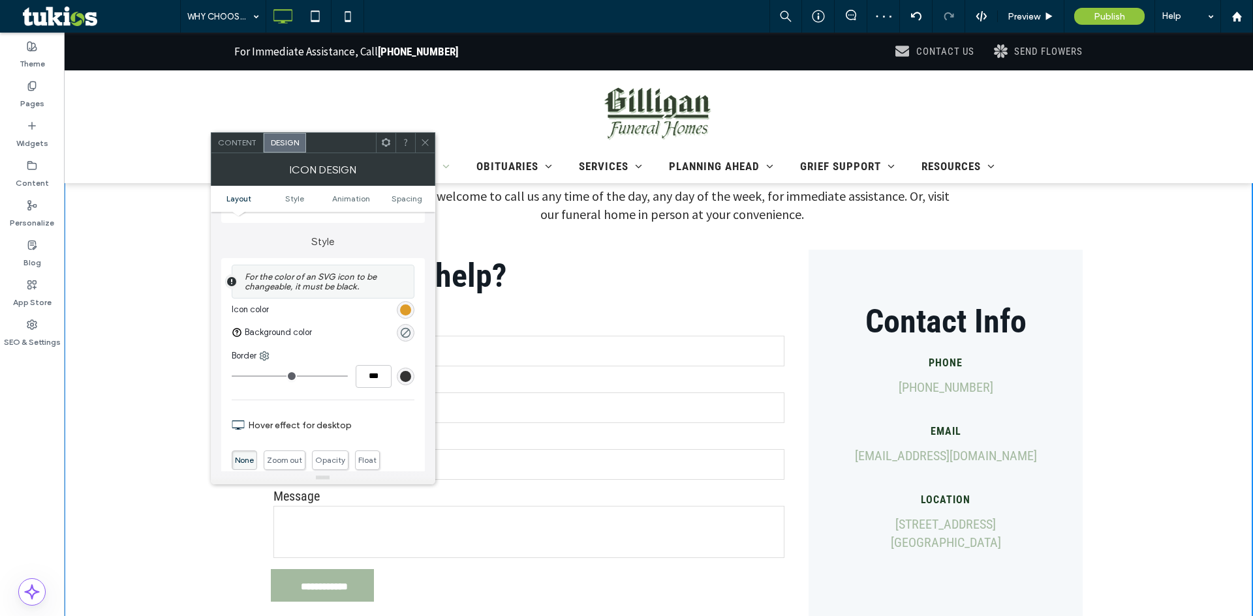
click at [408, 311] on div "rgb(222, 155, 40)" at bounding box center [405, 310] width 11 height 11
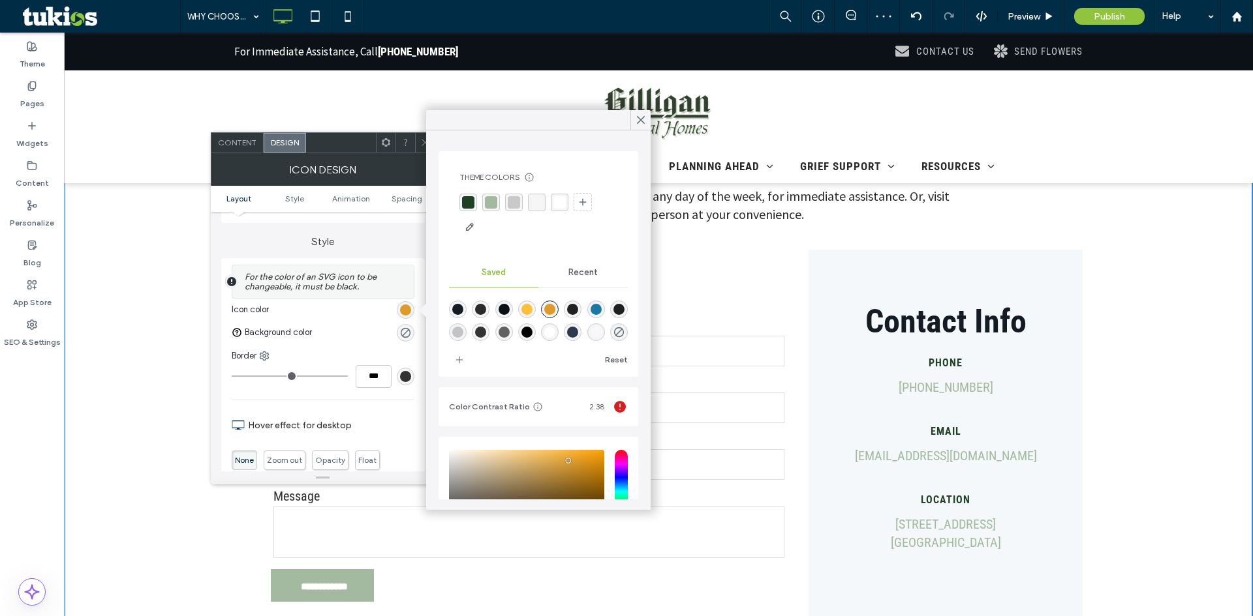
click at [491, 200] on div "rgba(164, 186, 160, 1)" at bounding box center [491, 202] width 12 height 12
click at [420, 144] on icon at bounding box center [425, 143] width 10 height 10
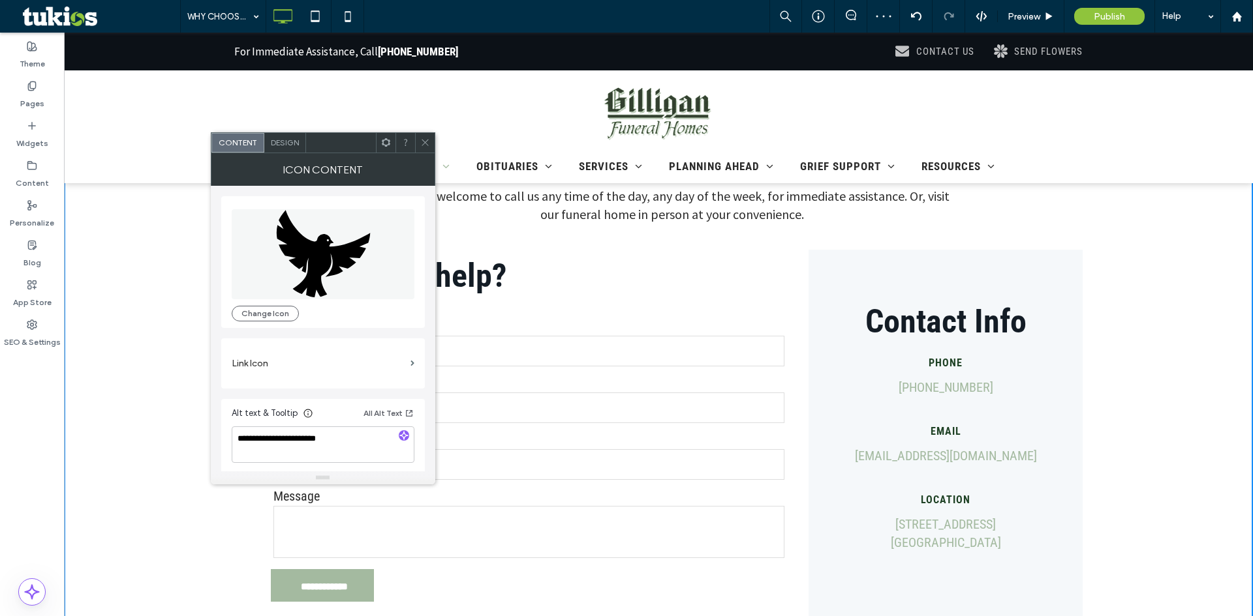
click at [280, 143] on span "Design" at bounding box center [285, 143] width 28 height 10
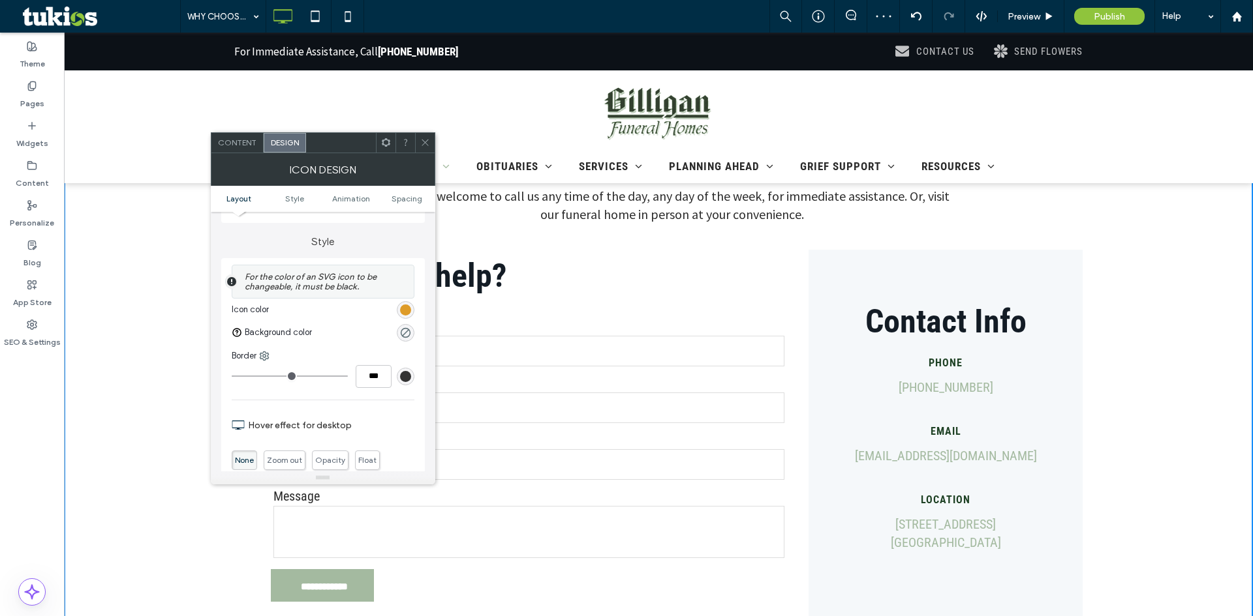
click at [404, 305] on div "rgb(222, 155, 40)" at bounding box center [405, 310] width 11 height 11
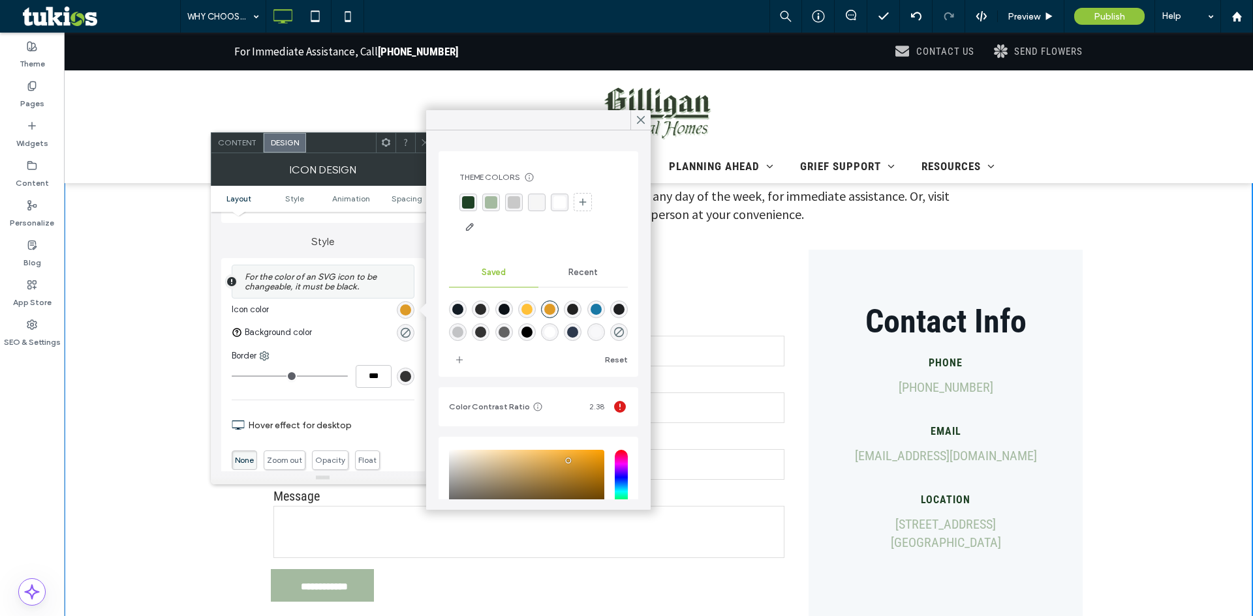
click at [491, 204] on div "rgba(164, 186, 160, 1)" at bounding box center [491, 202] width 12 height 12
click at [423, 144] on icon at bounding box center [425, 143] width 10 height 10
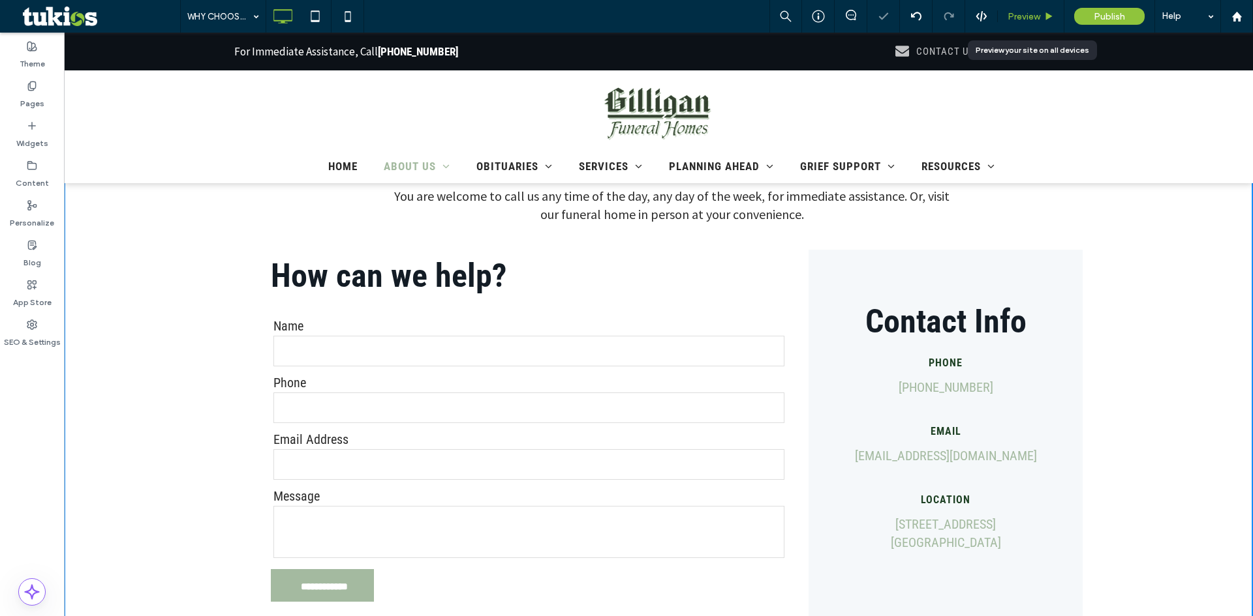
click at [1031, 20] on span "Preview" at bounding box center [1023, 16] width 33 height 11
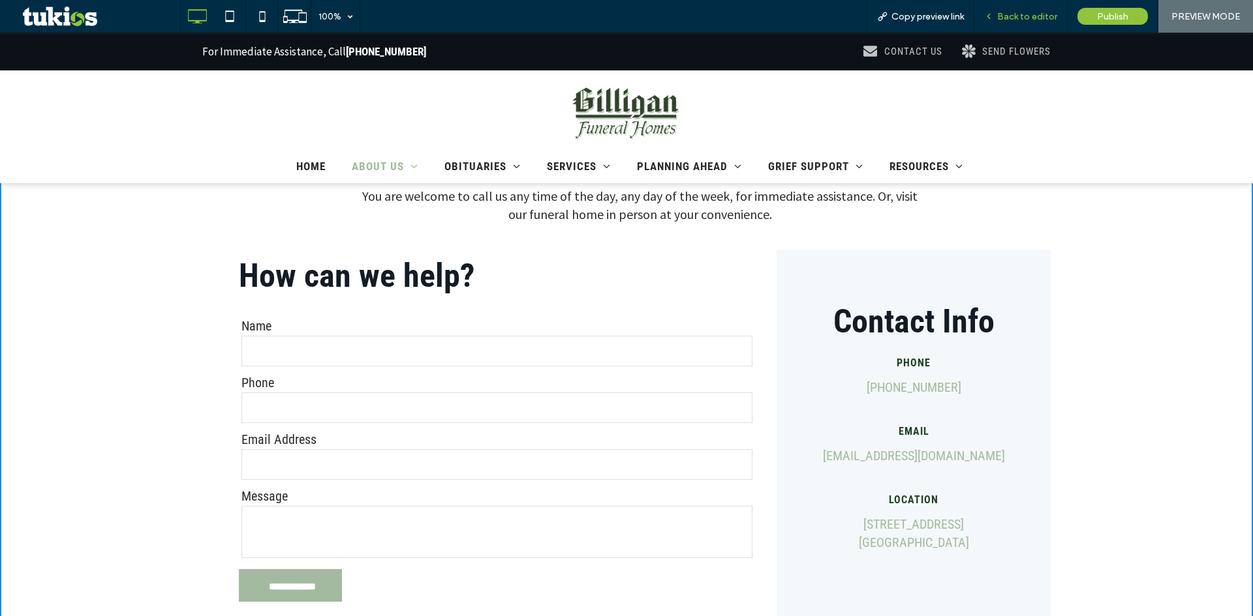
click at [1010, 18] on span "Back to editor" at bounding box center [1027, 16] width 60 height 11
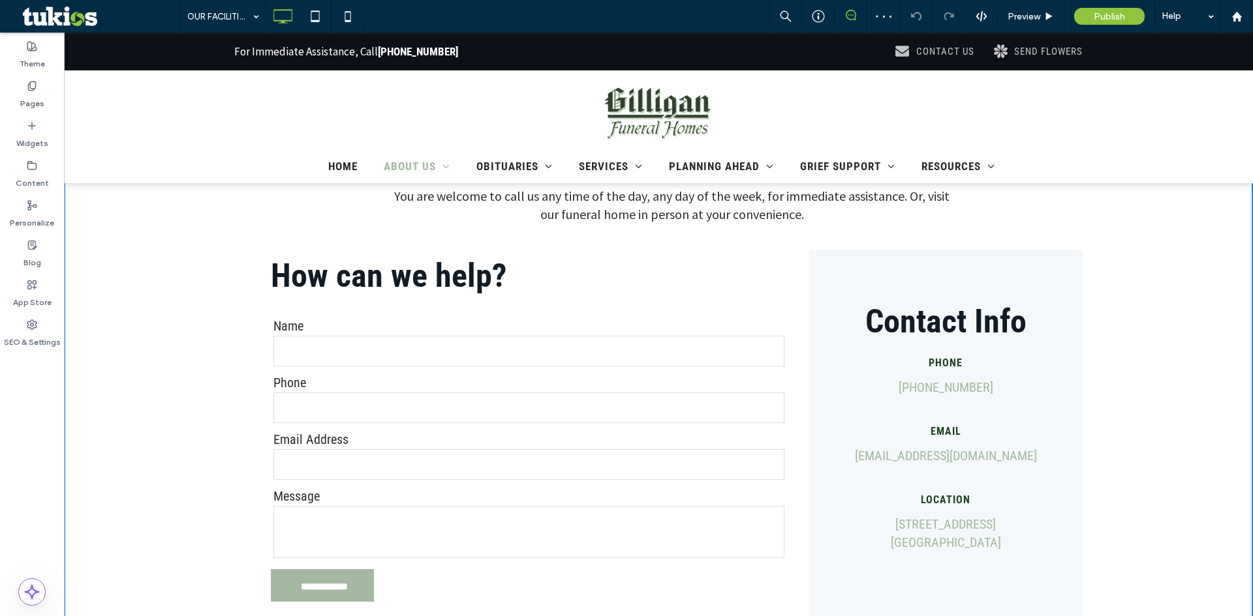
click at [849, 17] on icon at bounding box center [850, 15] width 10 height 10
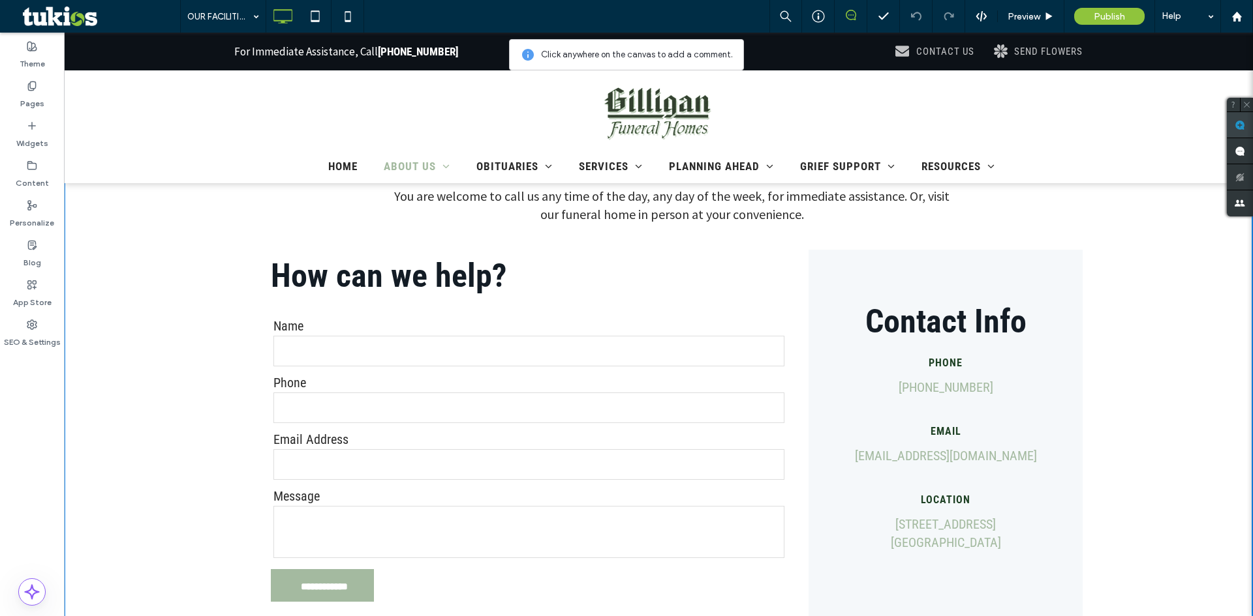
click at [1246, 120] on span at bounding box center [1239, 124] width 26 height 25
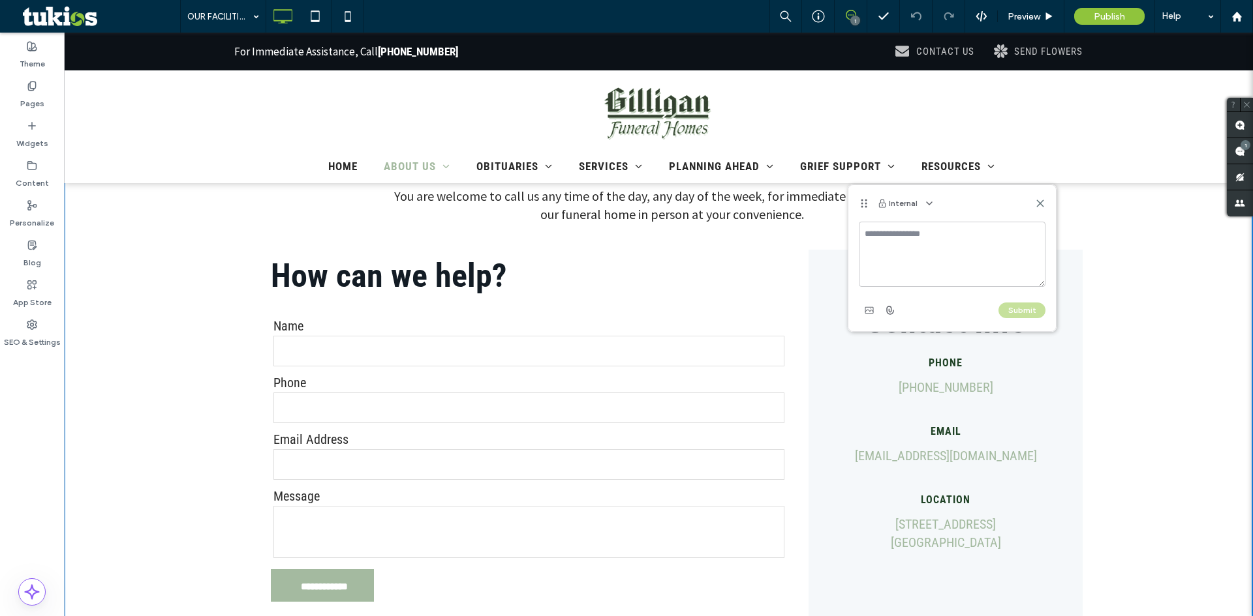
drag, startPoint x: 916, startPoint y: 260, endPoint x: 938, endPoint y: 223, distance: 43.3
click at [940, 247] on textarea at bounding box center [952, 254] width 187 height 65
click at [1039, 206] on icon at bounding box center [1040, 203] width 10 height 10
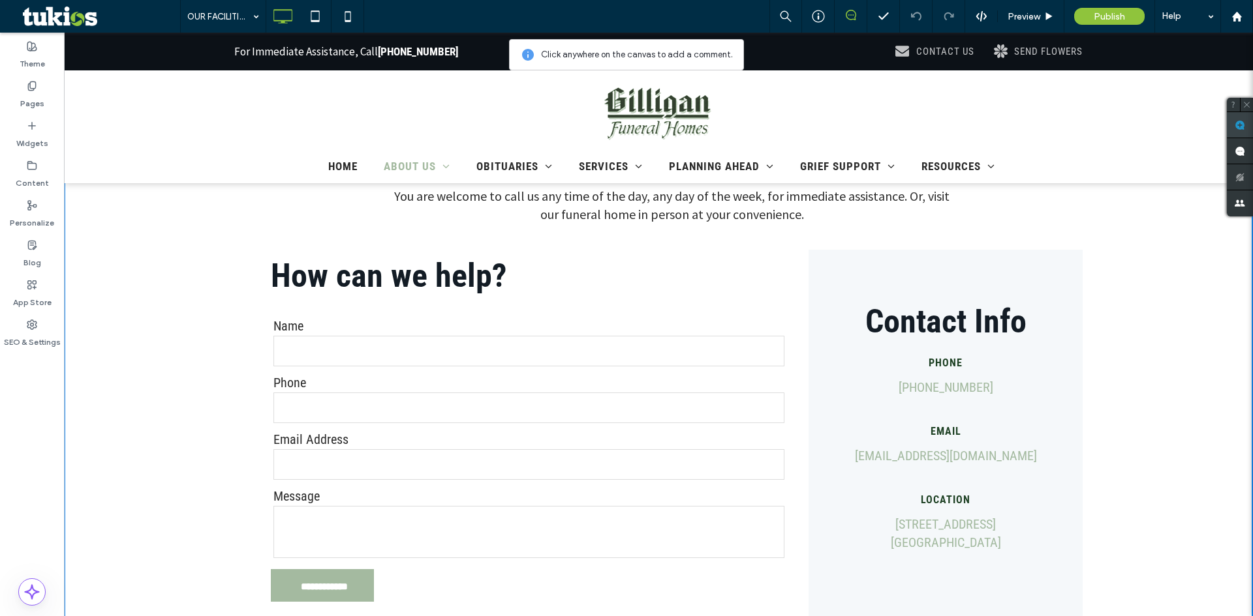
click at [1230, 129] on span at bounding box center [1239, 124] width 26 height 25
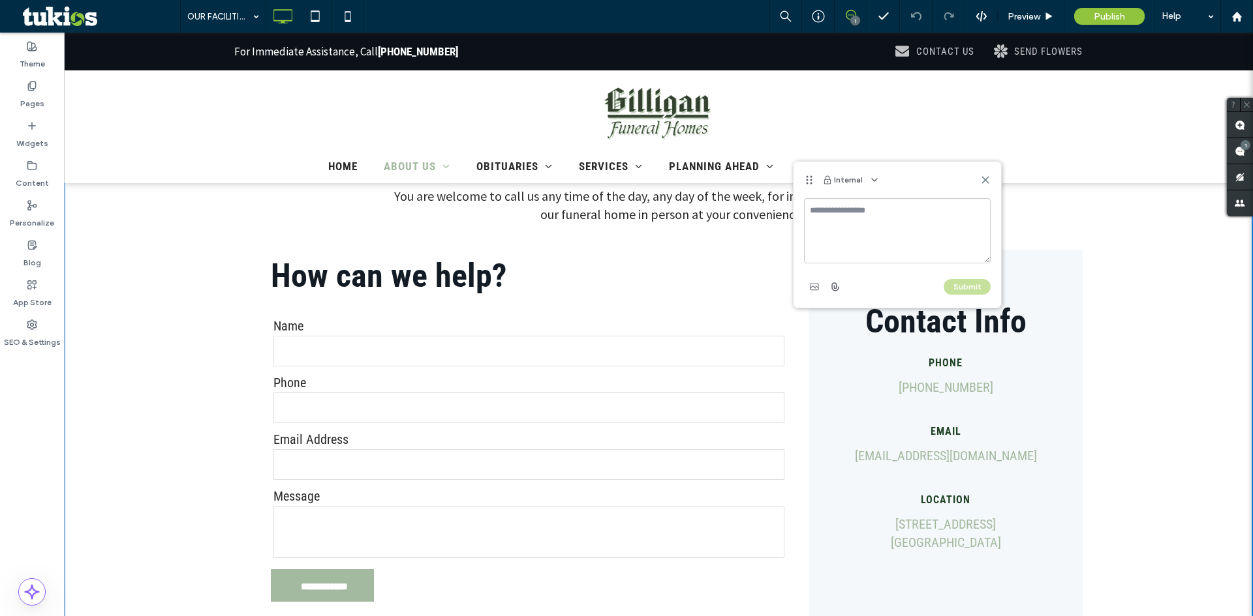
drag, startPoint x: 838, startPoint y: 232, endPoint x: 870, endPoint y: 232, distance: 31.3
click at [848, 232] on textarea at bounding box center [897, 230] width 187 height 65
type textarea "*******"
type textarea "**********"
click at [971, 284] on button "Submit" at bounding box center [966, 287] width 47 height 16
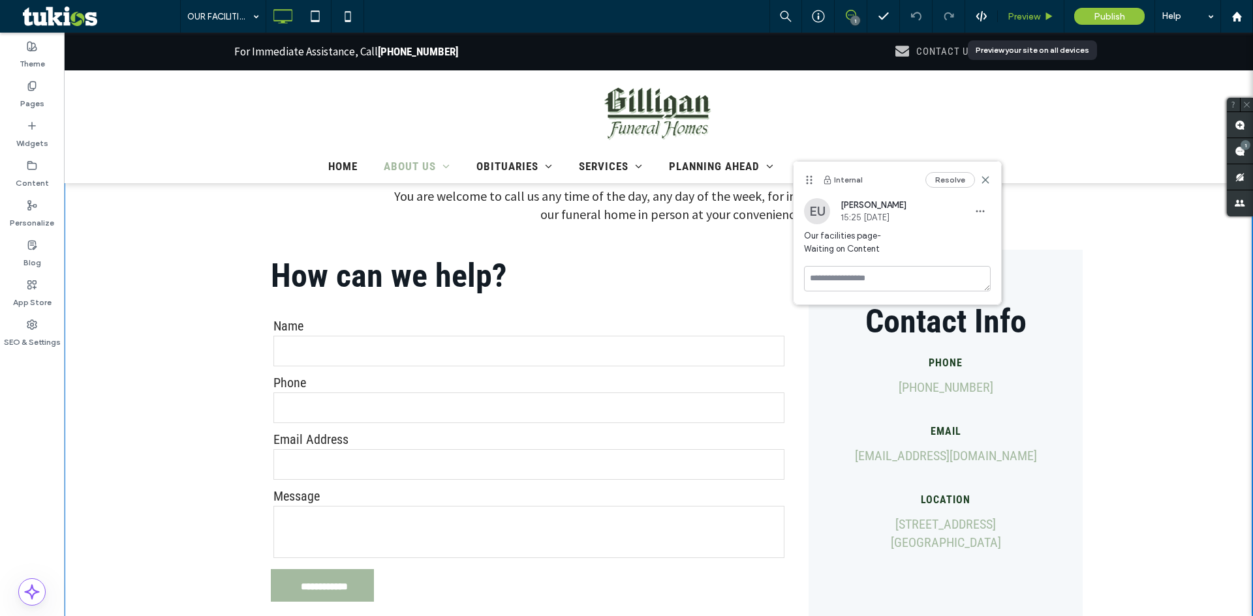
click at [1026, 12] on span "Preview" at bounding box center [1023, 16] width 33 height 11
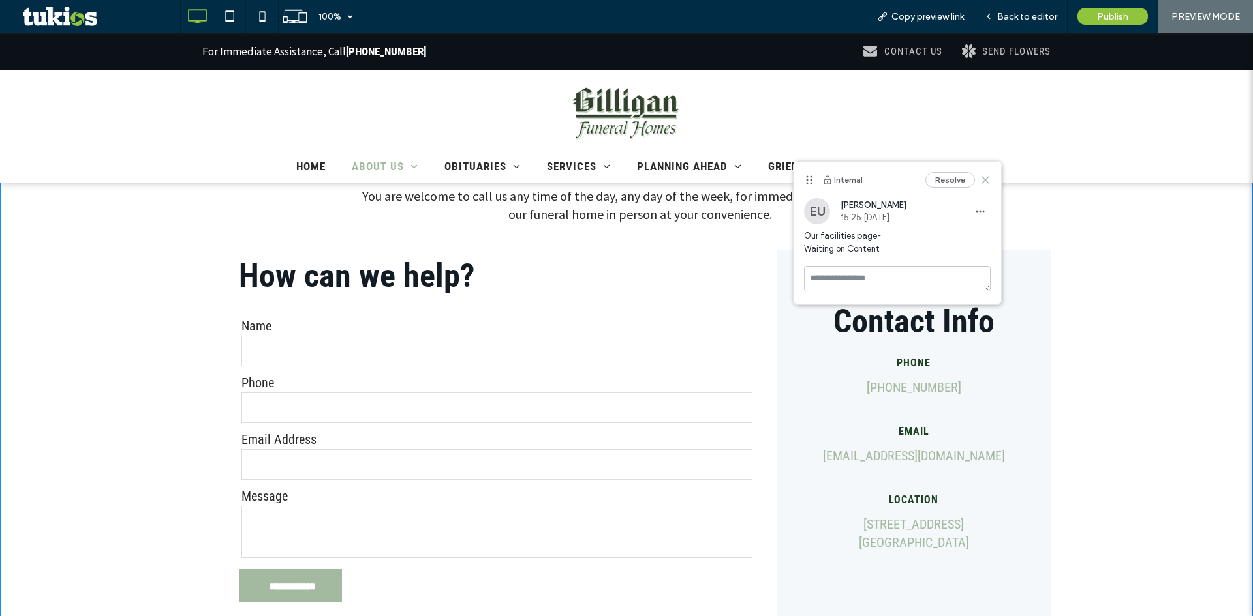
click at [984, 179] on use at bounding box center [985, 180] width 6 height 6
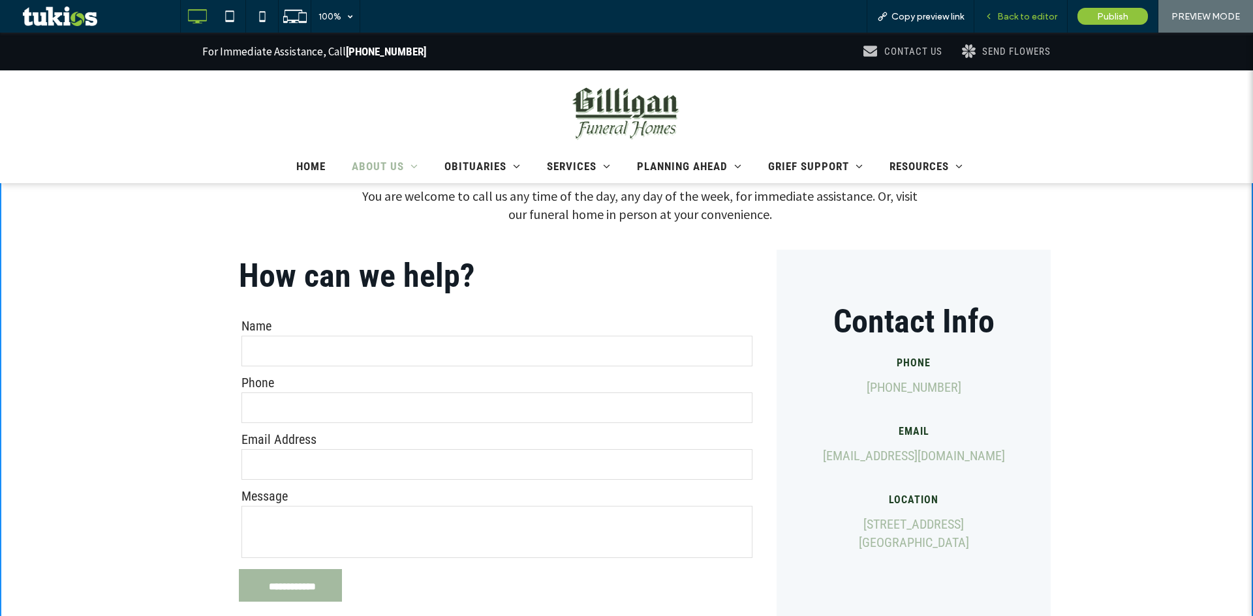
click at [1020, 18] on span "Back to editor" at bounding box center [1027, 16] width 60 height 11
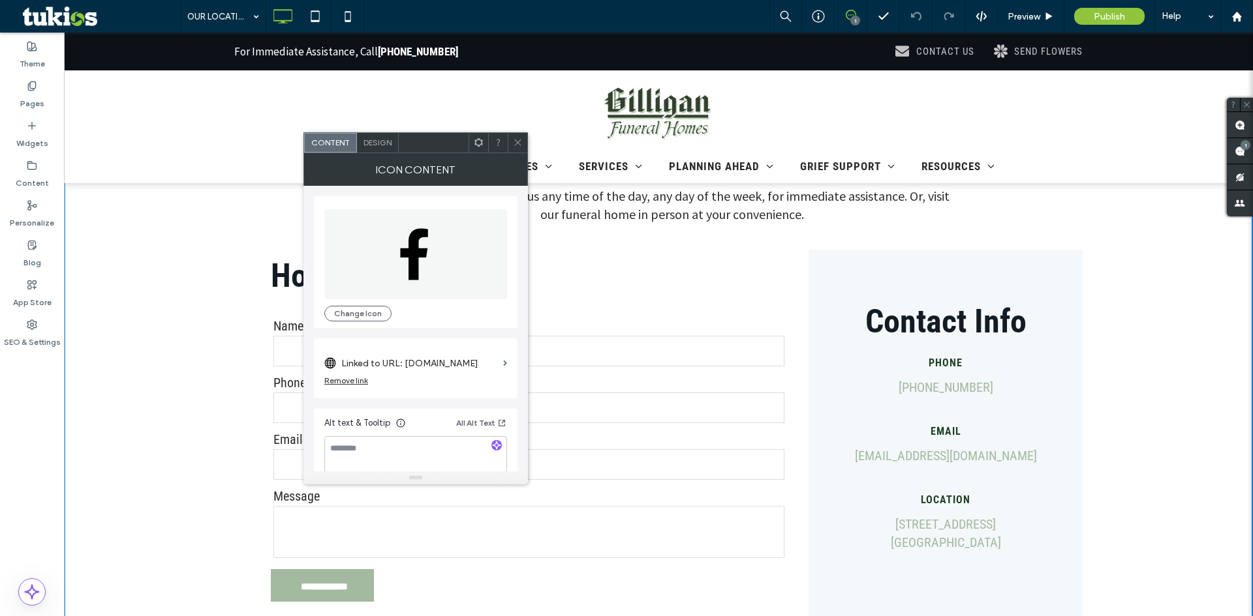
scroll to position [13, 0]
drag, startPoint x: 517, startPoint y: 142, endPoint x: 504, endPoint y: 149, distance: 15.8
click at [517, 143] on icon at bounding box center [518, 143] width 10 height 10
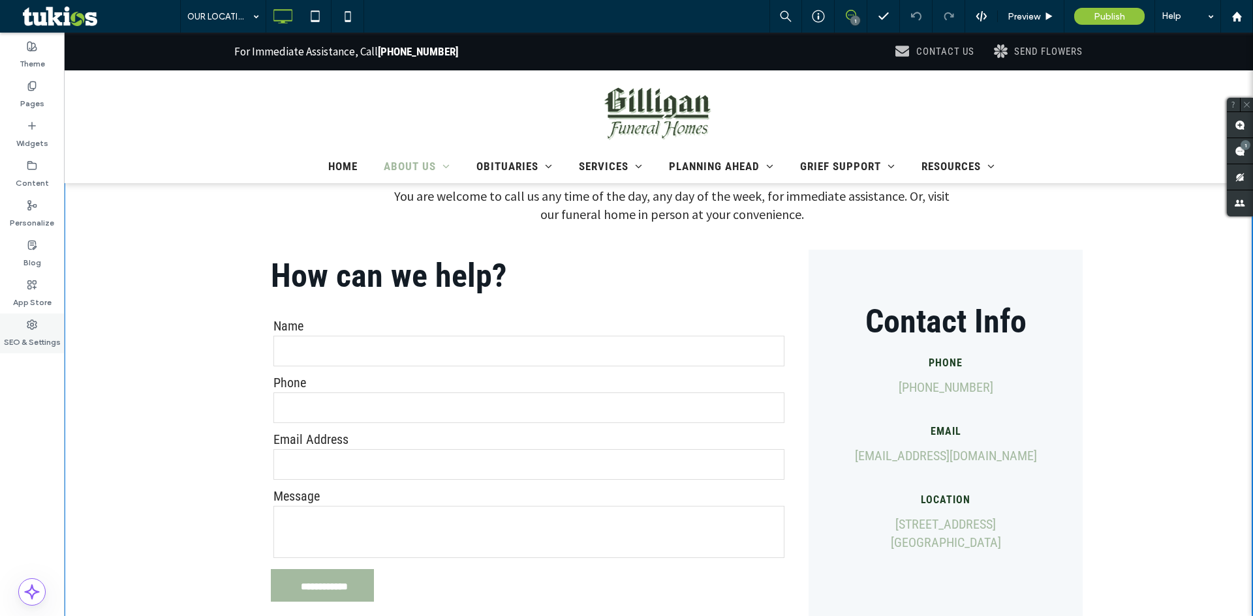
click at [42, 341] on label "SEO & Settings" at bounding box center [32, 339] width 57 height 18
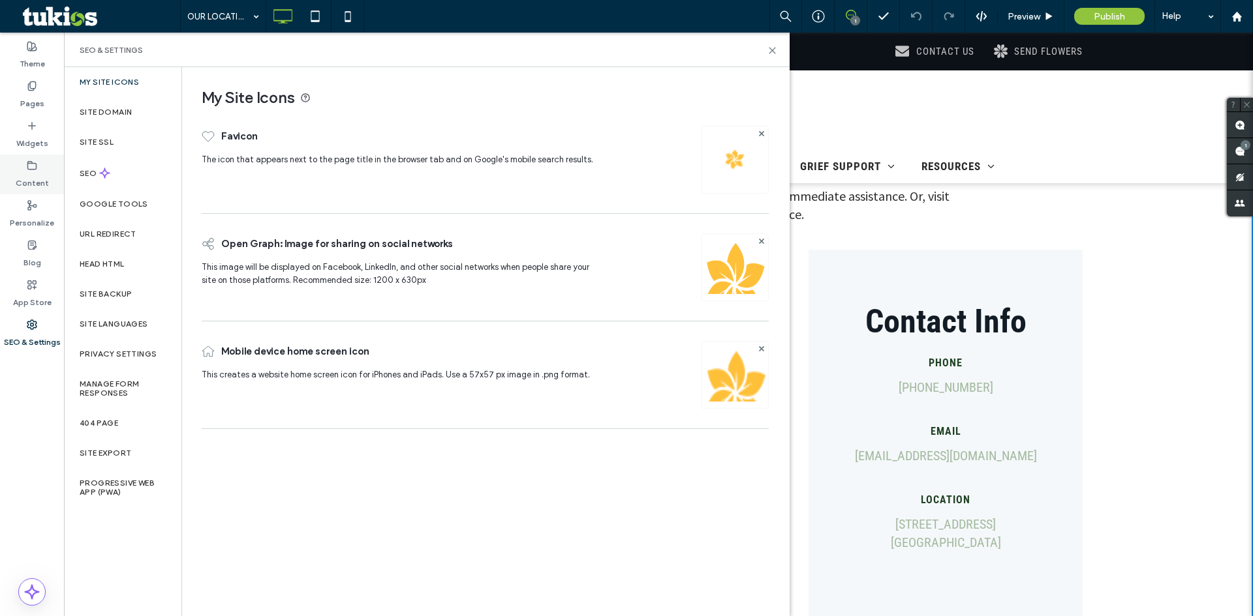
click at [47, 188] on label "Content" at bounding box center [32, 180] width 33 height 18
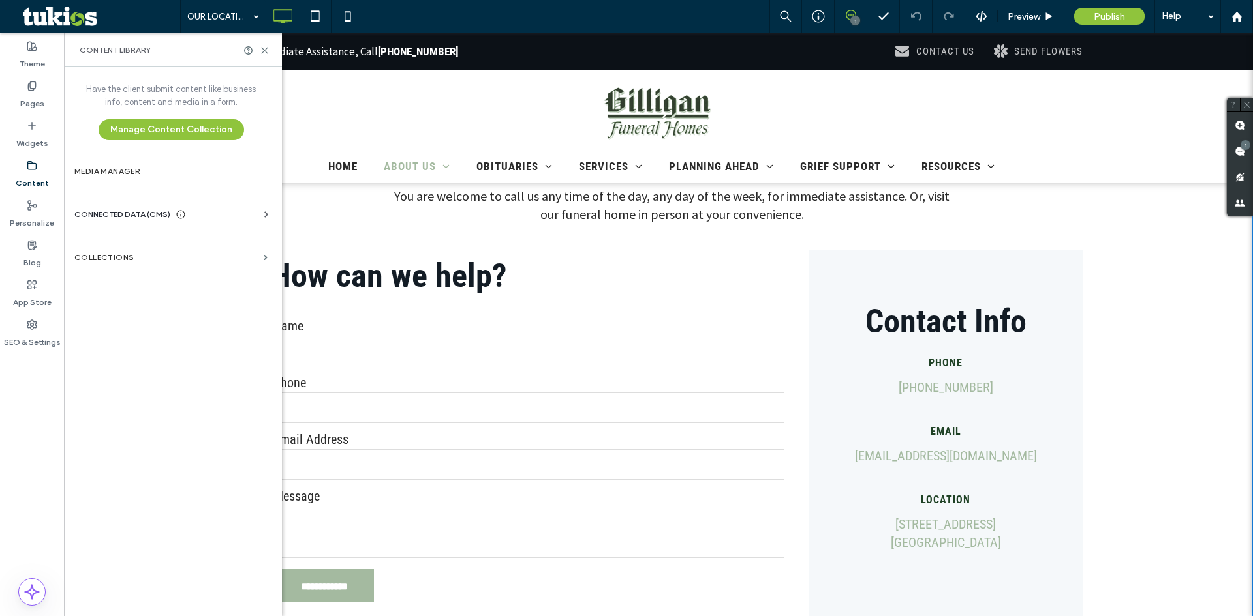
click at [104, 216] on span "CONNECTED DATA (CMS)" at bounding box center [122, 214] width 96 height 13
click at [166, 247] on label "Business Info" at bounding box center [173, 246] width 177 height 9
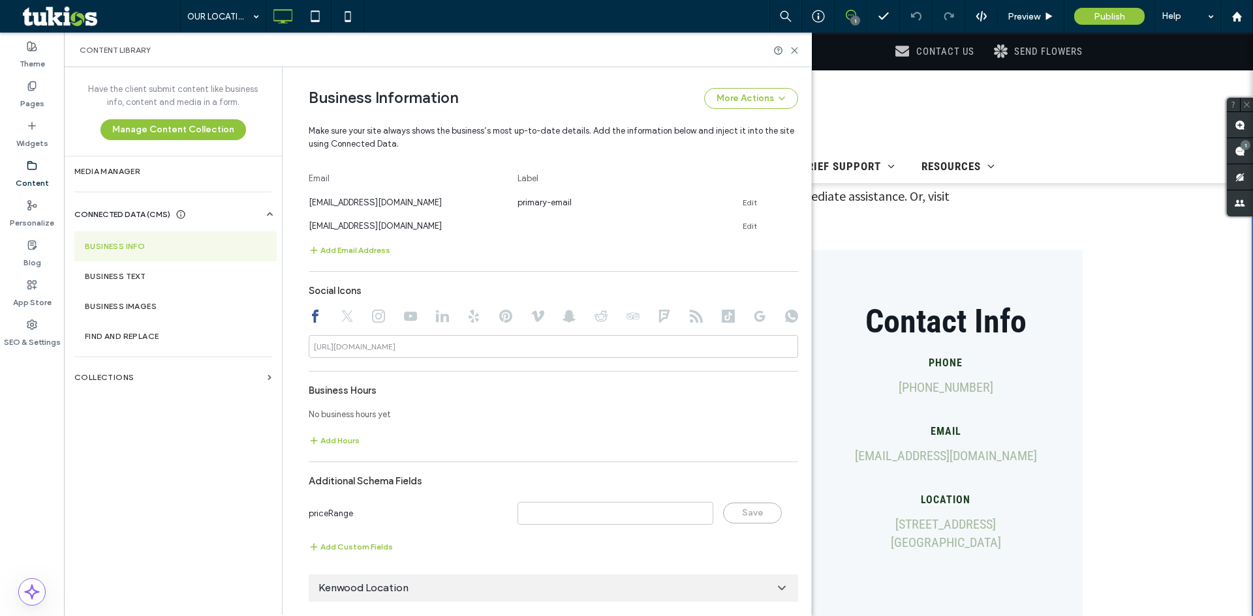
scroll to position [473, 0]
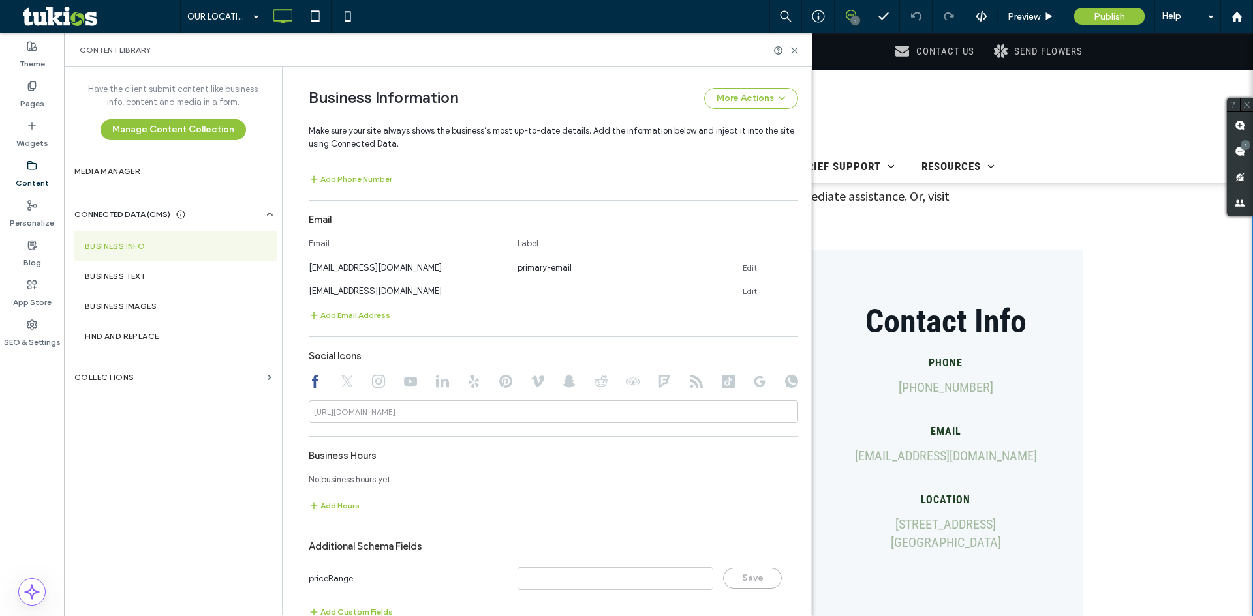
click at [367, 415] on div "https://facebook.com/" at bounding box center [355, 412] width 82 height 12
click at [408, 408] on input at bounding box center [553, 412] width 489 height 23
paste input "**********"
type input "**********"
click at [797, 51] on icon at bounding box center [794, 51] width 10 height 10
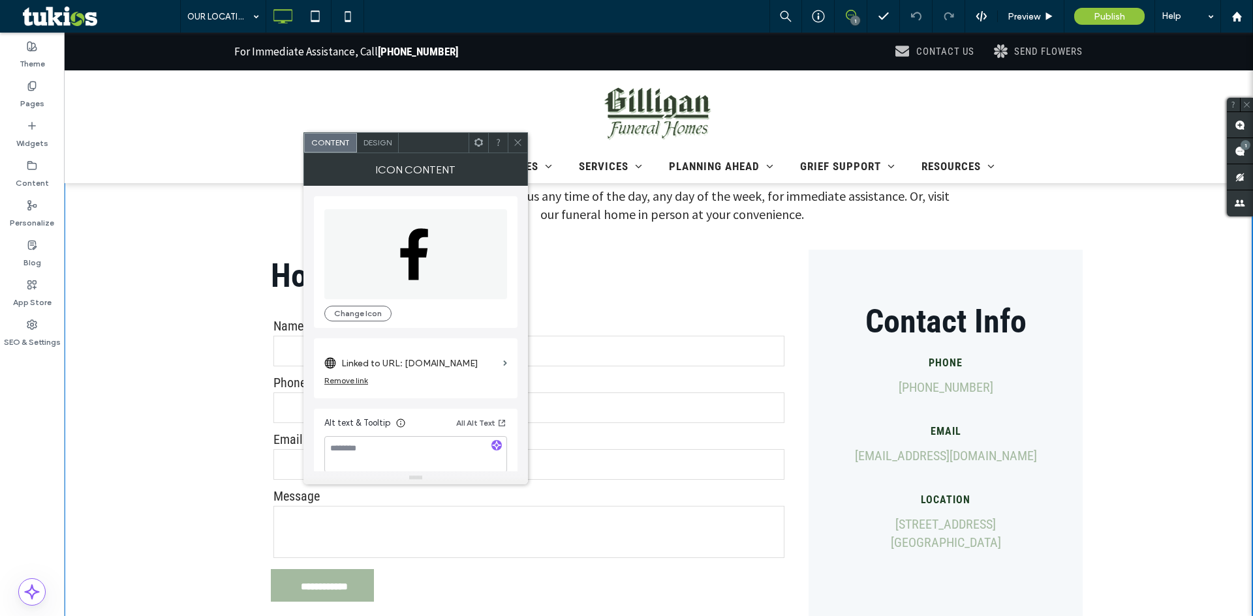
click at [356, 383] on div "Remove link" at bounding box center [346, 381] width 44 height 10
click at [361, 372] on label "Link Icon" at bounding box center [411, 364] width 174 height 24
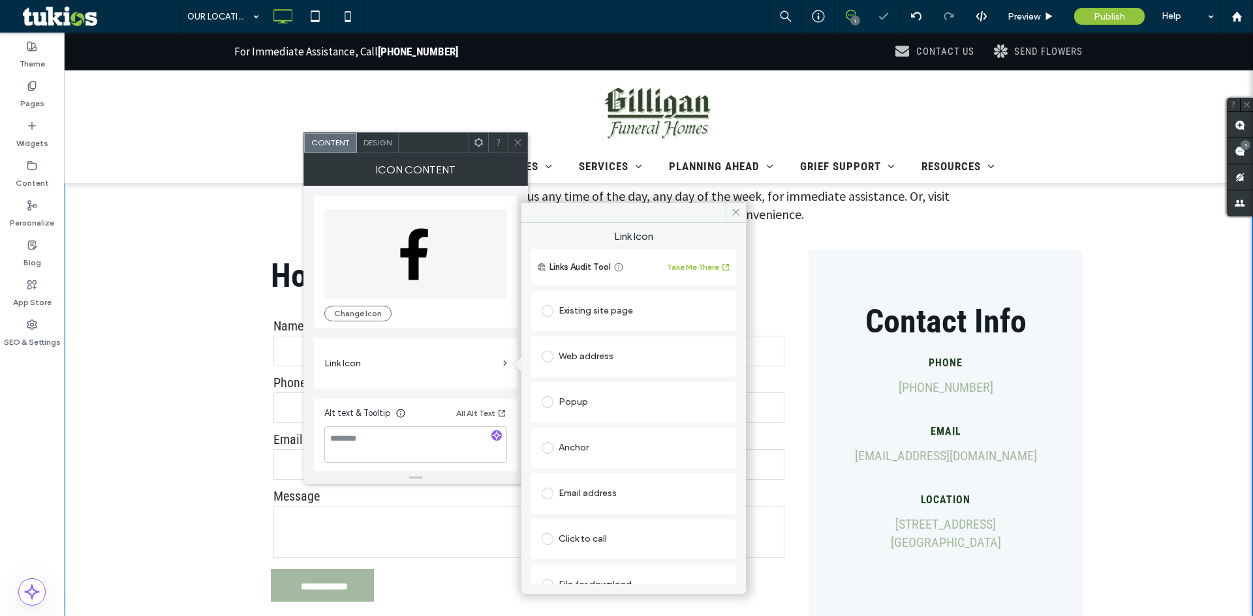
scroll to position [21, 0]
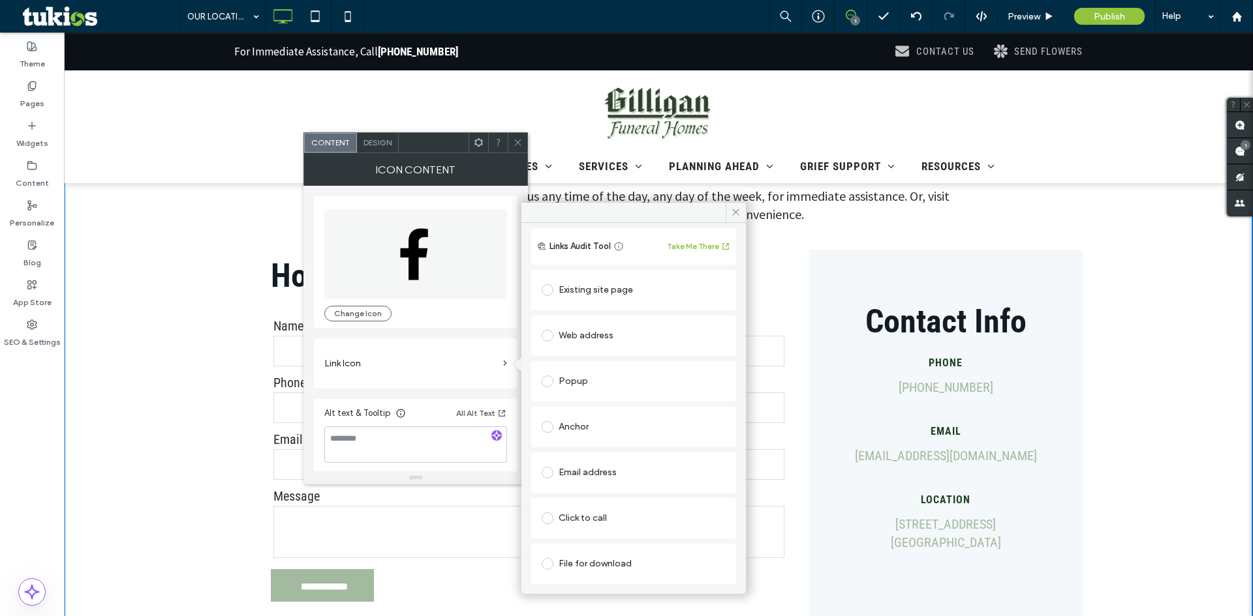
click at [580, 336] on div "Web address" at bounding box center [633, 336] width 184 height 21
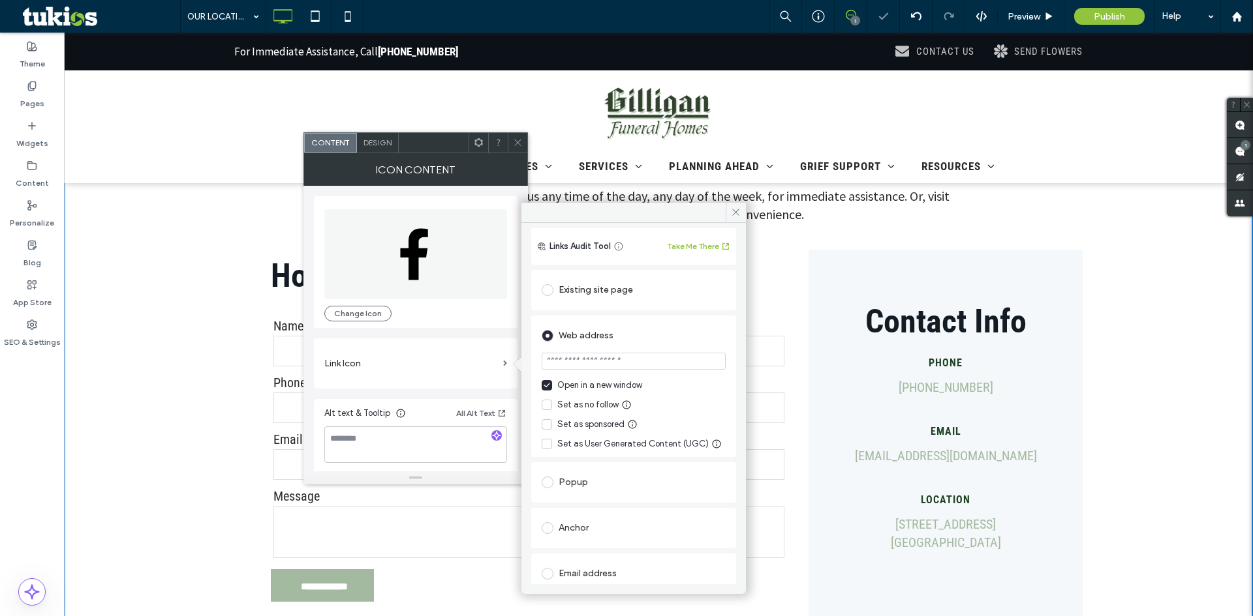
click at [594, 369] on input "url" at bounding box center [633, 361] width 184 height 17
click at [611, 358] on input "*******" at bounding box center [633, 361] width 184 height 17
paste input "**********"
drag, startPoint x: 591, startPoint y: 360, endPoint x: 487, endPoint y: 365, distance: 103.8
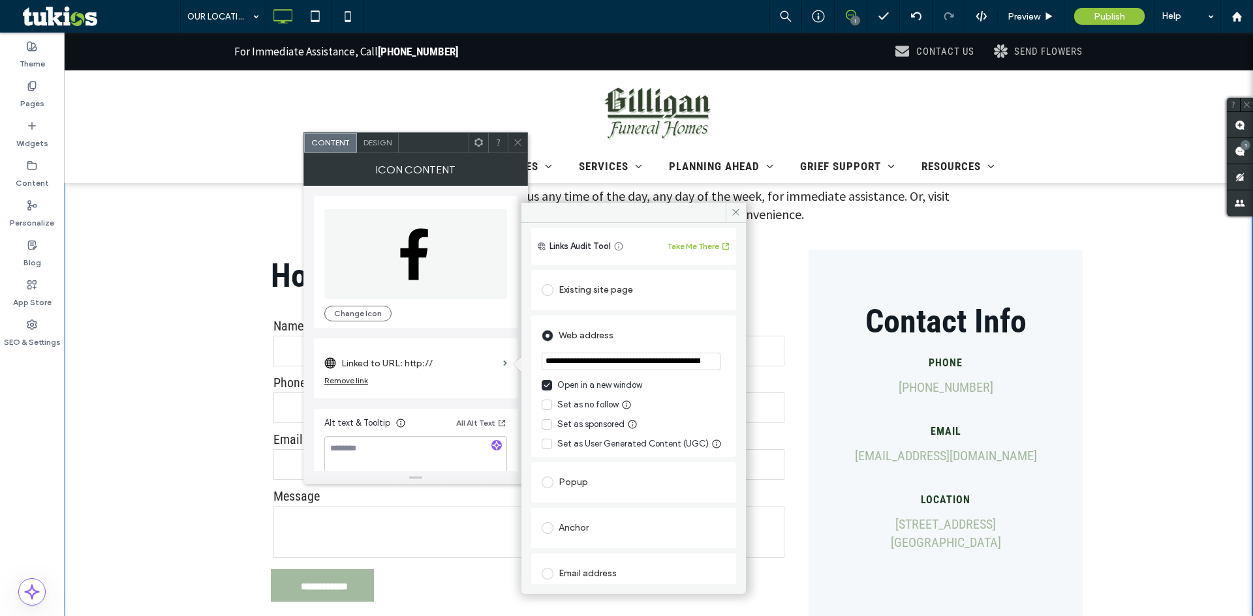
click at [487, 365] on div "**********" at bounding box center [415, 318] width 224 height 331
click at [596, 361] on input "**********" at bounding box center [630, 362] width 179 height 18
drag, startPoint x: 600, startPoint y: 361, endPoint x: 503, endPoint y: 365, distance: 96.6
click at [503, 365] on div "**********" at bounding box center [415, 318] width 224 height 331
click at [581, 358] on input "**********" at bounding box center [630, 362] width 179 height 18
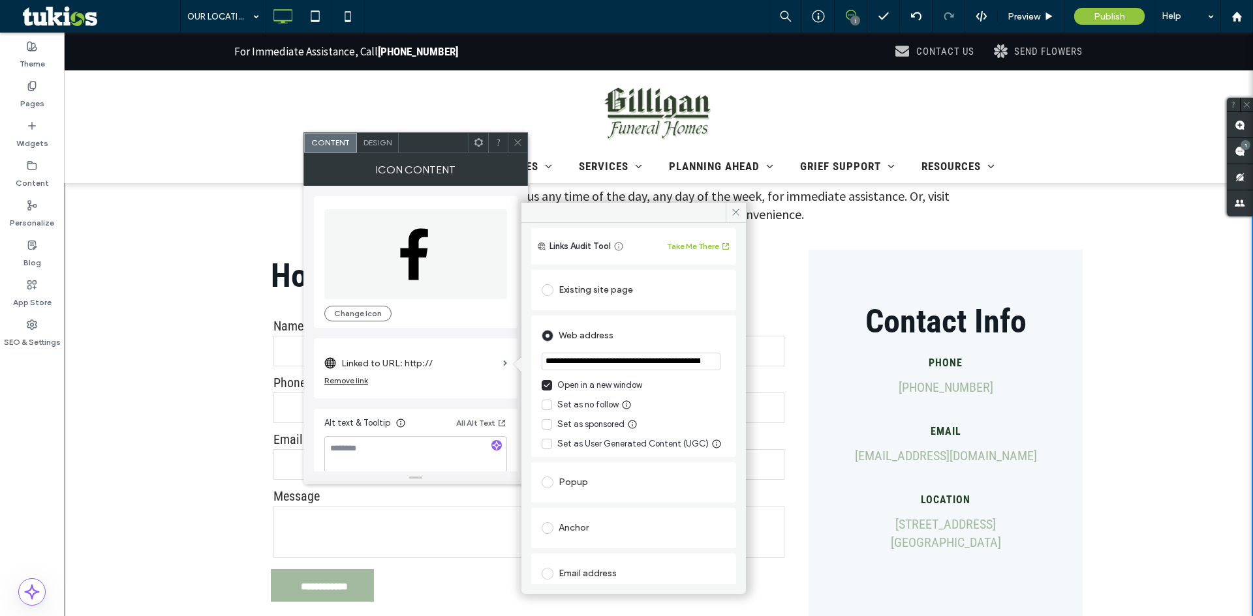
drag, startPoint x: 573, startPoint y: 359, endPoint x: 523, endPoint y: 360, distance: 50.9
click at [523, 360] on div "**********" at bounding box center [633, 398] width 224 height 391
type input "**********"
click at [641, 312] on div "**********" at bounding box center [633, 476] width 205 height 418
click at [735, 211] on icon at bounding box center [736, 212] width 10 height 10
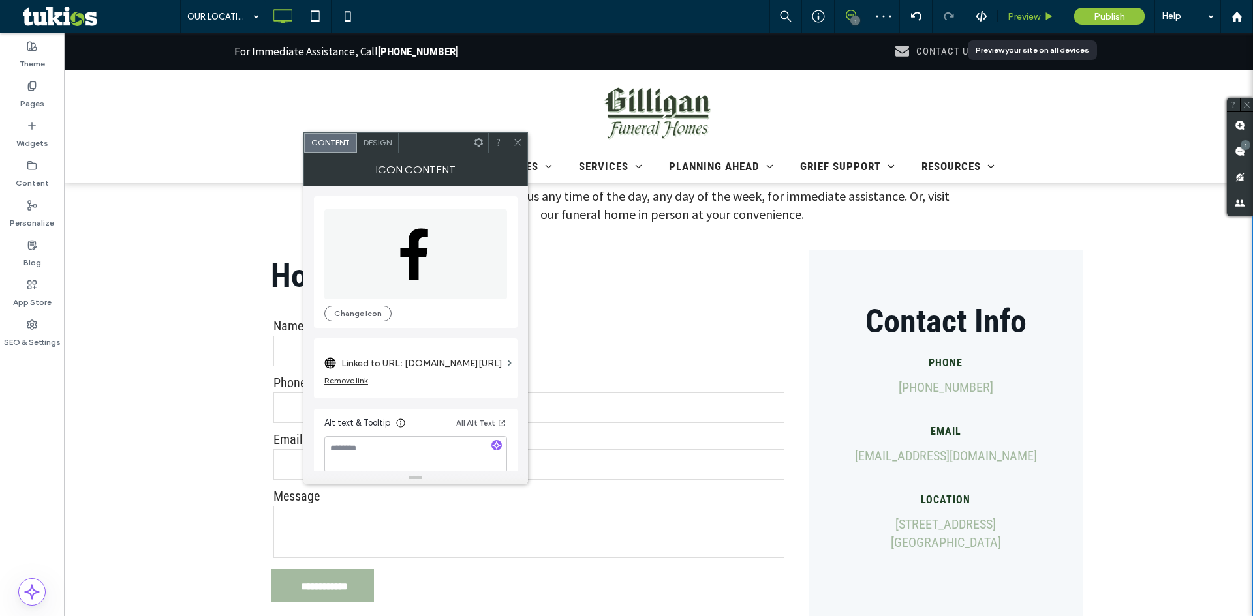
click at [1022, 15] on span "Preview" at bounding box center [1023, 16] width 33 height 11
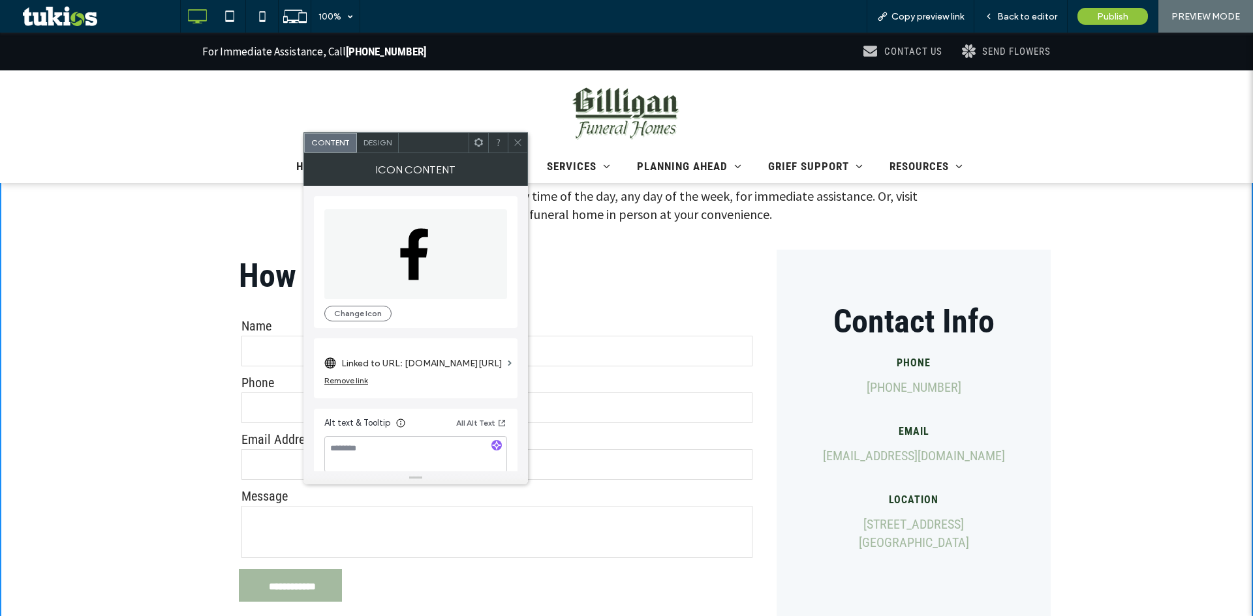
click at [520, 144] on icon at bounding box center [518, 143] width 10 height 10
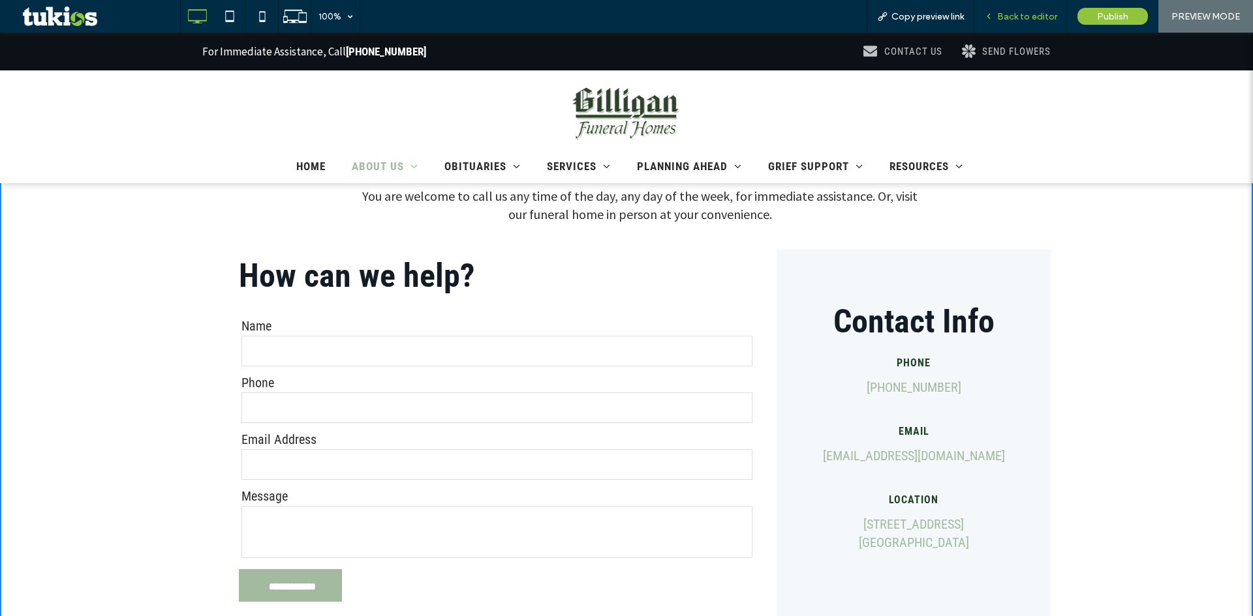
click at [1021, 20] on span "Back to editor" at bounding box center [1027, 16] width 60 height 11
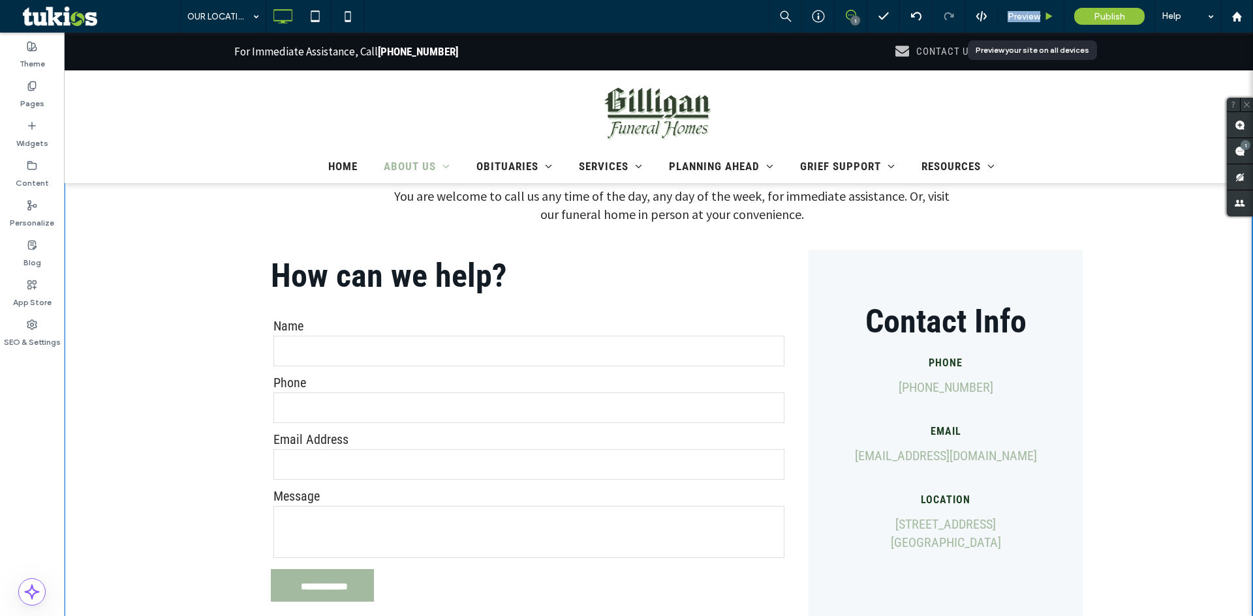
click at [1022, 19] on span "Preview" at bounding box center [1023, 16] width 33 height 11
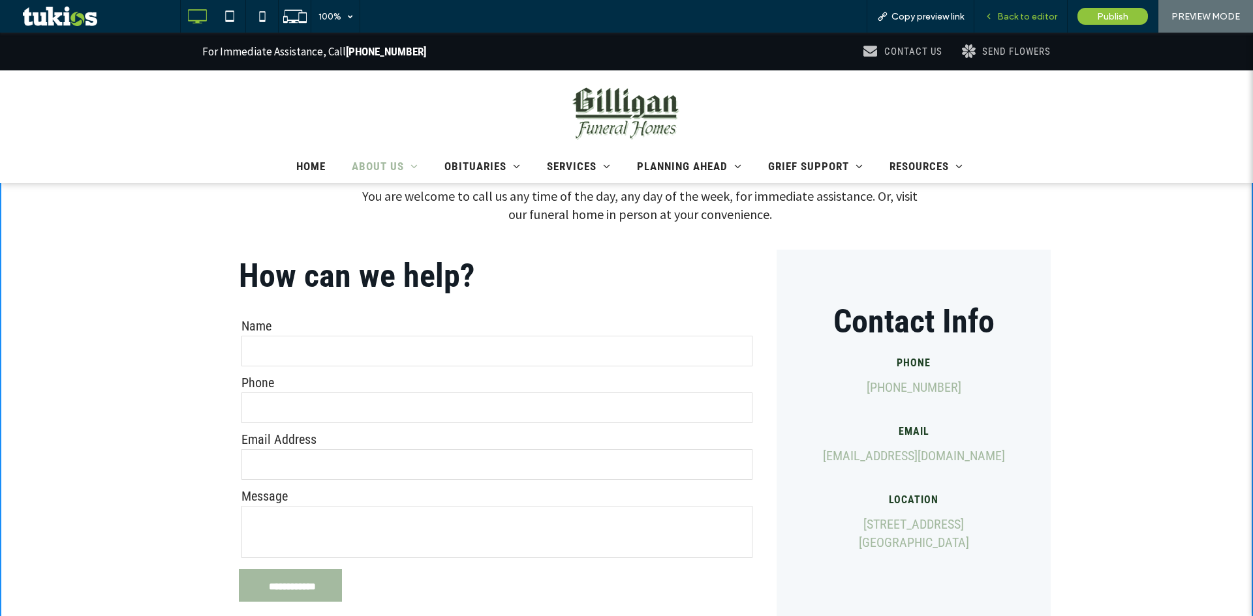
click at [1007, 18] on span "Back to editor" at bounding box center [1027, 16] width 60 height 11
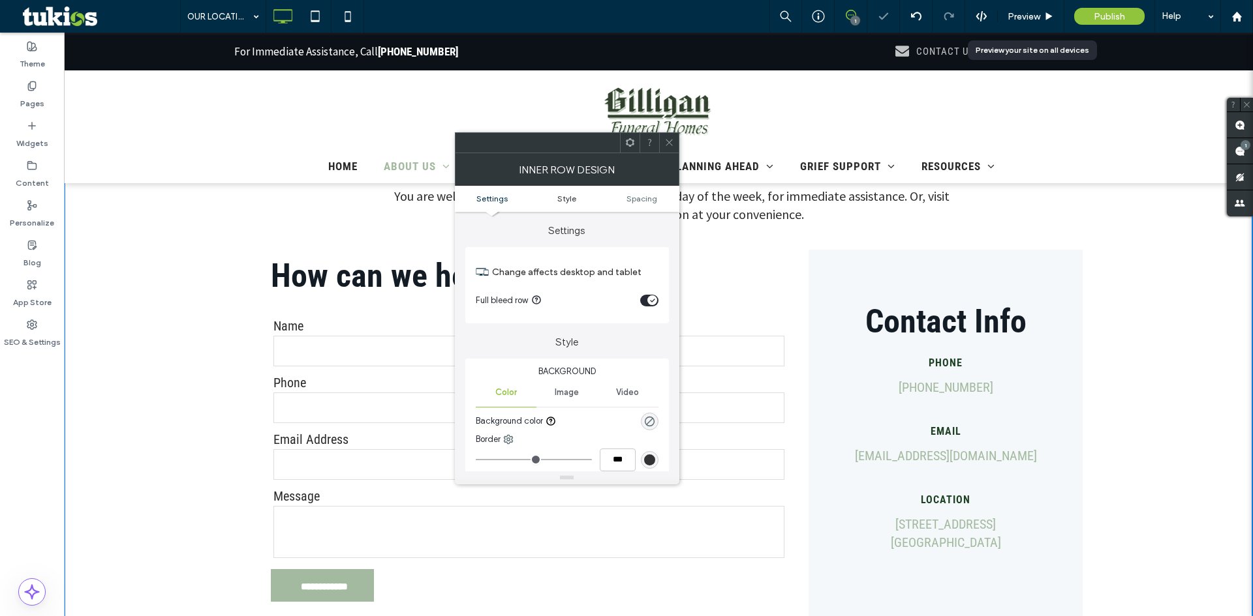
click at [579, 196] on link "Style" at bounding box center [566, 199] width 75 height 10
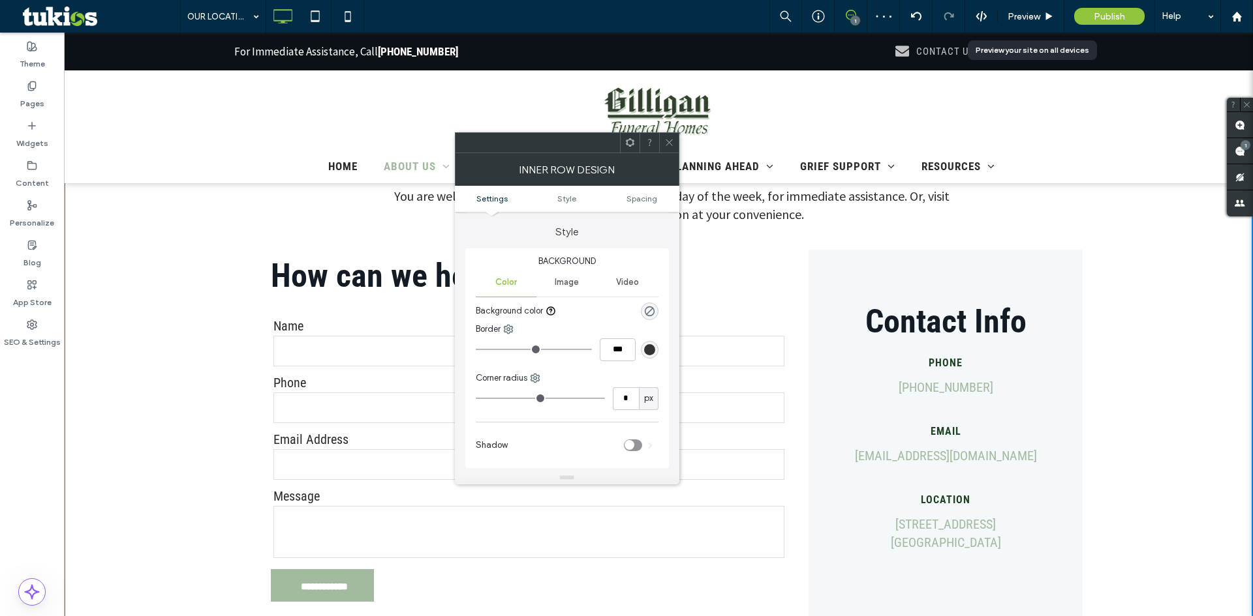
scroll to position [112, 0]
click at [667, 144] on use at bounding box center [668, 143] width 7 height 7
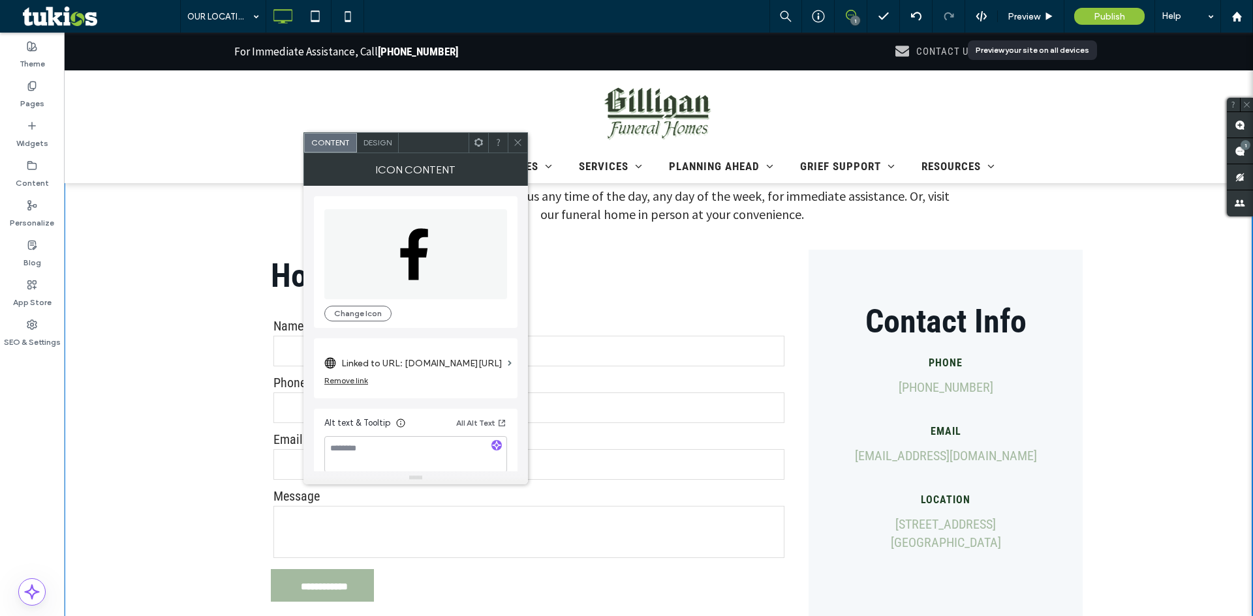
click at [384, 147] on div "Design" at bounding box center [378, 143] width 42 height 20
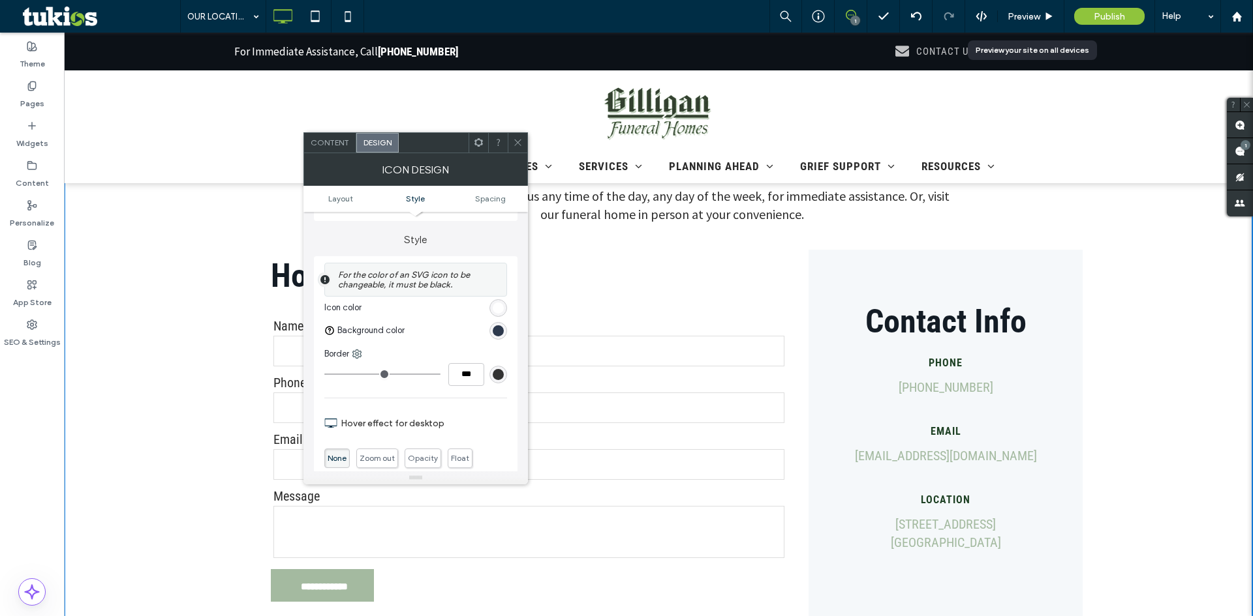
scroll to position [261, 0]
click at [496, 327] on div "rgb(45, 57, 77)" at bounding box center [498, 332] width 11 height 11
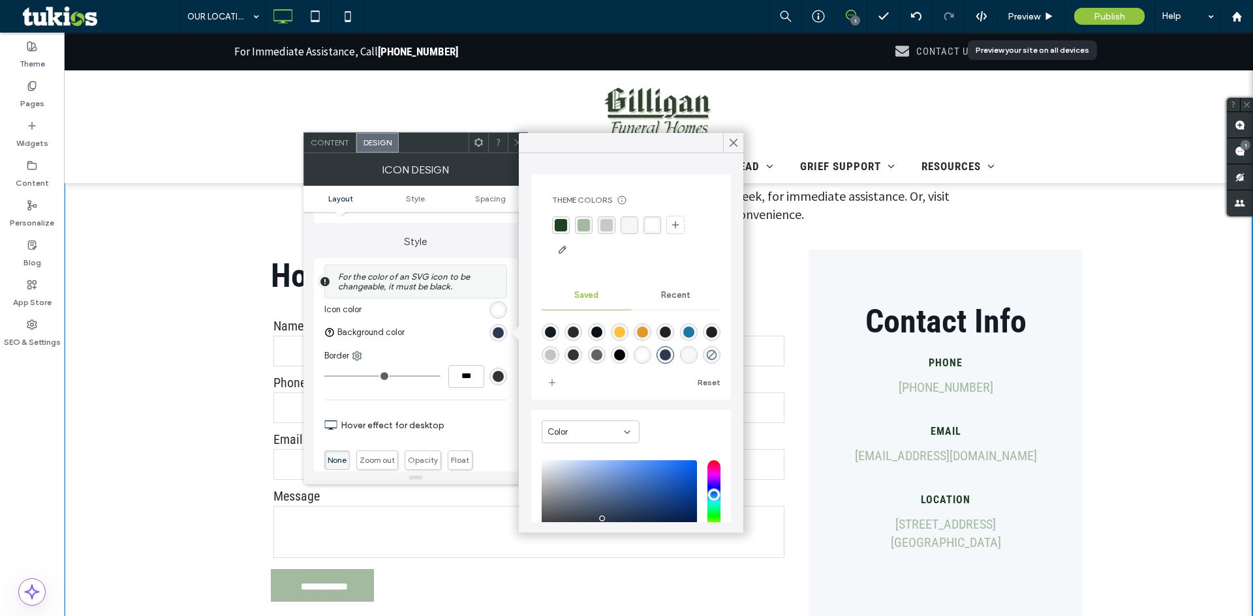
click at [581, 226] on div "rgba(164, 186, 160, 1)" at bounding box center [583, 225] width 12 height 12
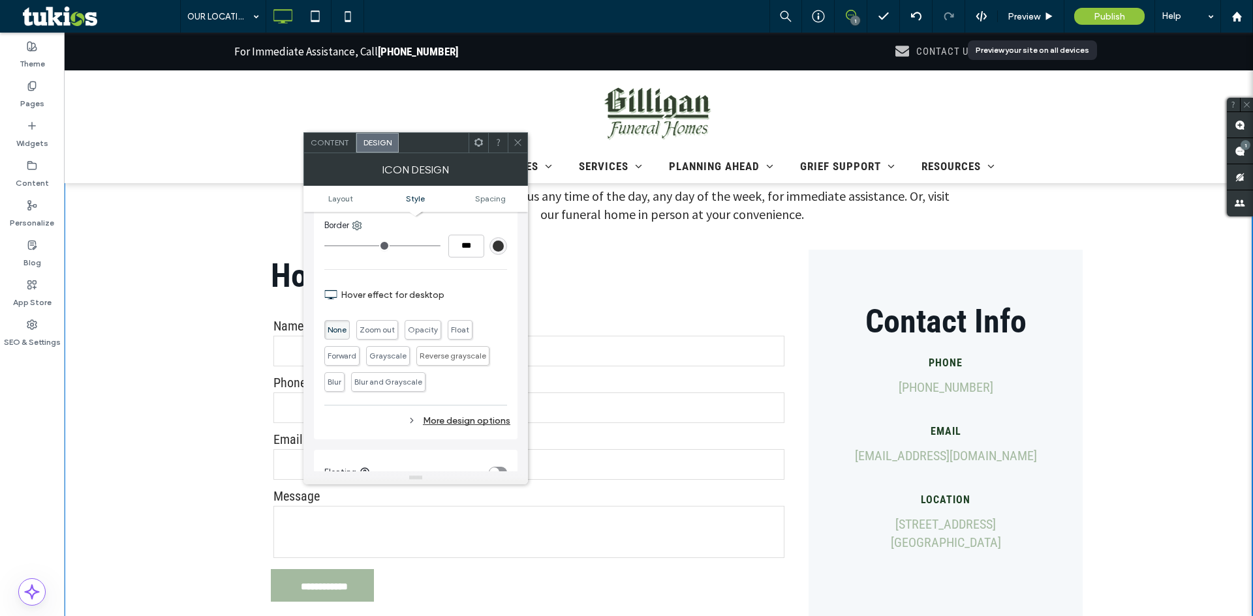
scroll to position [326, 0]
click at [445, 421] on div "More design options" at bounding box center [417, 421] width 186 height 18
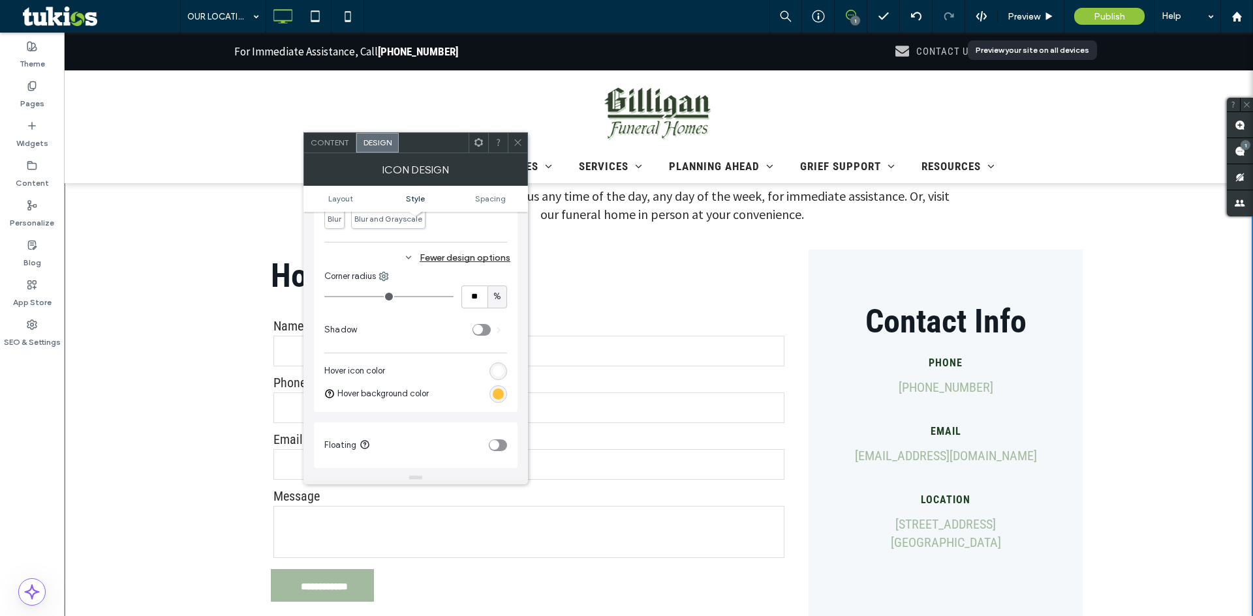
scroll to position [587, 0]
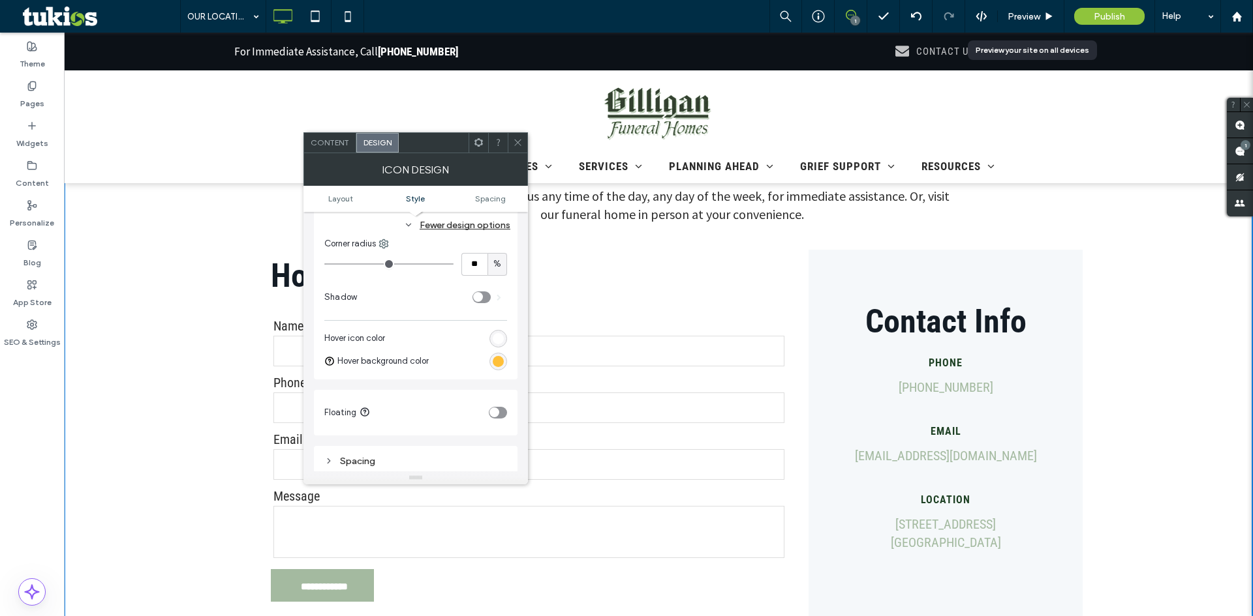
click at [496, 365] on div "rgb(255, 192, 57)" at bounding box center [498, 361] width 11 height 11
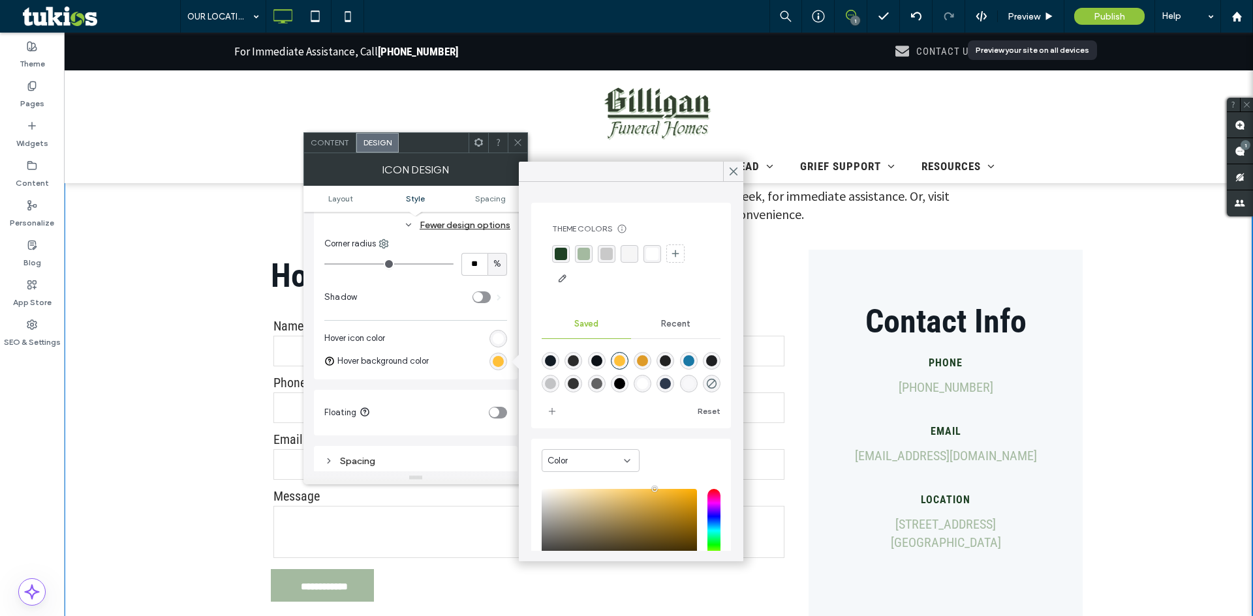
click at [651, 389] on div "rgba(255,255,255,1)" at bounding box center [642, 384] width 18 height 18
click at [556, 385] on div "rgba(194,195,197,1)" at bounding box center [550, 383] width 11 height 11
type input "*******"
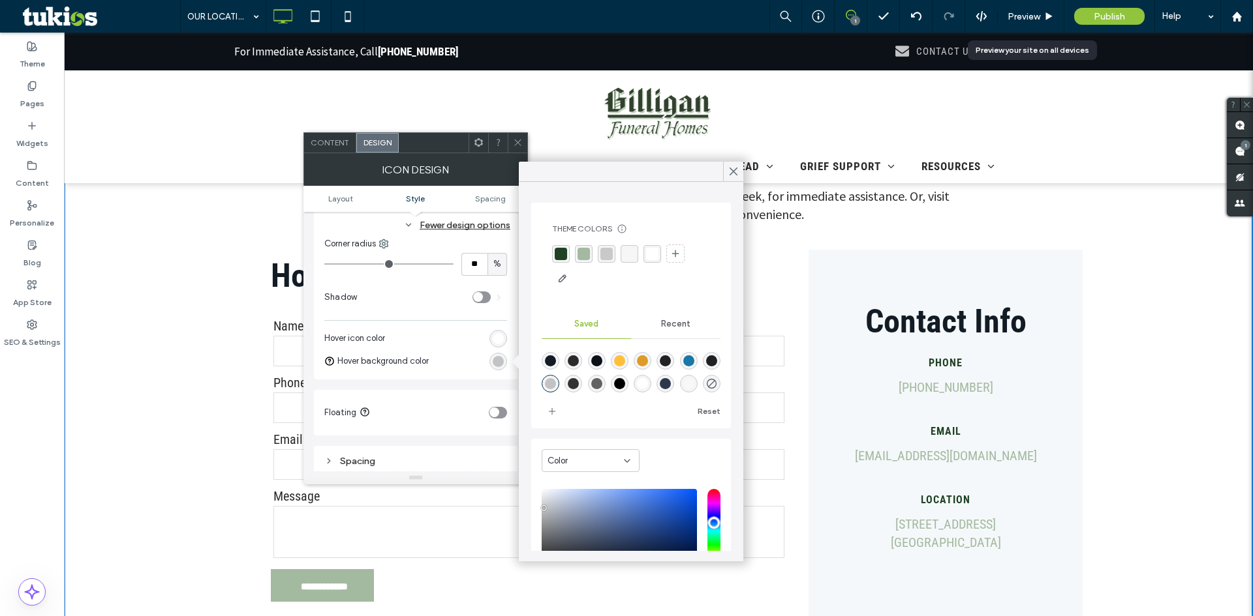
click at [581, 249] on div "rgba(164, 186, 160, 1)" at bounding box center [583, 254] width 12 height 12
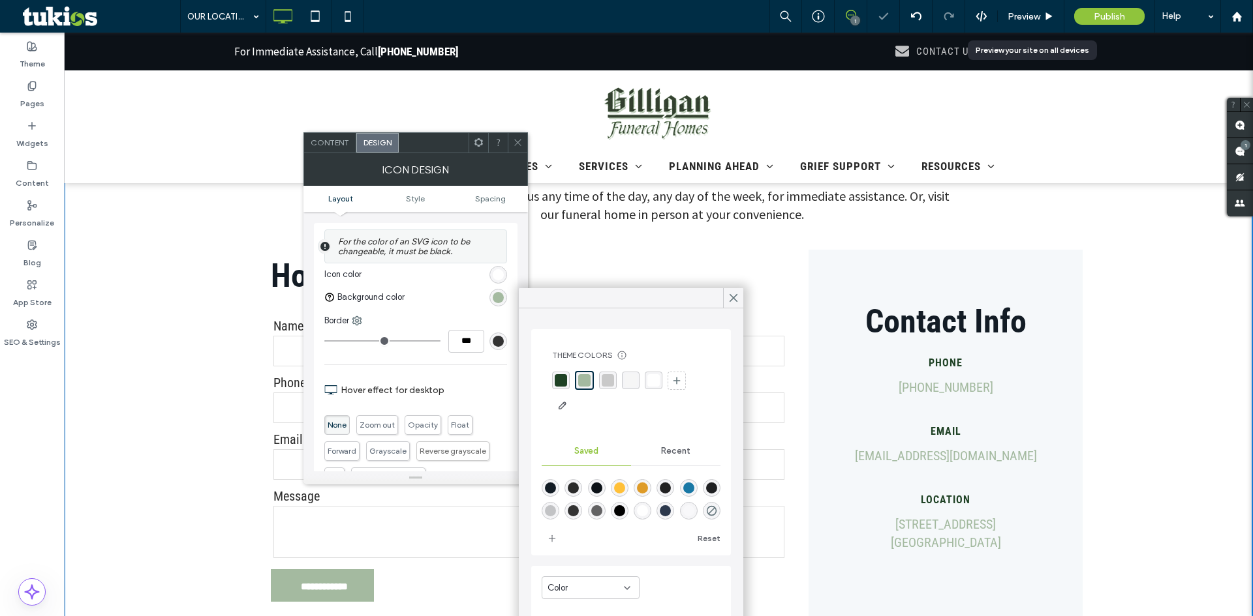
scroll to position [261, 0]
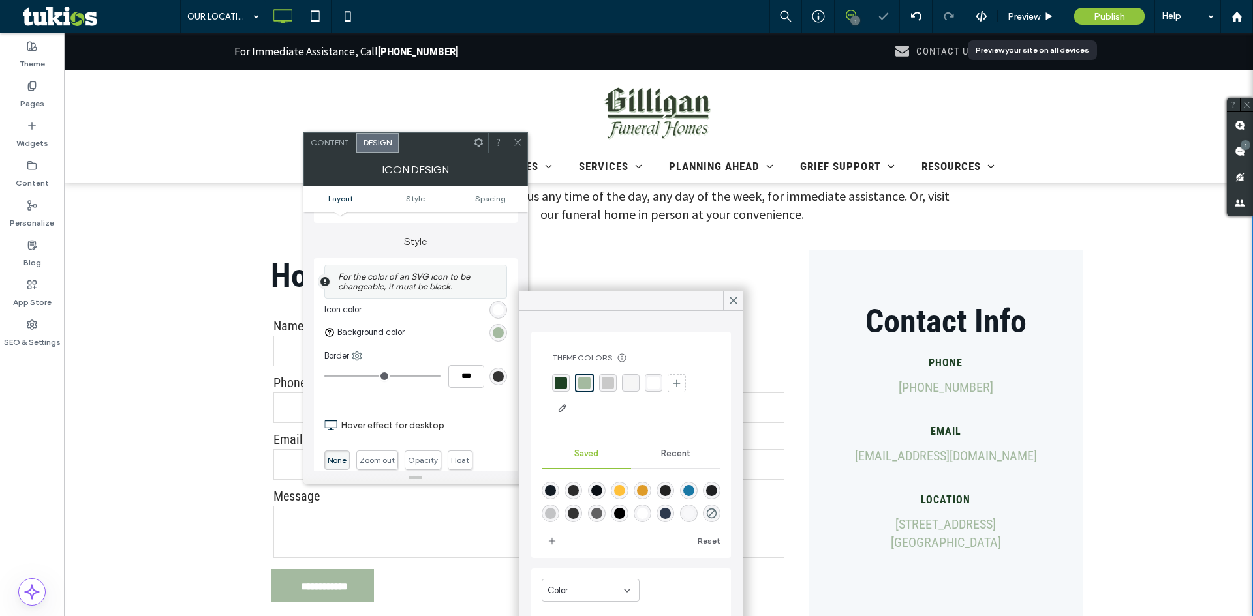
click at [497, 336] on div "rgba(164, 186, 160, 1)" at bounding box center [498, 332] width 11 height 11
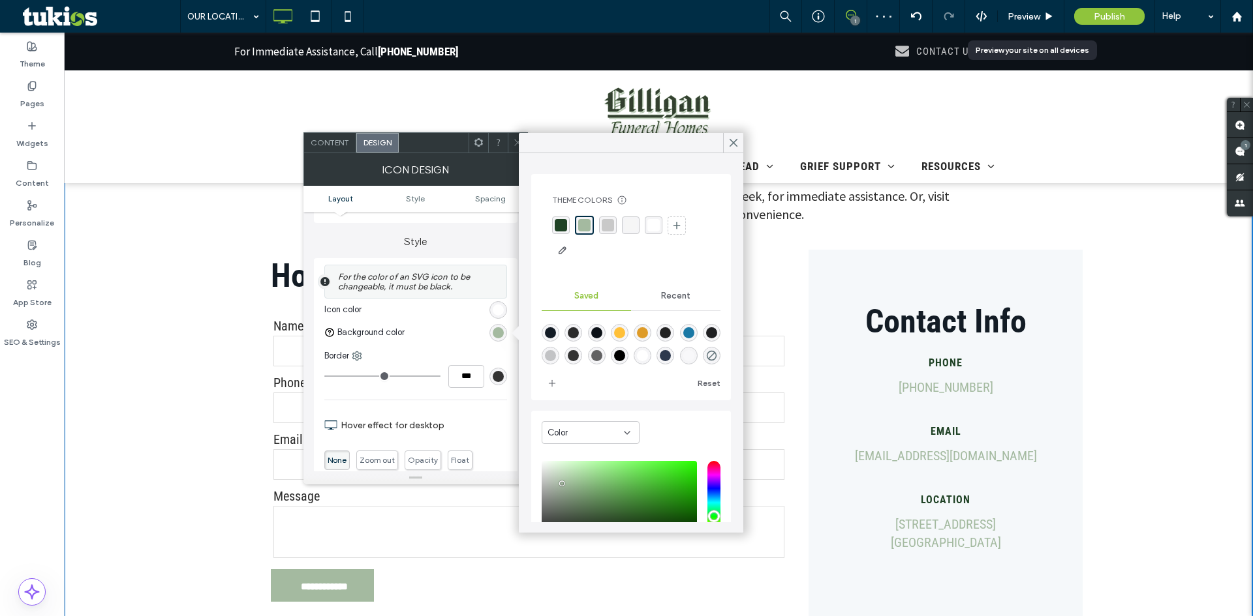
click at [607, 227] on div "rgba(201, 201, 201, 1)" at bounding box center [607, 225] width 12 height 12
click at [1030, 16] on span "Preview" at bounding box center [1023, 16] width 33 height 11
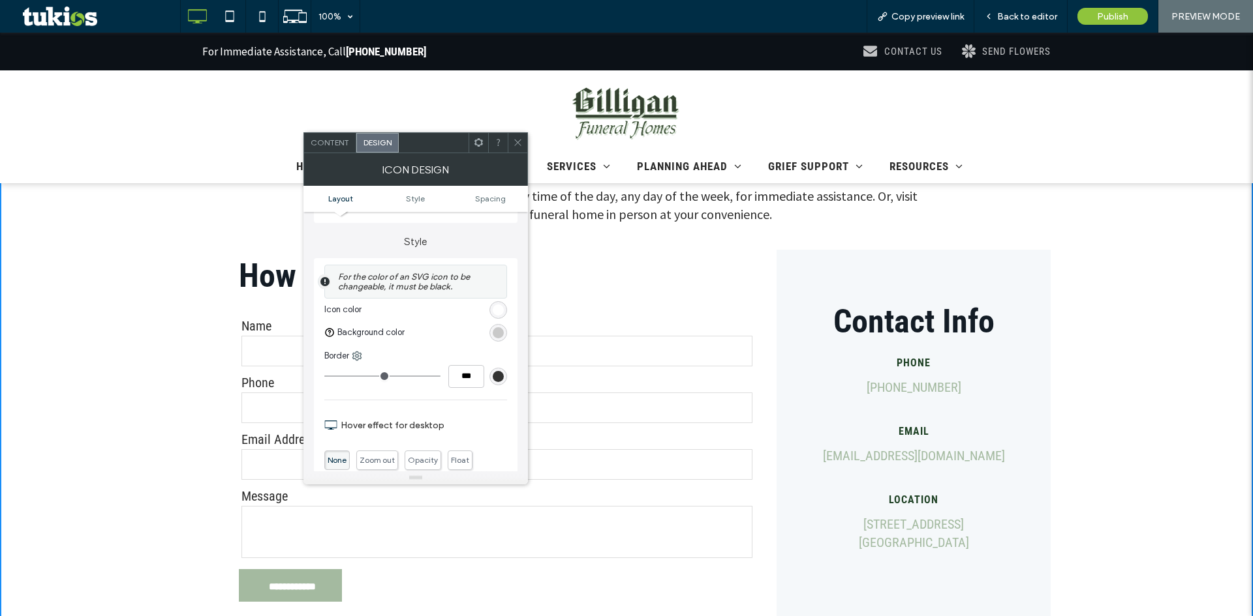
click at [519, 138] on icon at bounding box center [518, 143] width 10 height 10
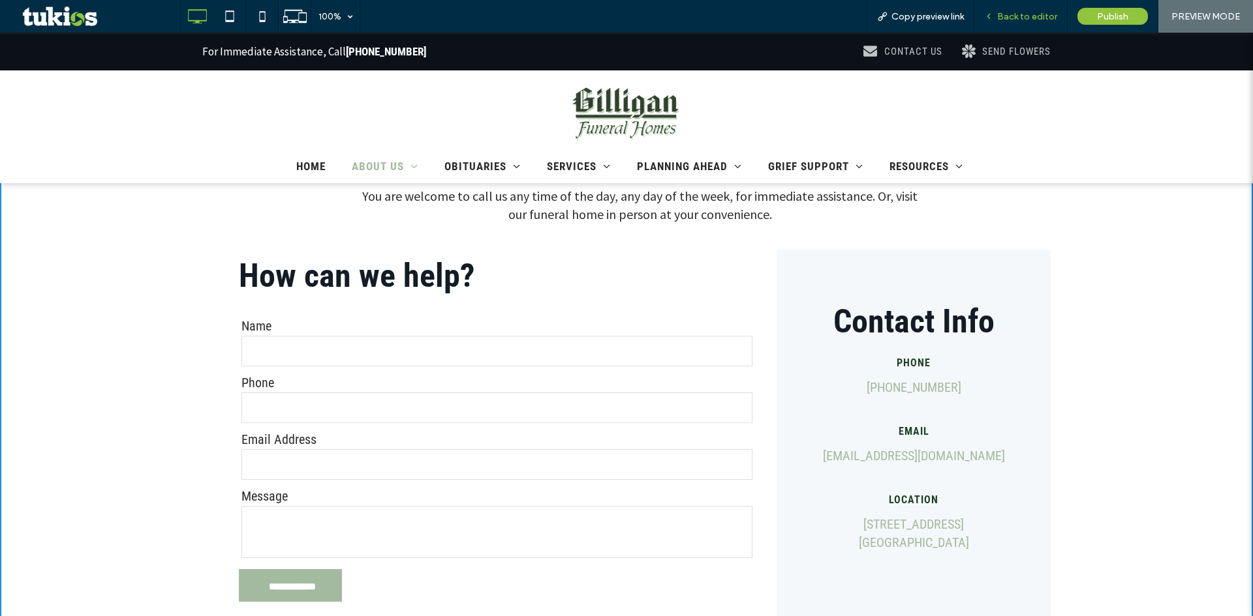
click at [1034, 17] on span "Back to editor" at bounding box center [1027, 16] width 60 height 11
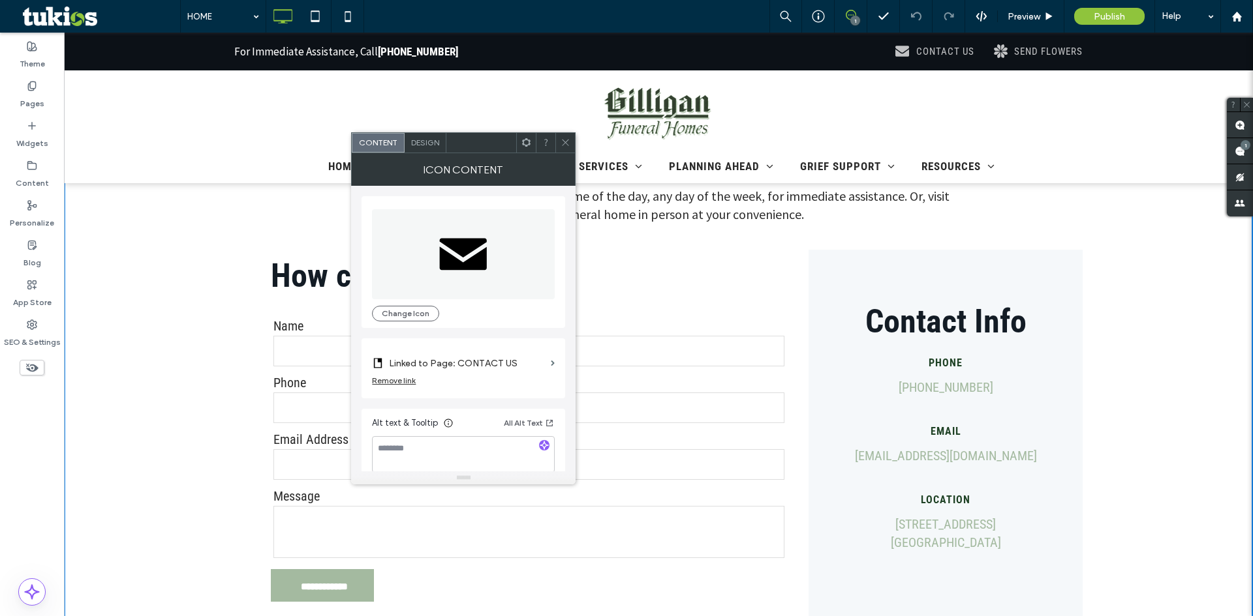
click at [434, 141] on span "Design" at bounding box center [425, 143] width 28 height 10
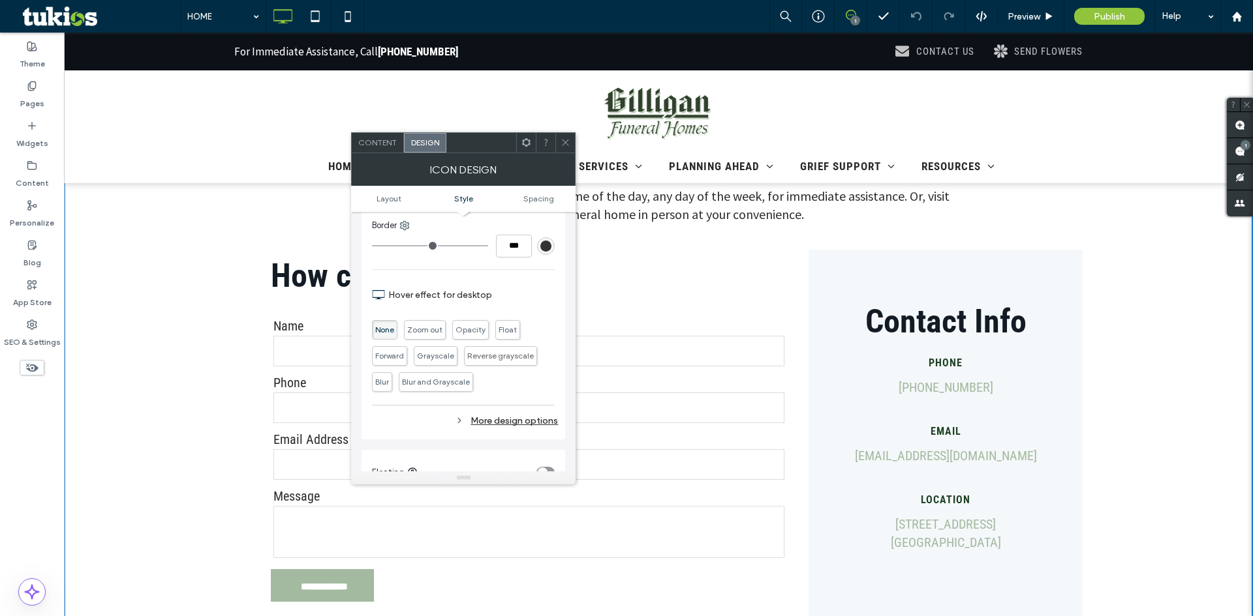
scroll to position [326, 0]
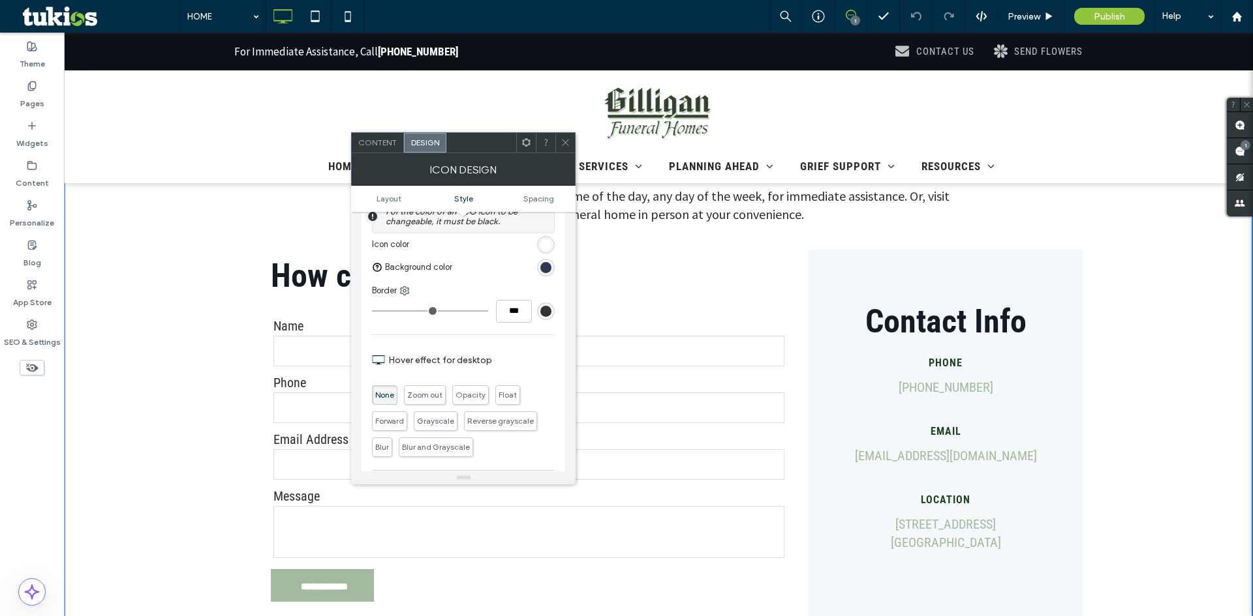
click at [549, 271] on div "rgb(45, 57, 77)" at bounding box center [545, 267] width 11 height 11
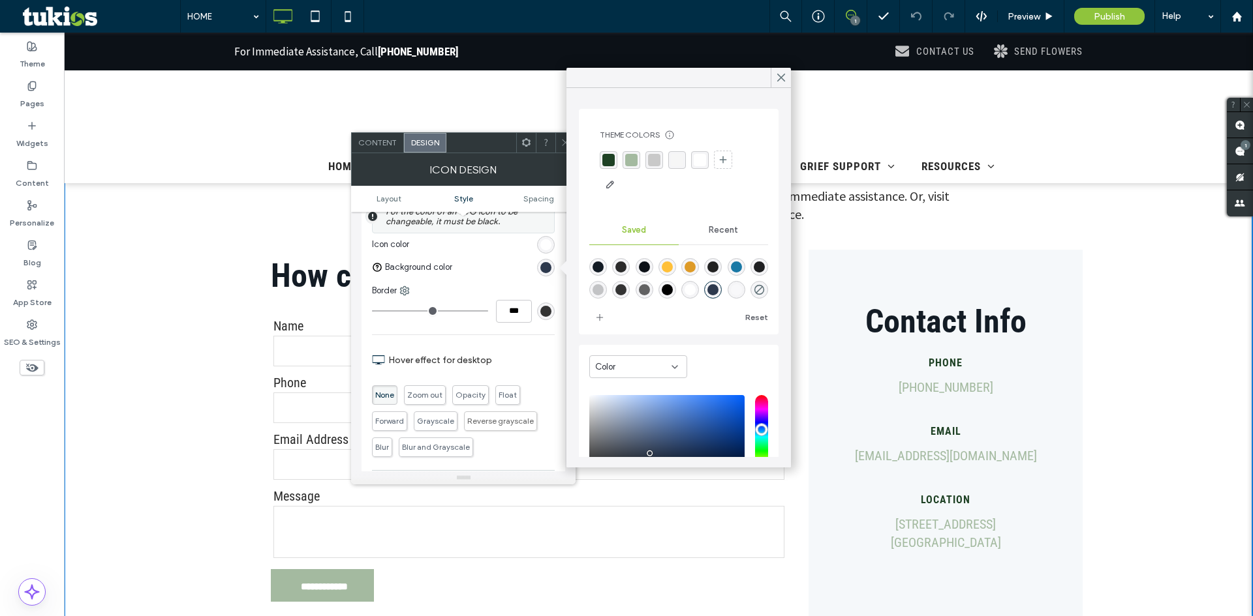
click at [650, 162] on div "rgba(201, 201, 201, 1)" at bounding box center [654, 160] width 12 height 12
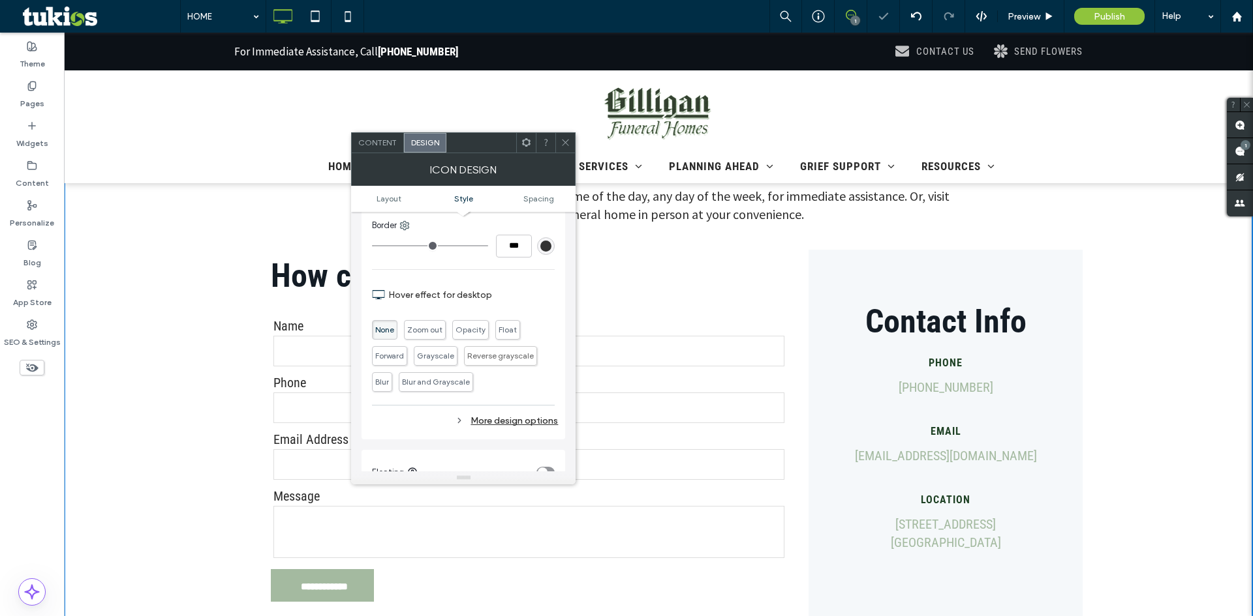
click at [502, 419] on div "More design options" at bounding box center [465, 421] width 186 height 18
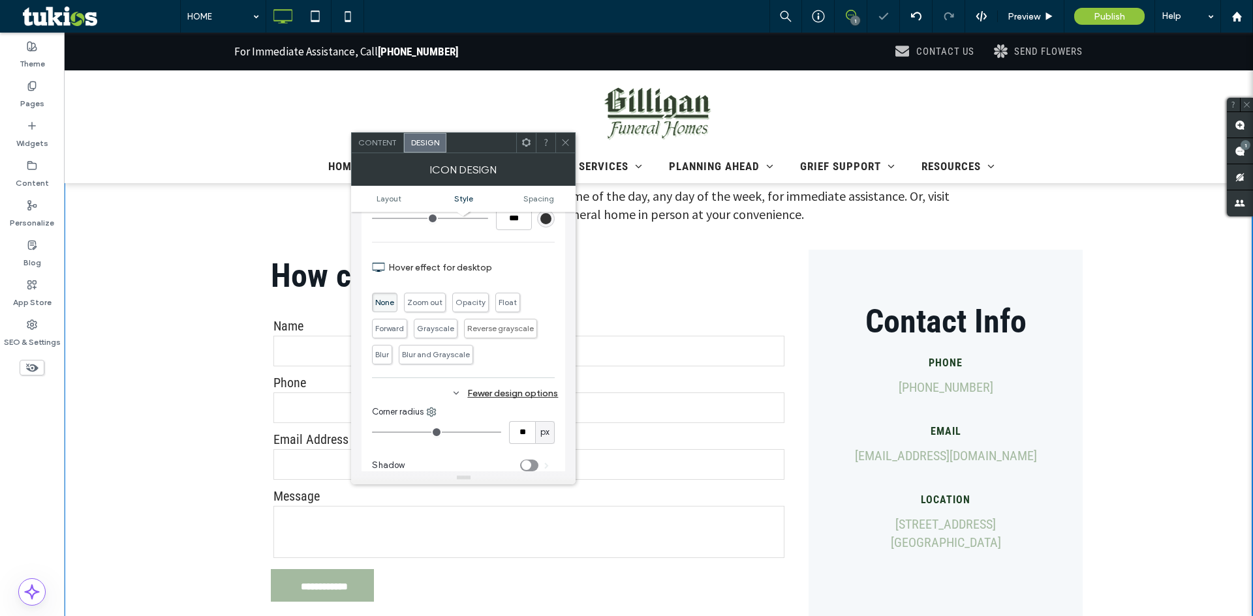
scroll to position [652, 0]
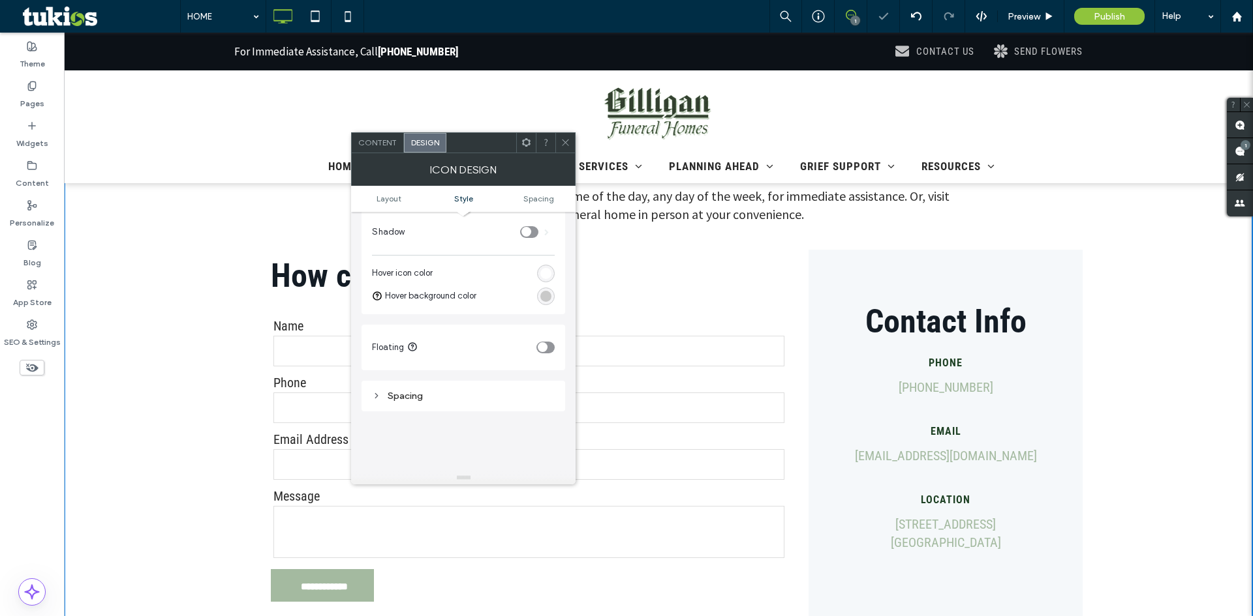
click at [543, 294] on div "rgb(201, 201, 201)" at bounding box center [545, 296] width 11 height 11
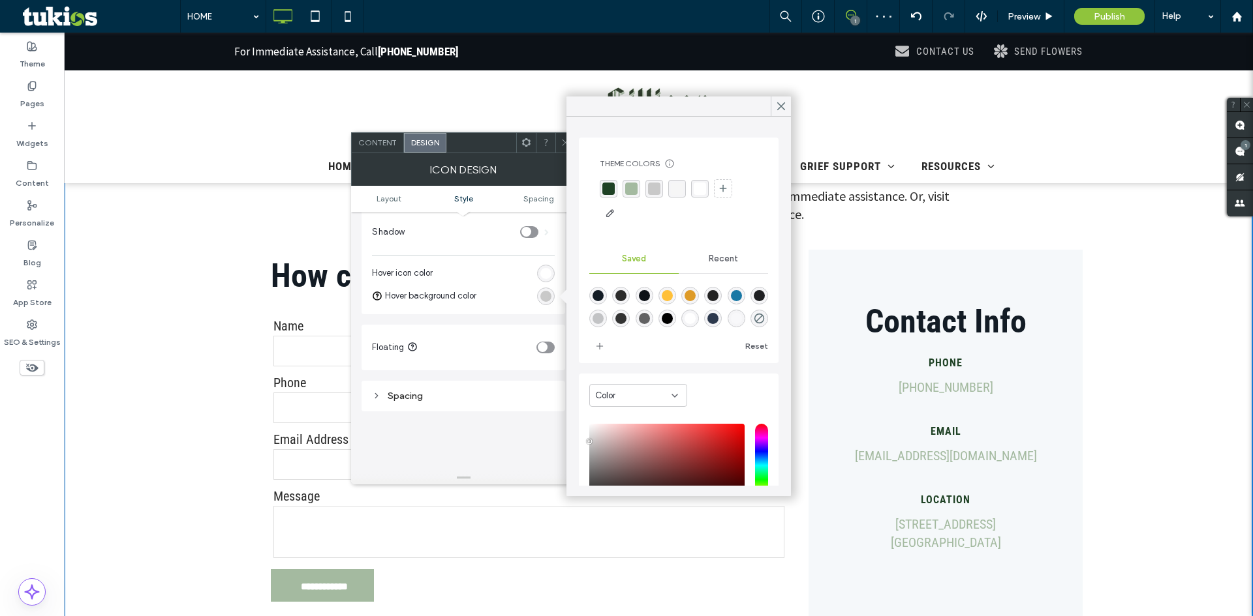
click at [632, 187] on div "rgba(164, 186, 160, 1)" at bounding box center [631, 189] width 12 height 12
click at [781, 106] on use at bounding box center [781, 106] width 7 height 7
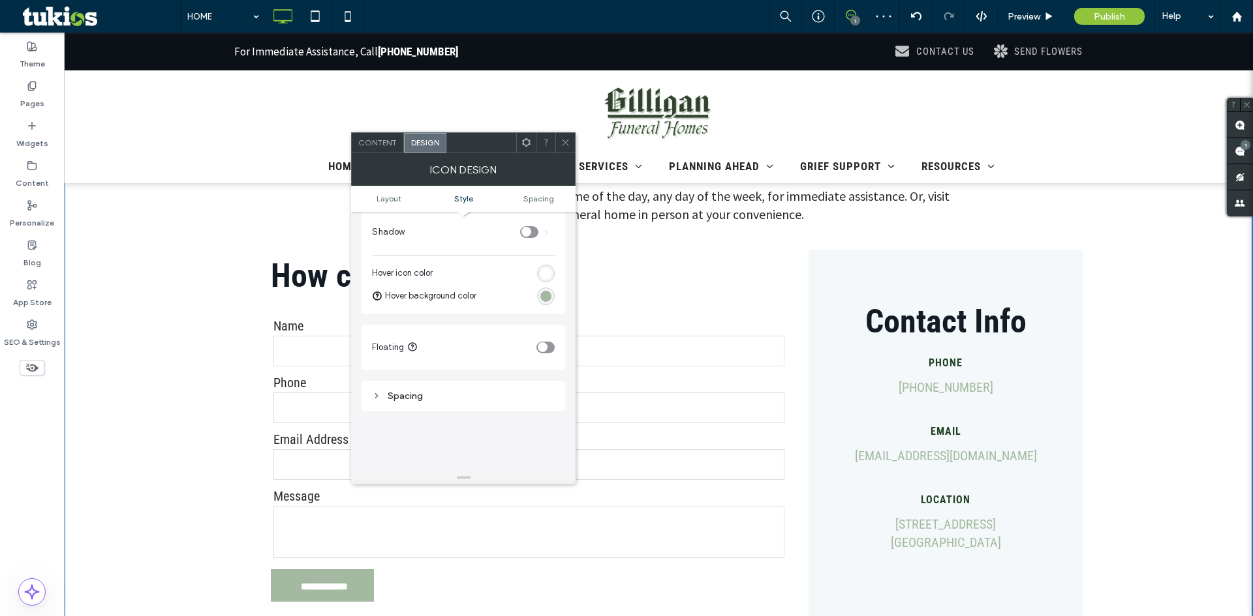
click at [566, 144] on icon at bounding box center [565, 143] width 10 height 10
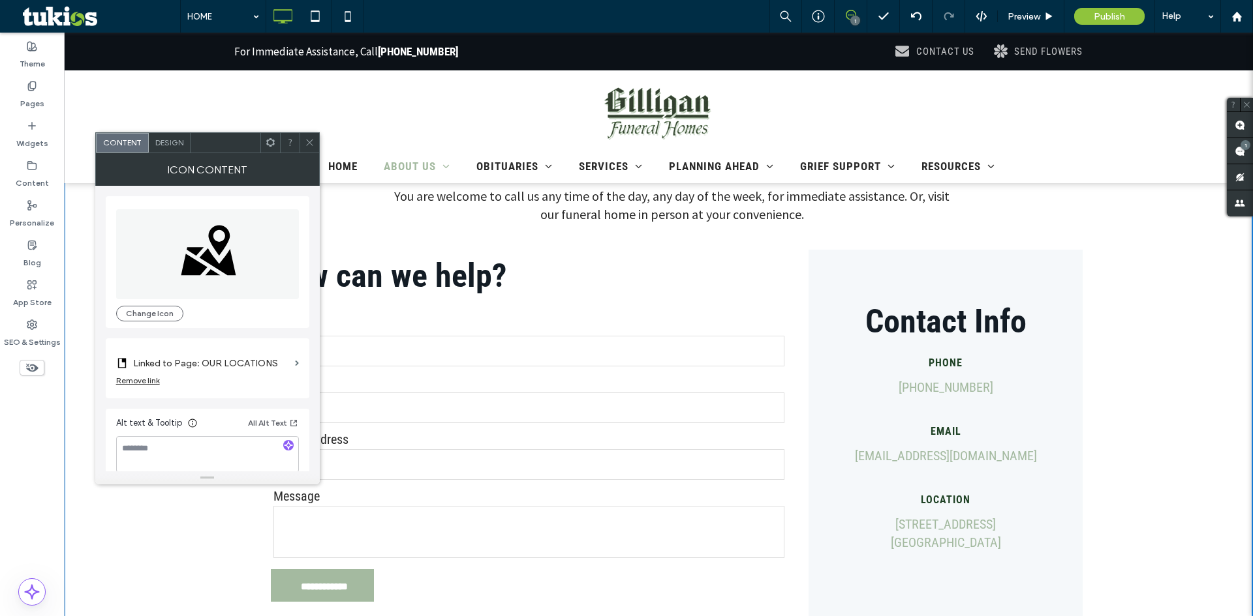
click at [179, 149] on div "Design" at bounding box center [170, 143] width 42 height 20
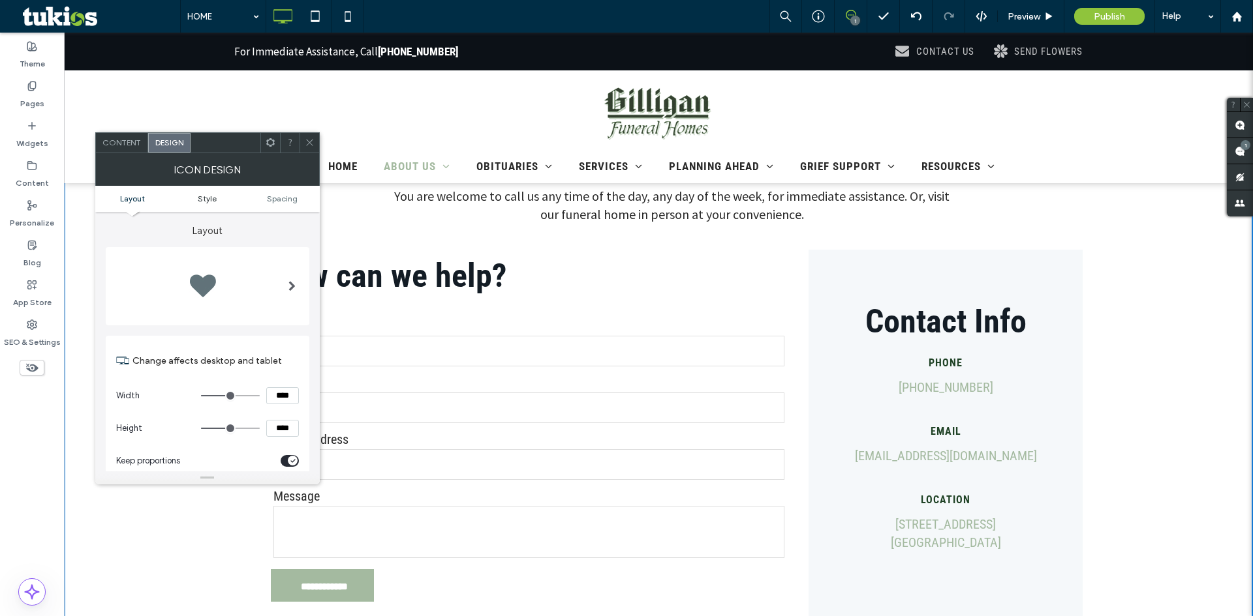
click at [223, 200] on link "Style" at bounding box center [207, 199] width 75 height 10
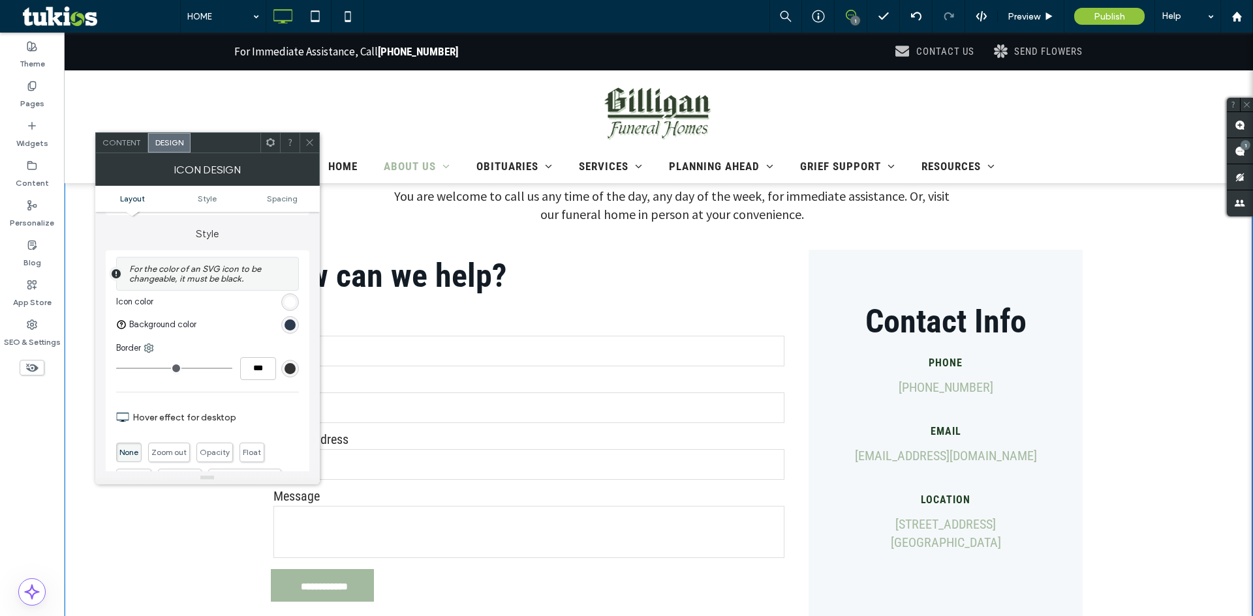
scroll to position [272, 0]
click at [294, 321] on div "rgb(45, 57, 77)" at bounding box center [289, 321] width 11 height 11
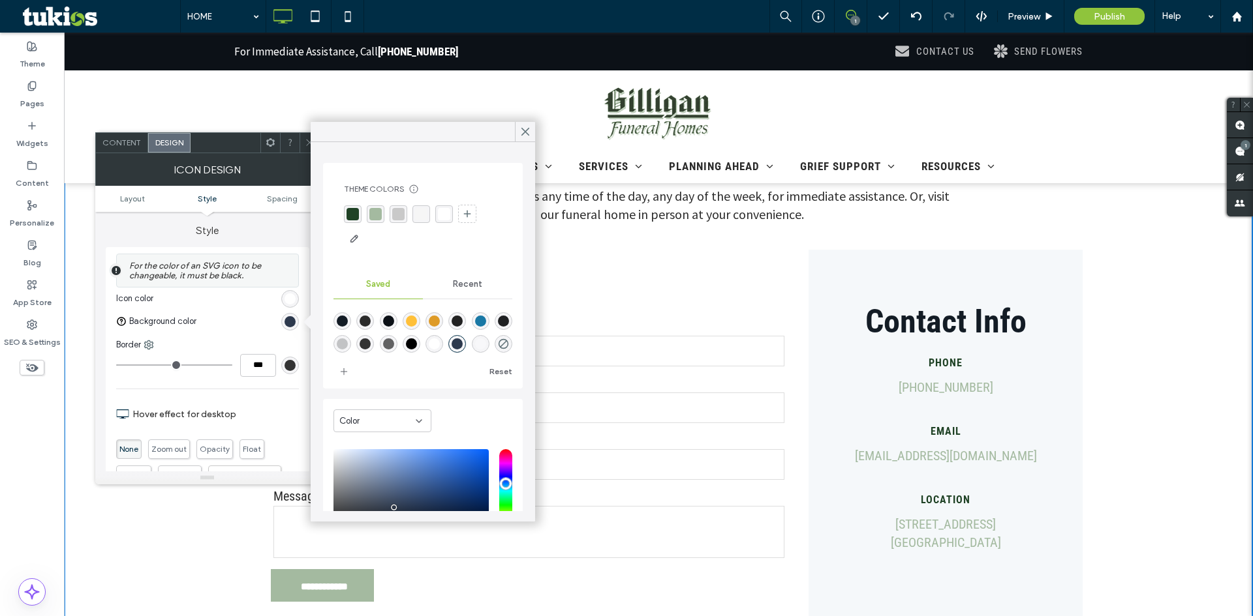
click at [398, 211] on div "rgba(201, 201, 201, 1)" at bounding box center [398, 214] width 12 height 12
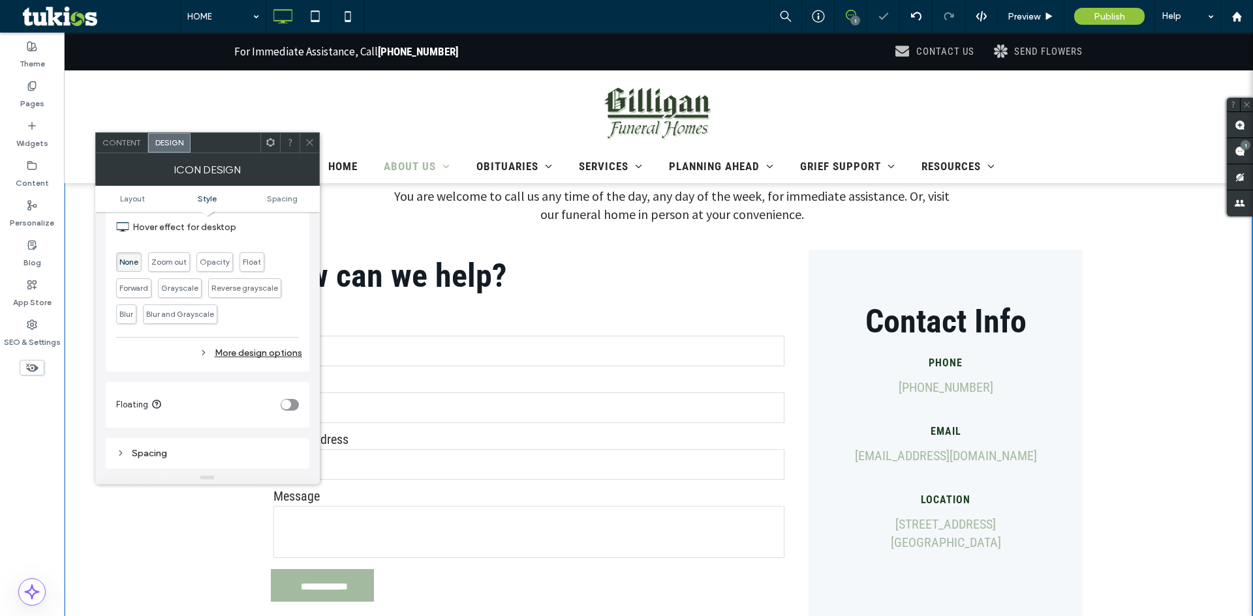
scroll to position [468, 0]
click at [282, 344] on div "More design options" at bounding box center [209, 345] width 186 height 18
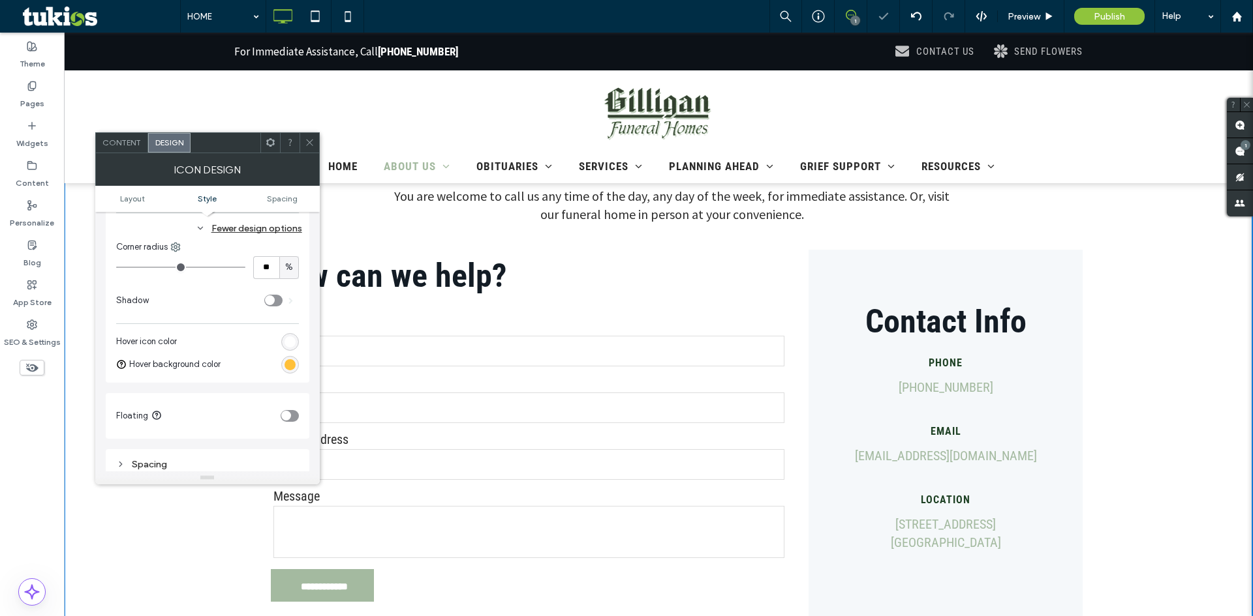
scroll to position [598, 0]
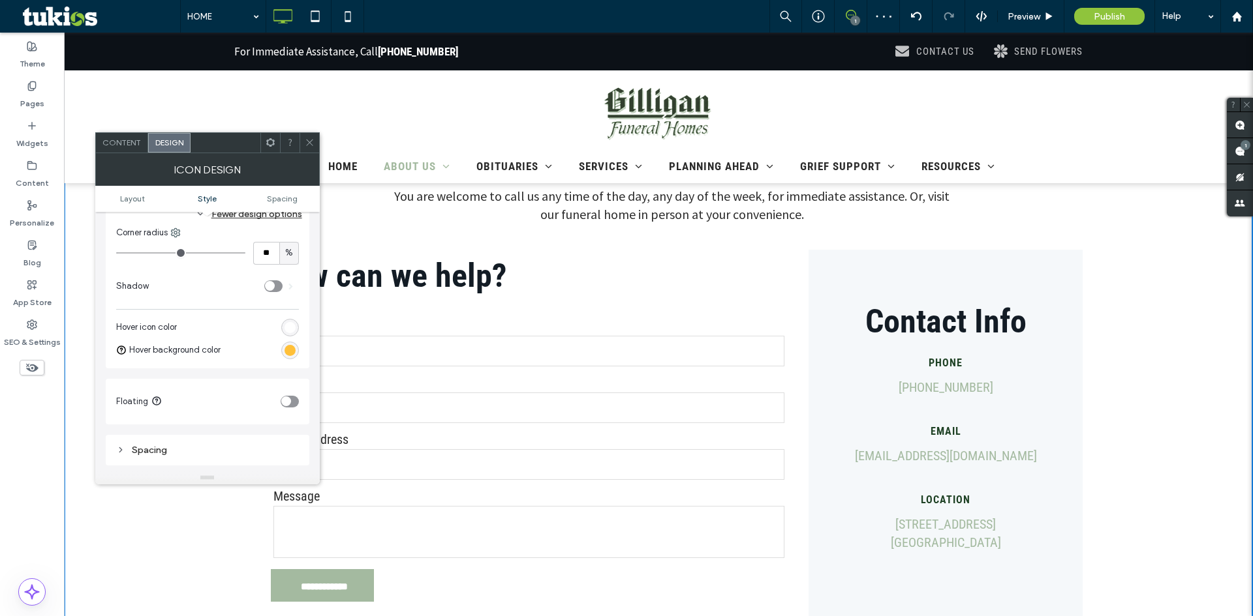
click at [290, 348] on div "rgb(255, 192, 57)" at bounding box center [289, 350] width 11 height 11
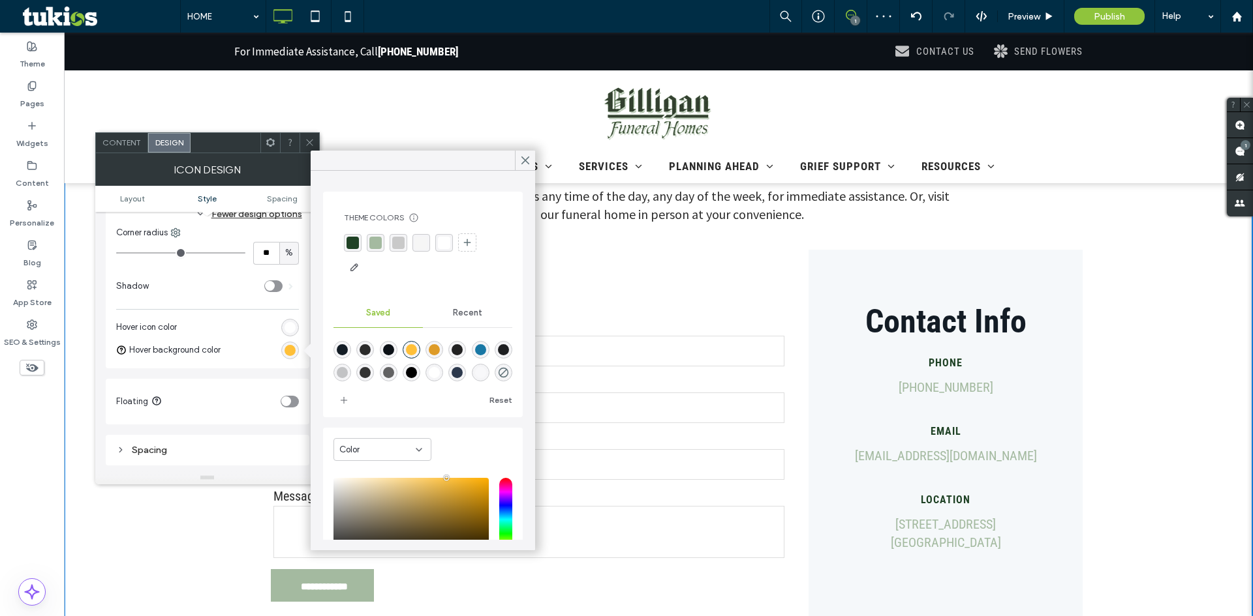
click at [377, 247] on div "rgba(164, 186, 160, 1)" at bounding box center [375, 243] width 12 height 12
click at [525, 164] on icon at bounding box center [525, 161] width 12 height 12
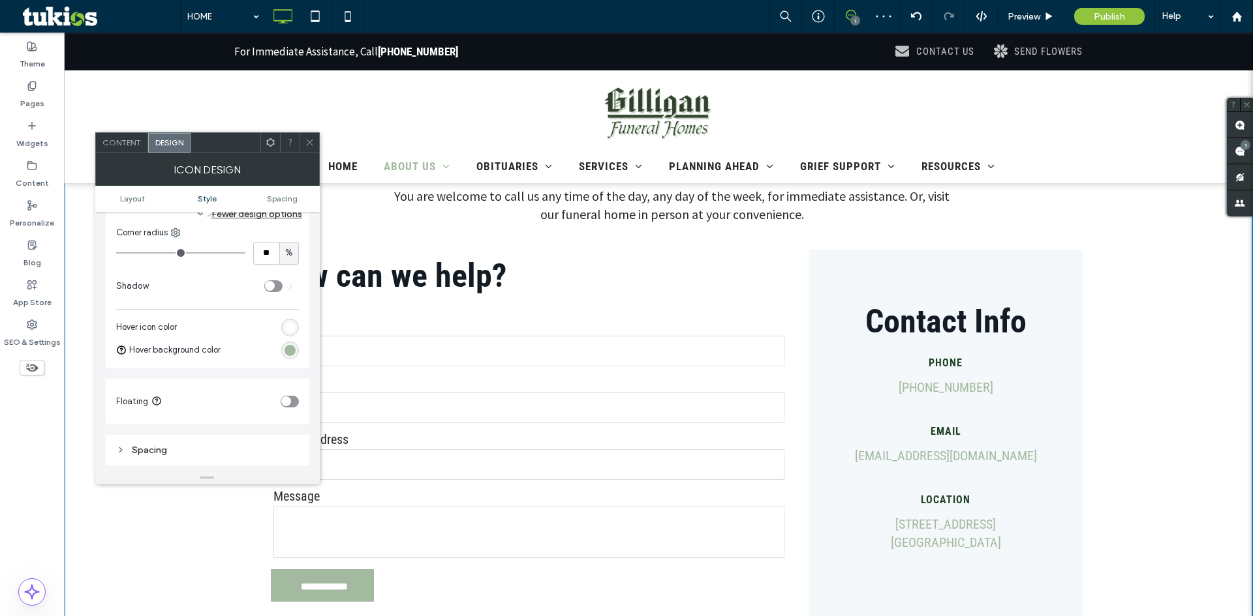
click at [310, 146] on icon at bounding box center [310, 143] width 10 height 10
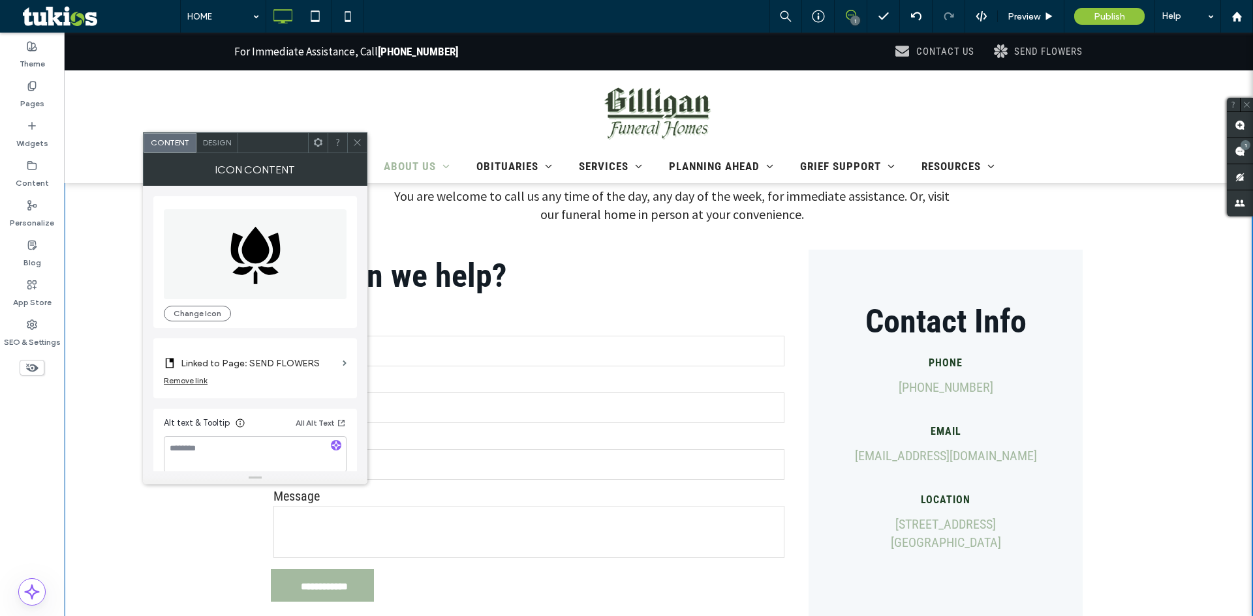
click at [230, 147] on div "Design" at bounding box center [217, 143] width 42 height 20
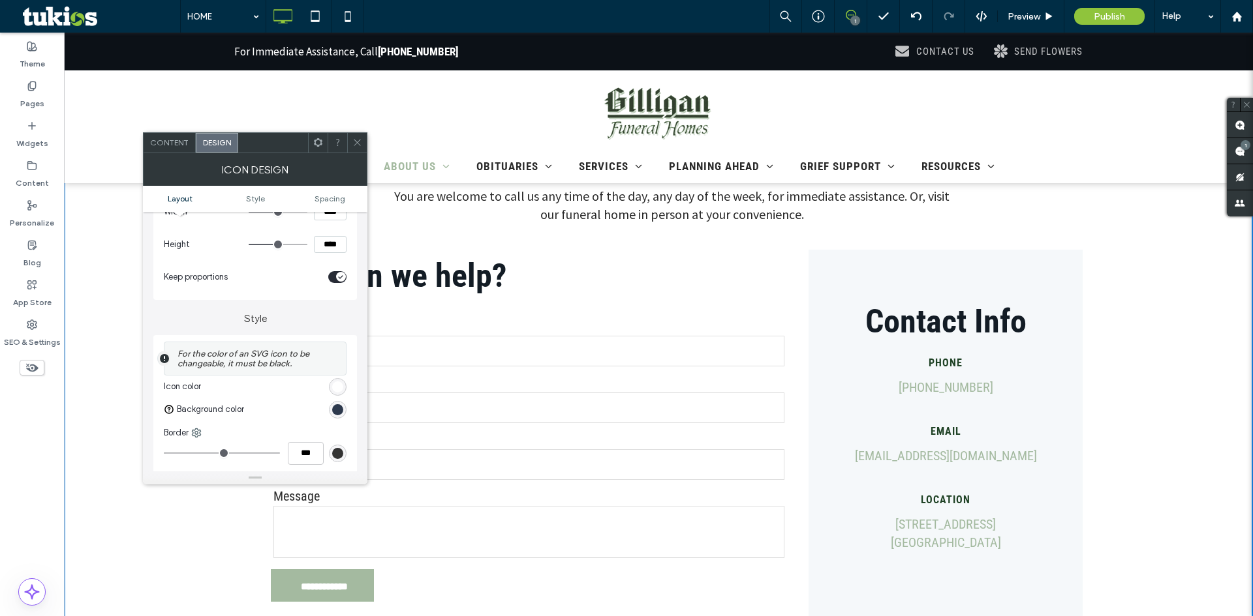
scroll to position [196, 0]
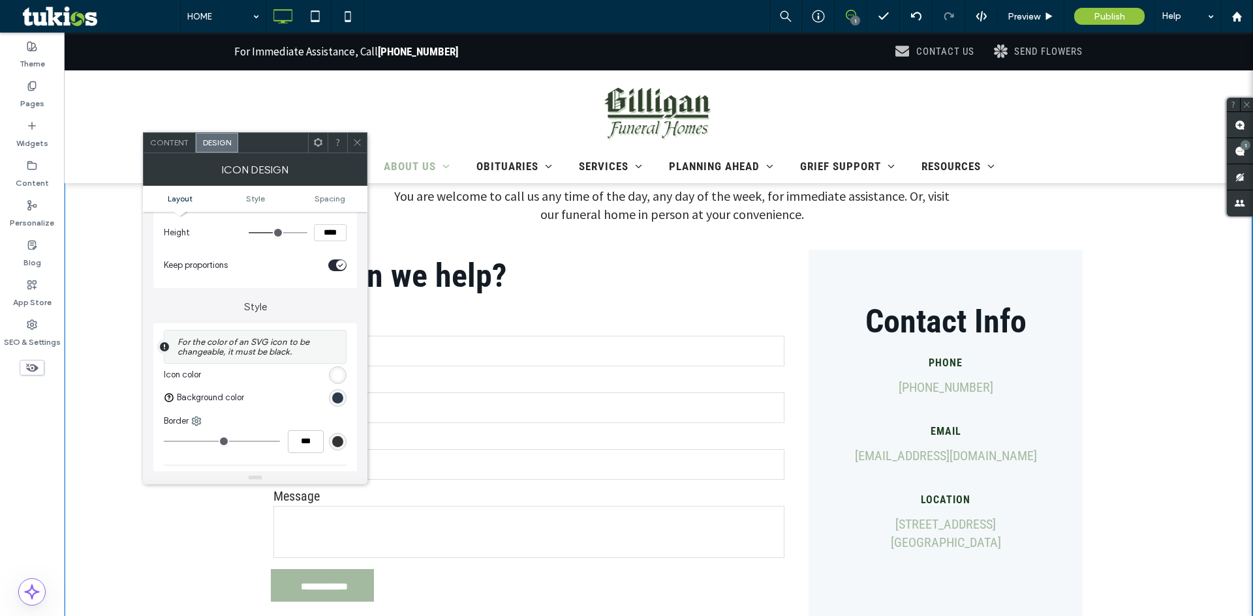
drag, startPoint x: 339, startPoint y: 398, endPoint x: 350, endPoint y: 366, distance: 34.1
click at [340, 397] on div "rgb(45, 57, 77)" at bounding box center [337, 398] width 11 height 11
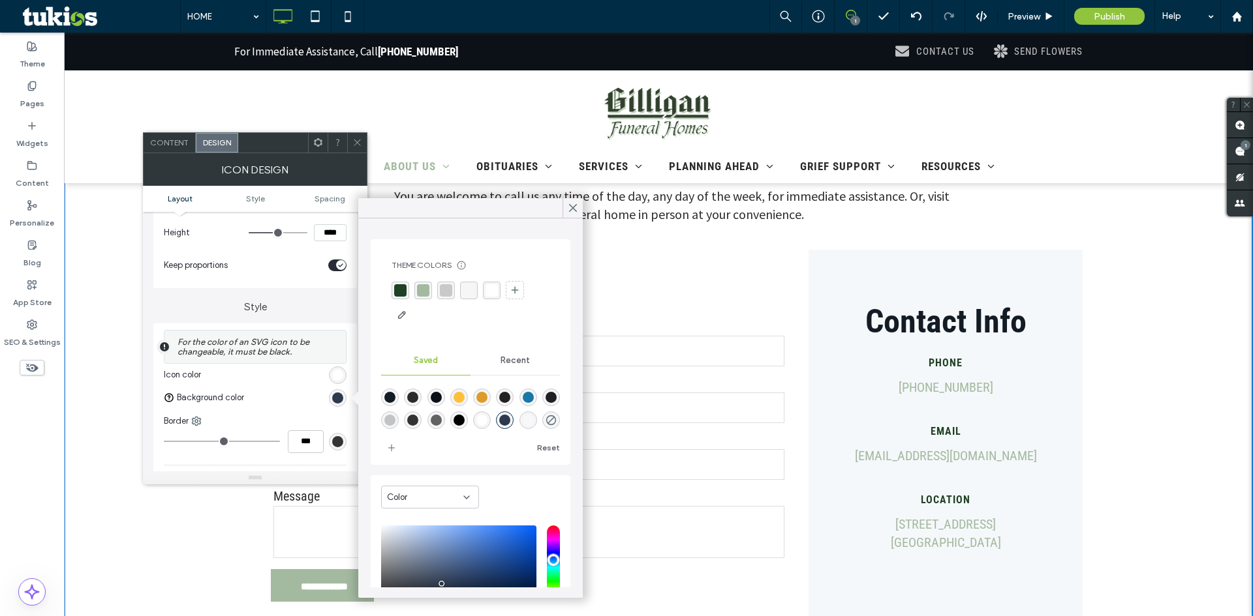
click at [444, 288] on div "rgba(201, 201, 201, 1)" at bounding box center [446, 290] width 12 height 12
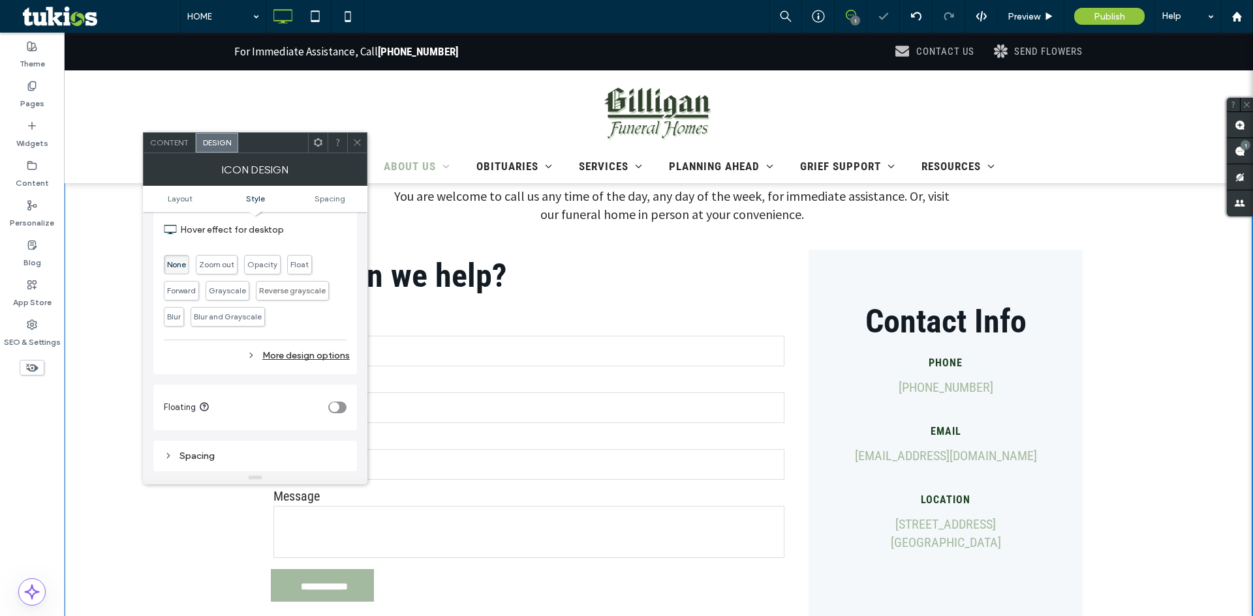
click at [303, 349] on div "More design options" at bounding box center [257, 356] width 186 height 18
type input "**"
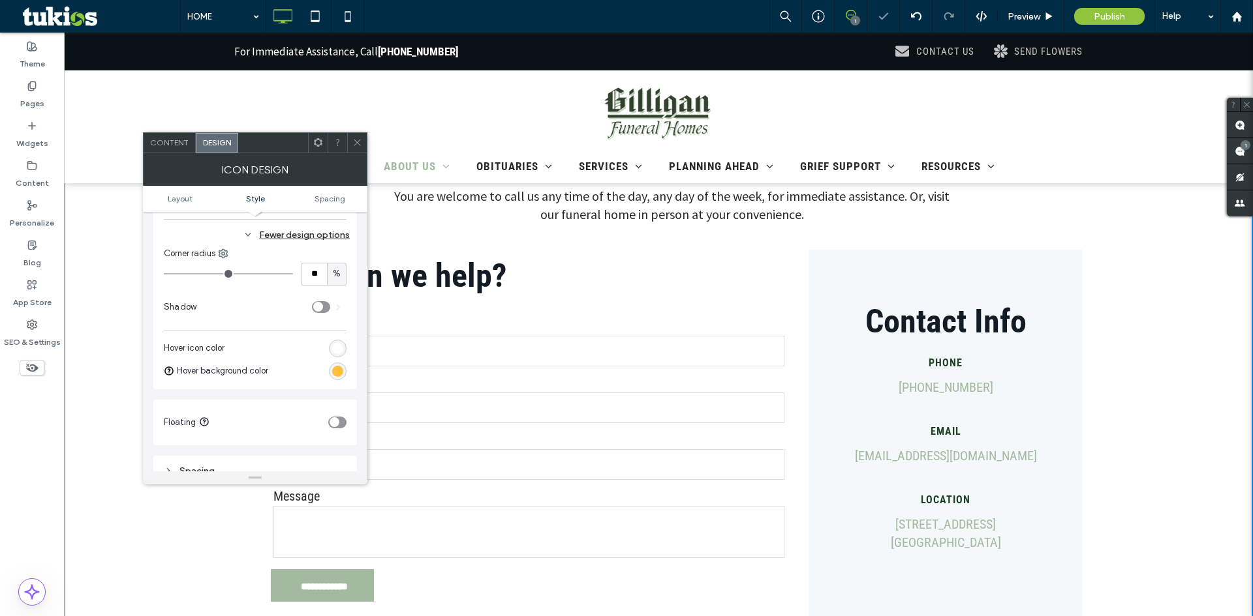
scroll to position [587, 0]
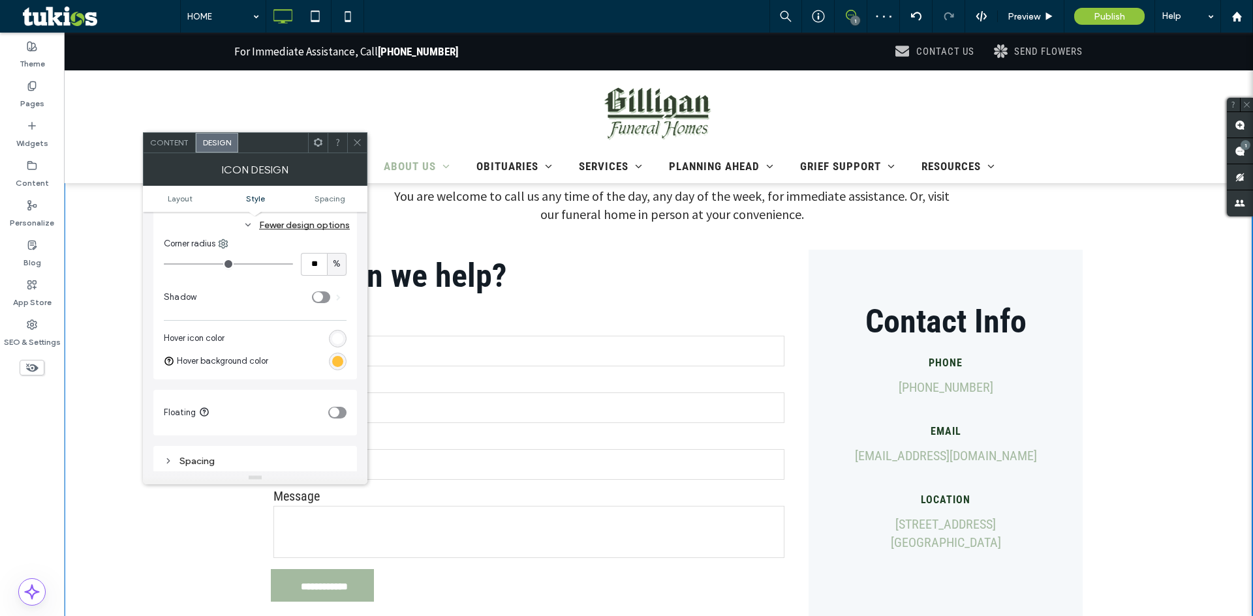
click at [339, 366] on div "rgb(255, 192, 57)" at bounding box center [337, 361] width 11 height 11
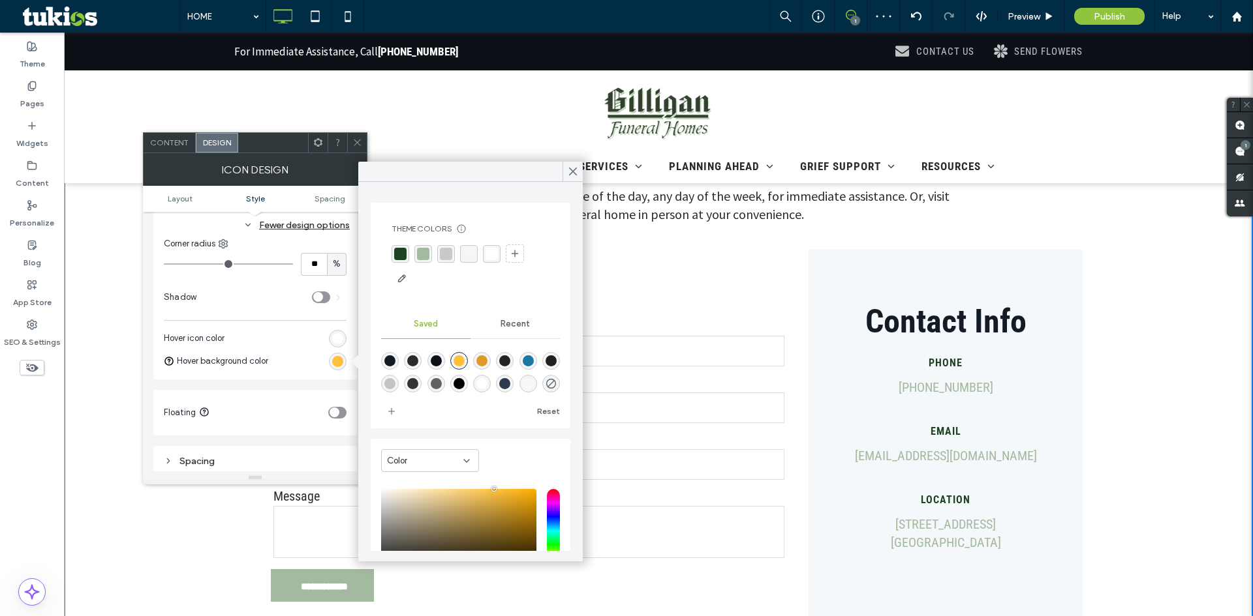
click at [422, 254] on div "rgba(164, 186, 160, 1)" at bounding box center [423, 254] width 12 height 12
click at [574, 173] on use at bounding box center [573, 171] width 7 height 7
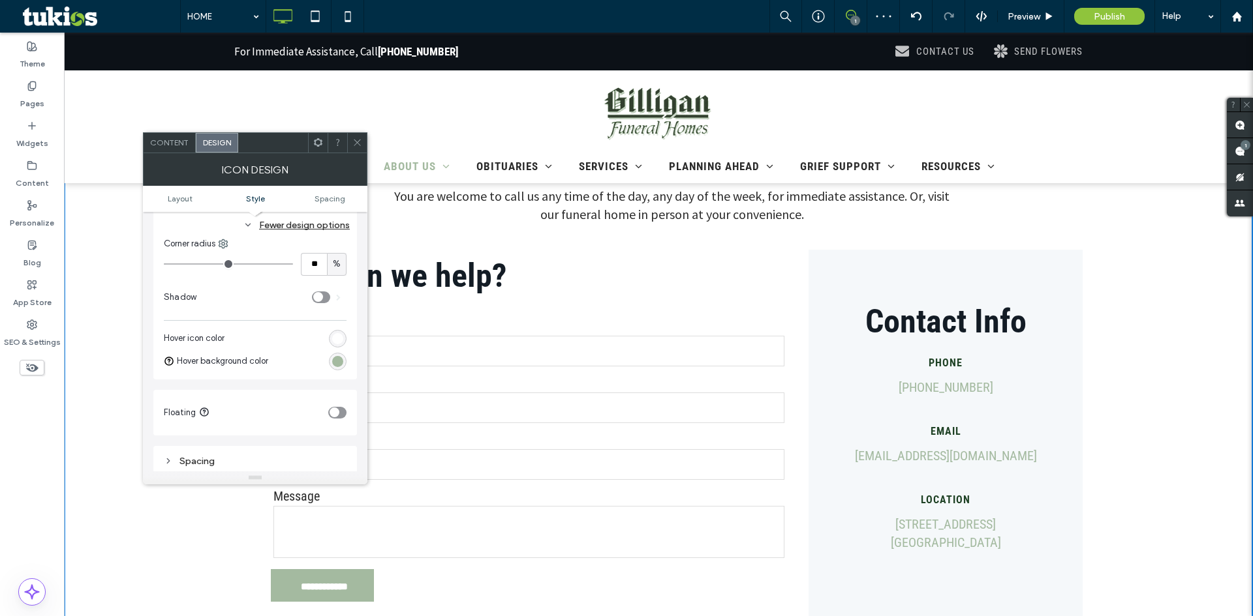
click at [357, 145] on icon at bounding box center [357, 143] width 10 height 10
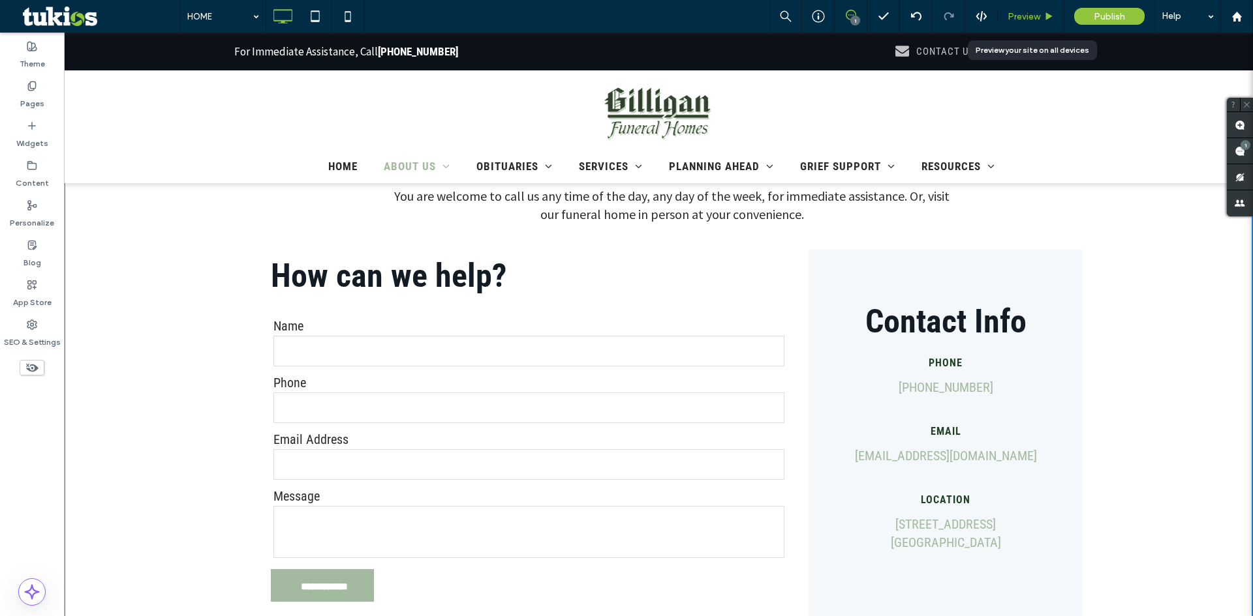
click at [1029, 14] on span "Preview" at bounding box center [1023, 16] width 33 height 11
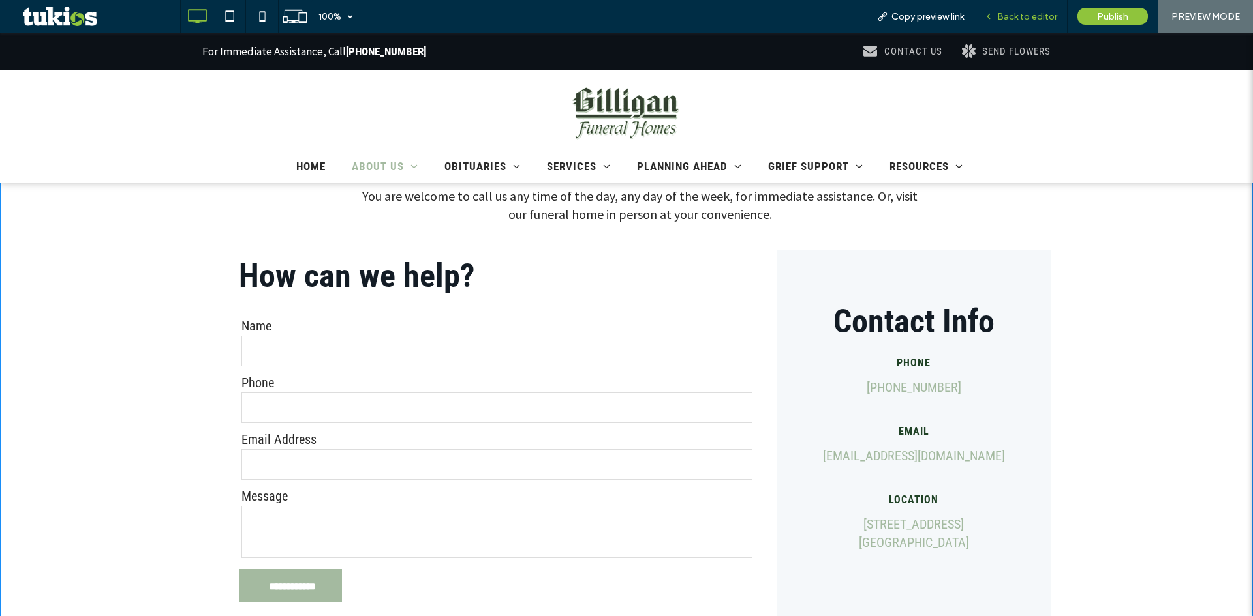
click at [1022, 13] on span "Back to editor" at bounding box center [1027, 16] width 60 height 11
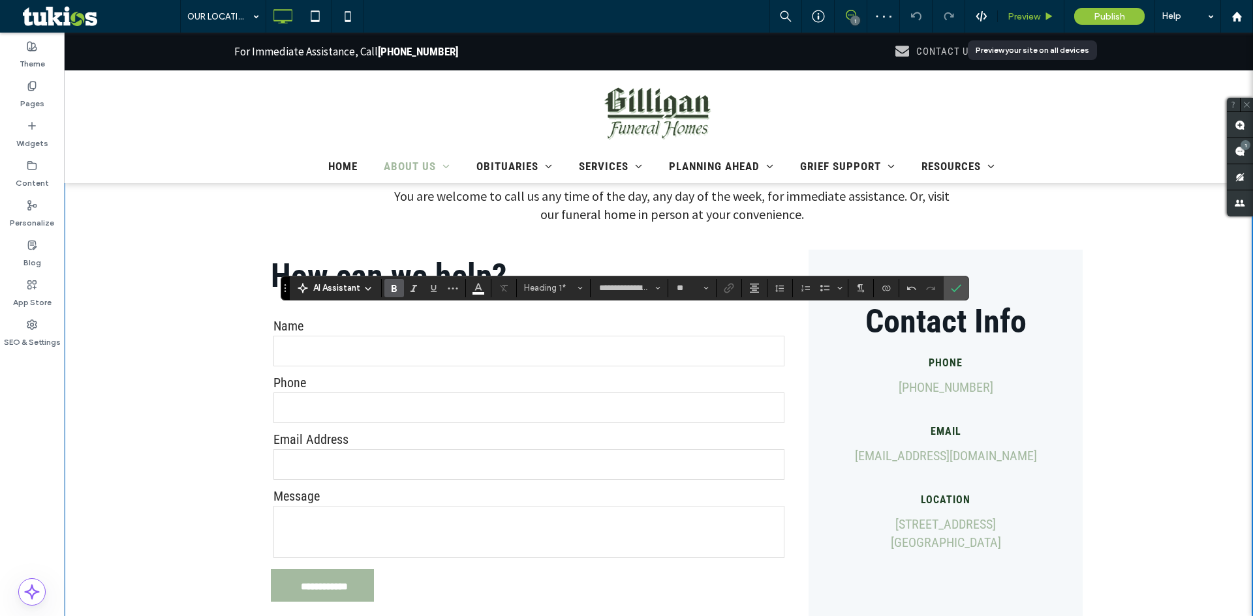
click at [1010, 22] on div "Preview" at bounding box center [1030, 16] width 67 height 33
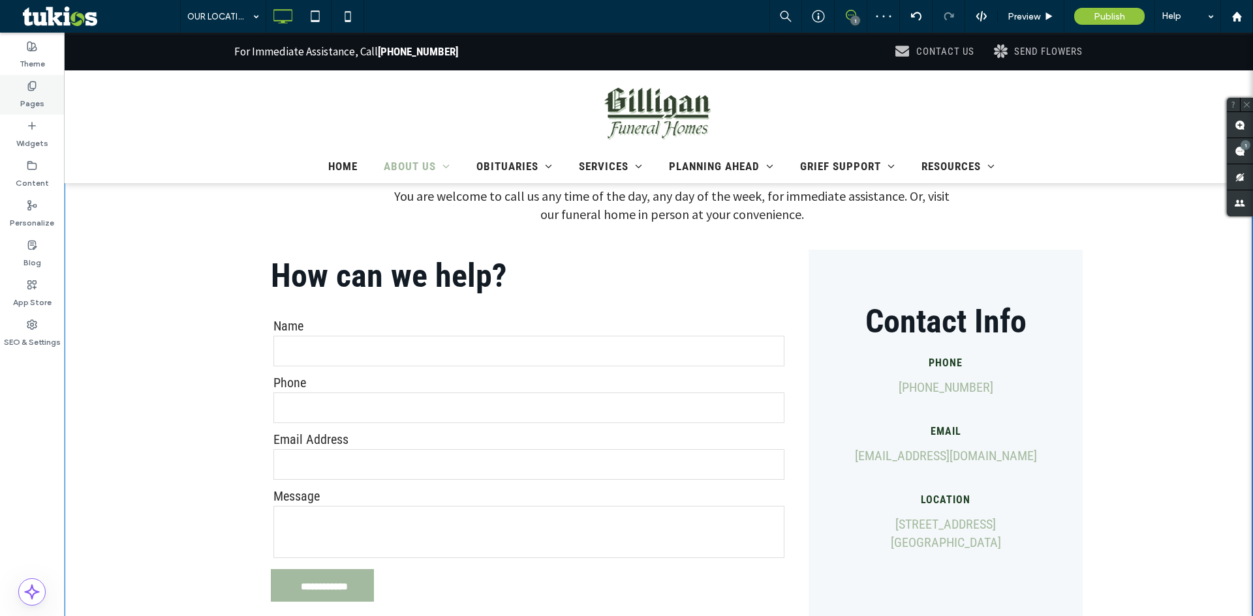
click at [37, 99] on label "Pages" at bounding box center [32, 100] width 24 height 18
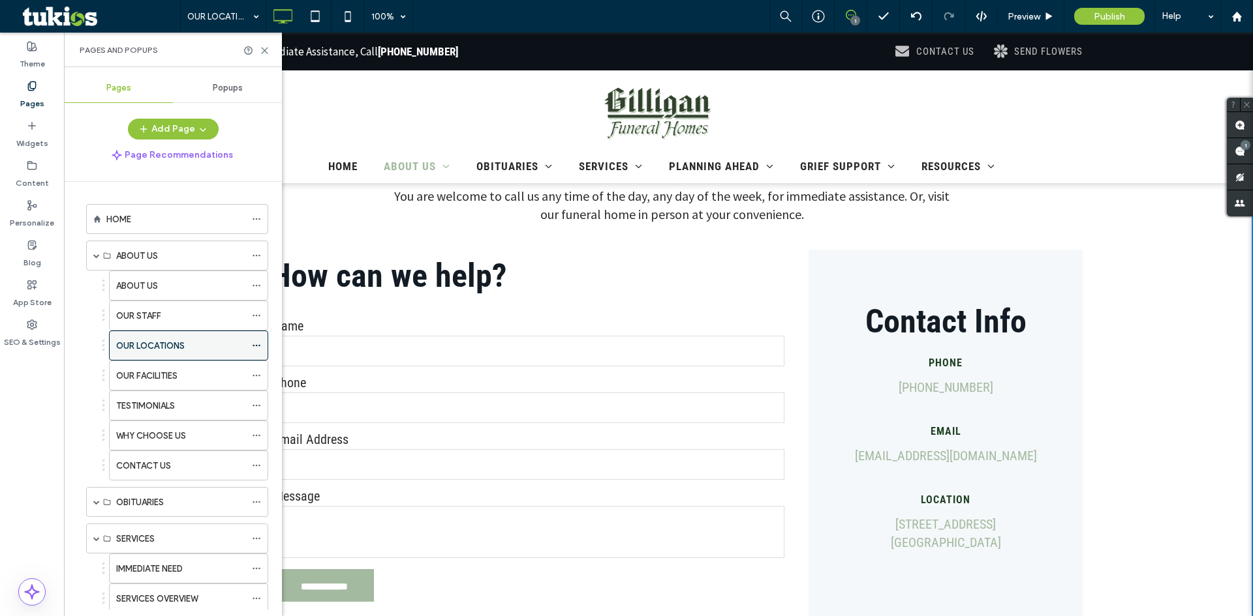
click at [258, 344] on icon at bounding box center [256, 345] width 9 height 9
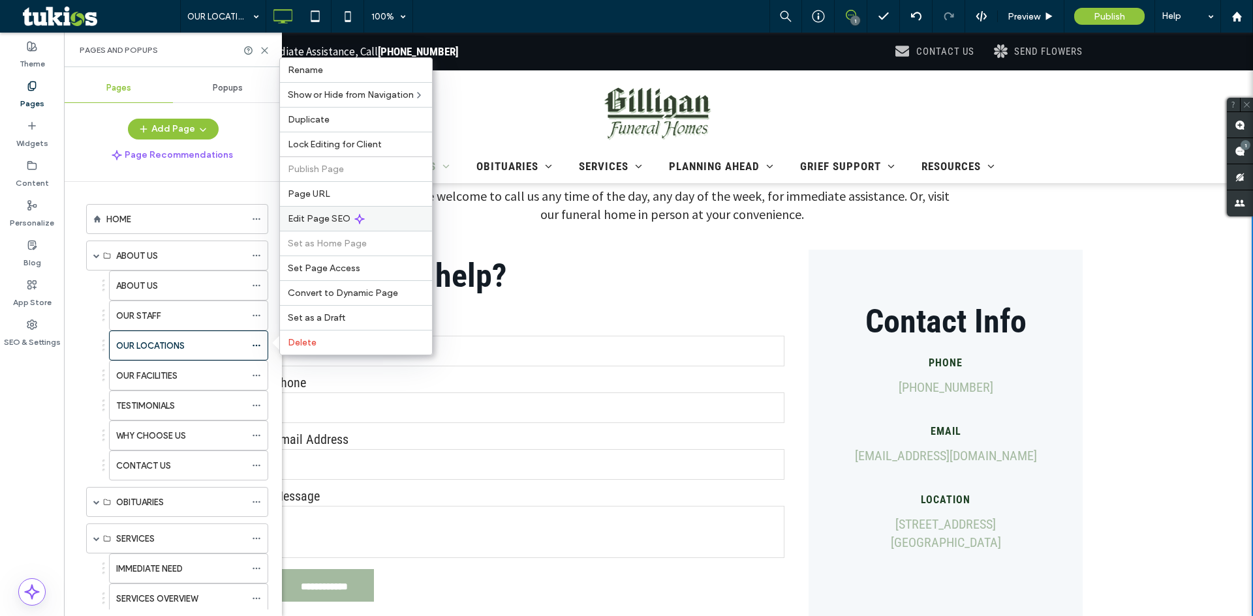
click at [337, 217] on span "Edit Page SEO" at bounding box center [319, 218] width 63 height 11
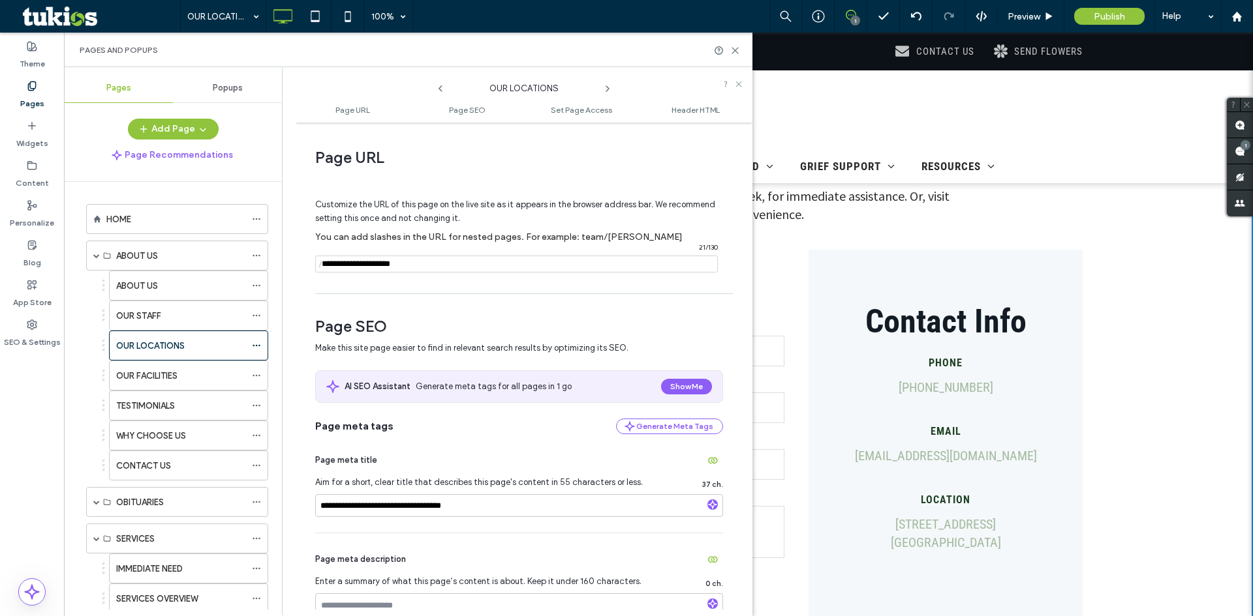
drag, startPoint x: 419, startPoint y: 260, endPoint x: 429, endPoint y: 264, distance: 9.9
click at [422, 260] on input "notEmpty" at bounding box center [516, 264] width 403 height 17
type input "**********"
click at [367, 506] on input "**********" at bounding box center [519, 505] width 408 height 23
click at [0, 0] on div at bounding box center [0, 0] width 0 height 0
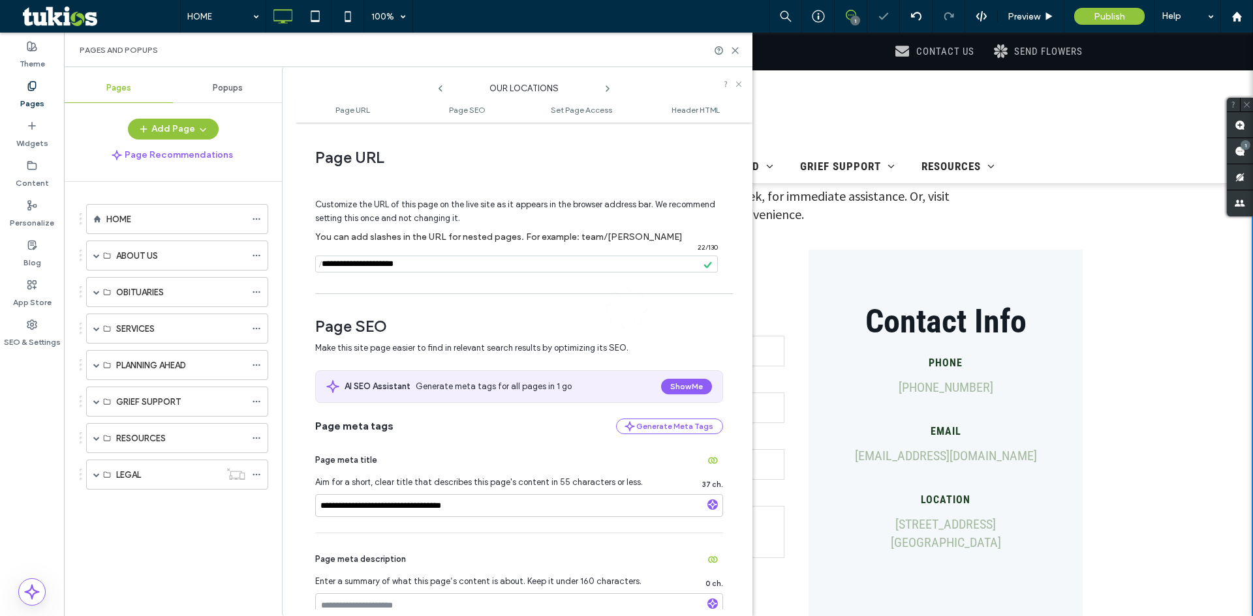
click at [368, 508] on div "HOME 100% 1 Preview Publish Help Site Comments Team & Clients Automate new comm…" at bounding box center [626, 308] width 1253 height 616
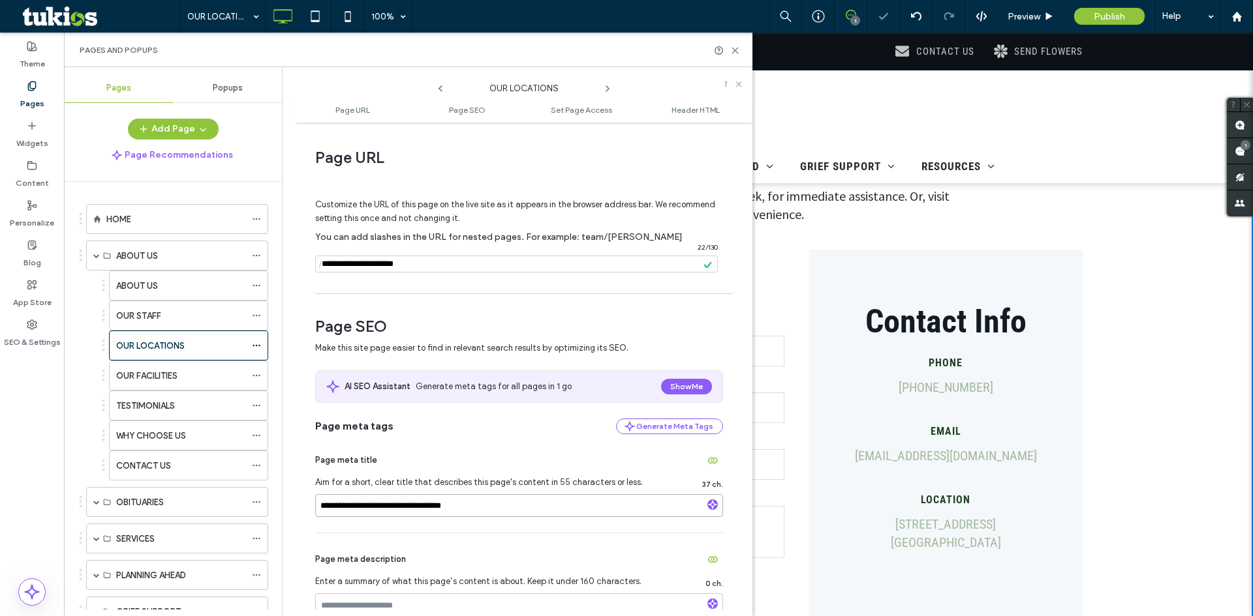
click at [369, 508] on input "**********" at bounding box center [519, 505] width 408 height 23
type input "**********"
click at [416, 434] on div "Page meta tags Generate Meta Tags" at bounding box center [519, 427] width 408 height 16
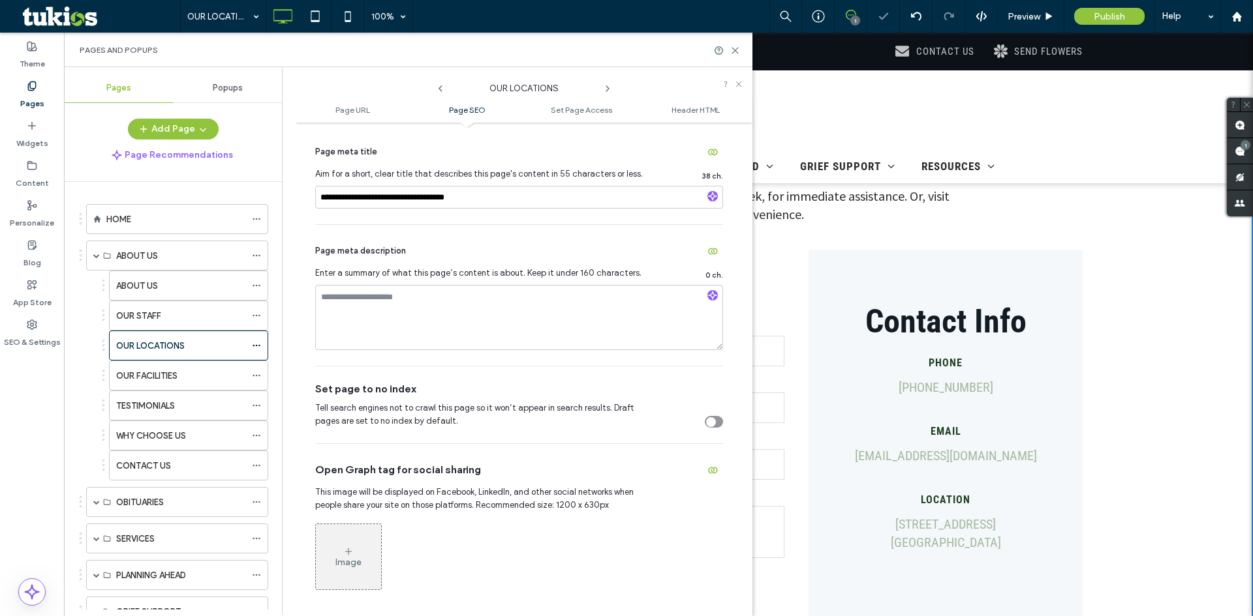
scroll to position [326, 0]
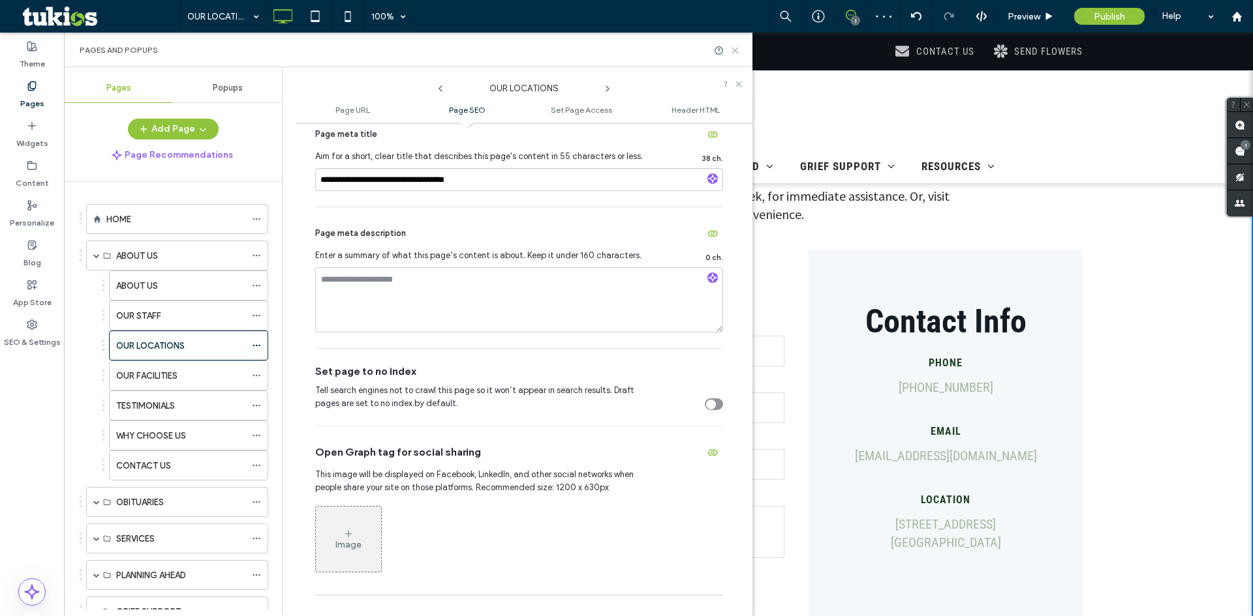
click at [735, 51] on use at bounding box center [735, 51] width 6 height 6
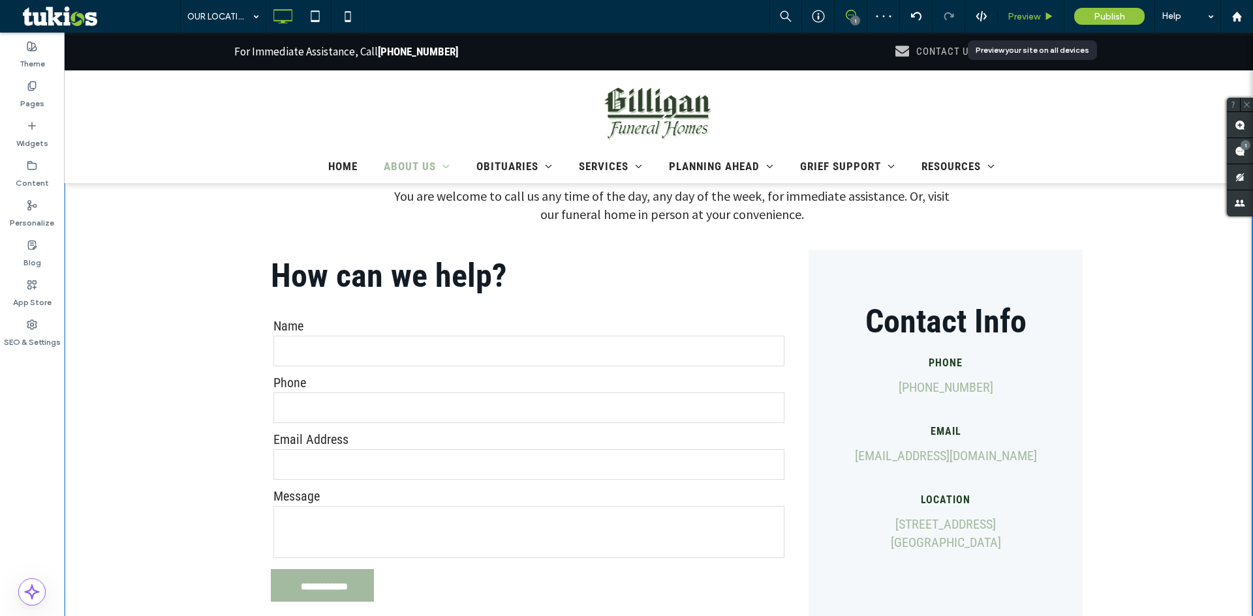
click at [1023, 16] on span "Preview" at bounding box center [1023, 16] width 33 height 11
